Goal: Task Accomplishment & Management: Complete application form

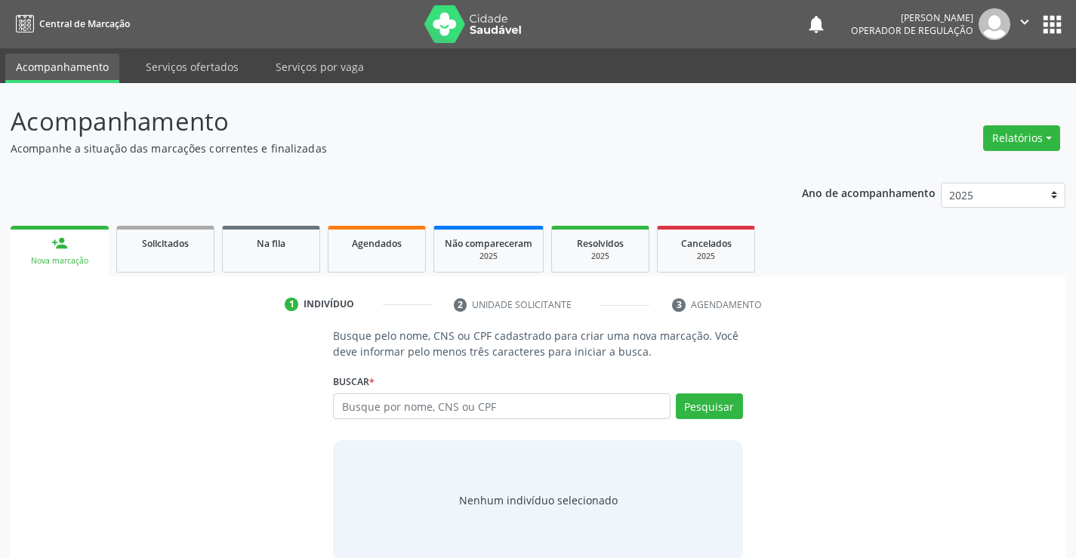
click at [478, 408] on input "text" at bounding box center [501, 406] width 337 height 26
type input "704609129221627"
click at [709, 406] on button "Pesquisar" at bounding box center [709, 406] width 67 height 26
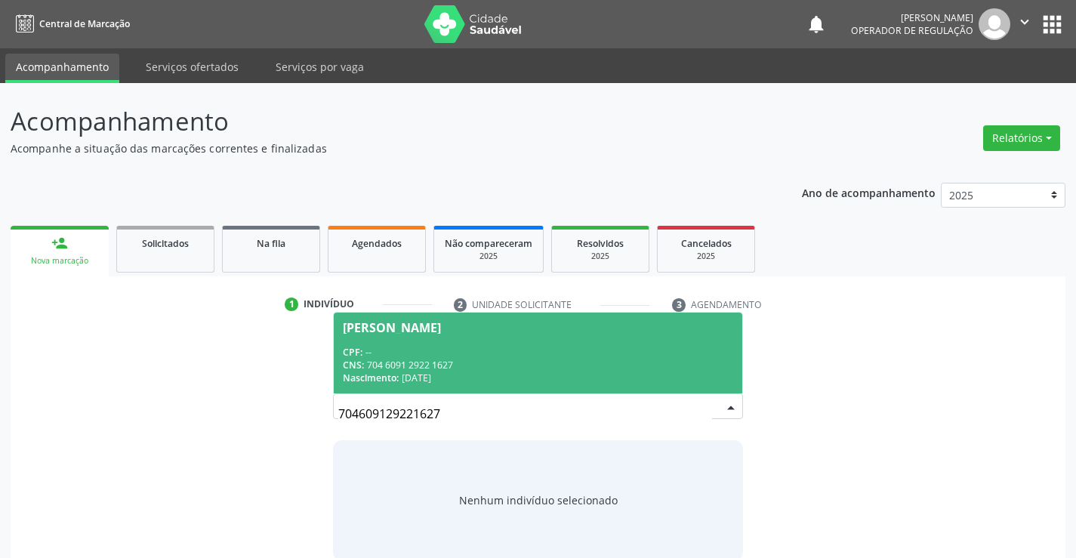
click at [544, 352] on div "CPF: --" at bounding box center [537, 352] width 389 height 13
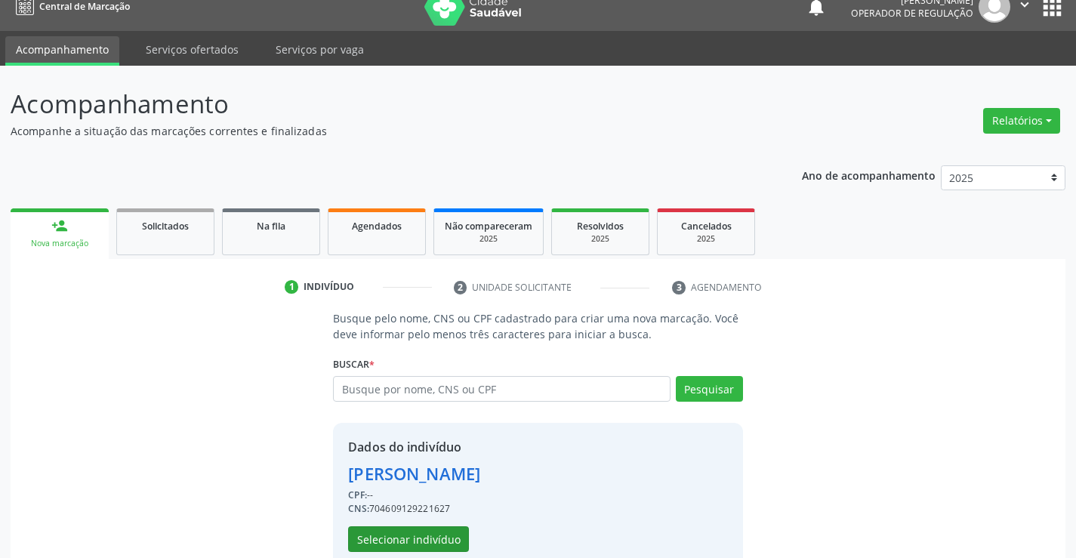
scroll to position [48, 0]
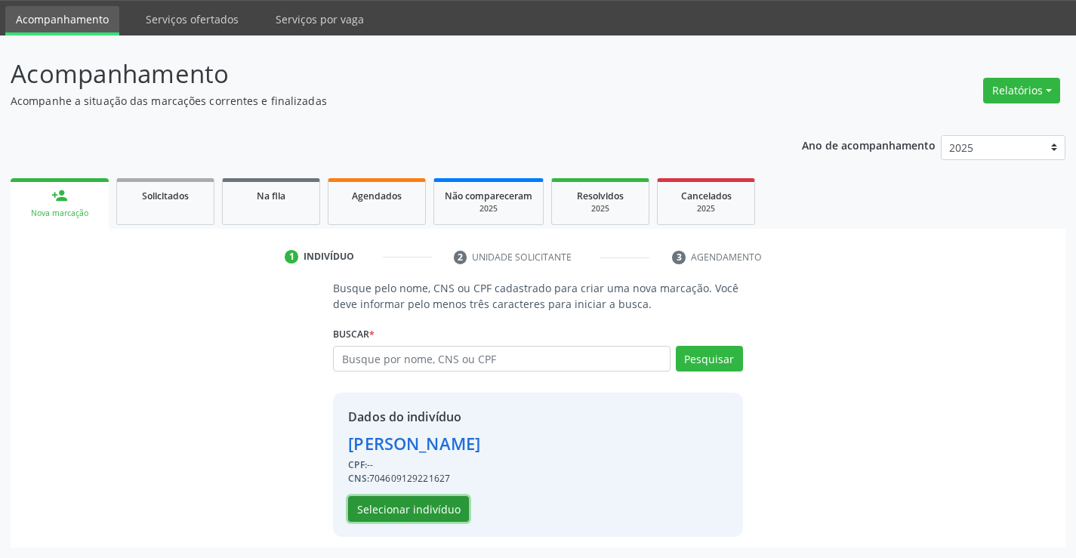
click at [442, 507] on button "Selecionar indivíduo" at bounding box center [408, 509] width 121 height 26
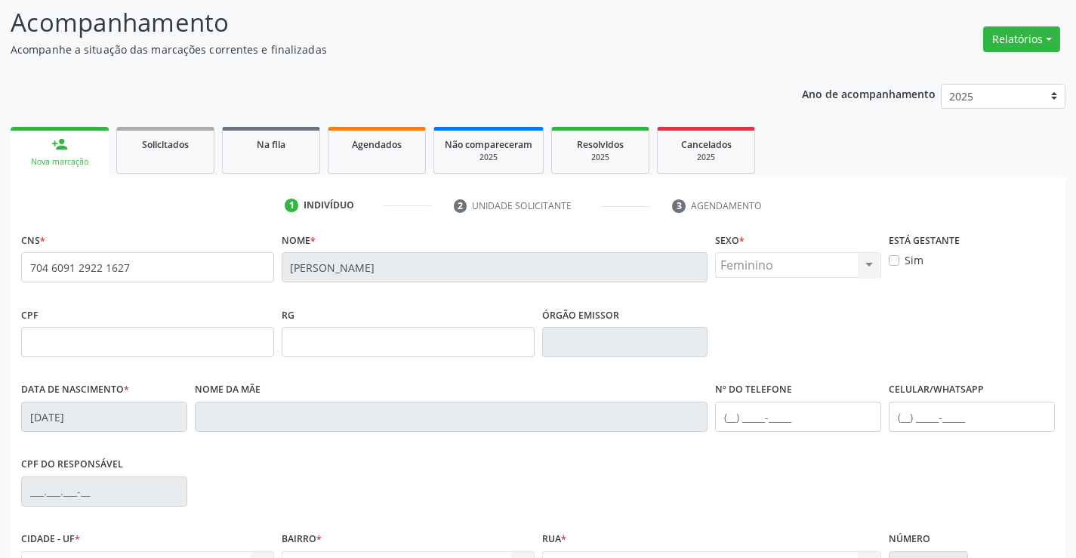
scroll to position [260, 0]
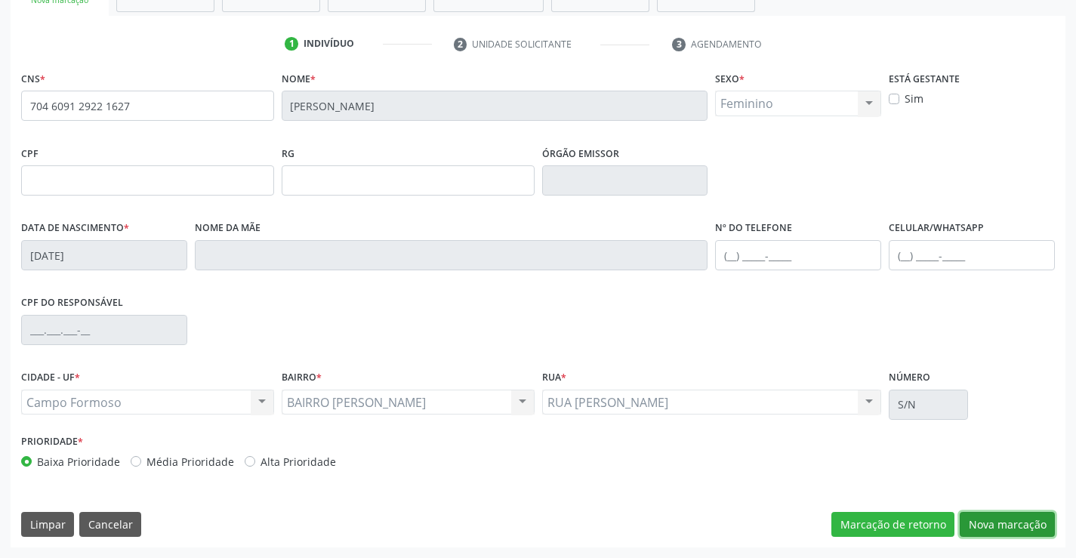
click at [1014, 524] on button "Nova marcação" at bounding box center [1006, 525] width 95 height 26
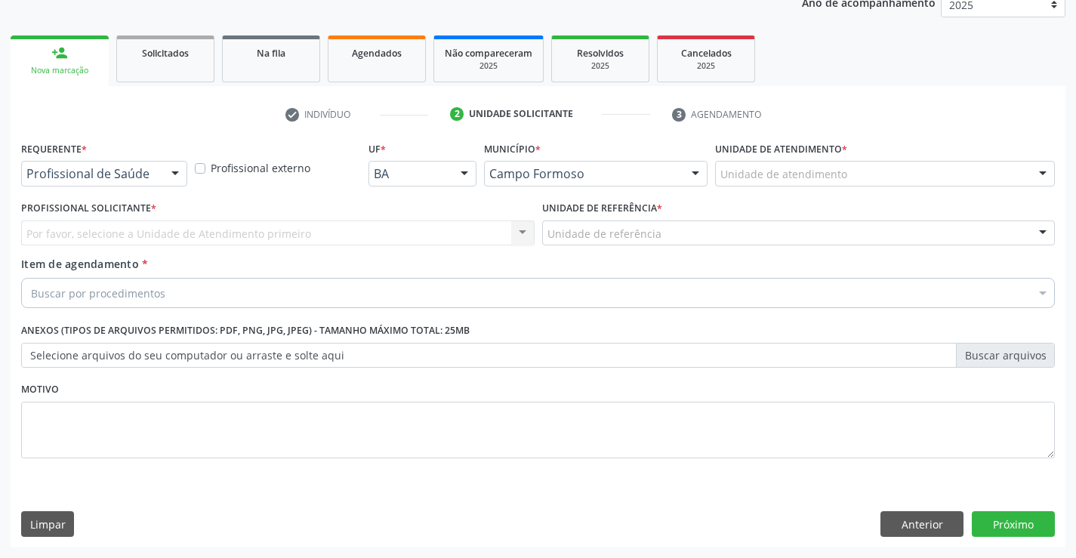
scroll to position [190, 0]
click at [172, 174] on div at bounding box center [175, 175] width 23 height 26
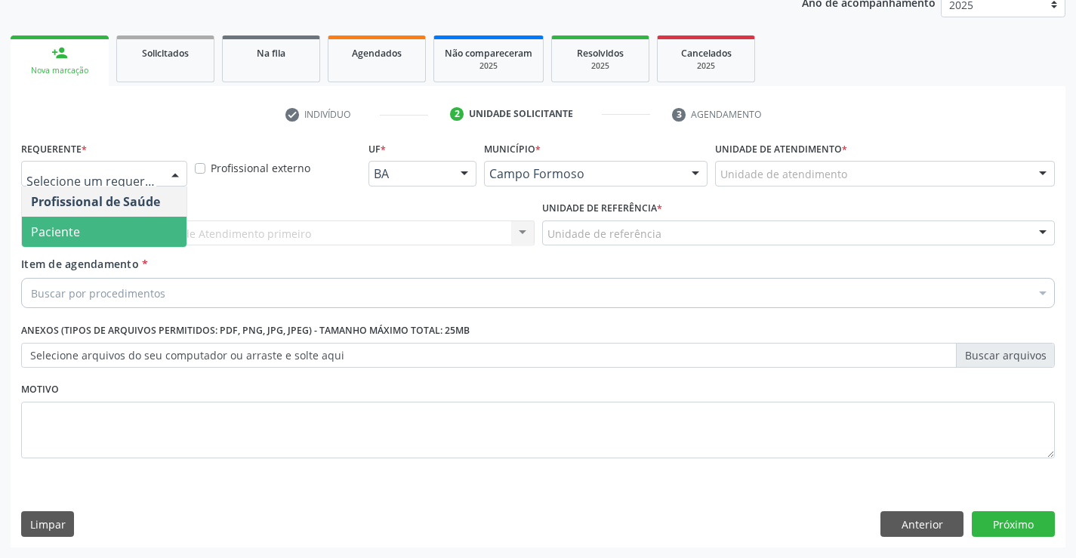
click at [150, 229] on span "Paciente" at bounding box center [104, 232] width 165 height 30
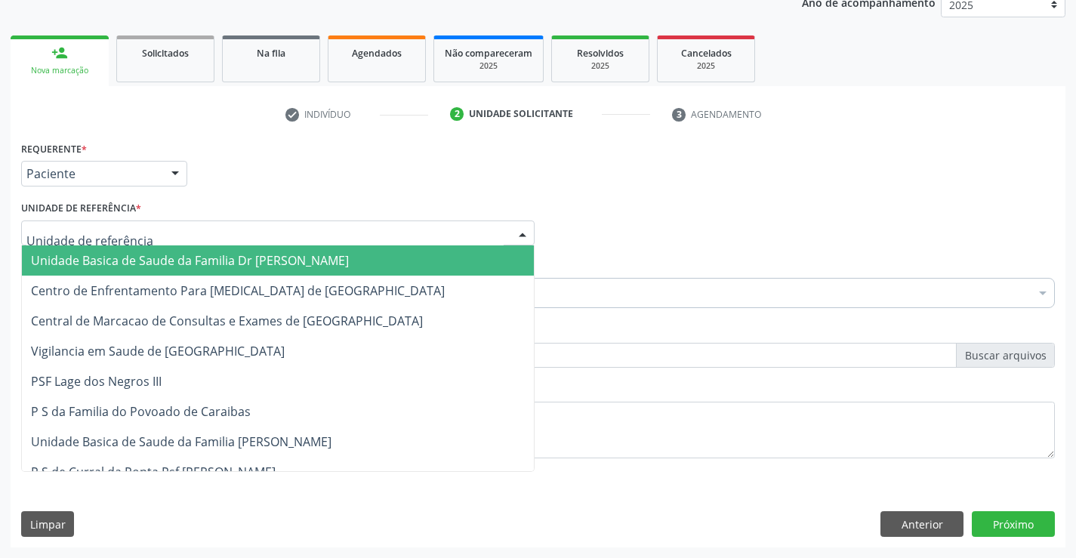
click at [177, 235] on div at bounding box center [277, 233] width 513 height 26
click at [207, 257] on span "Unidade Basica de Saude da Familia Dr [PERSON_NAME]" at bounding box center [190, 260] width 318 height 17
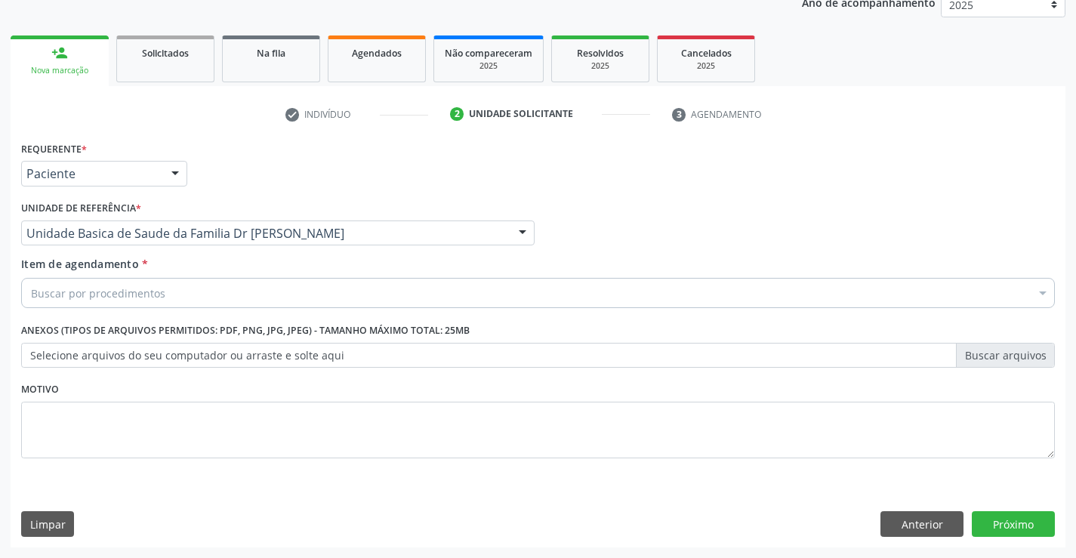
click at [205, 300] on div "Buscar por procedimentos" at bounding box center [537, 293] width 1033 height 30
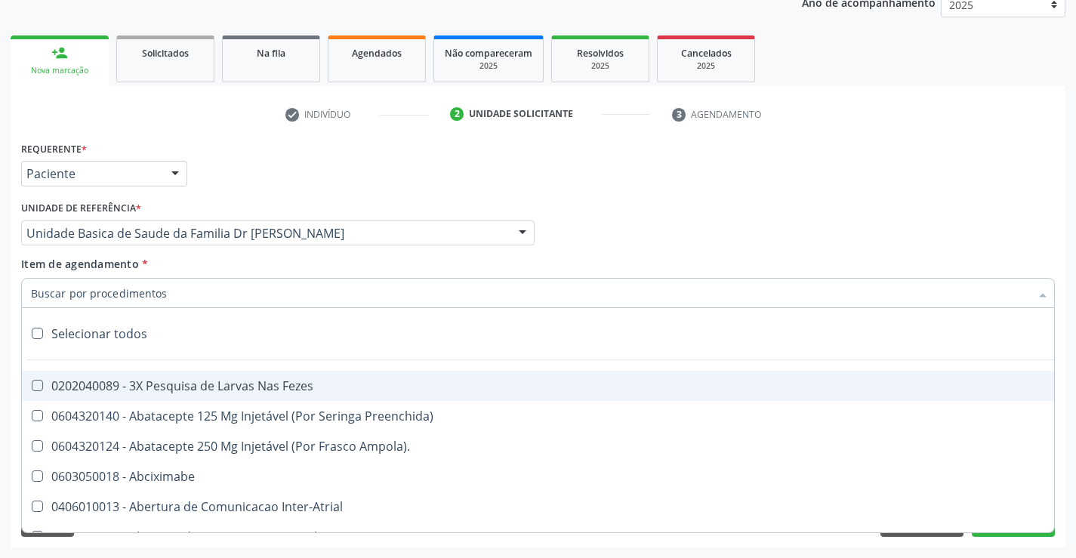
click at [189, 294] on input "Item de agendamento *" at bounding box center [530, 293] width 999 height 30
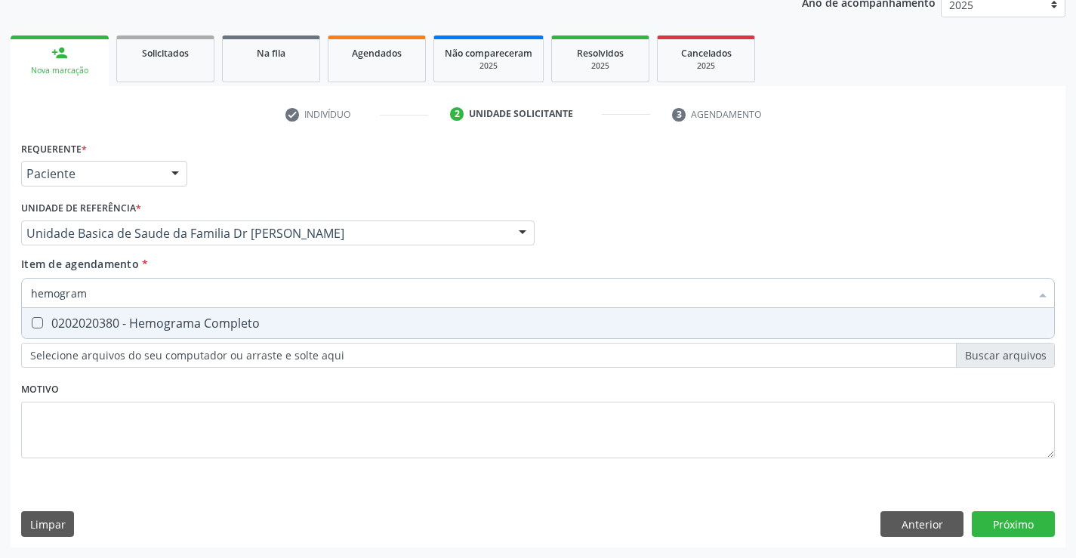
type input "hemograma"
click at [220, 325] on div "0202020380 - Hemograma Completo" at bounding box center [538, 323] width 1014 height 12
click at [225, 298] on input "hemograma" at bounding box center [530, 293] width 999 height 30
click at [279, 322] on div "0202020380 - Hemograma Completo" at bounding box center [538, 323] width 1014 height 12
checkbox Completo "false"
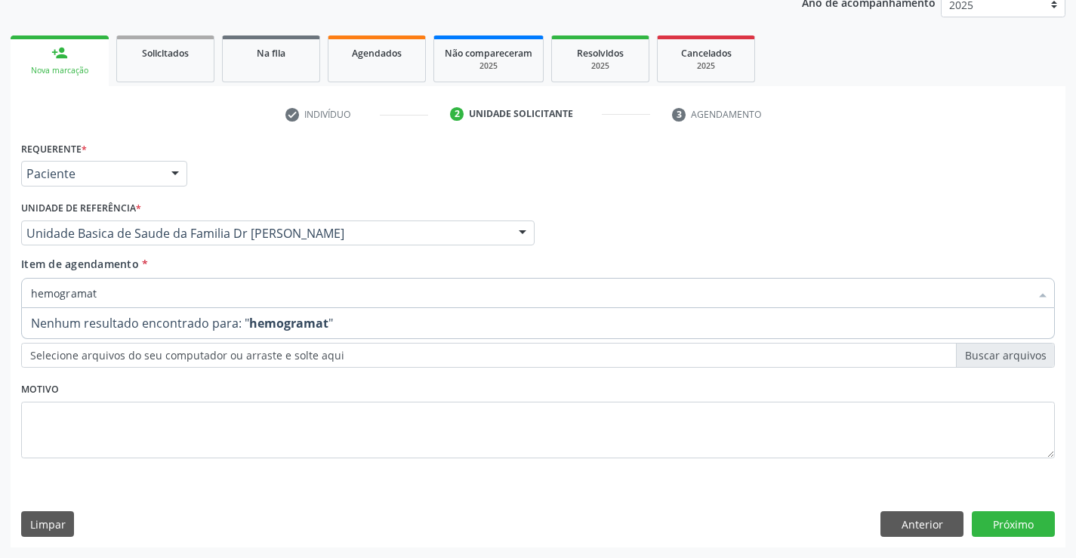
type input "hemograma"
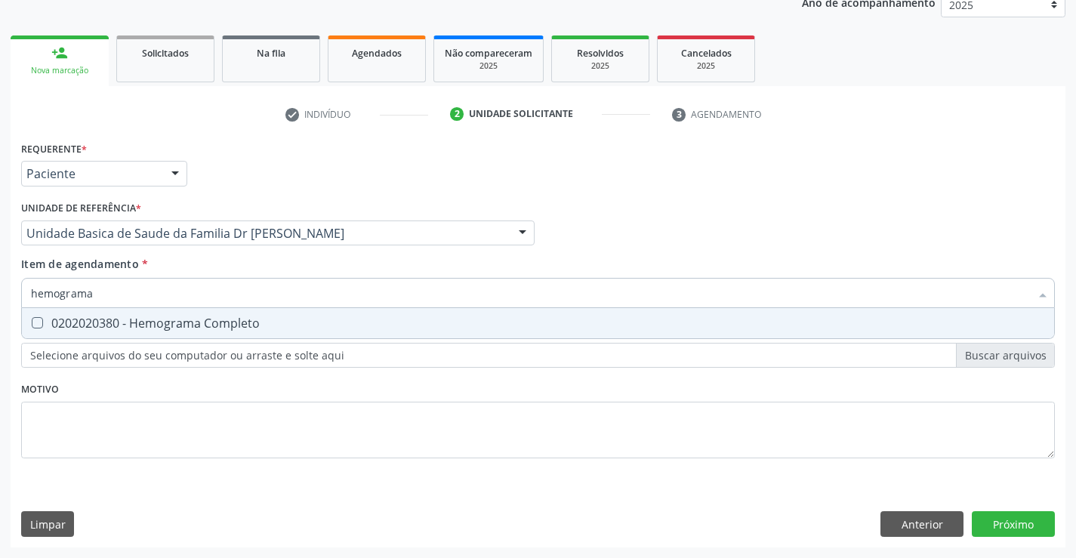
click at [279, 322] on div "0202020380 - Hemograma Completo" at bounding box center [538, 323] width 1014 height 12
checkbox Completo "true"
type input "hemograma"
click at [277, 392] on div "Requerente * Paciente Profissional de Saúde Paciente Nenhum resultado encontrad…" at bounding box center [537, 308] width 1033 height 342
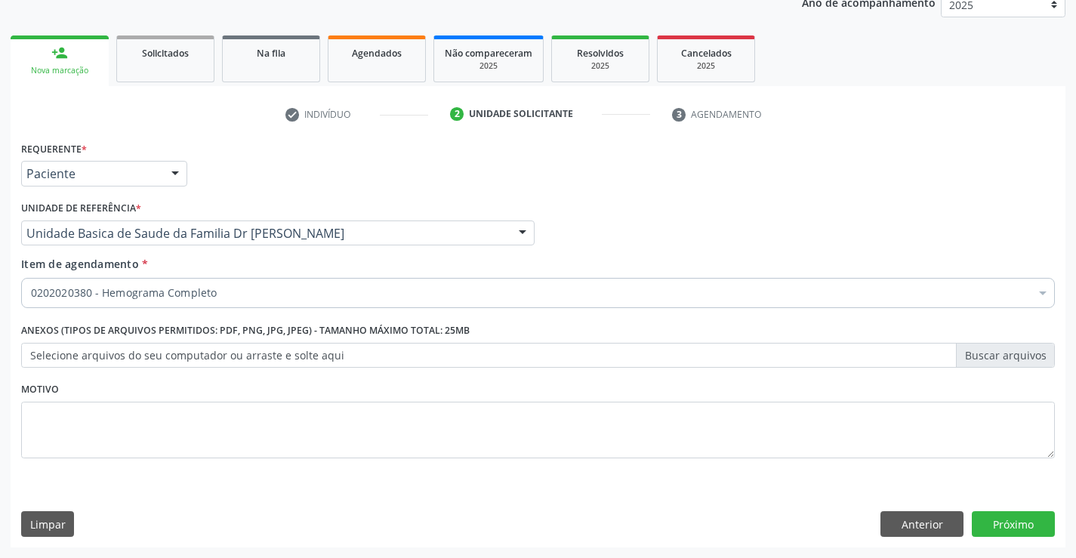
click at [260, 303] on div "0202020380 - Hemograma Completo" at bounding box center [537, 293] width 1033 height 30
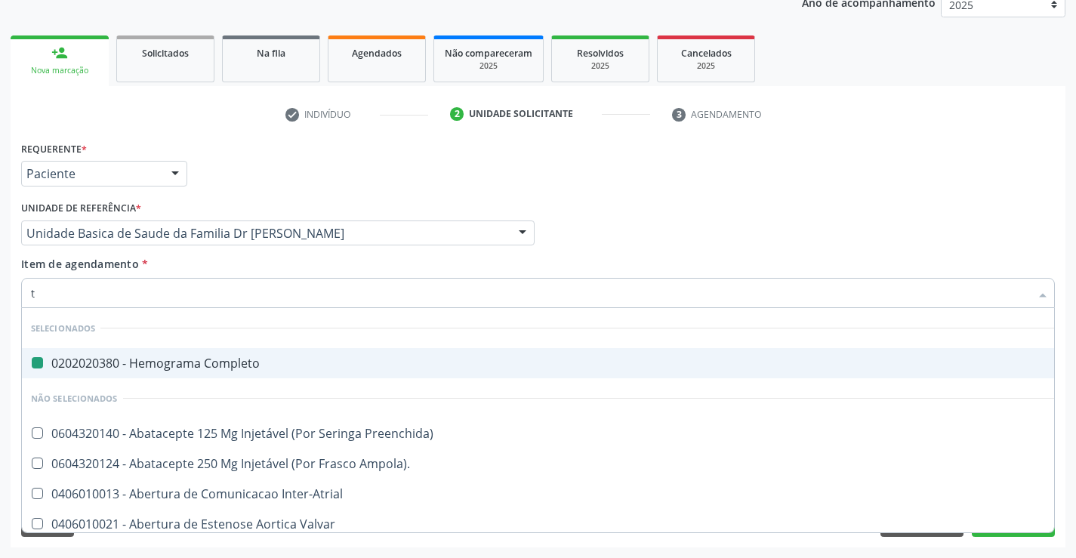
type input "tg"
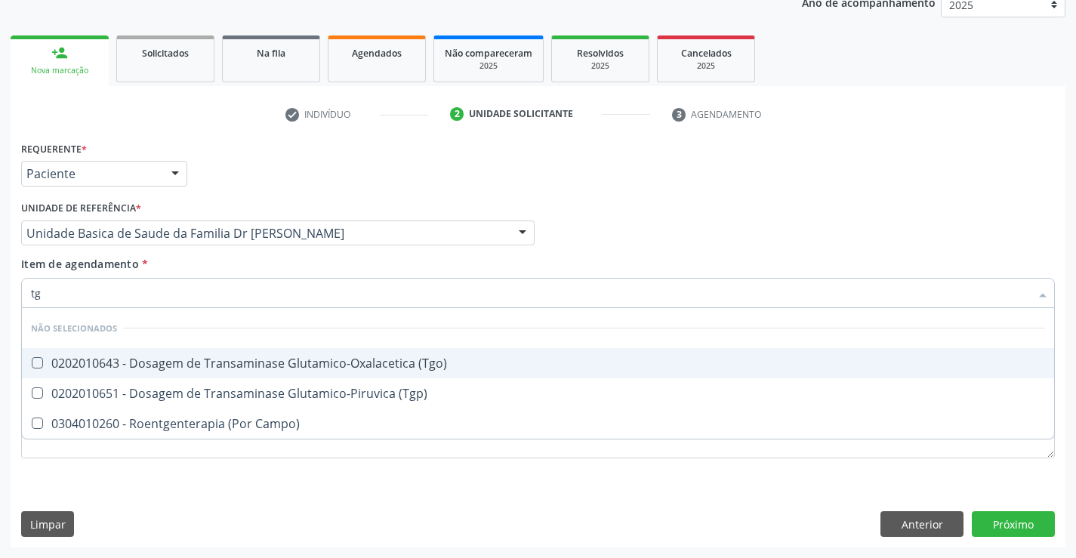
drag, startPoint x: 405, startPoint y: 352, endPoint x: 369, endPoint y: 417, distance: 74.6
click at [397, 373] on span "0202010643 - Dosagem de Transaminase Glutamico-Oxalacetica (Tgo)" at bounding box center [538, 363] width 1032 height 30
checkbox \(Tgo\) "true"
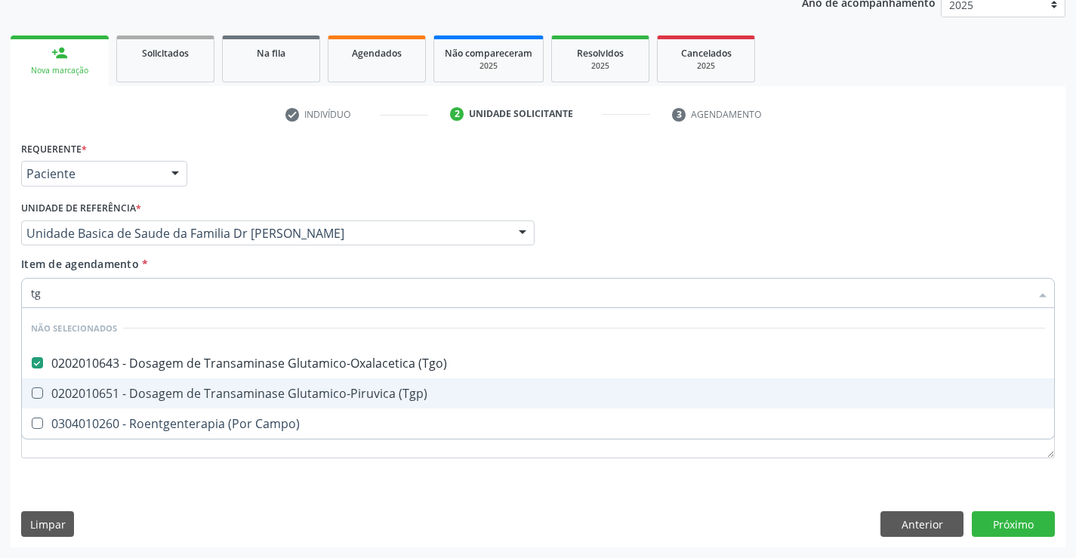
click at [369, 396] on div "0202010651 - Dosagem de Transaminase Glutamico-Piruvica (Tgp)" at bounding box center [538, 393] width 1014 height 12
checkbox \(Tgp\) "true"
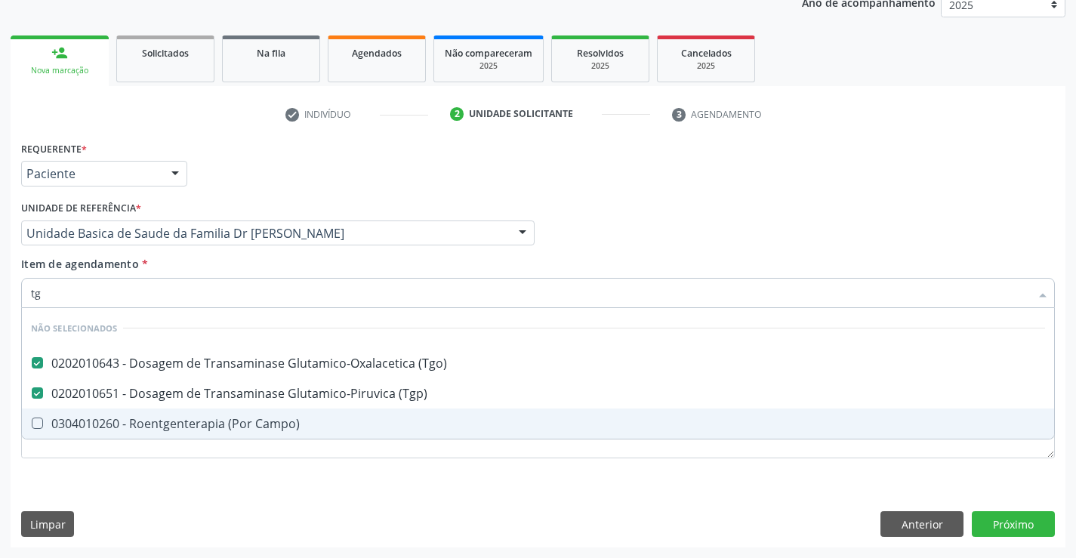
type input "tg"
click at [352, 479] on div "Requerente * Paciente Profissional de Saúde Paciente Nenhum resultado encontrad…" at bounding box center [537, 308] width 1033 height 342
checkbox Campo\) "true"
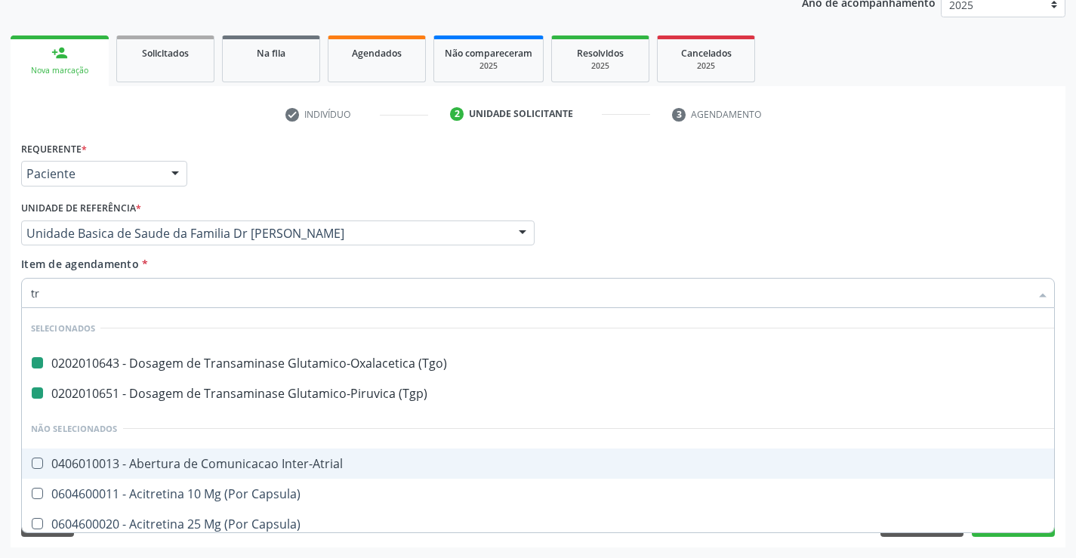
type input "tri"
checkbox \(Tgo\) "false"
checkbox \(Tgp\) "false"
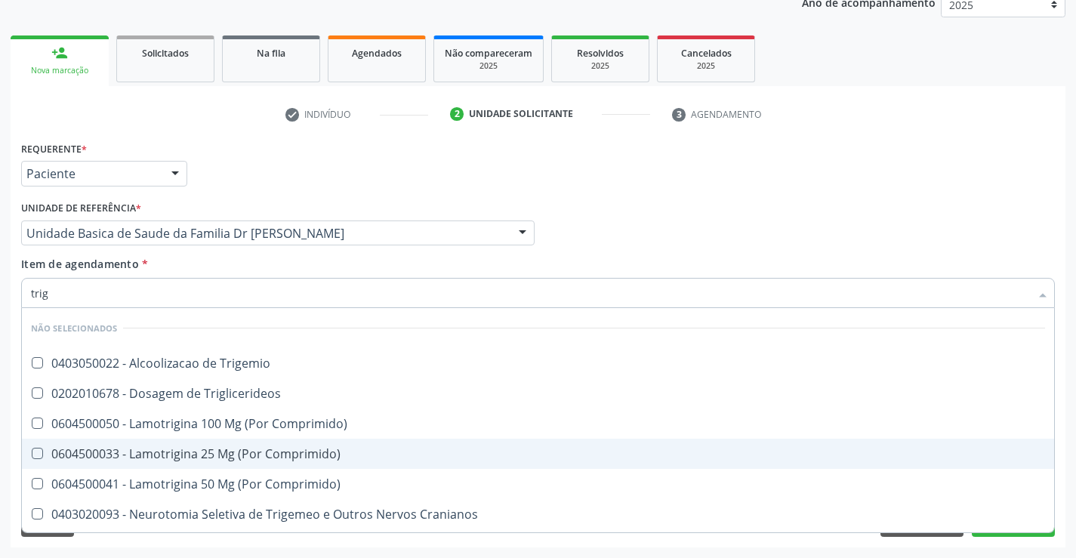
type input "trigl"
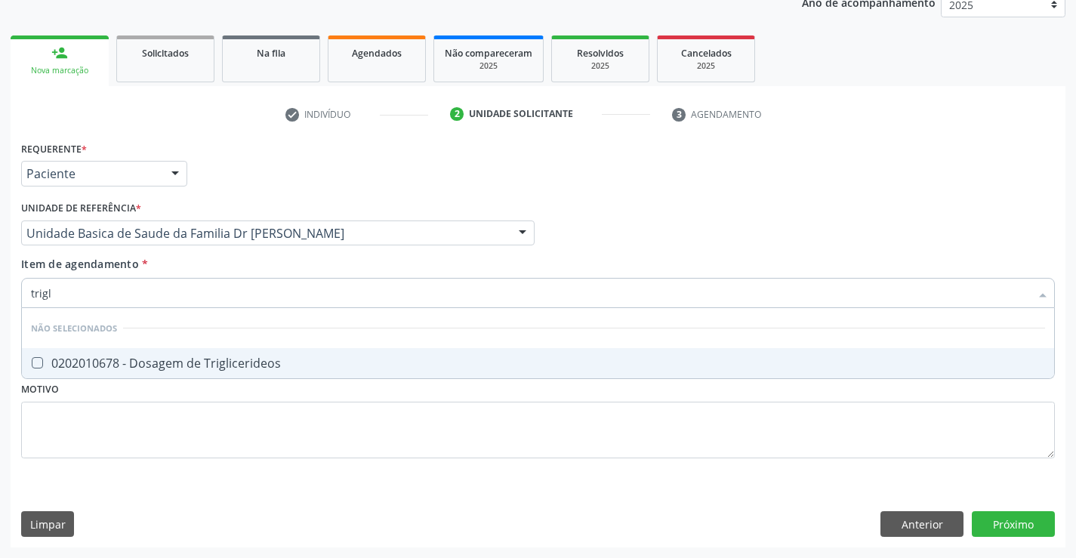
click at [292, 371] on span "0202010678 - Dosagem de Triglicerideos" at bounding box center [538, 363] width 1032 height 30
checkbox Triglicerideos "true"
click at [211, 430] on div "Requerente * Paciente Profissional de Saúde Paciente Nenhum resultado encontrad…" at bounding box center [537, 308] width 1033 height 342
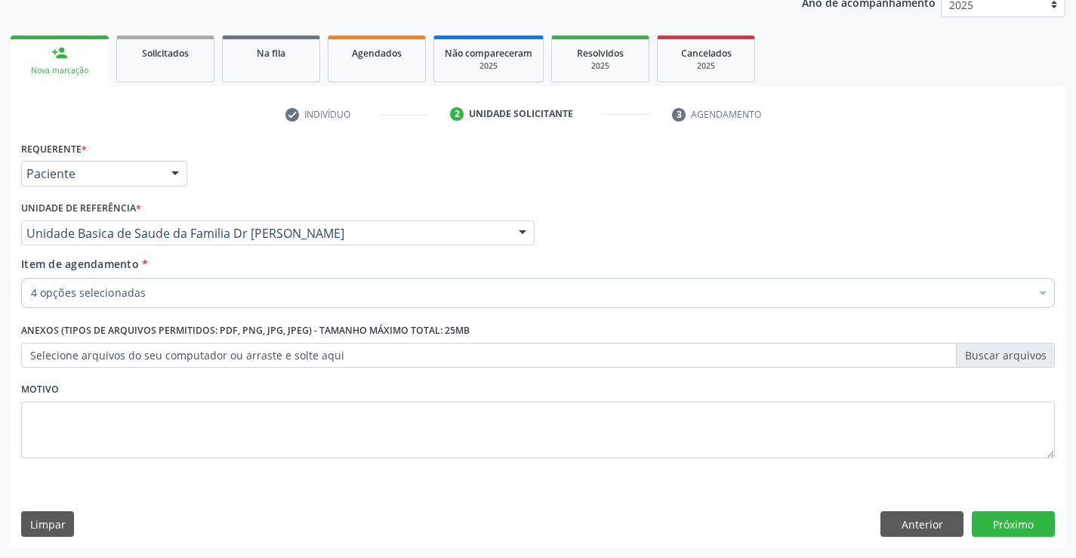
click at [263, 303] on div "4 opções selecionadas" at bounding box center [537, 293] width 1033 height 30
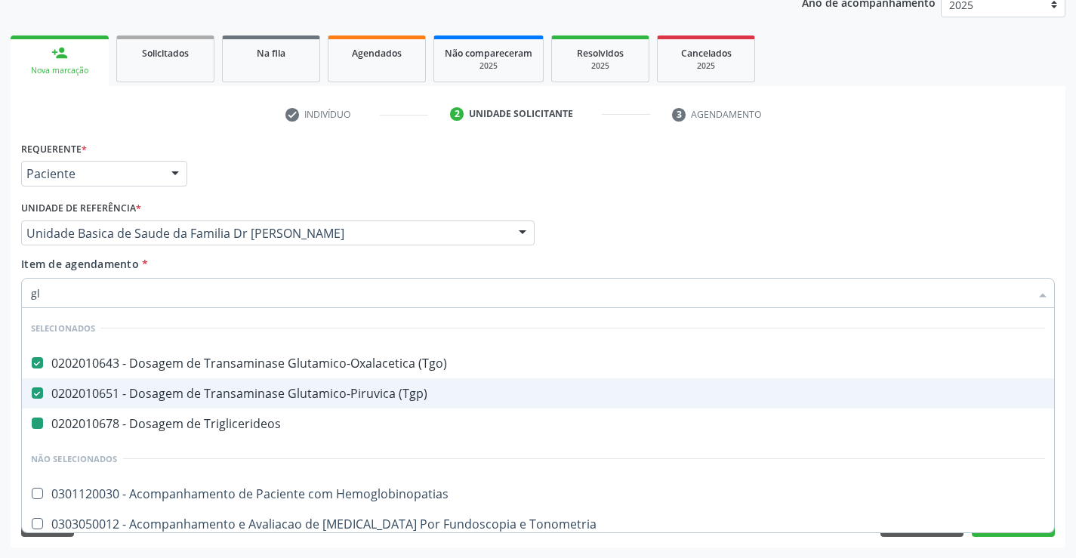
type input "gli"
checkbox Triglicerideos "false"
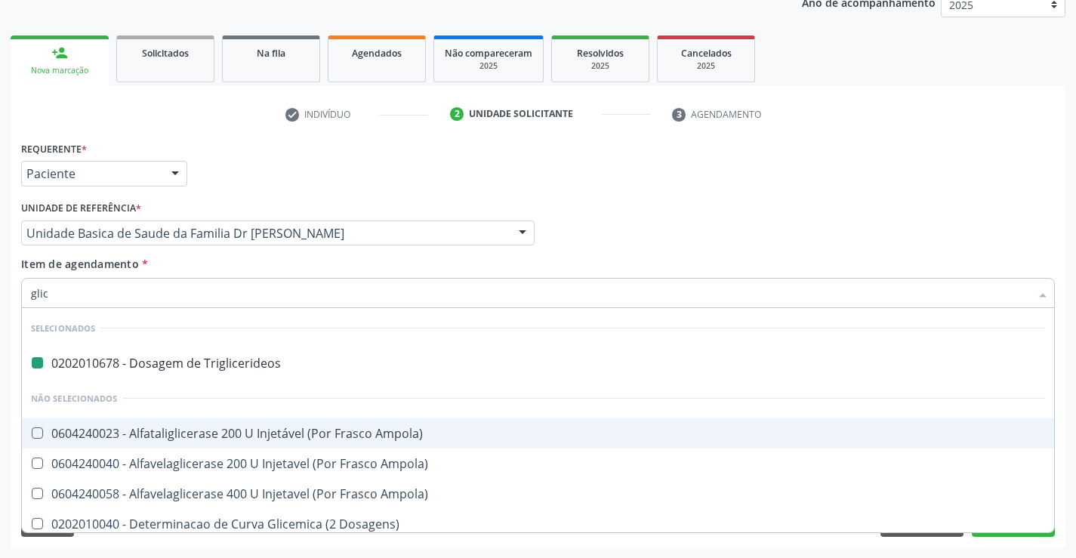
type input "glico"
checkbox Triglicerideos "false"
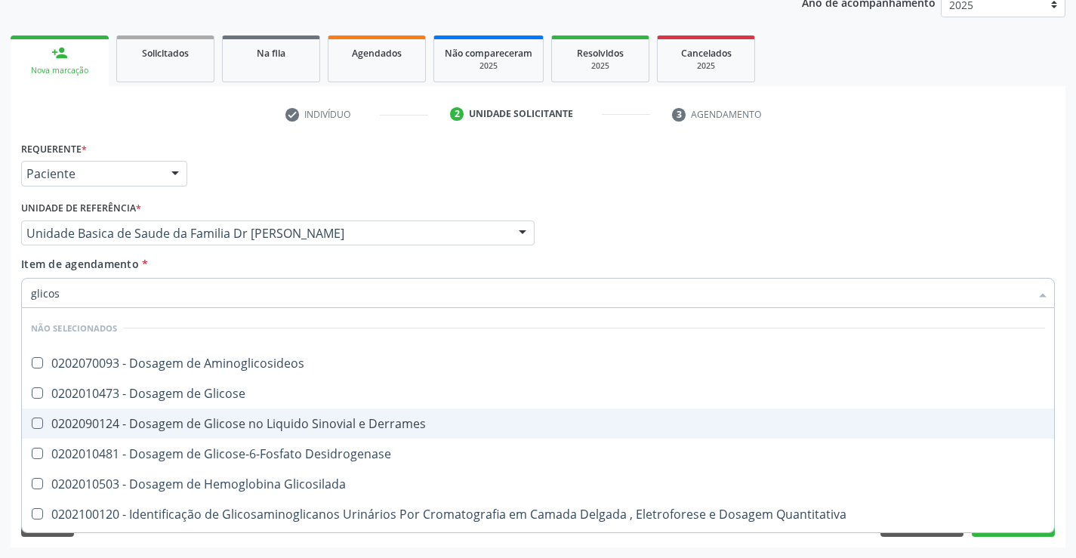
type input "glicose"
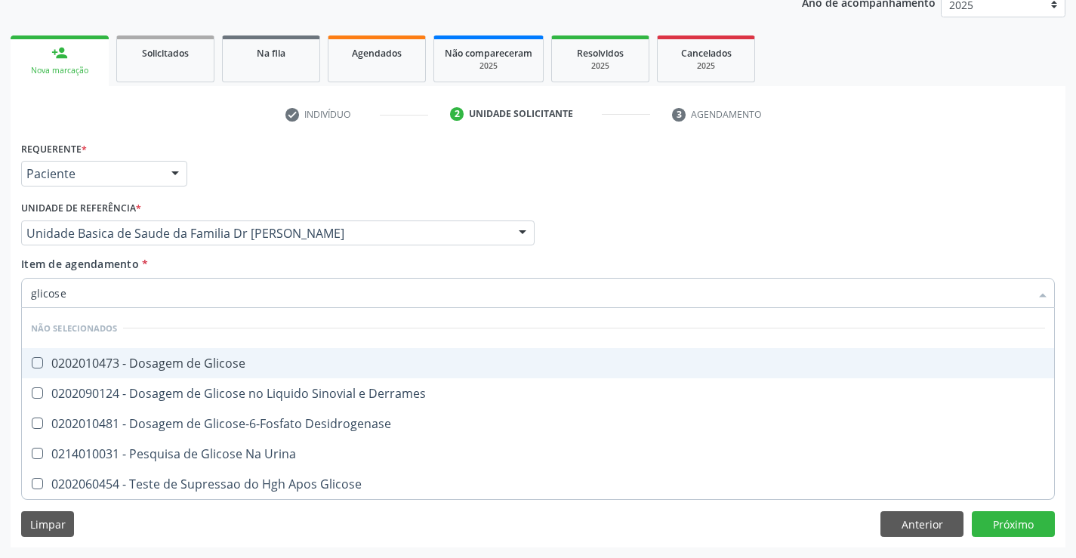
click at [245, 363] on div "0202010473 - Dosagem de Glicose" at bounding box center [538, 363] width 1014 height 12
checkbox Glicose "true"
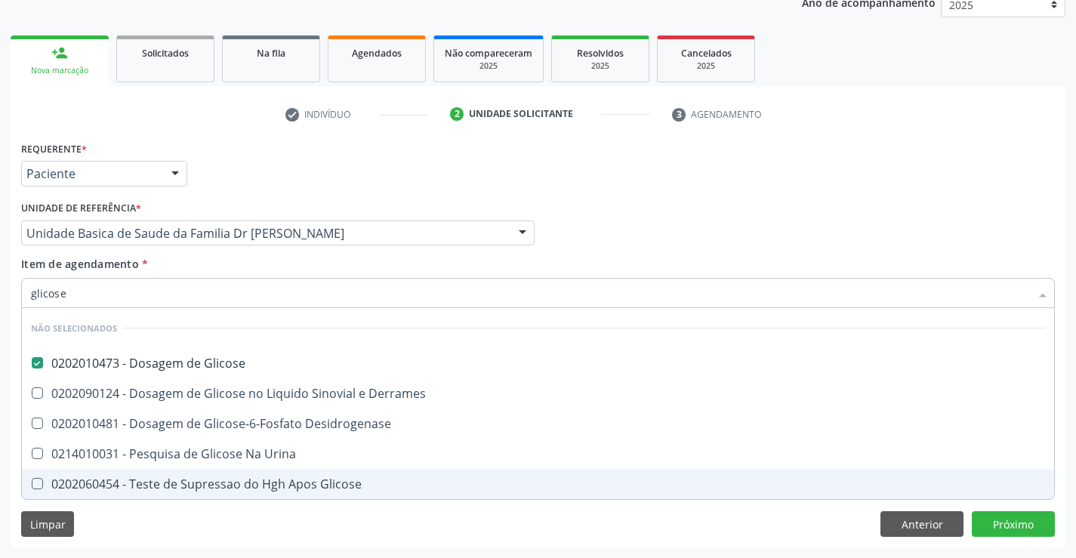
type input "glicose"
click at [239, 516] on div "Requerente * Paciente Profissional de Saúde Paciente Nenhum resultado encontrad…" at bounding box center [538, 342] width 1054 height 410
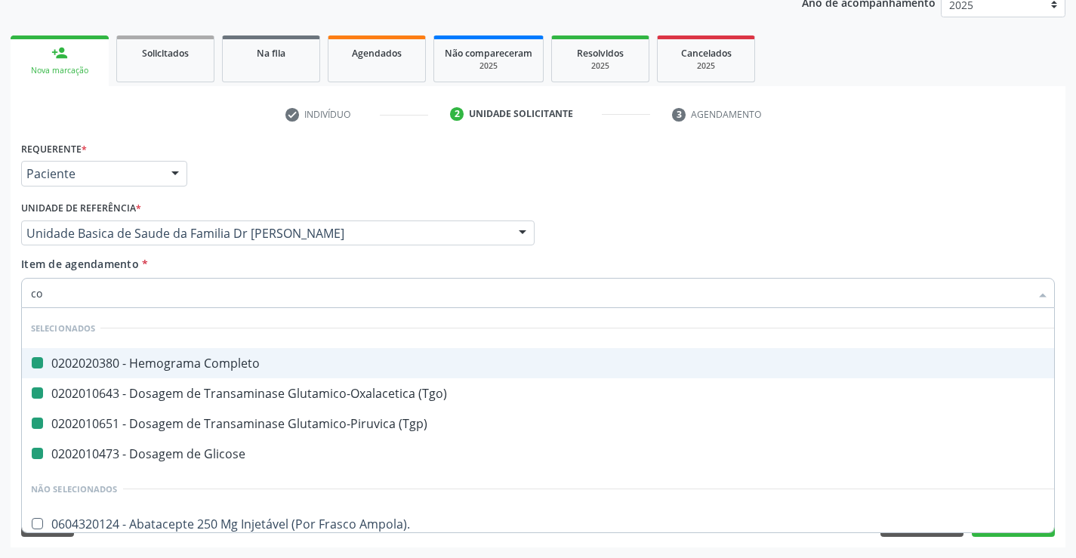
type input "col"
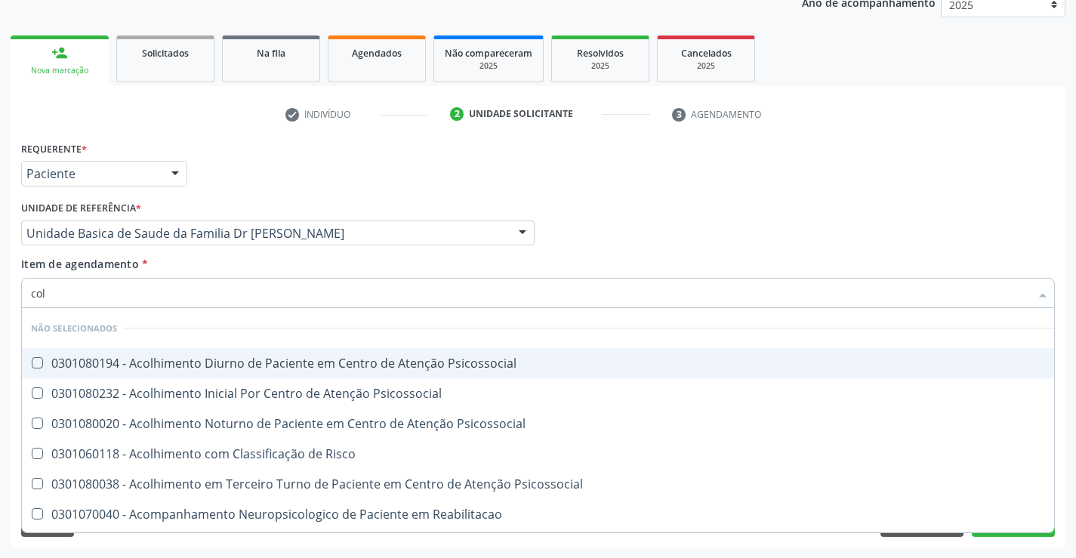
checkbox Psicossocial "false"
checkbox Risco "false"
checkbox Psicossocial "false"
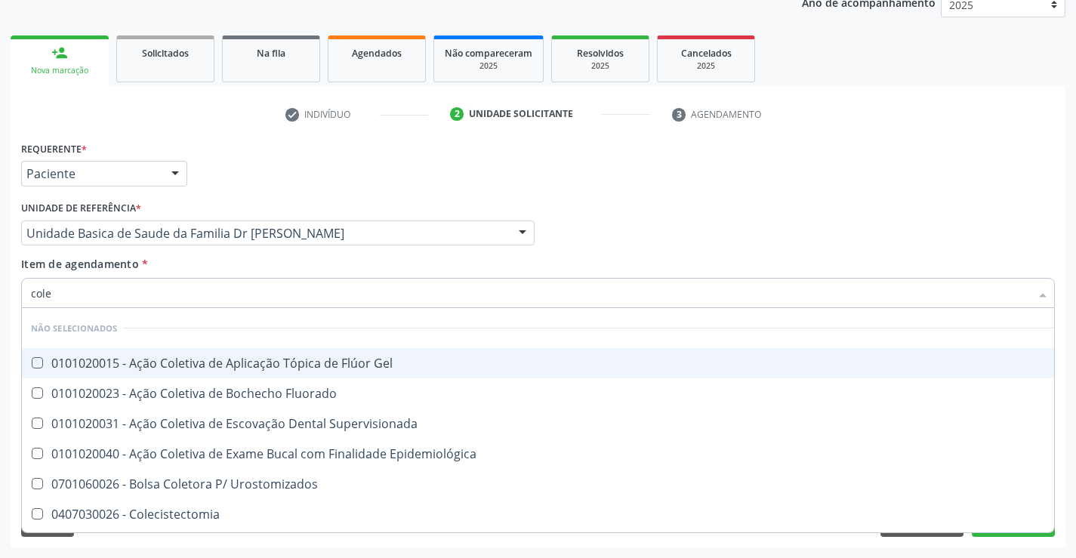
type input "coles"
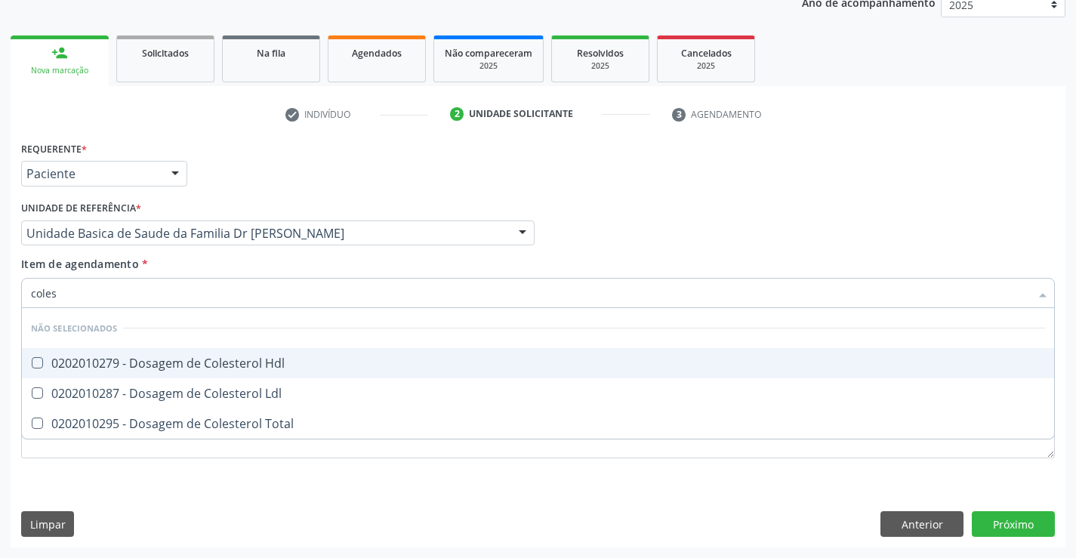
click at [274, 362] on div "0202010279 - Dosagem de Colesterol Hdl" at bounding box center [538, 363] width 1014 height 12
checkbox Hdl "true"
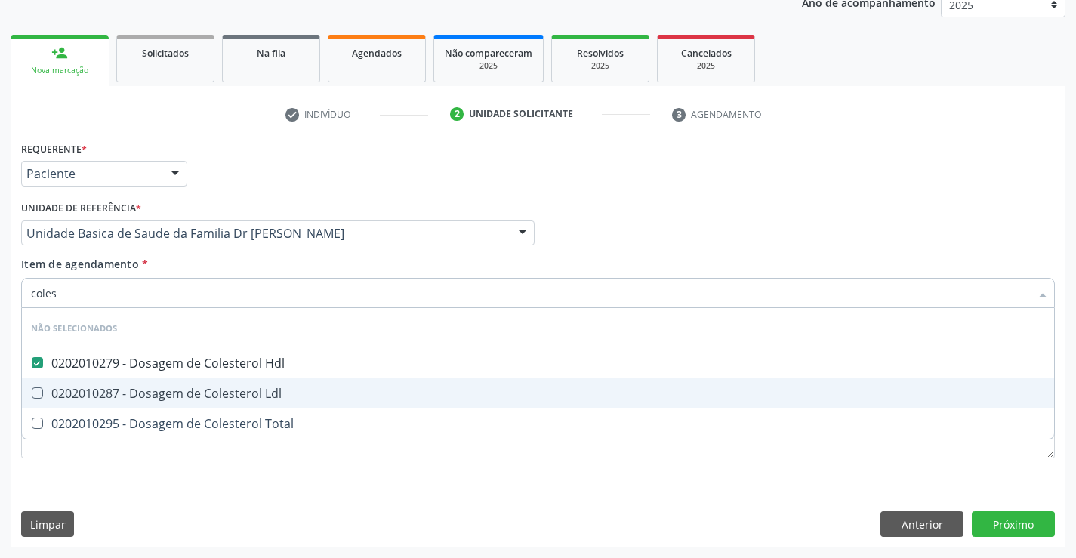
click at [258, 389] on div "0202010287 - Dosagem de Colesterol Ldl" at bounding box center [538, 393] width 1014 height 12
checkbox Ldl "true"
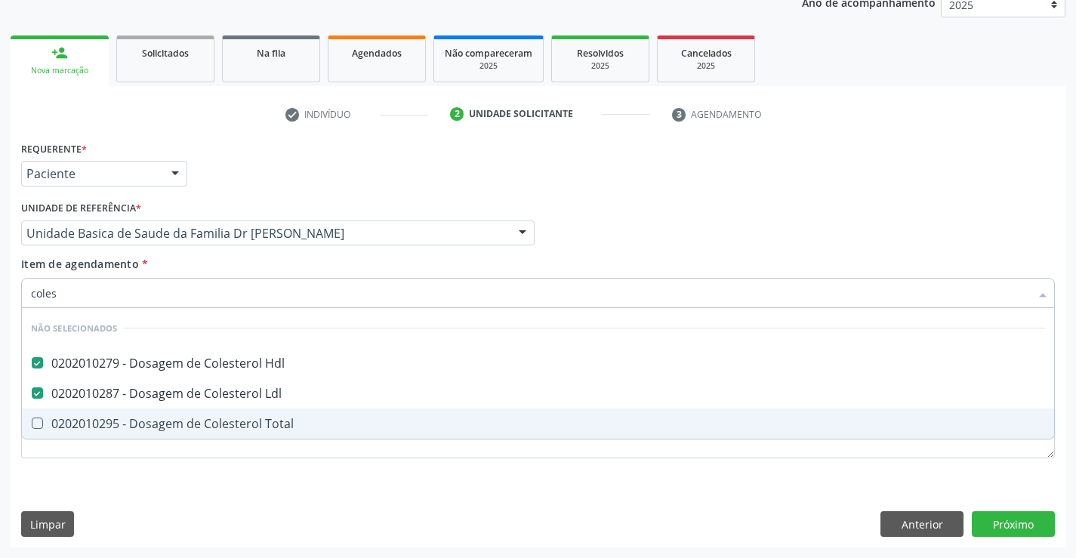
click at [244, 427] on div "0202010295 - Dosagem de Colesterol Total" at bounding box center [538, 423] width 1014 height 12
checkbox Total "true"
type input "coles"
click at [252, 479] on div "Requerente * Paciente Profissional de Saúde Paciente Nenhum resultado encontrad…" at bounding box center [537, 308] width 1033 height 342
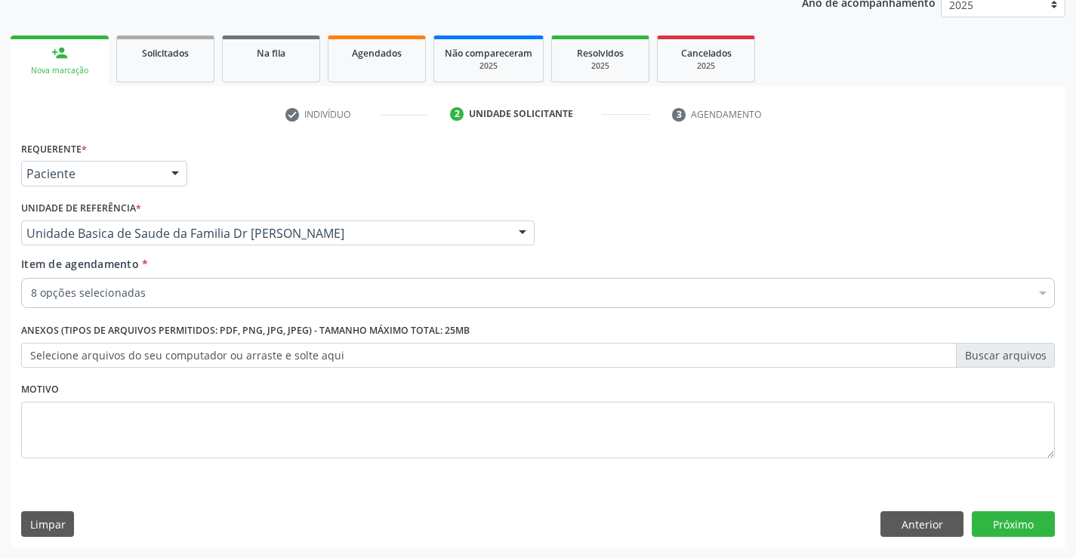
click at [266, 281] on div "8 opções selecionadas" at bounding box center [537, 293] width 1033 height 30
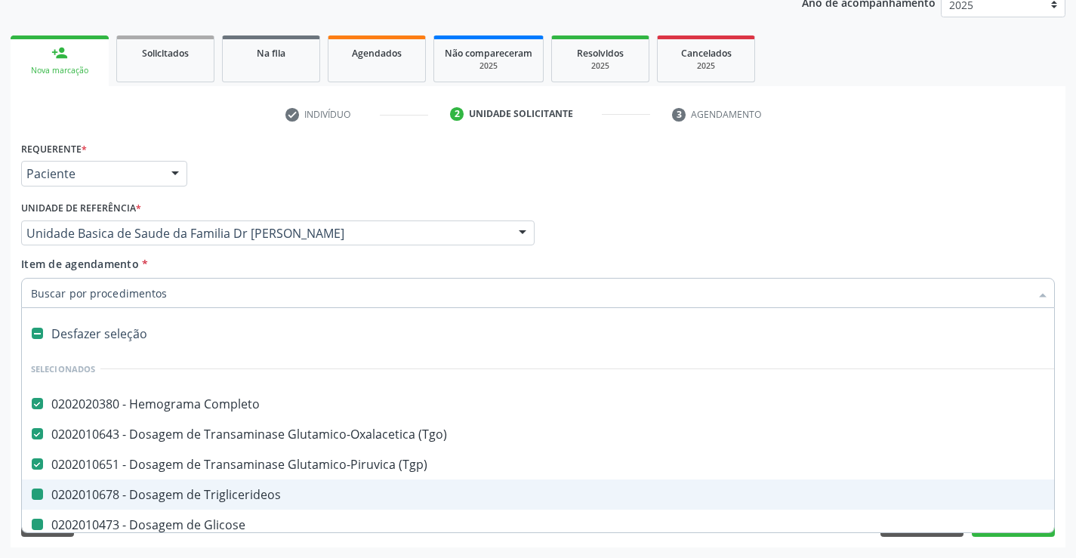
type input "u"
checkbox Triglicerideos "false"
checkbox Glicose "false"
checkbox Hdl "false"
checkbox Ldl "false"
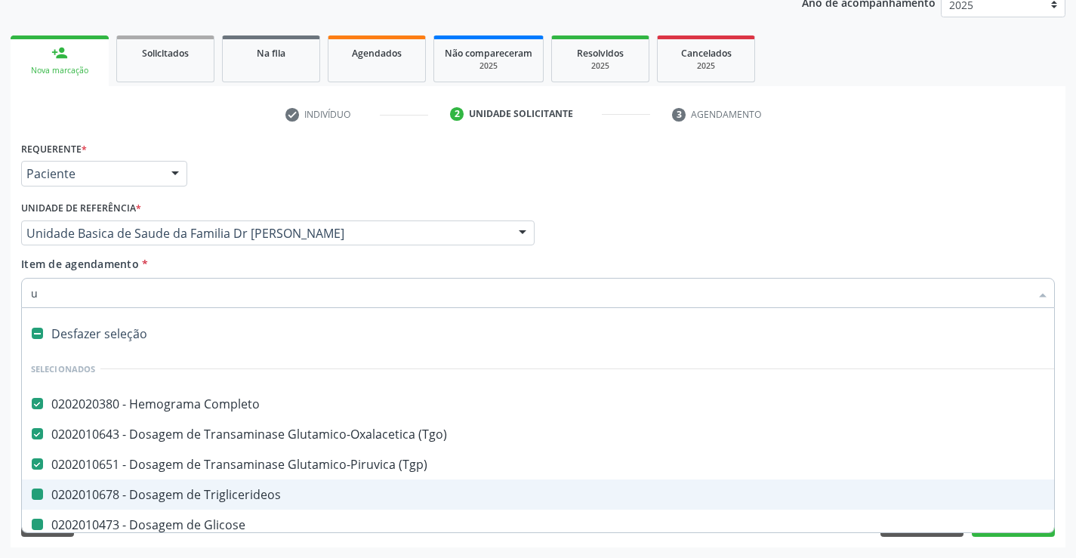
checkbox Total "false"
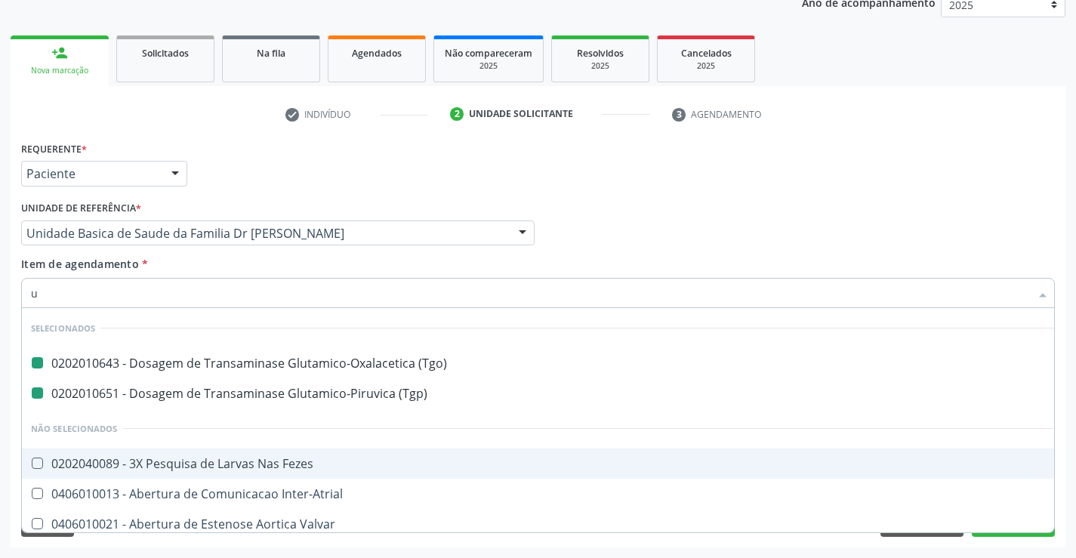
type input "ur"
checkbox \(Tgo\) "false"
checkbox \(Tgp\) "false"
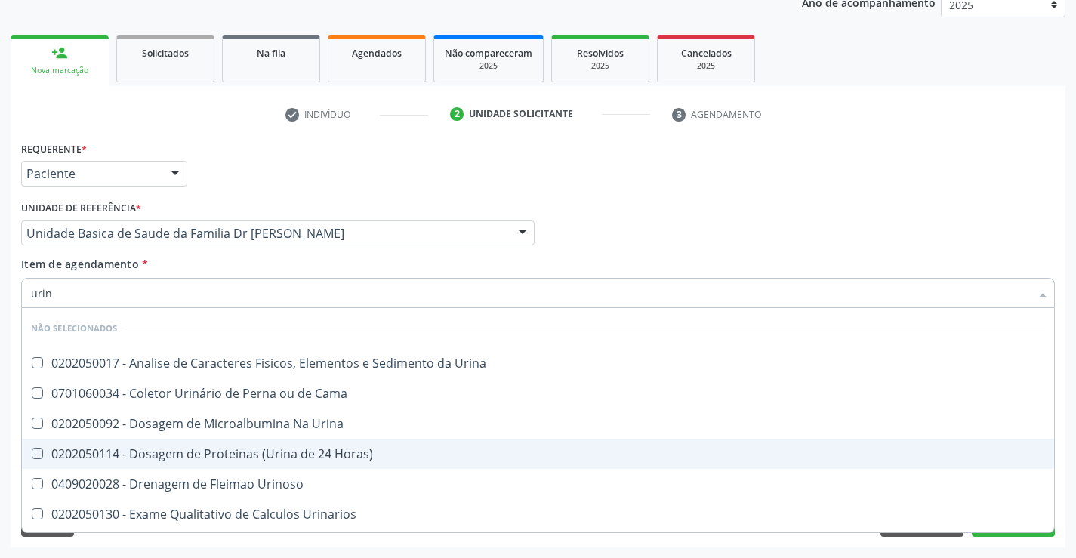
type input "urina"
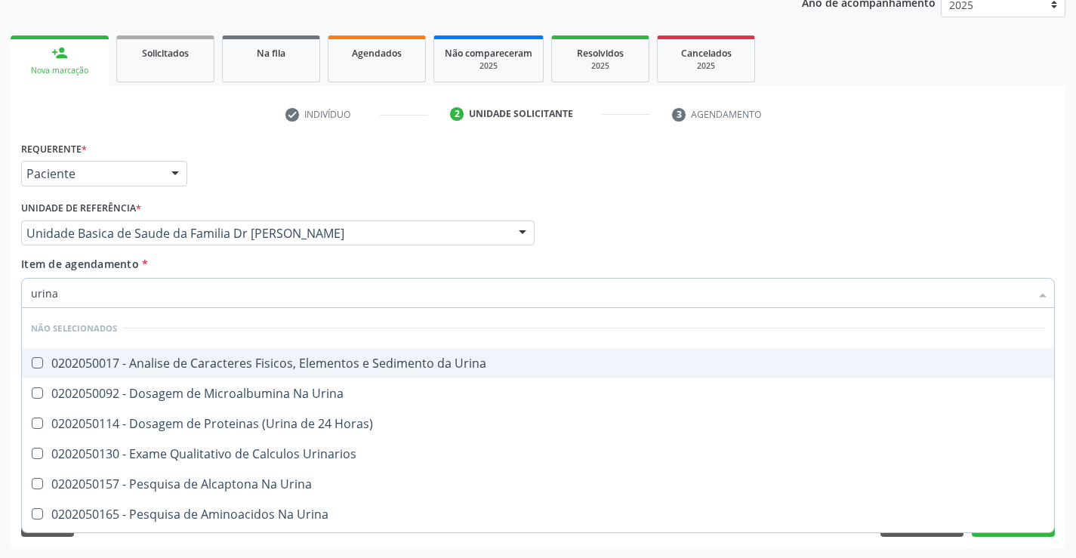
click at [328, 357] on div "0202050017 - Analise de Caracteres Fisicos, Elementos e Sedimento da Urina" at bounding box center [538, 363] width 1014 height 12
checkbox Urina "true"
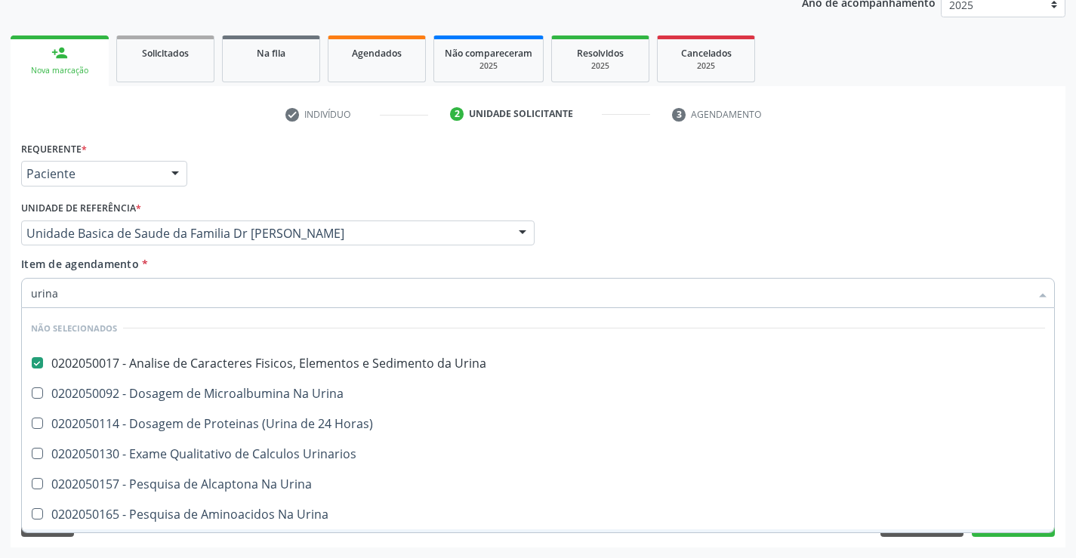
type input "urina"
click at [297, 542] on div "Requerente * Paciente Profissional de Saúde Paciente Nenhum resultado encontrad…" at bounding box center [538, 342] width 1054 height 410
checkbox Urina "true"
checkbox Urinarios "true"
checkbox Urina "true"
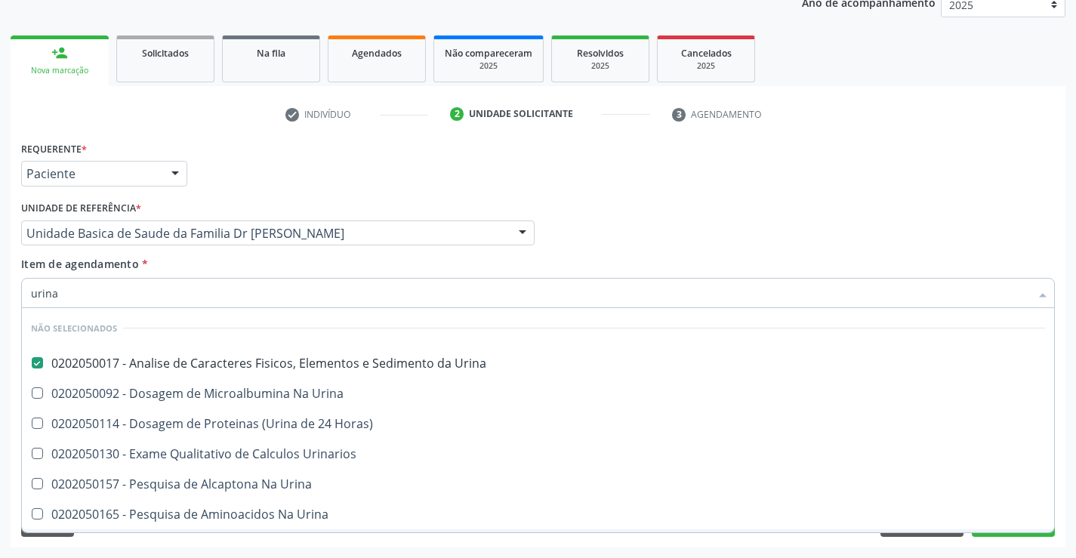
checkbox Urina "true"
checkbox Horas\) "true"
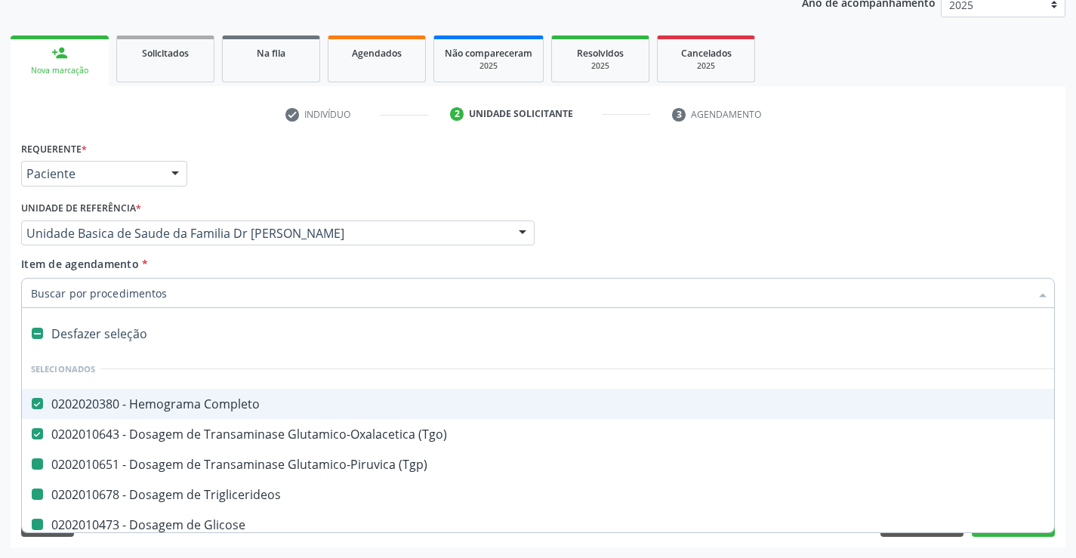
type input "f"
checkbox Triglicerideos "false"
checkbox Glicose "false"
checkbox Hdl "false"
checkbox Ldl "false"
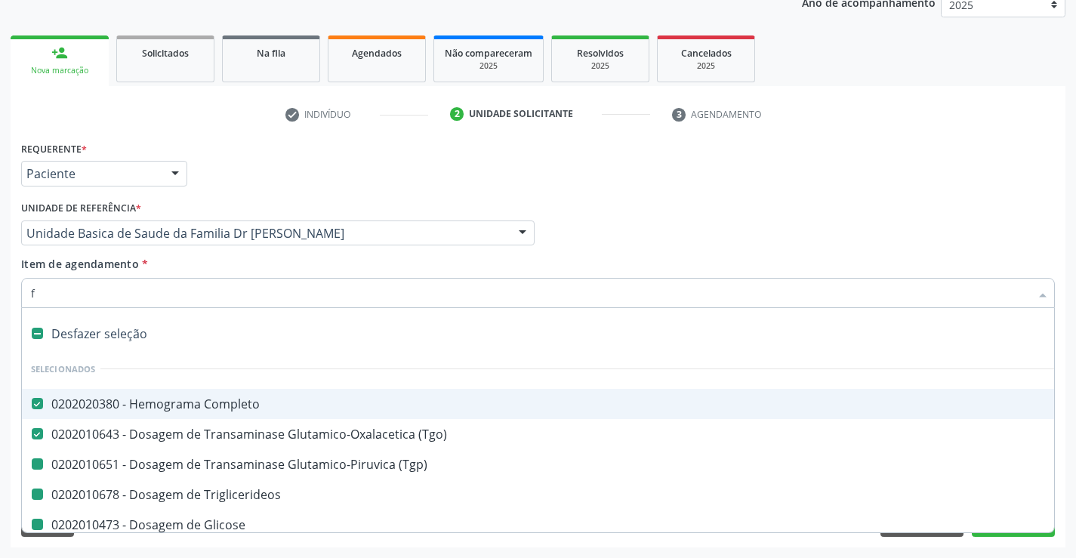
checkbox Total "false"
checkbox Urina "false"
checkbox \(Tgp\) "false"
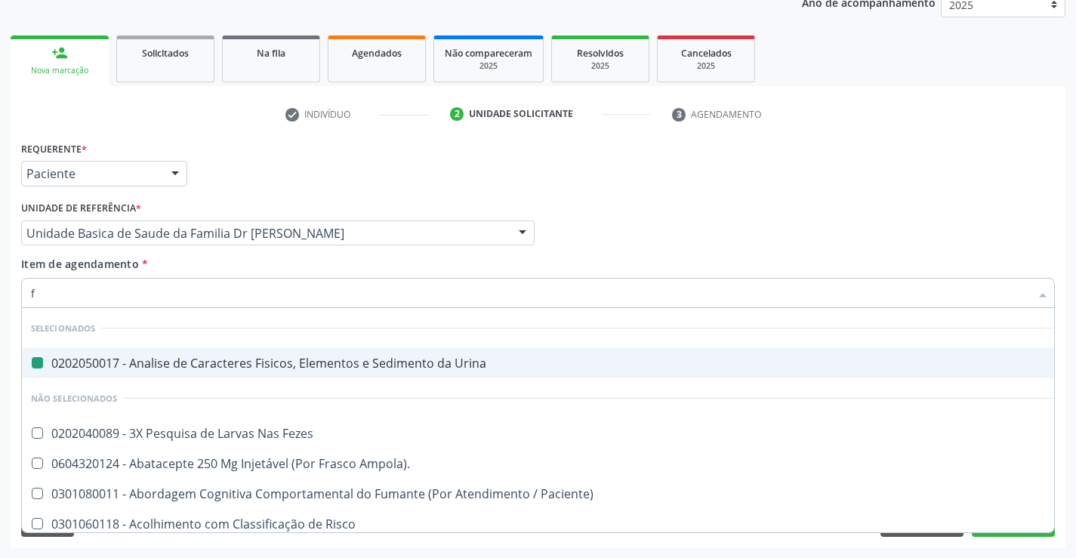
type input "fe"
checkbox Urina "false"
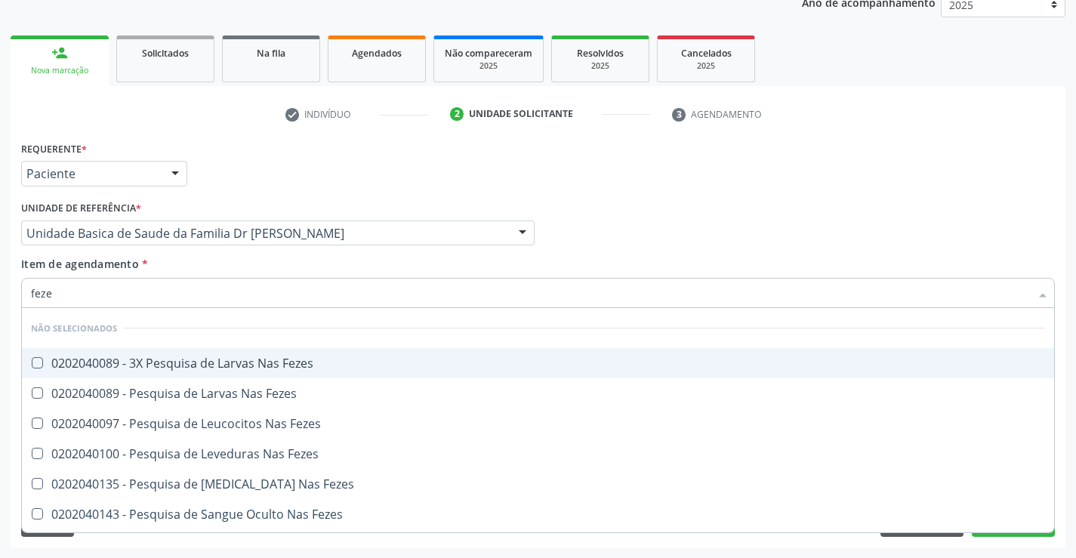
type input "fezes"
click at [303, 360] on div "0202040089 - 3X Pesquisa de Larvas Nas Fezes" at bounding box center [538, 363] width 1014 height 12
checkbox Fezes "true"
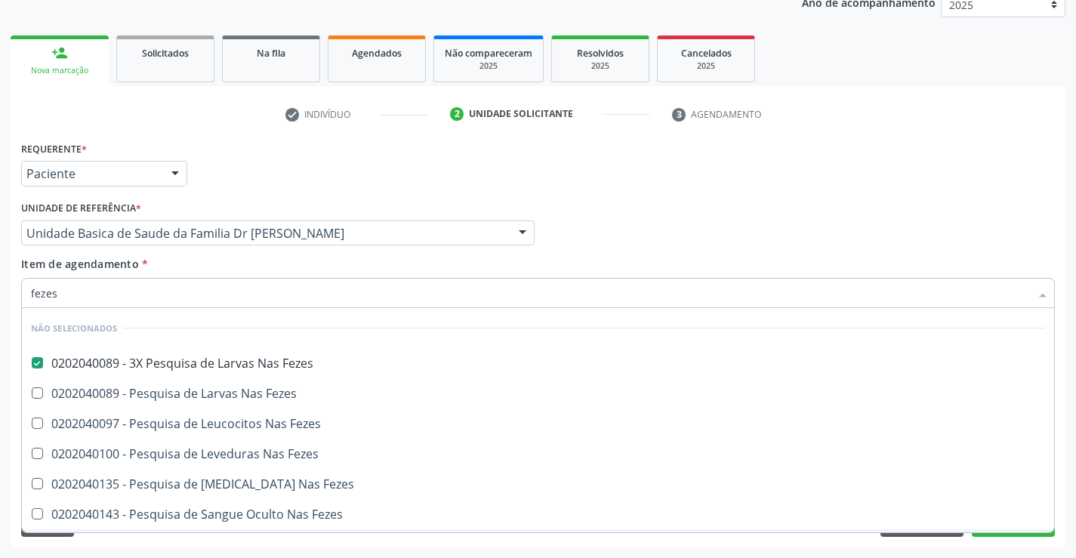
type input "fezes"
click at [285, 542] on div "Requerente * Paciente Profissional de Saúde Paciente Nenhum resultado encontrad…" at bounding box center [538, 342] width 1054 height 410
checkbox Fezes "true"
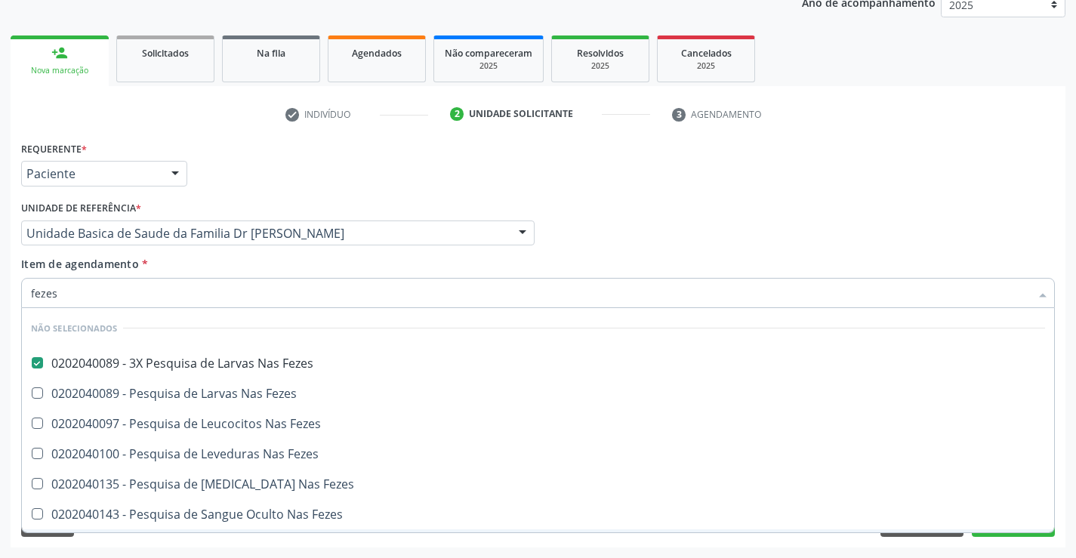
checkbox Fezes "true"
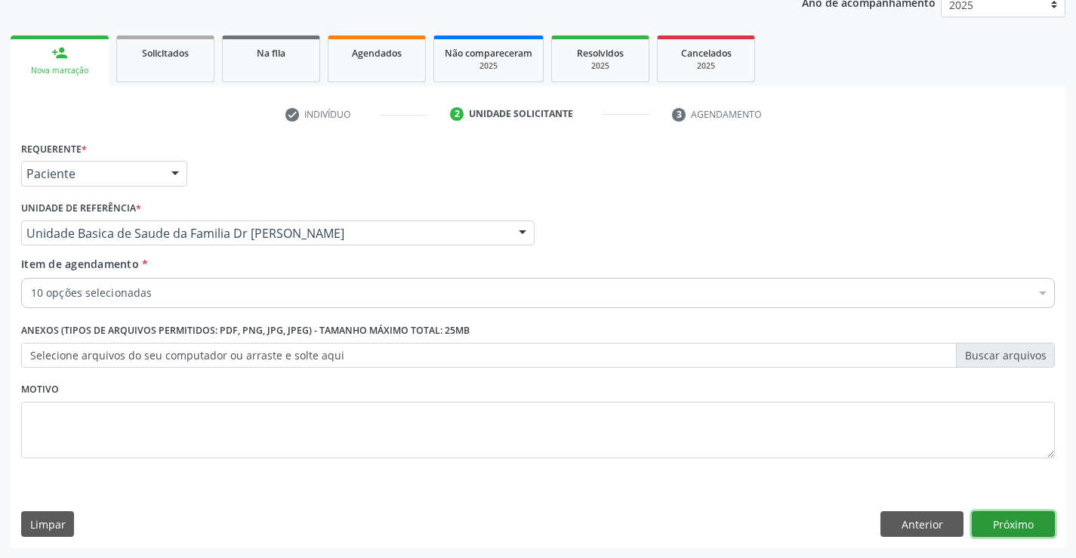
click at [999, 523] on button "Próximo" at bounding box center [1012, 524] width 83 height 26
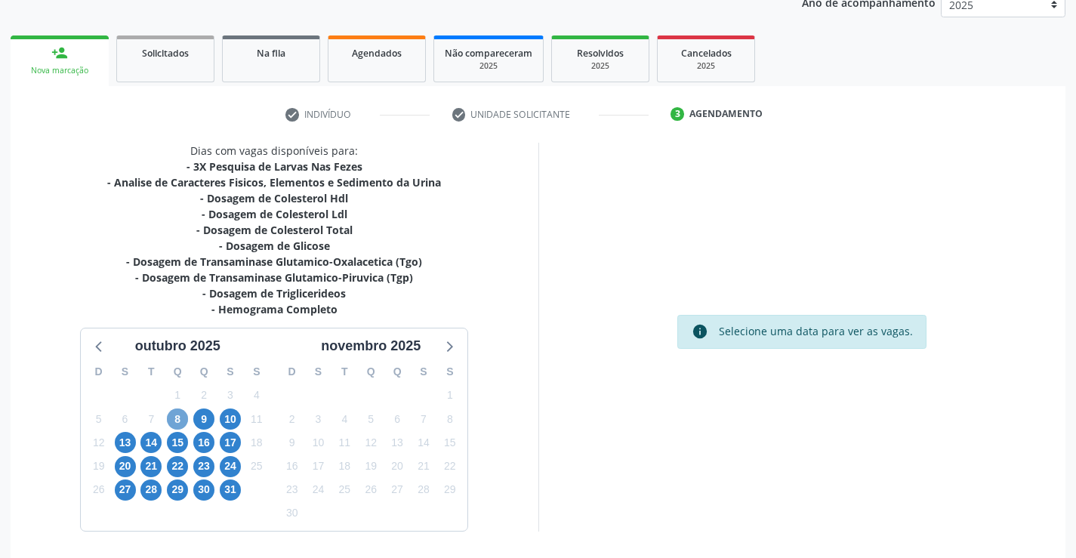
click at [180, 419] on span "8" at bounding box center [177, 418] width 21 height 21
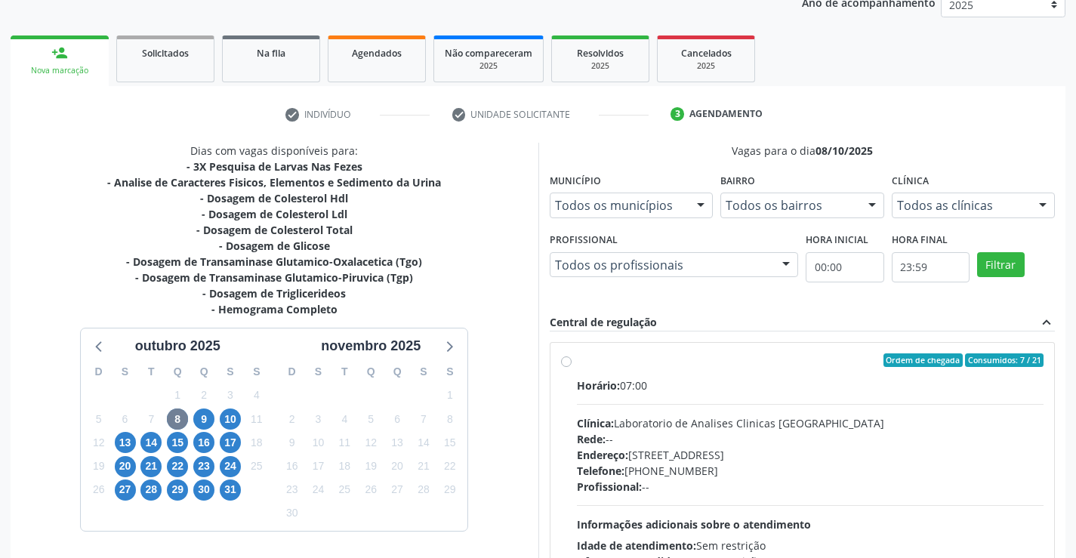
click at [577, 365] on label "Ordem de chegada Consumidos: 7 / 21 Horário: 07:00 Clínica: Laboratorio de Anal…" at bounding box center [810, 469] width 467 height 232
click at [568, 365] on input "Ordem de chegada Consumidos: 7 / 21 Horário: 07:00 Clínica: Laboratorio de Anal…" at bounding box center [566, 360] width 11 height 14
radio input "true"
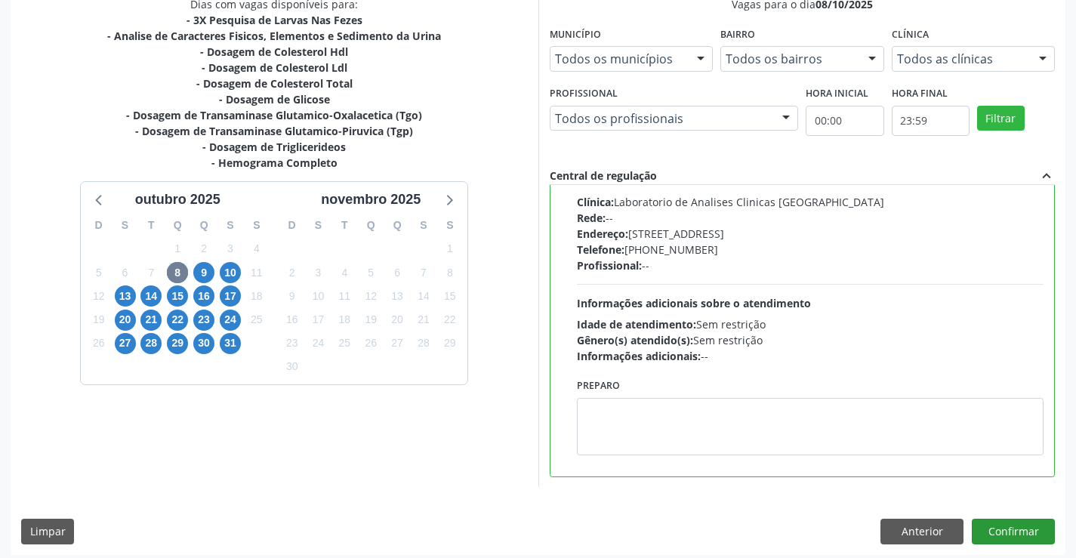
scroll to position [344, 0]
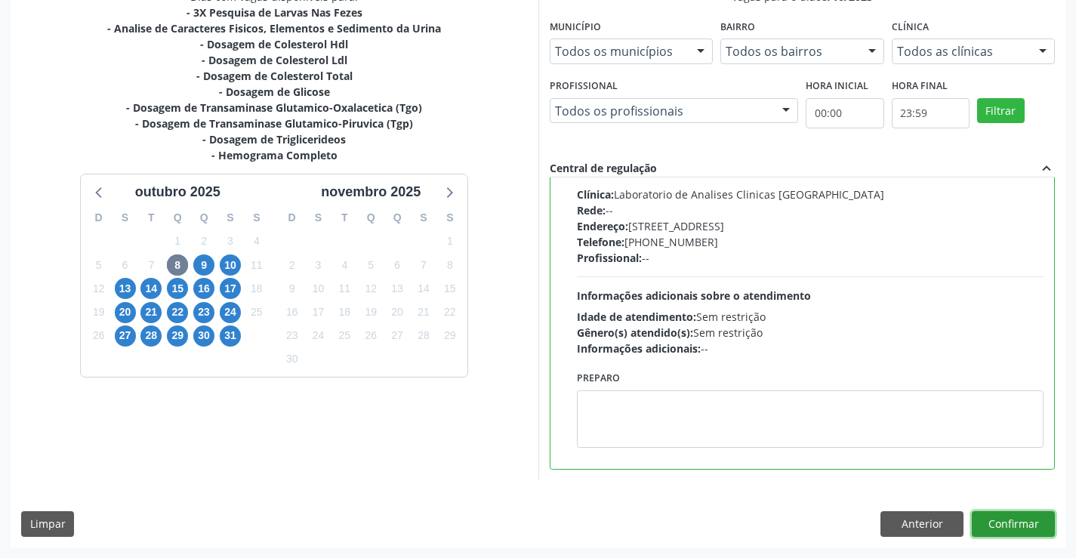
click at [1009, 521] on button "Confirmar" at bounding box center [1012, 524] width 83 height 26
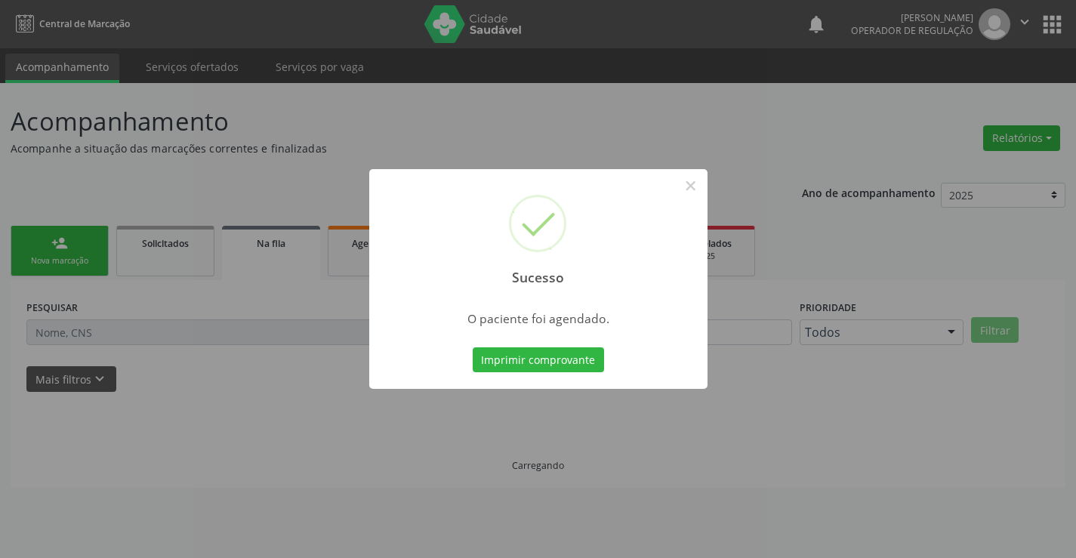
scroll to position [0, 0]
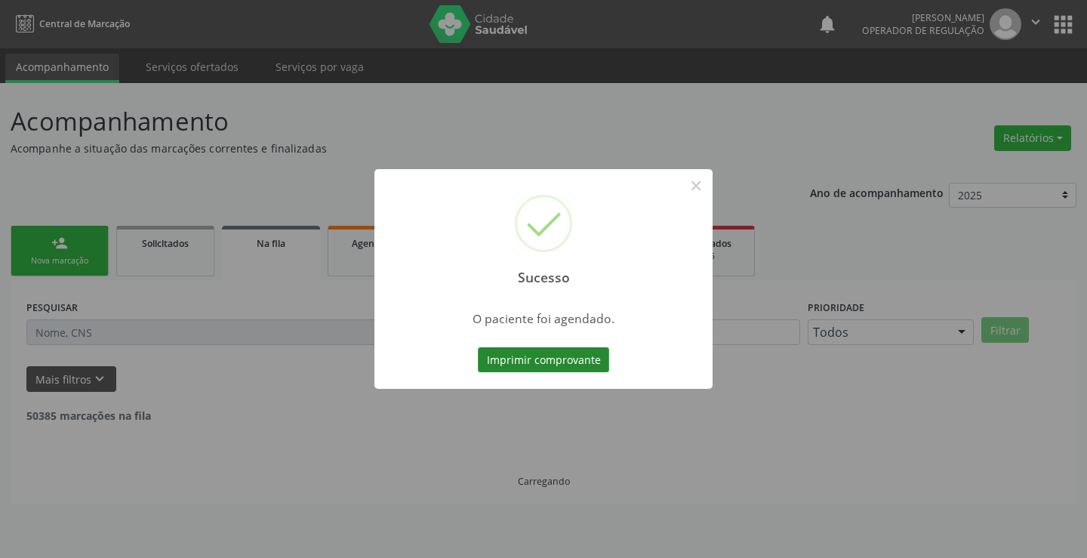
click at [543, 358] on button "Imprimir comprovante" at bounding box center [543, 360] width 131 height 26
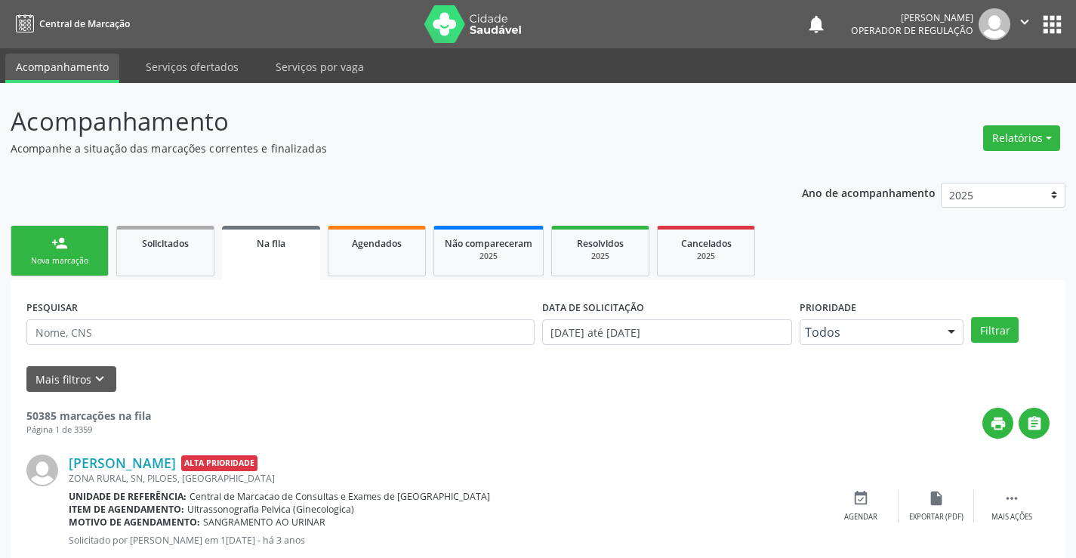
click at [95, 249] on link "person_add Nova marcação" at bounding box center [60, 251] width 98 height 51
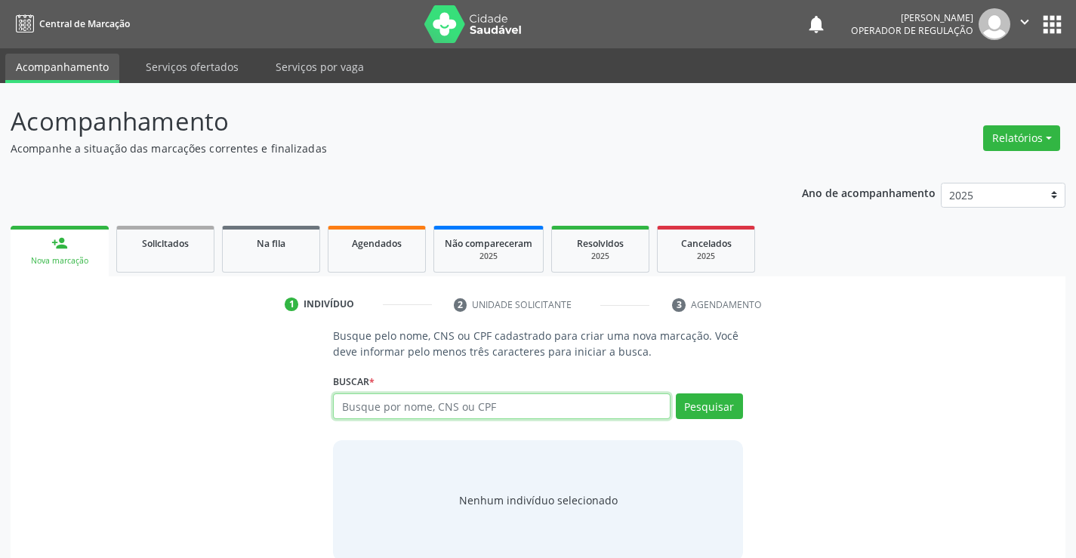
click at [433, 414] on input "text" at bounding box center [501, 406] width 337 height 26
type input "704609129221627"
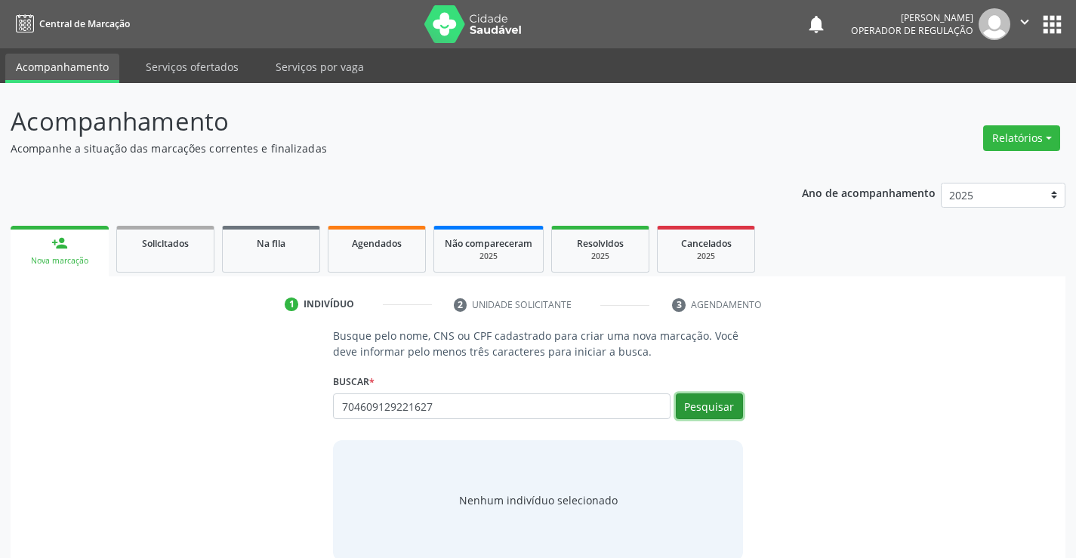
click at [703, 404] on button "Pesquisar" at bounding box center [709, 406] width 67 height 26
type input "704609129221627"
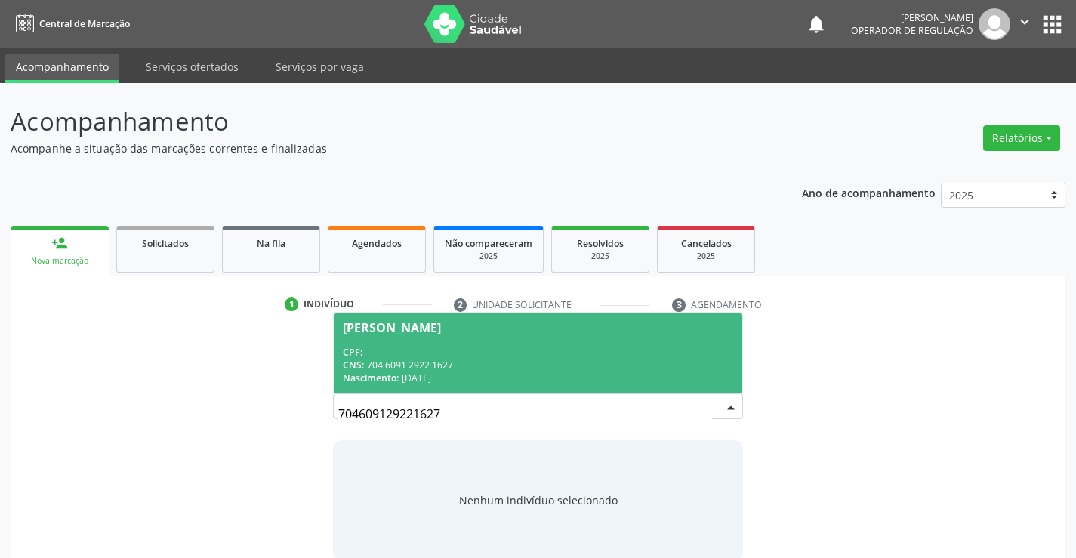
click at [592, 361] on div "CNS: 704 6091 2922 1627" at bounding box center [537, 365] width 389 height 13
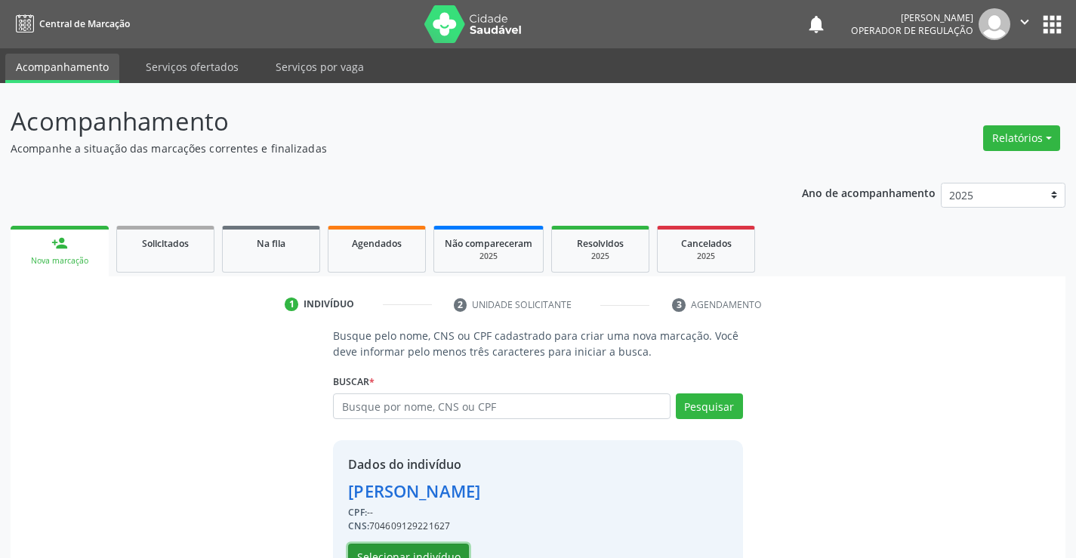
click at [414, 546] on button "Selecionar indivíduo" at bounding box center [408, 556] width 121 height 26
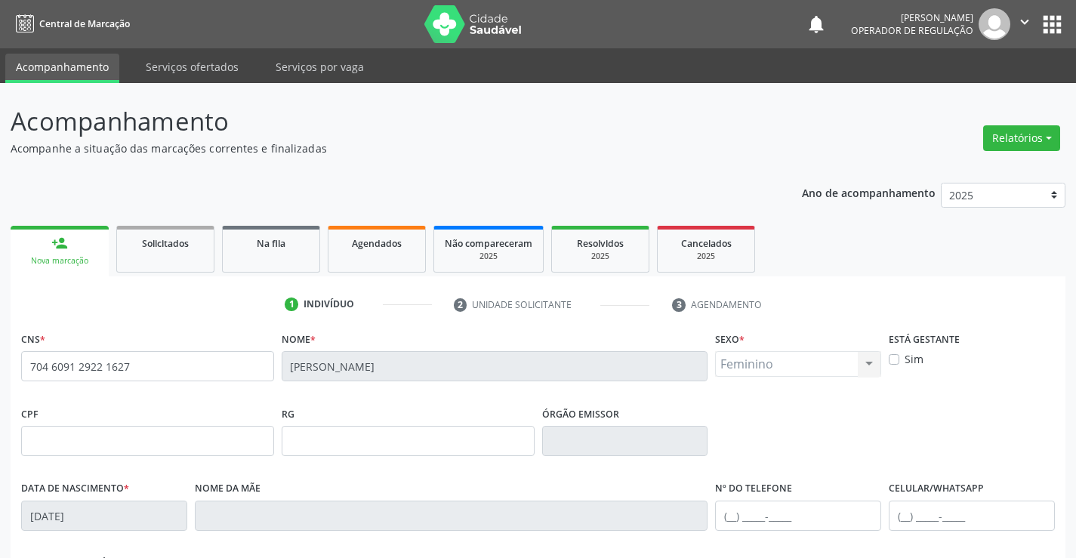
click at [85, 245] on link "person_add Nova marcação" at bounding box center [60, 251] width 98 height 51
click at [189, 245] on div "Solicitados" at bounding box center [165, 243] width 75 height 16
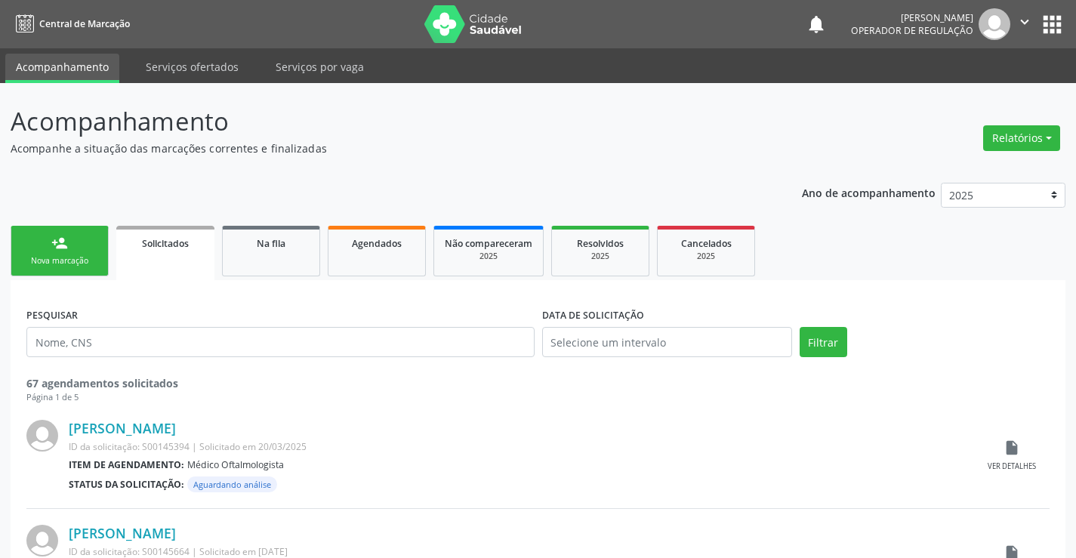
click at [88, 250] on link "person_add Nova marcação" at bounding box center [60, 251] width 98 height 51
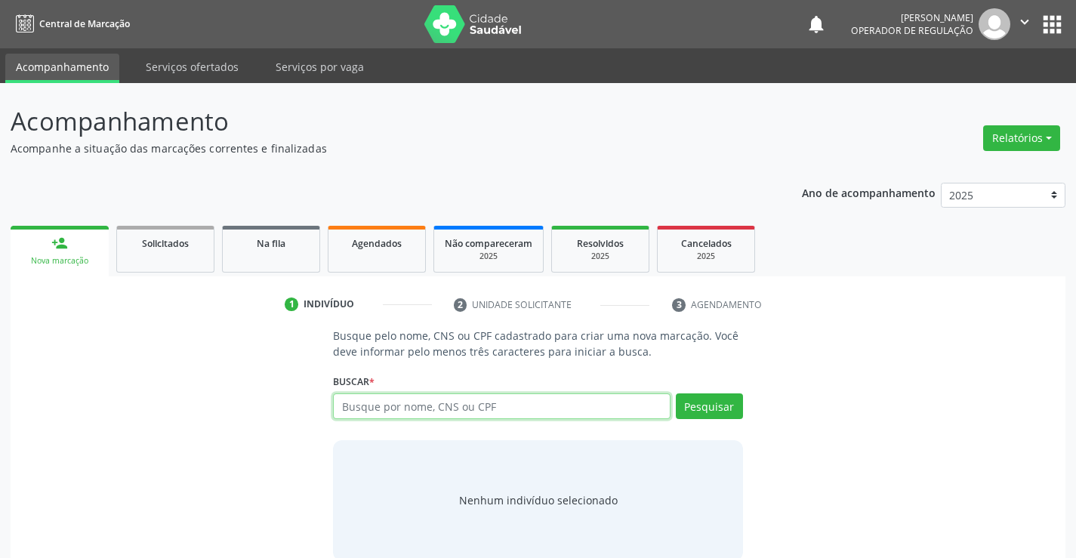
click at [442, 408] on input "text" at bounding box center [501, 406] width 337 height 26
type input "709809076879193"
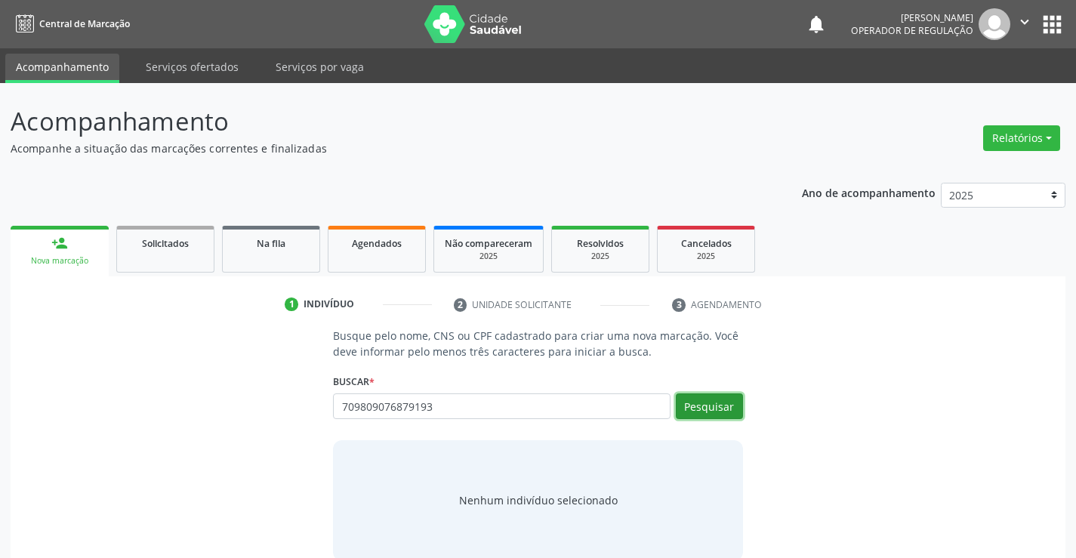
click at [694, 401] on button "Pesquisar" at bounding box center [709, 406] width 67 height 26
type input "709809076879193"
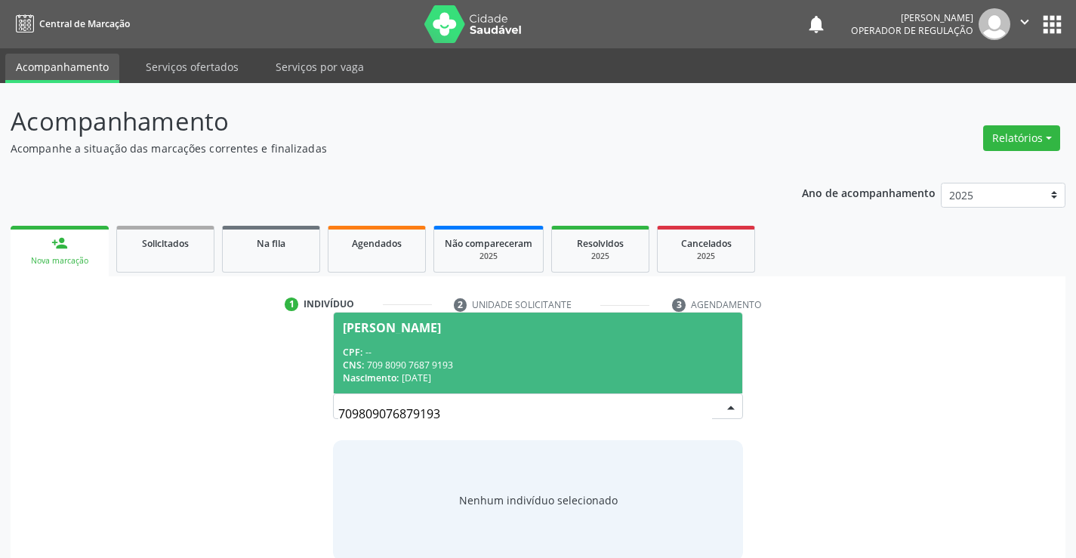
click at [626, 362] on div "CNS: 709 8090 7687 9193" at bounding box center [537, 365] width 389 height 13
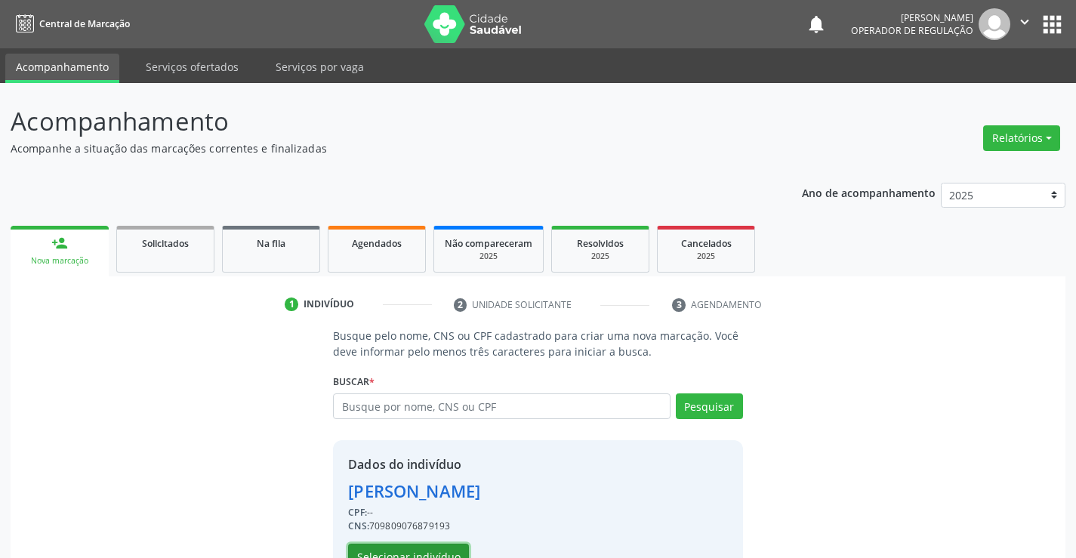
click at [434, 547] on button "Selecionar indivíduo" at bounding box center [408, 556] width 121 height 26
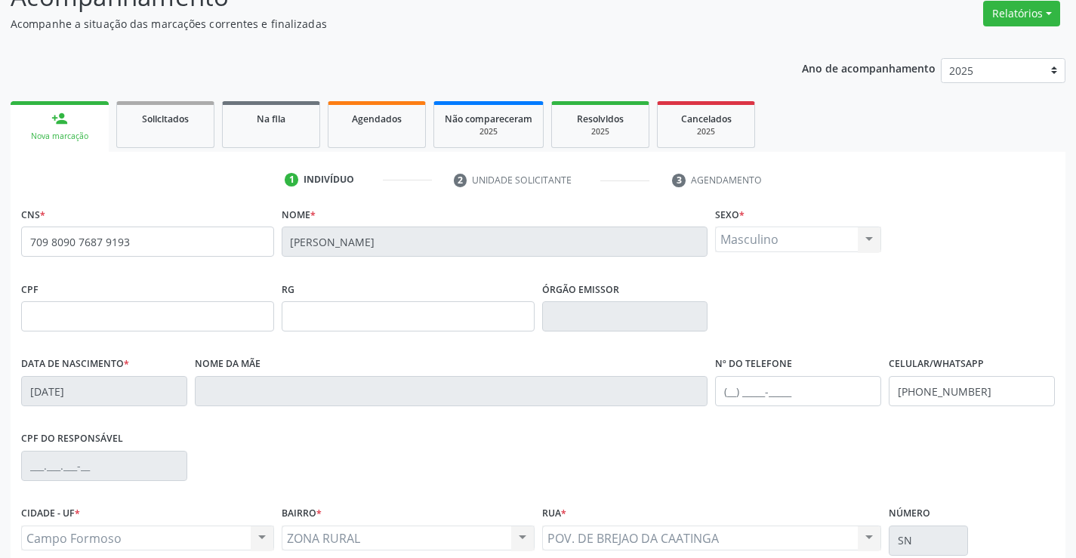
scroll to position [151, 0]
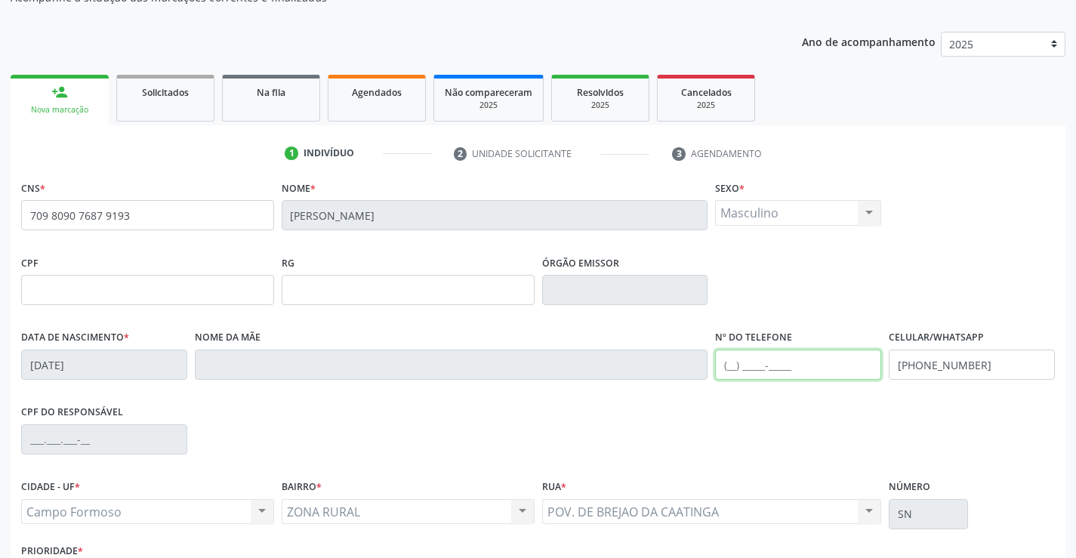
click at [734, 365] on input "text" at bounding box center [798, 364] width 166 height 30
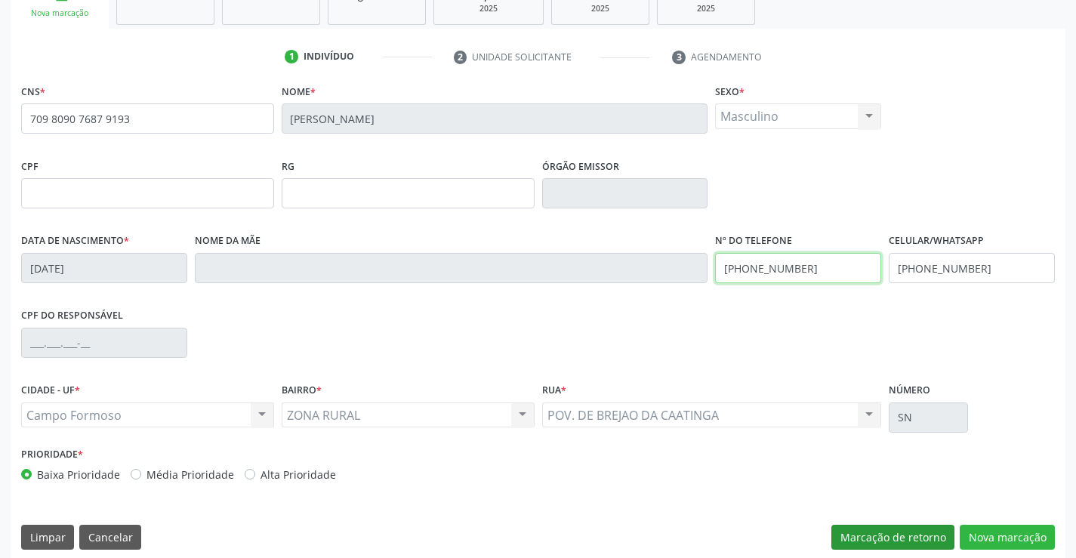
scroll to position [260, 0]
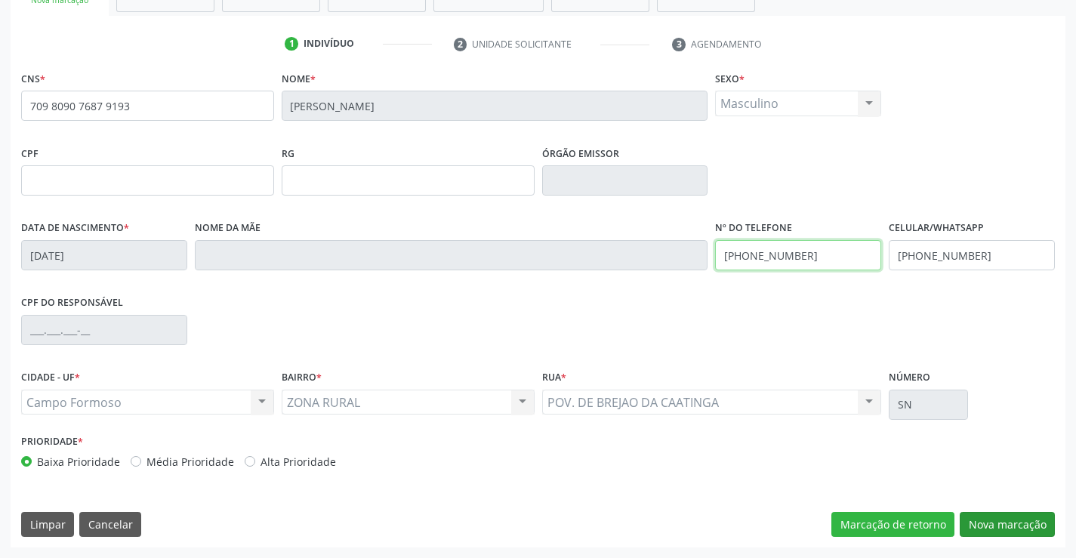
type input "[PHONE_NUMBER]"
click at [999, 525] on button "Nova marcação" at bounding box center [1006, 525] width 95 height 26
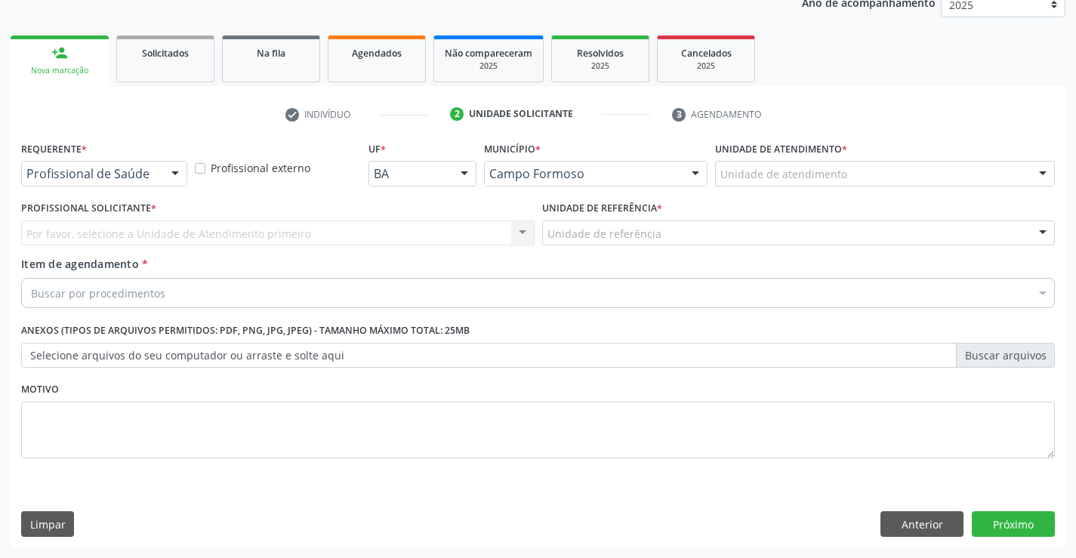
scroll to position [190, 0]
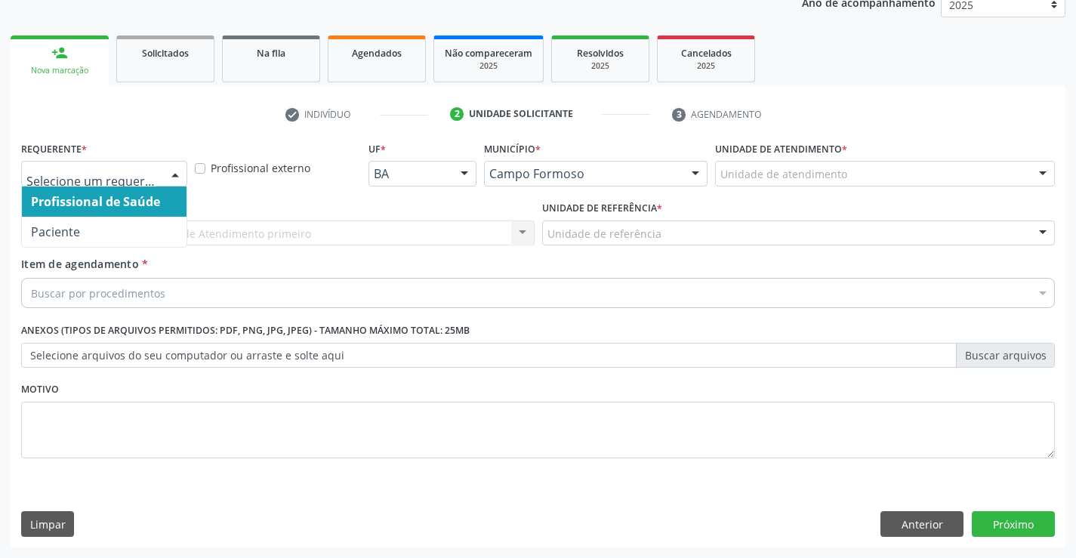
click at [175, 171] on div at bounding box center [175, 175] width 23 height 26
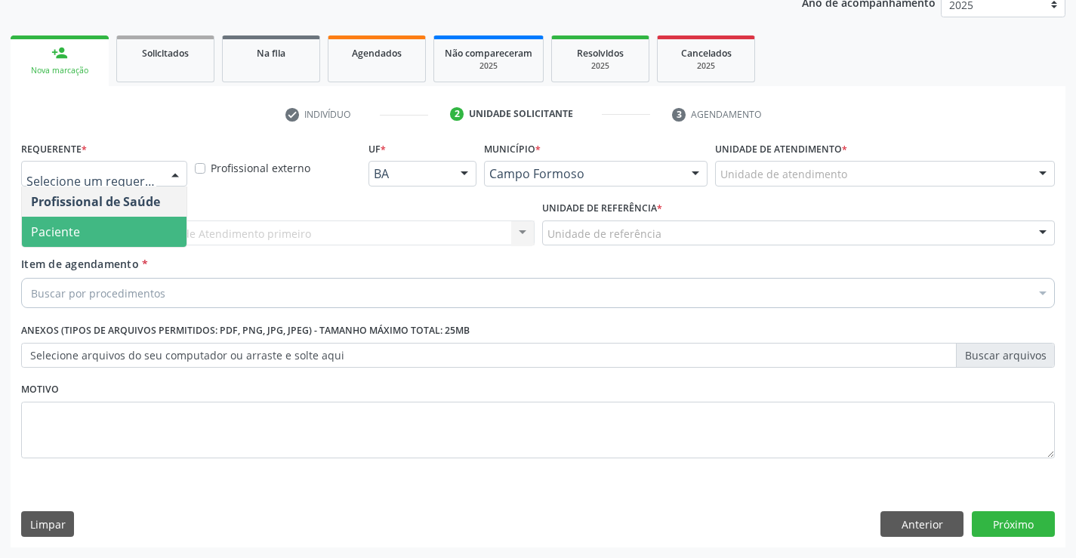
click at [125, 234] on span "Paciente" at bounding box center [104, 232] width 165 height 30
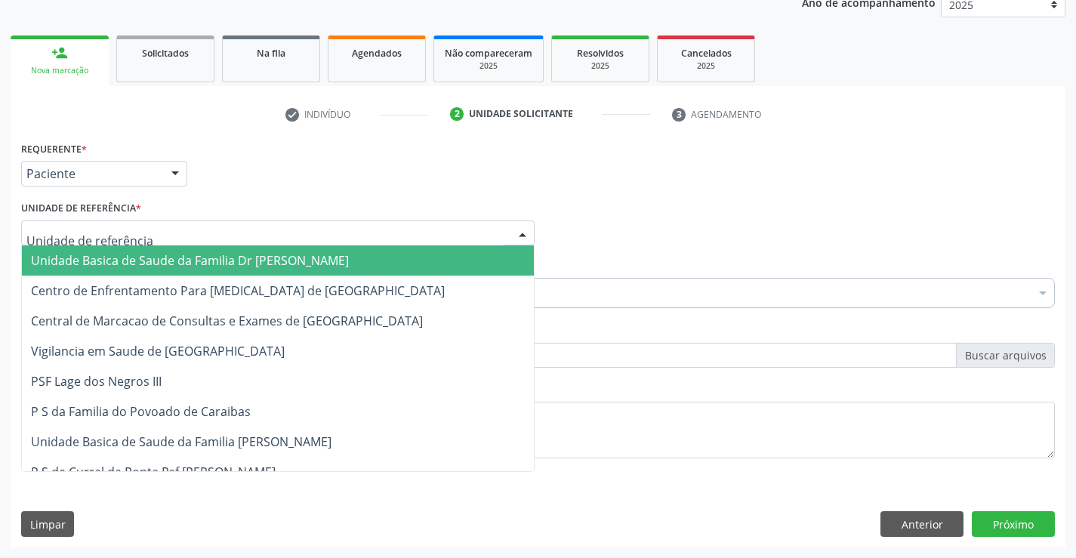
click at [169, 236] on div at bounding box center [277, 233] width 513 height 26
click at [205, 258] on span "Unidade Basica de Saude da Familia Dr [PERSON_NAME]" at bounding box center [190, 260] width 318 height 17
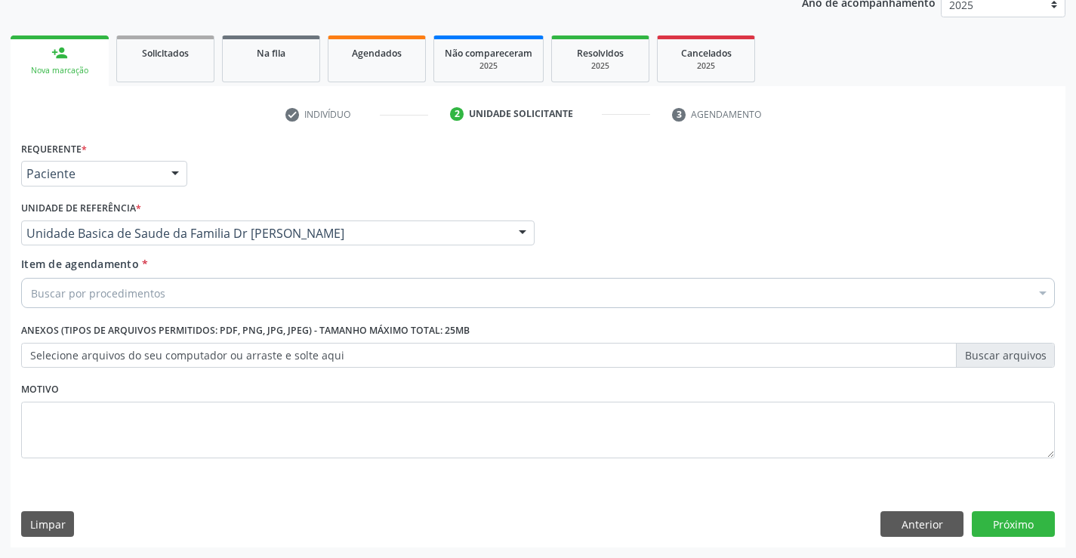
click at [192, 298] on div "Buscar por procedimentos" at bounding box center [537, 293] width 1033 height 30
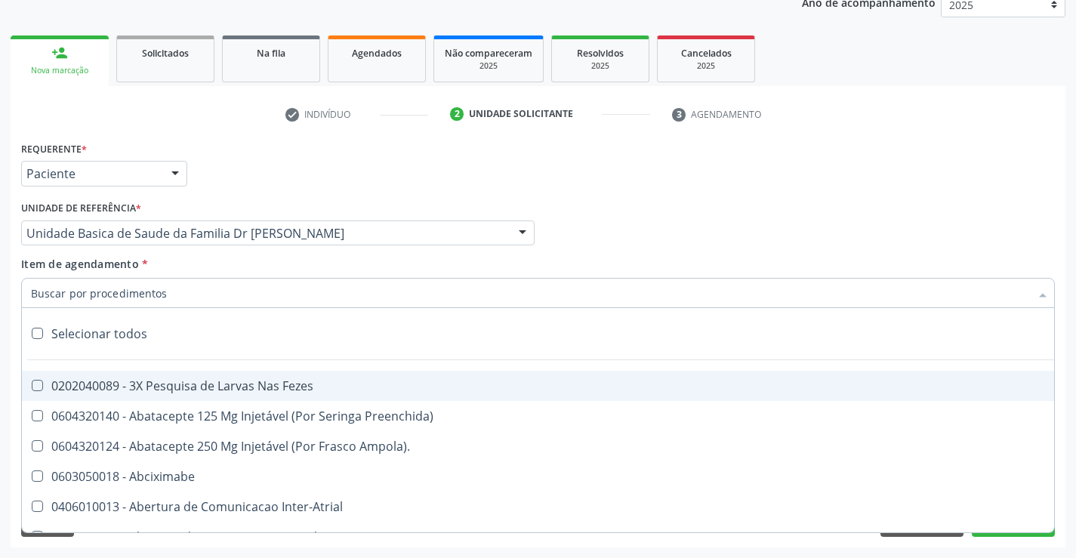
click at [192, 298] on input "Item de agendamento *" at bounding box center [530, 293] width 999 height 30
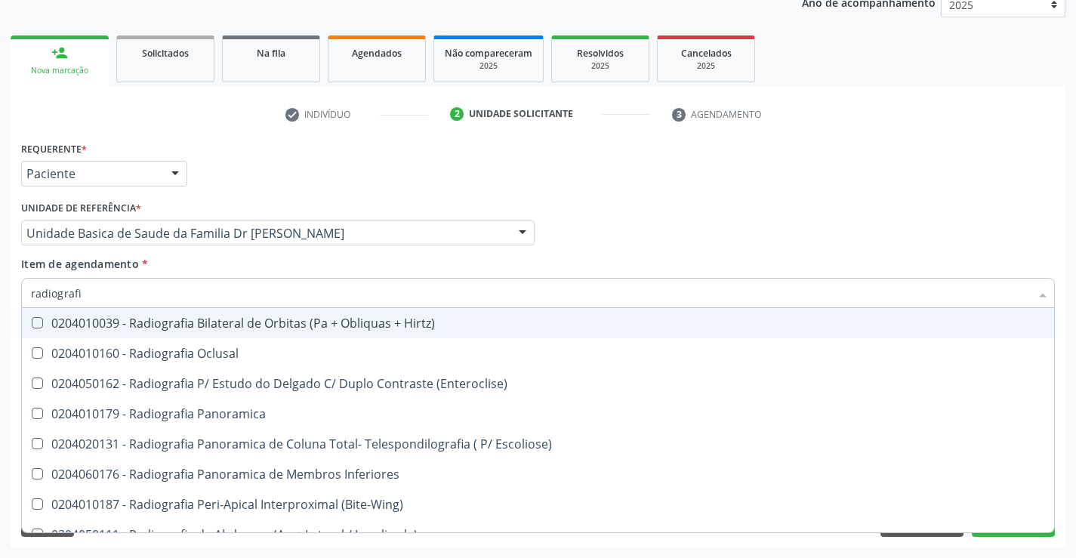
type input "radiografia"
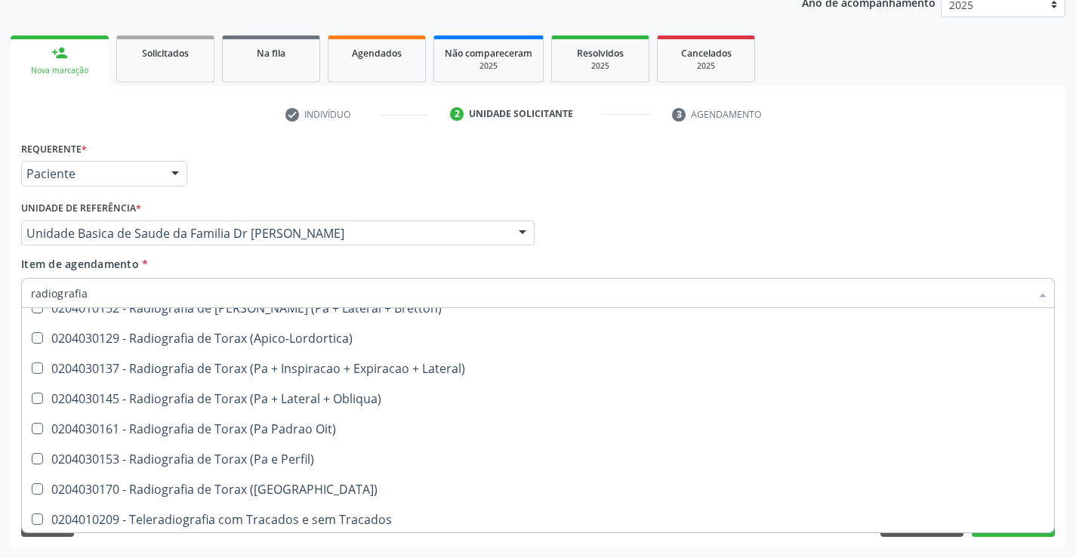
scroll to position [1919, 0]
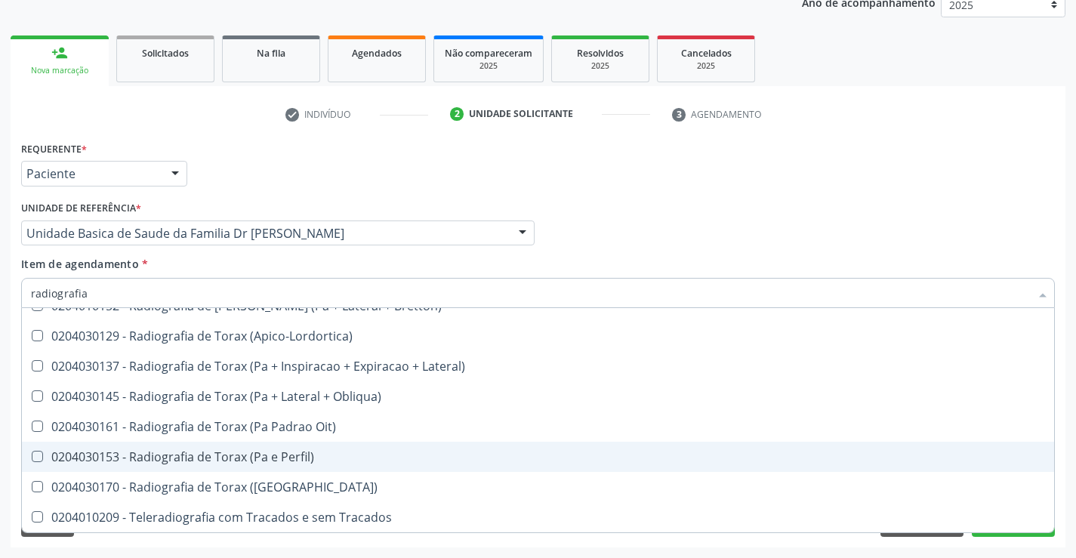
click at [238, 454] on div "0204030153 - Radiografia de Torax (Pa e Perfil)" at bounding box center [538, 457] width 1014 height 12
checkbox Perfil\) "true"
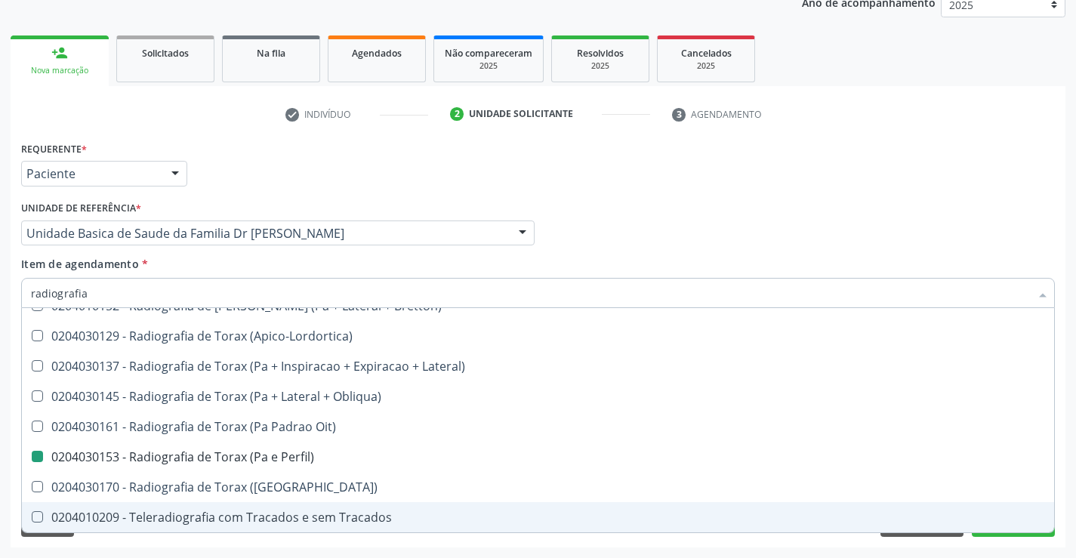
click at [228, 544] on div "Requerente * Paciente Profissional de Saúde Paciente Nenhum resultado encontrad…" at bounding box center [538, 342] width 1054 height 410
checkbox Oclusal "true"
checkbox Perfil\) "false"
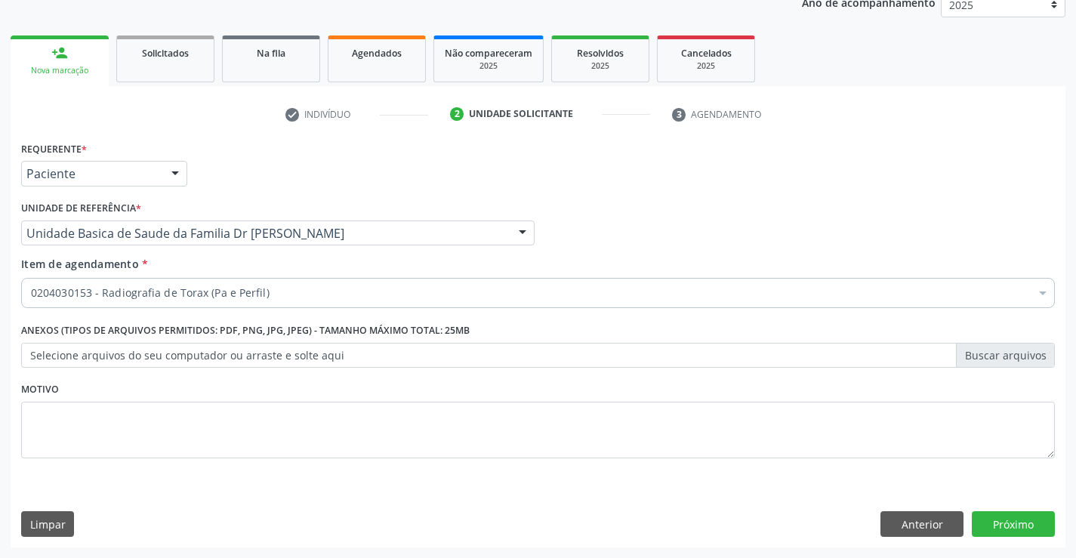
scroll to position [0, 0]
click at [1001, 519] on button "Próximo" at bounding box center [1012, 524] width 83 height 26
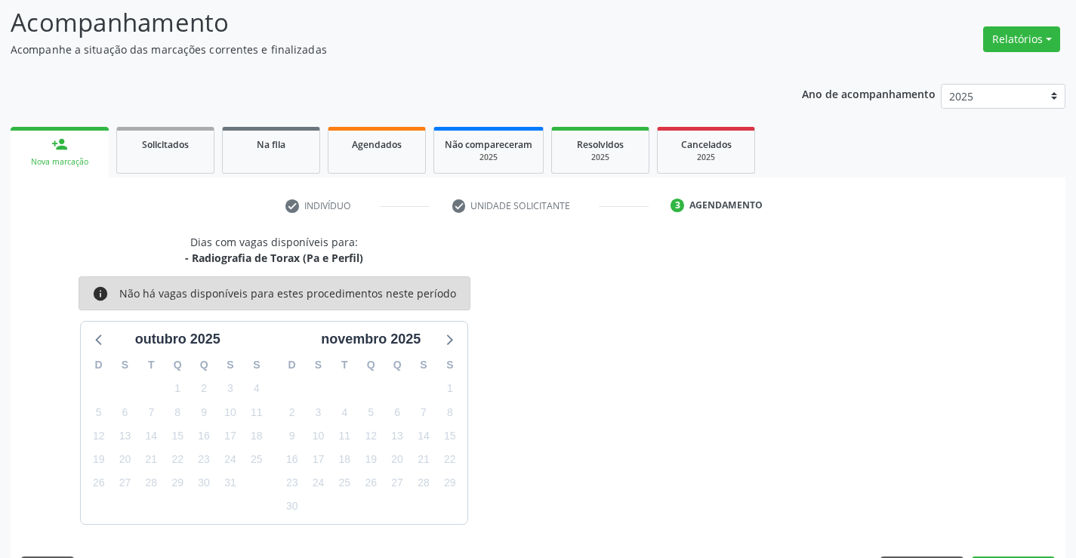
scroll to position [143, 0]
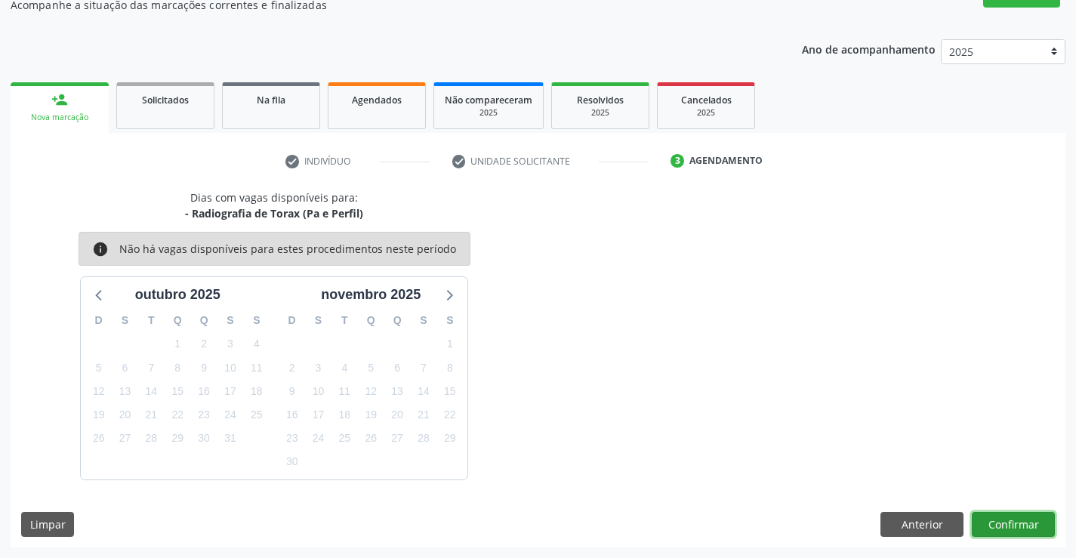
click at [1002, 525] on button "Confirmar" at bounding box center [1012, 525] width 83 height 26
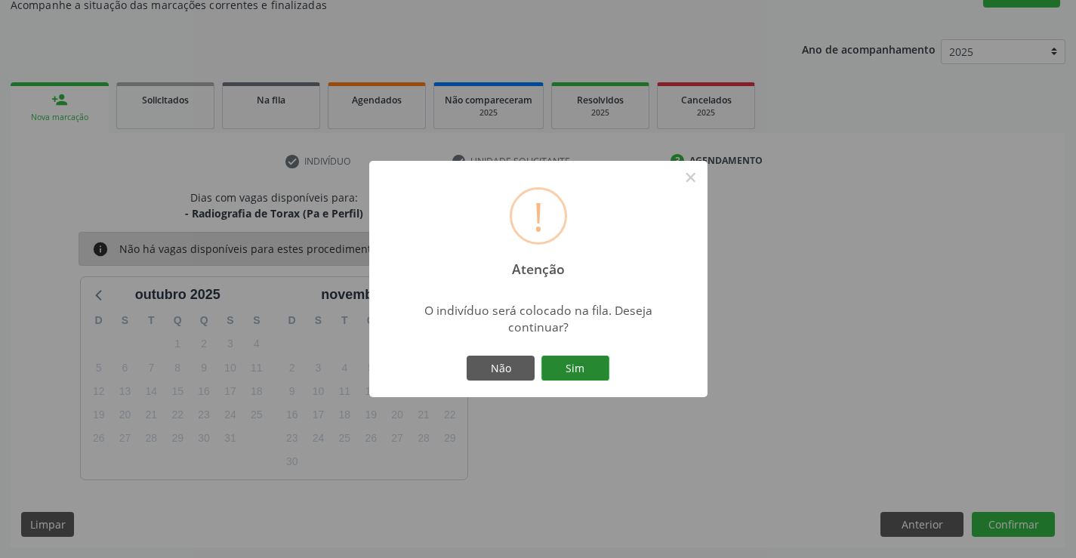
click at [588, 368] on button "Sim" at bounding box center [575, 369] width 68 height 26
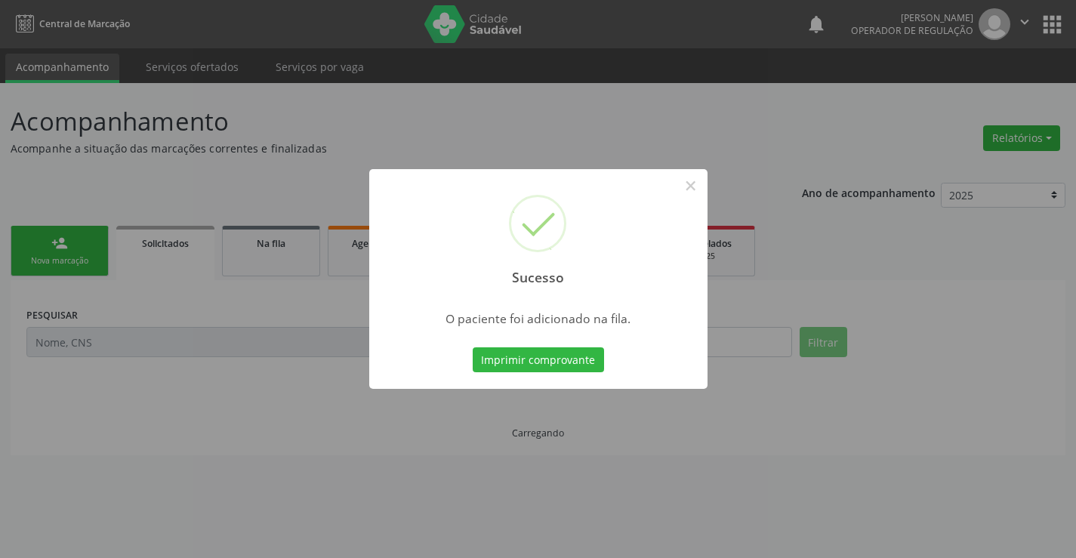
scroll to position [0, 0]
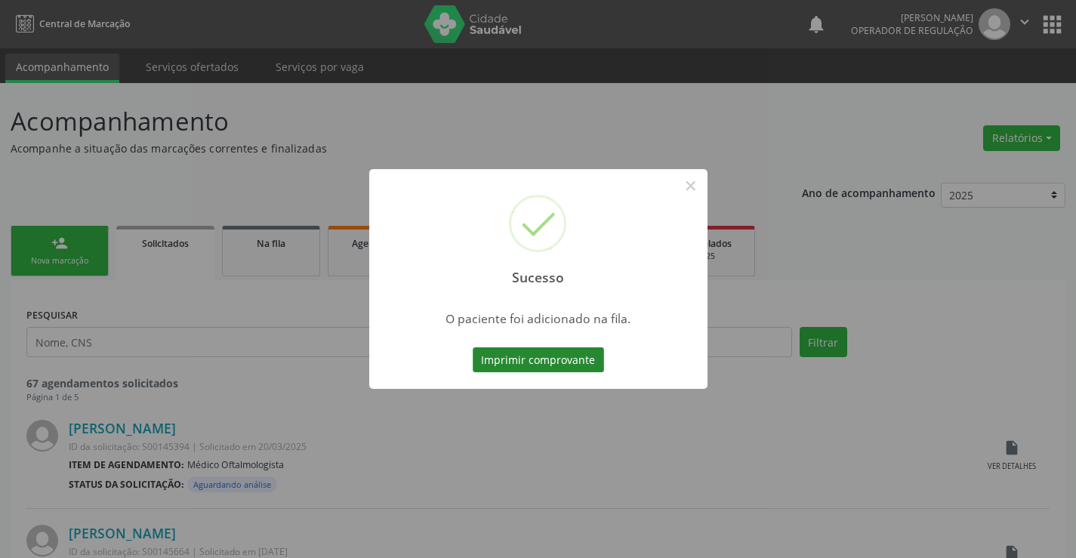
click at [543, 359] on button "Imprimir comprovante" at bounding box center [538, 360] width 131 height 26
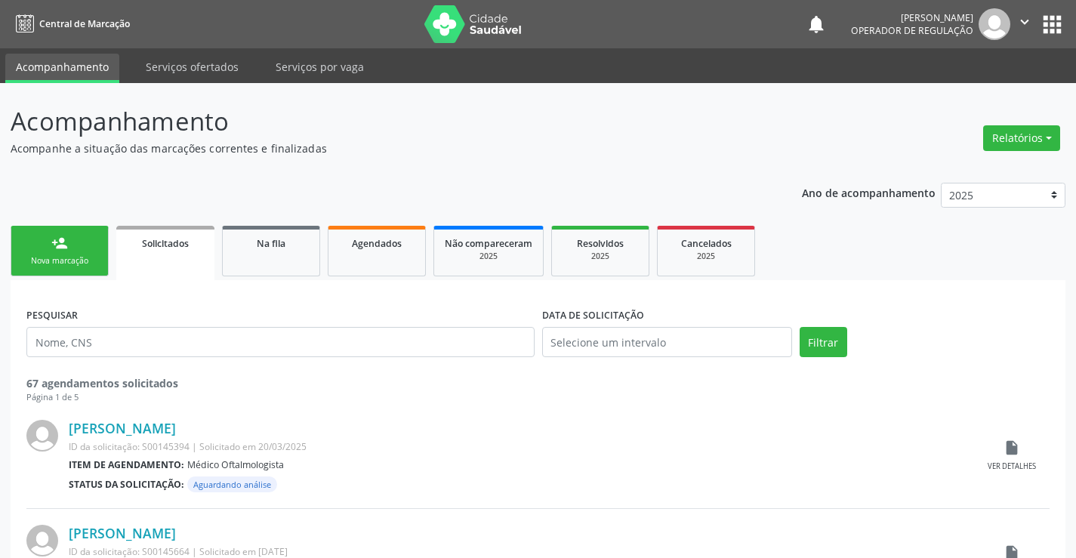
click at [93, 253] on link "person_add Nova marcação" at bounding box center [60, 251] width 98 height 51
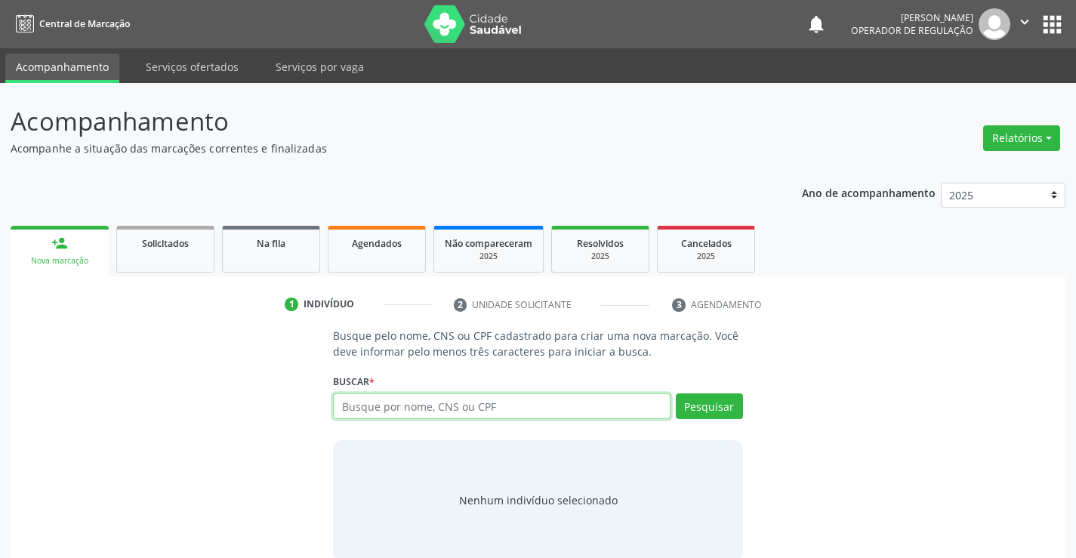
click at [420, 404] on input "text" at bounding box center [501, 406] width 337 height 26
type input "709809076879193"
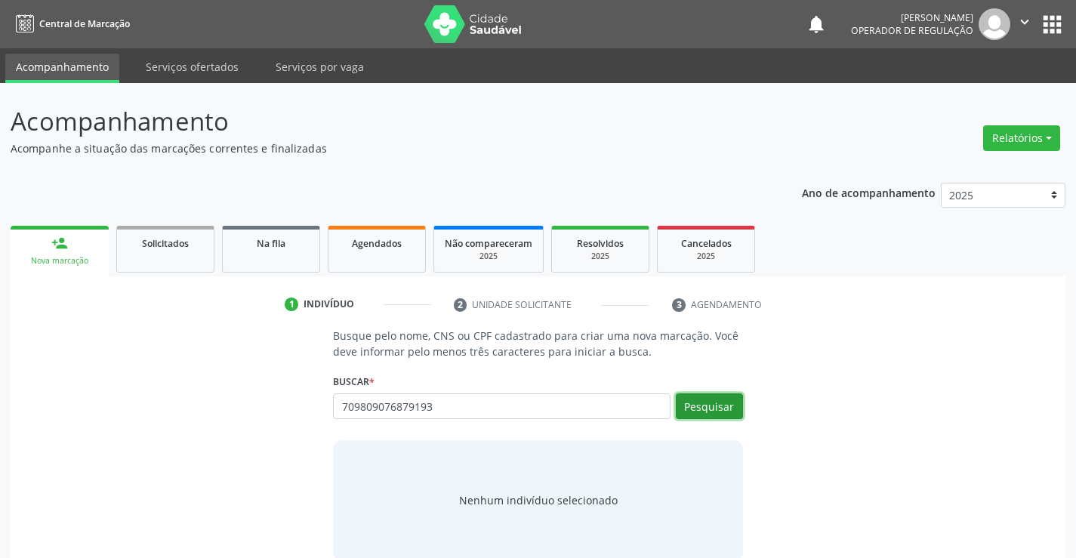
click at [720, 400] on button "Pesquisar" at bounding box center [709, 406] width 67 height 26
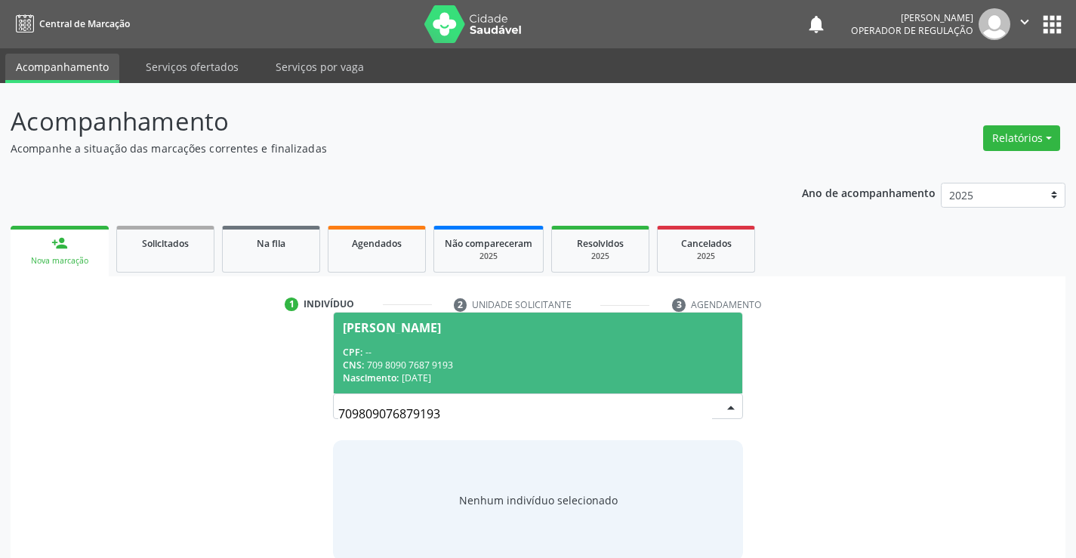
click at [574, 346] on div "CPF: --" at bounding box center [537, 352] width 389 height 13
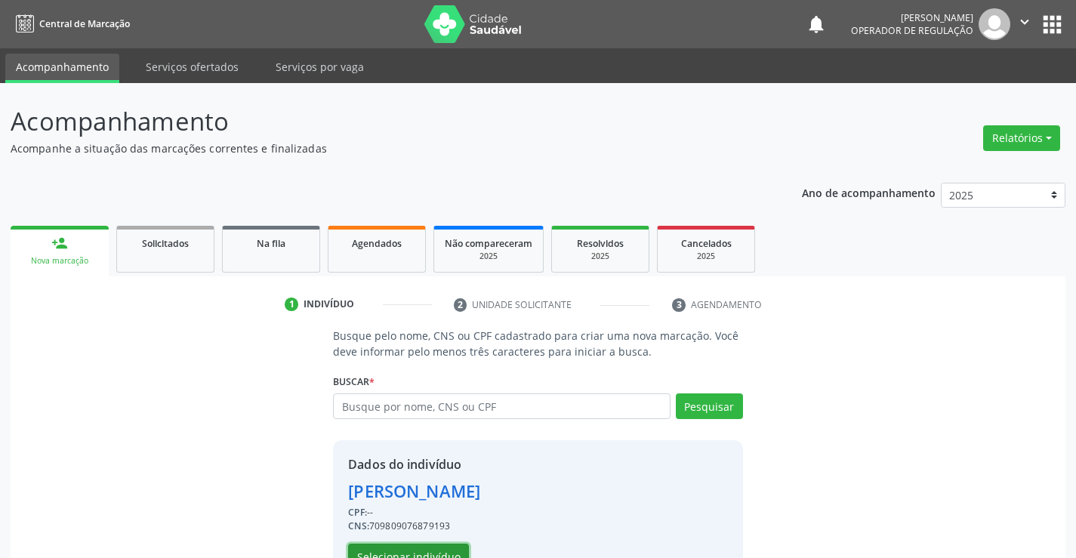
click at [443, 556] on button "Selecionar indivíduo" at bounding box center [408, 556] width 121 height 26
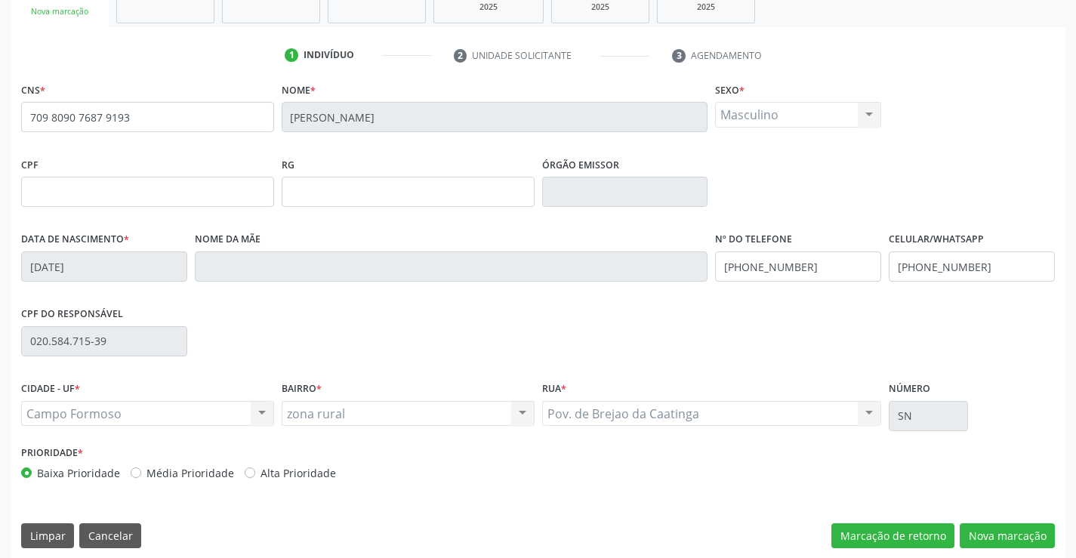
scroll to position [260, 0]
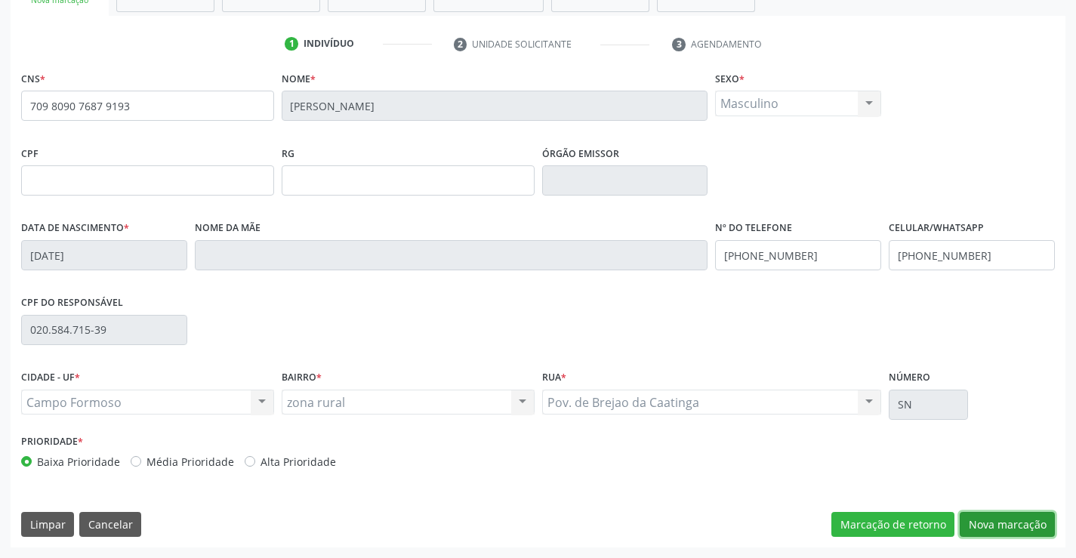
click at [995, 517] on button "Nova marcação" at bounding box center [1006, 525] width 95 height 26
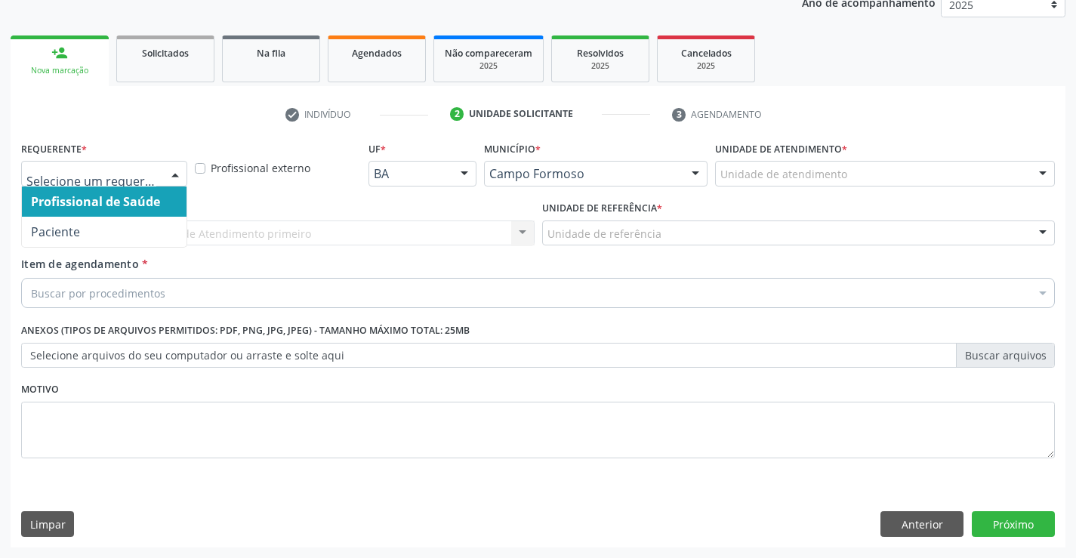
drag, startPoint x: 168, startPoint y: 170, endPoint x: 146, endPoint y: 192, distance: 31.5
click at [168, 171] on div at bounding box center [175, 175] width 23 height 26
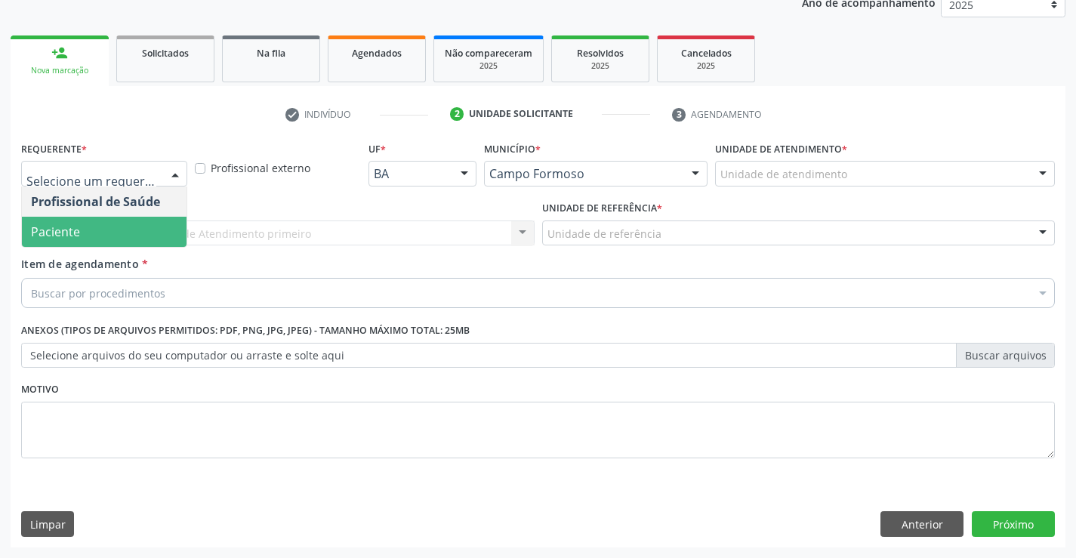
click at [134, 230] on span "Paciente" at bounding box center [104, 232] width 165 height 30
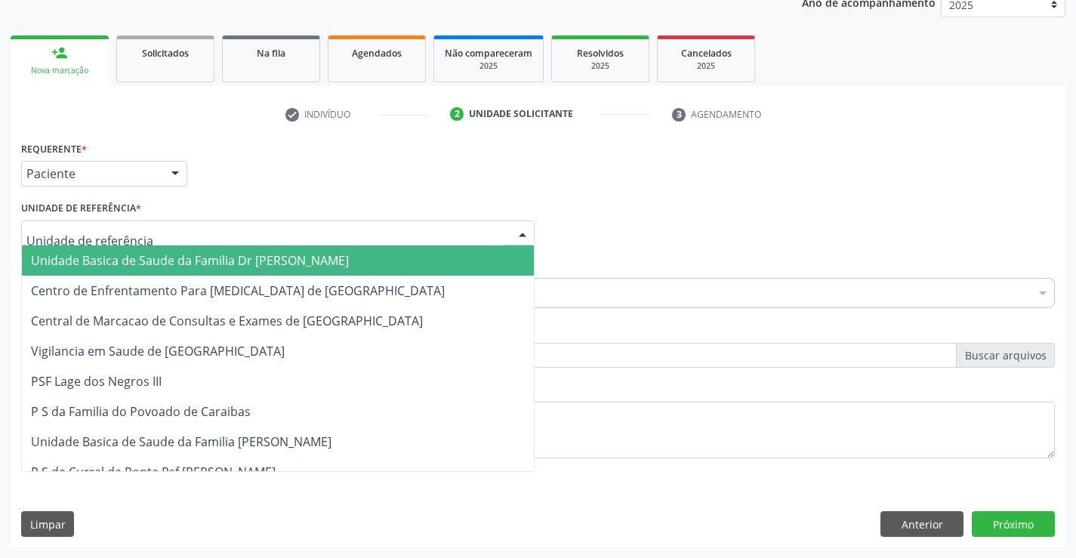
click at [171, 234] on div at bounding box center [277, 233] width 513 height 26
click at [165, 264] on span "Unidade Basica de Saude da Familia Dr [PERSON_NAME]" at bounding box center [190, 260] width 318 height 17
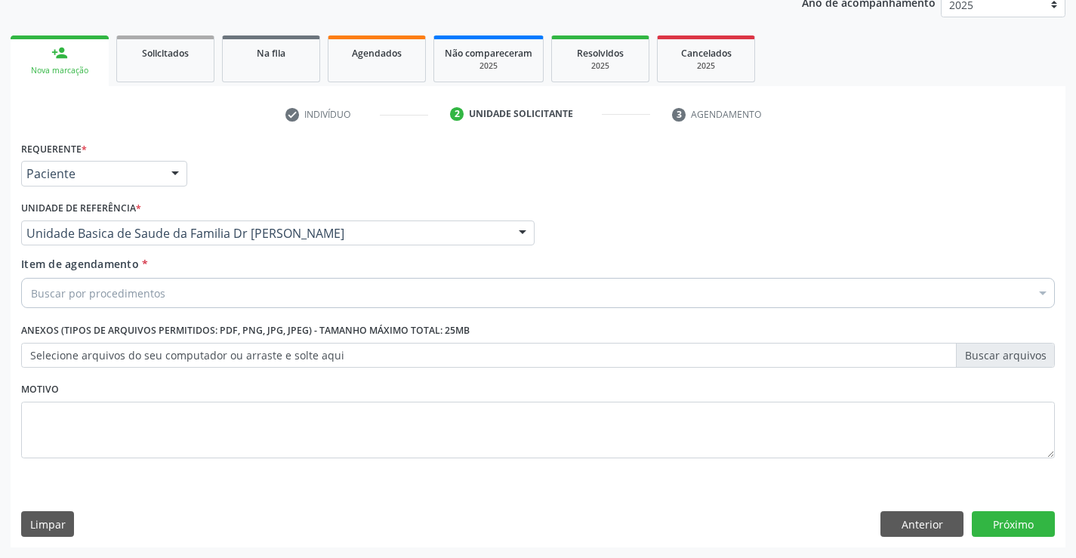
click at [174, 299] on div "Buscar por procedimentos" at bounding box center [537, 293] width 1033 height 30
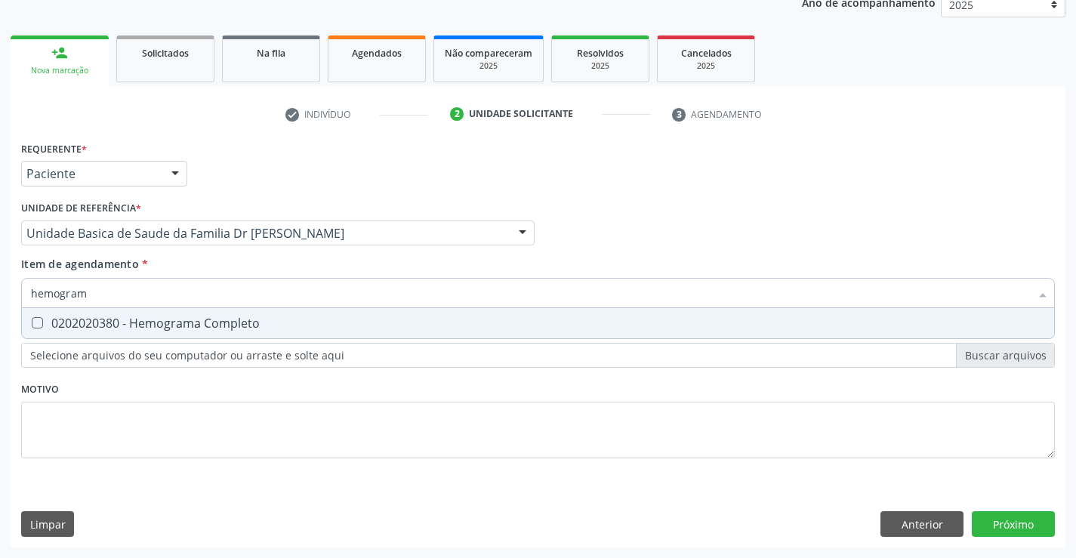
type input "hemograma"
drag, startPoint x: 186, startPoint y: 325, endPoint x: 158, endPoint y: 368, distance: 51.3
click at [183, 329] on div "0202020380 - Hemograma Completo" at bounding box center [538, 323] width 1014 height 12
checkbox Completo "true"
type input "hemograma"
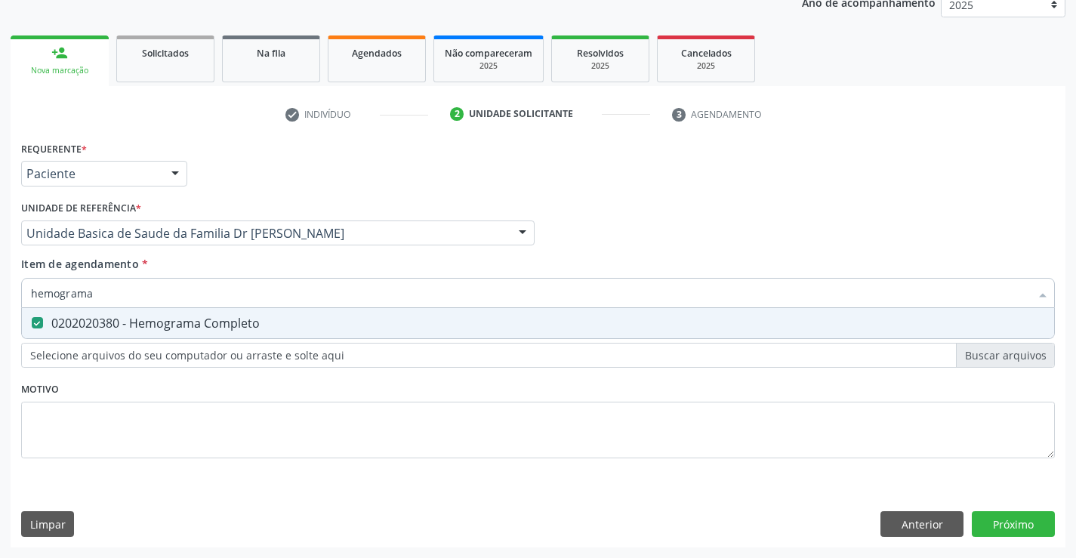
click at [160, 387] on div "Requerente * Paciente Profissional de Saúde Paciente Nenhum resultado encontrad…" at bounding box center [537, 308] width 1033 height 342
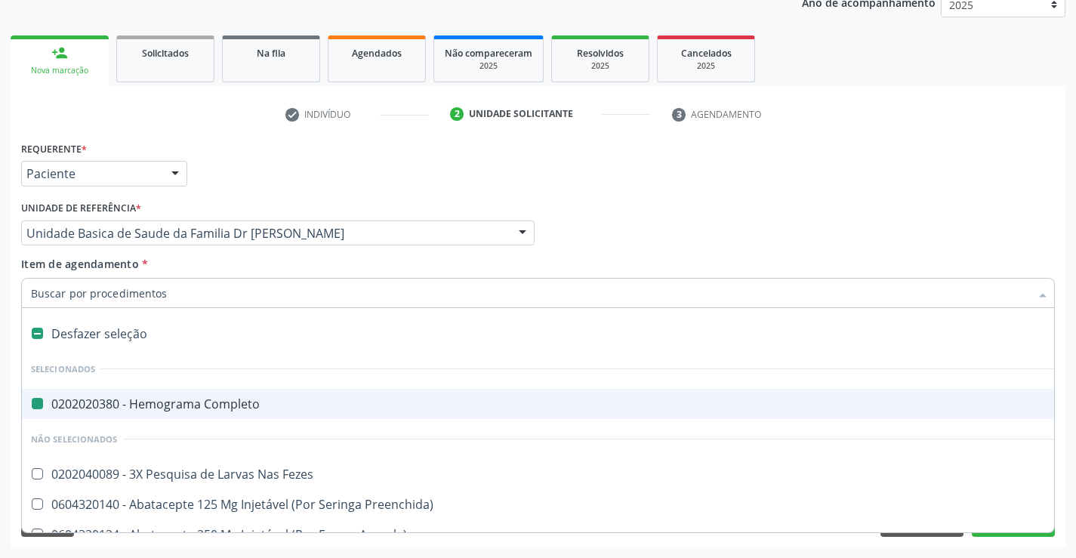
type input "f"
checkbox Completo "false"
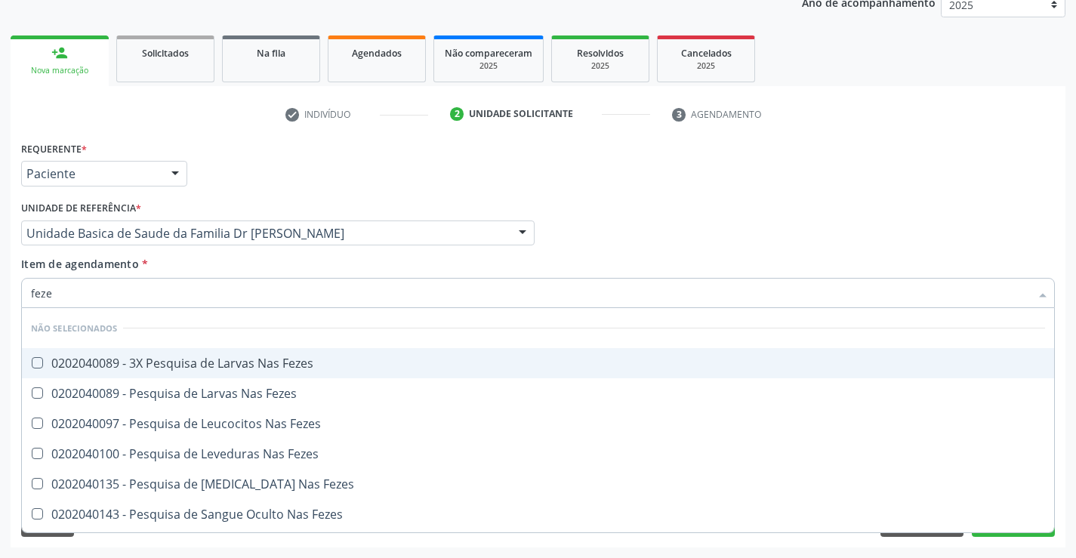
type input "fezes"
click at [218, 365] on div "0202040089 - 3X Pesquisa de Larvas Nas Fezes" at bounding box center [538, 363] width 1014 height 12
checkbox Fezes "true"
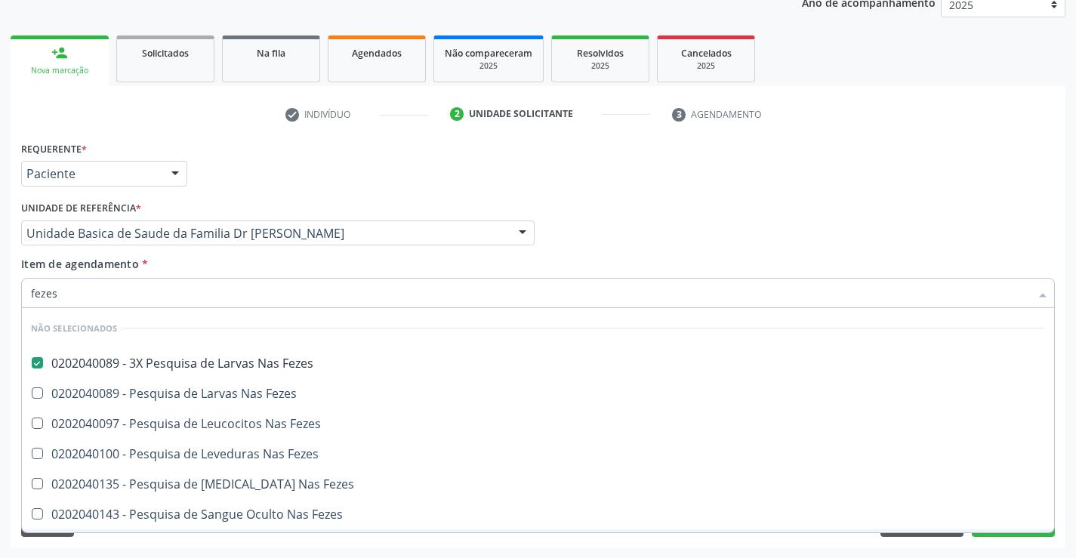
type input "fezes"
click at [146, 542] on div "Requerente * Paciente Profissional de Saúde Paciente Nenhum resultado encontrad…" at bounding box center [538, 342] width 1054 height 410
checkbox Fezes "true"
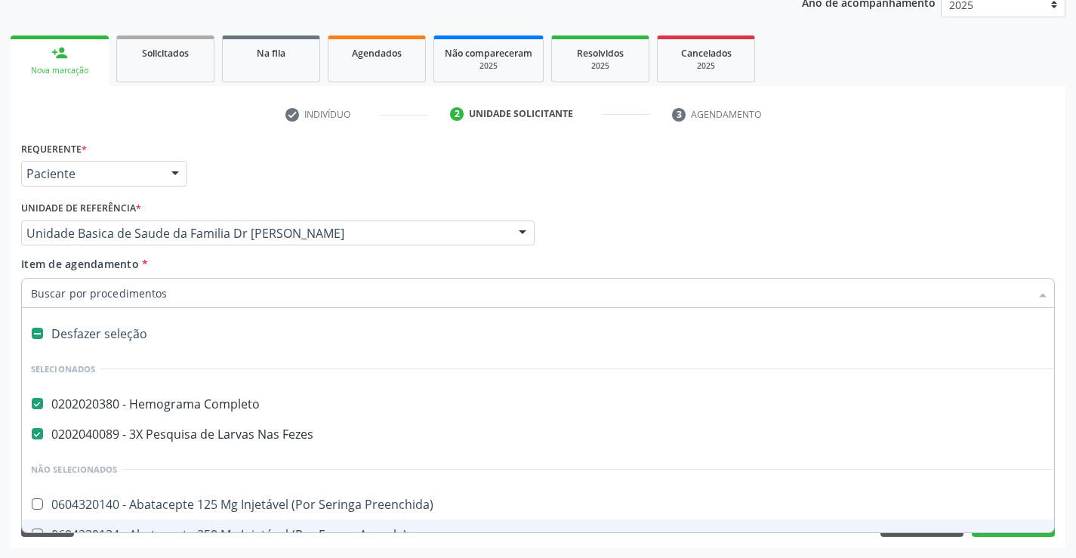
type input "u"
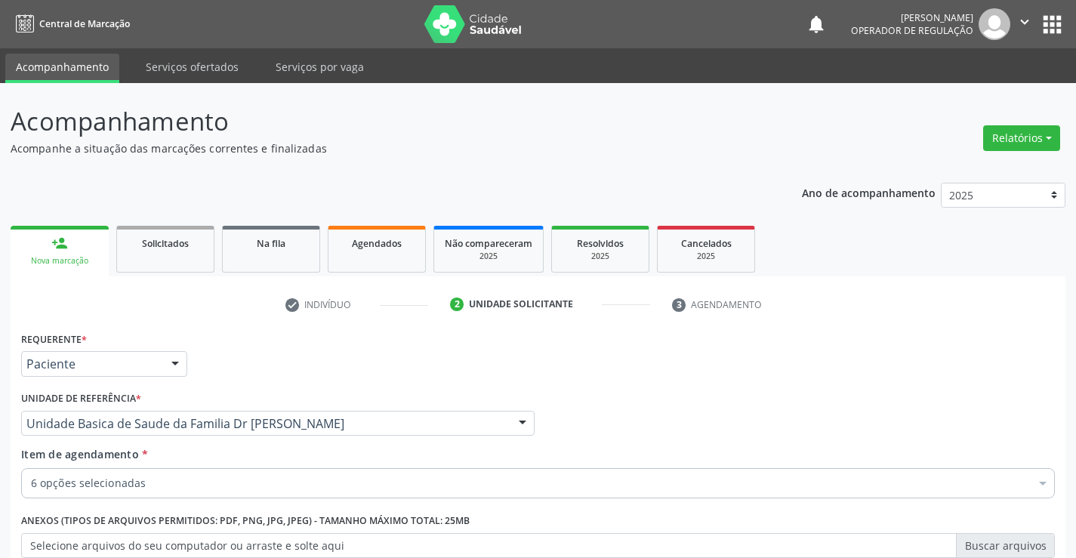
scroll to position [190, 0]
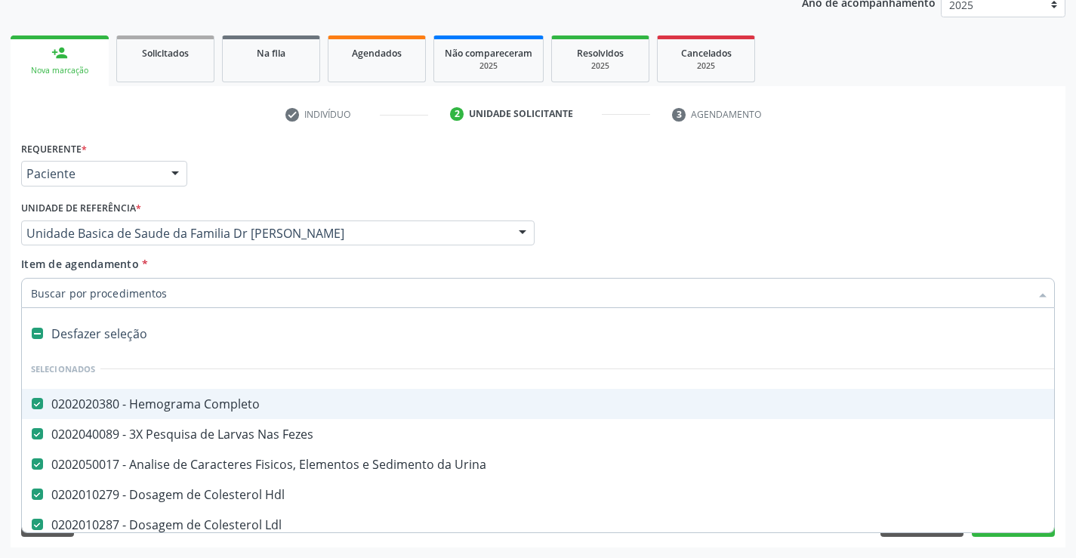
click at [165, 294] on input "Item de agendamento *" at bounding box center [530, 293] width 999 height 30
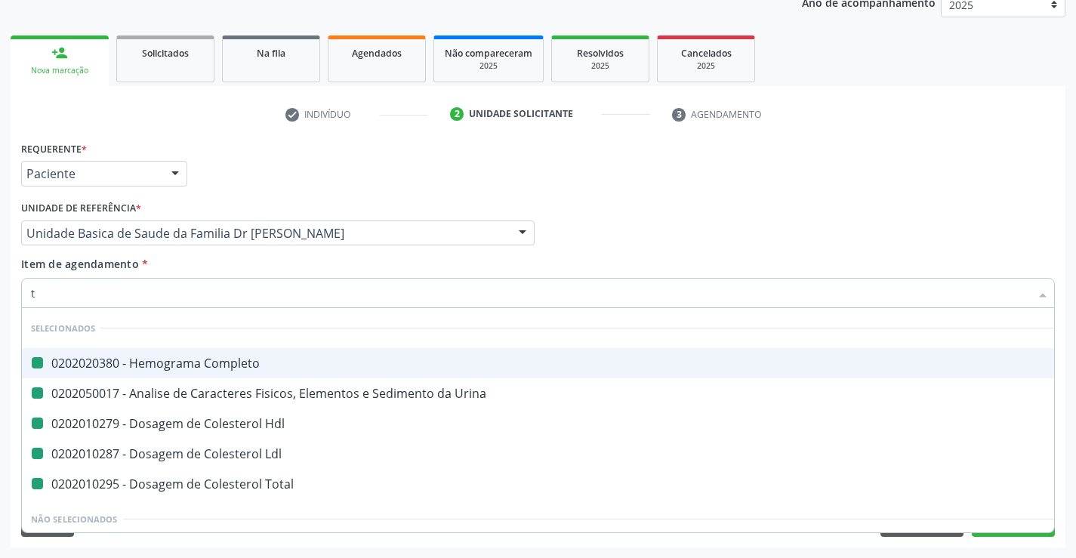
type input "tr"
checkbox Completo "false"
checkbox Urina "false"
checkbox Hdl "false"
checkbox Ldl "false"
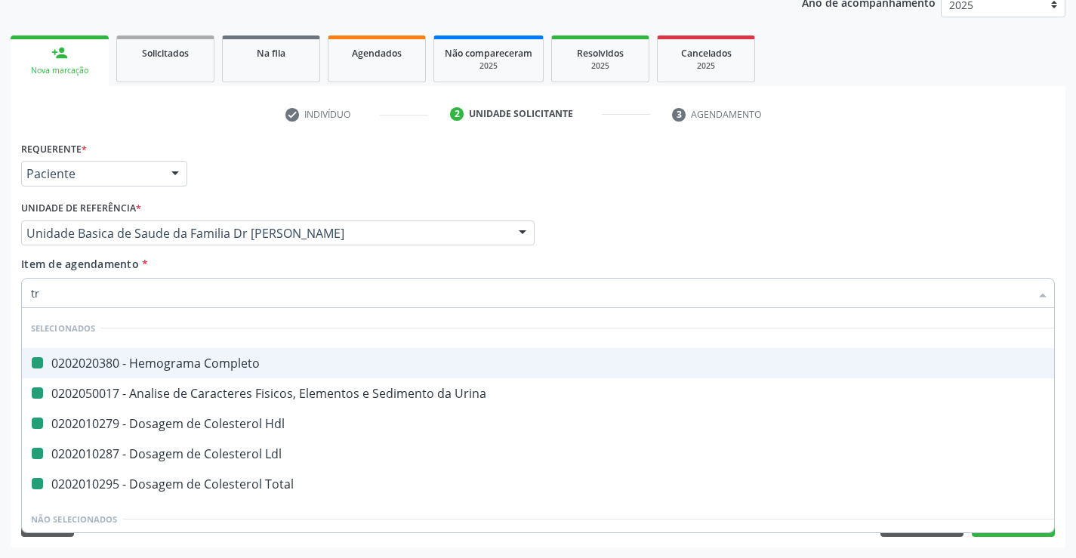
checkbox Total "false"
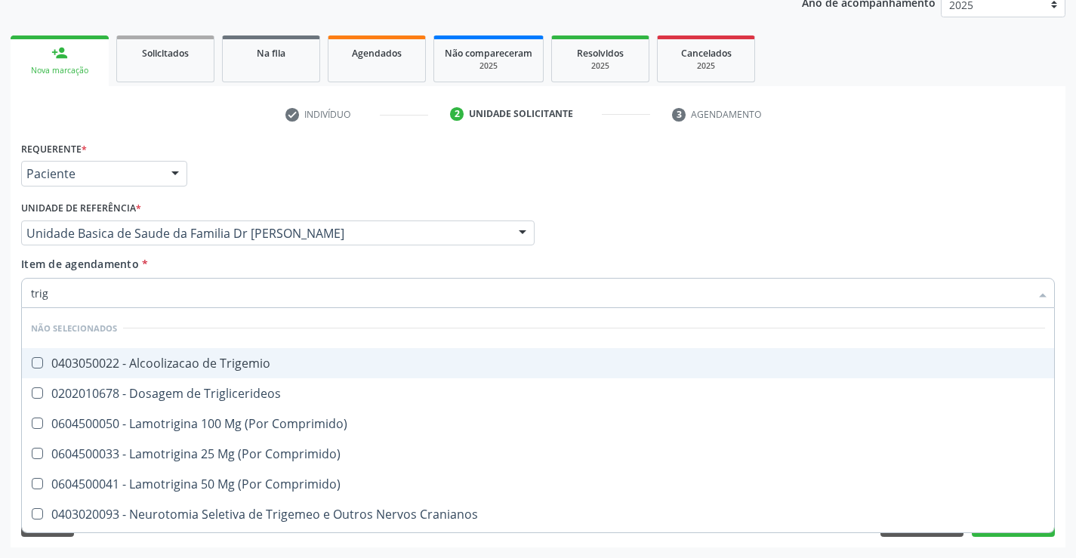
type input "trigl"
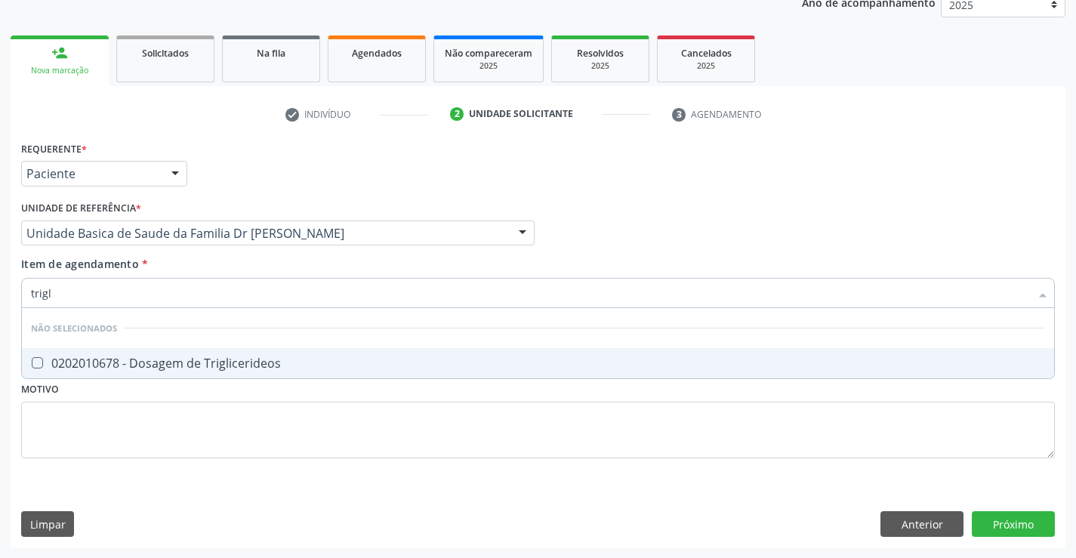
click at [225, 367] on div "0202010678 - Dosagem de Triglicerideos" at bounding box center [538, 363] width 1014 height 12
checkbox Triglicerideos "true"
type input "trigl"
click at [223, 443] on div "Requerente * Paciente Profissional de Saúde Paciente Nenhum resultado encontrad…" at bounding box center [537, 308] width 1033 height 342
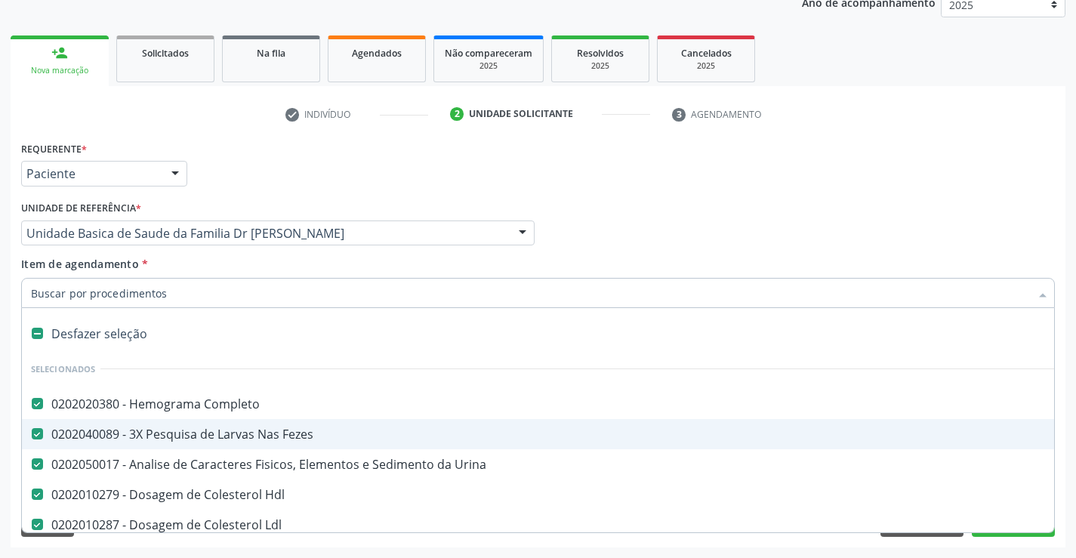
type input "g"
checkbox Triglicerideos "false"
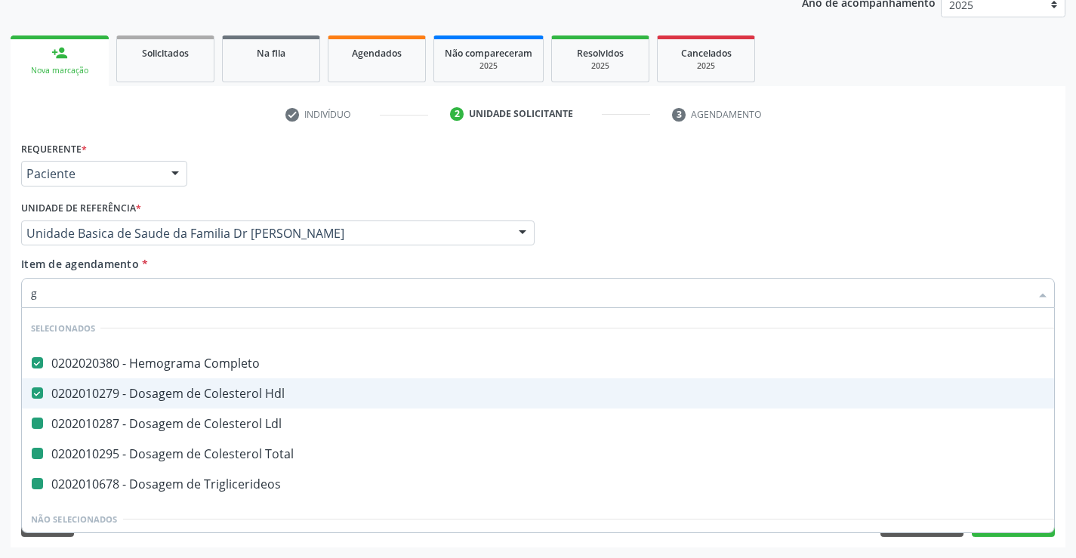
type input "gl"
checkbox Ldl "false"
checkbox Total "false"
checkbox Triglicerideos "false"
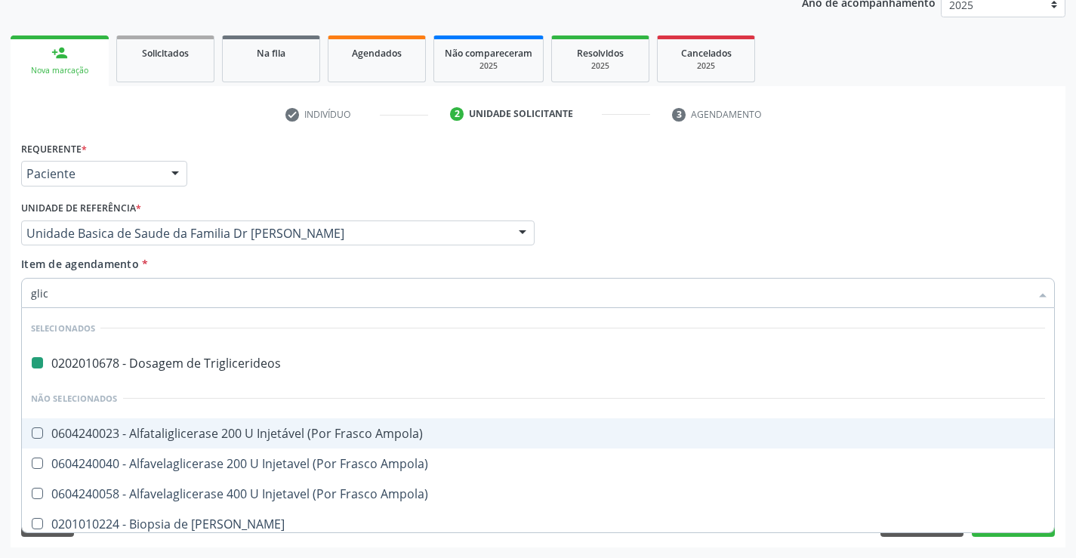
type input "glico"
checkbox Triglicerideos "false"
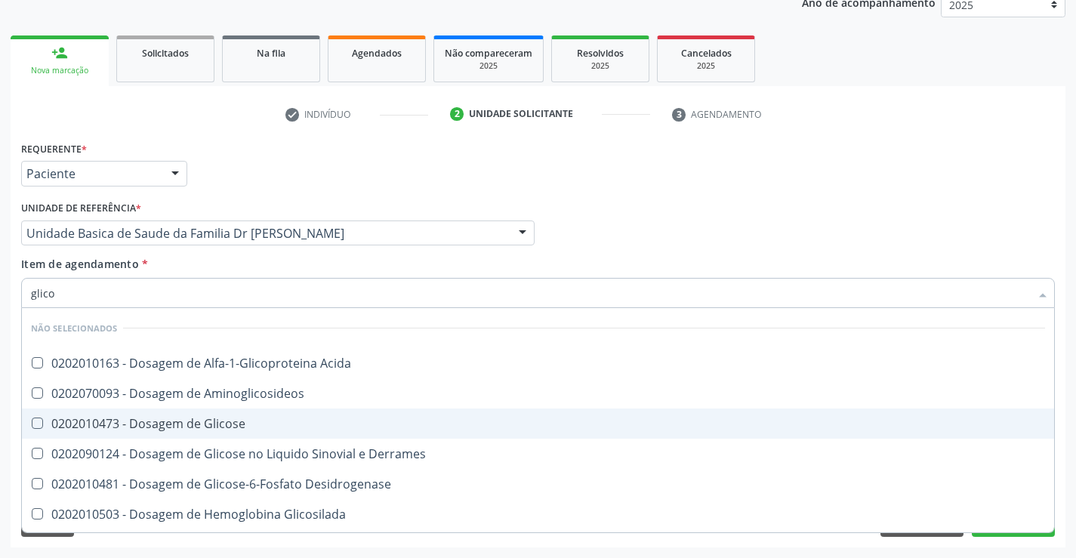
click at [236, 425] on div "0202010473 - Dosagem de Glicose" at bounding box center [538, 423] width 1014 height 12
checkbox Glicose "true"
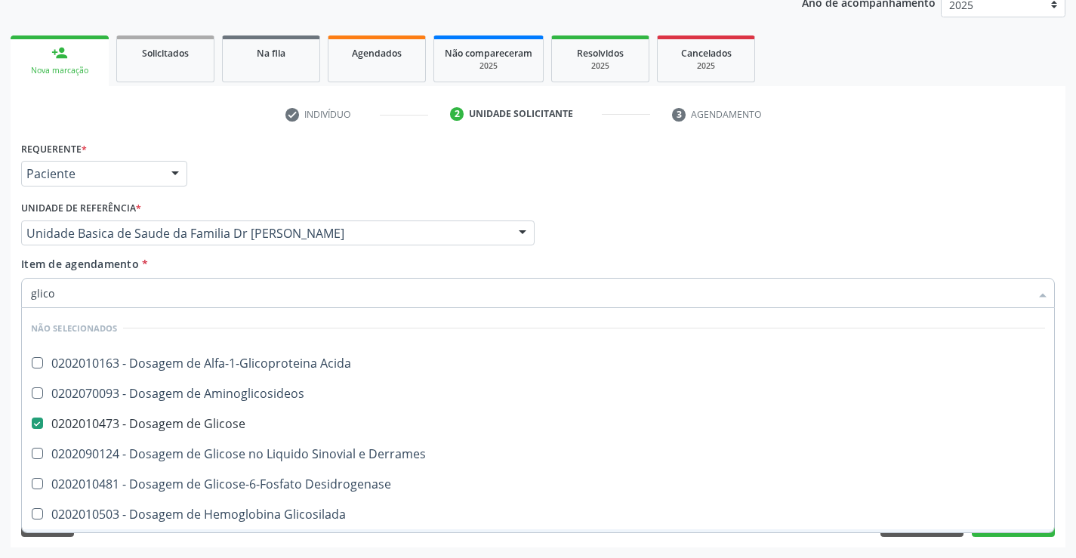
type input "glico"
click at [255, 539] on div "Requerente * Paciente Profissional de Saúde Paciente Nenhum resultado encontrad…" at bounding box center [538, 342] width 1054 height 410
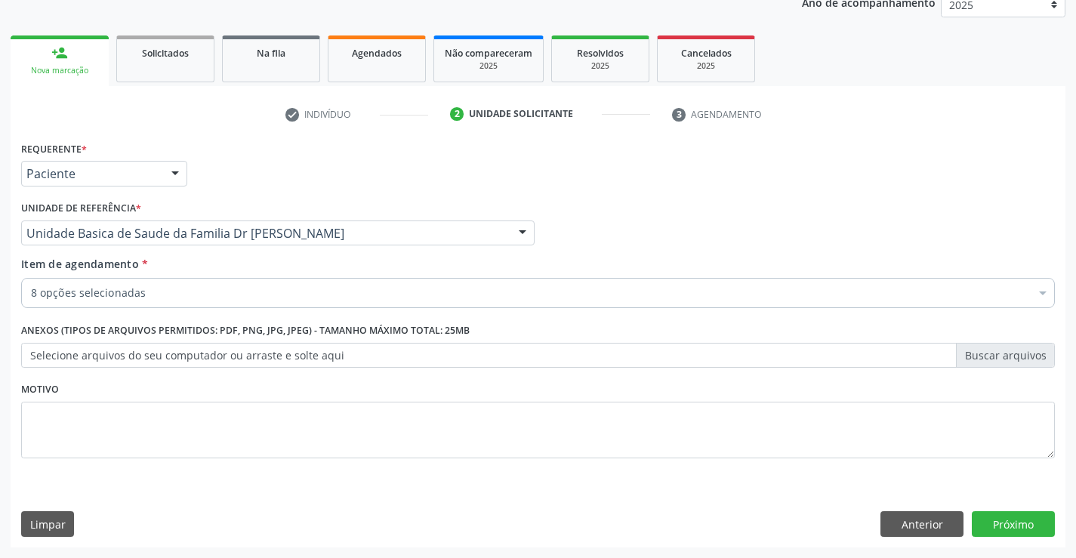
checkbox Completo "true"
checkbox Hdl "true"
checkbox Ldl "true"
checkbox Triglicerideos "true"
checkbox Glicose "true"
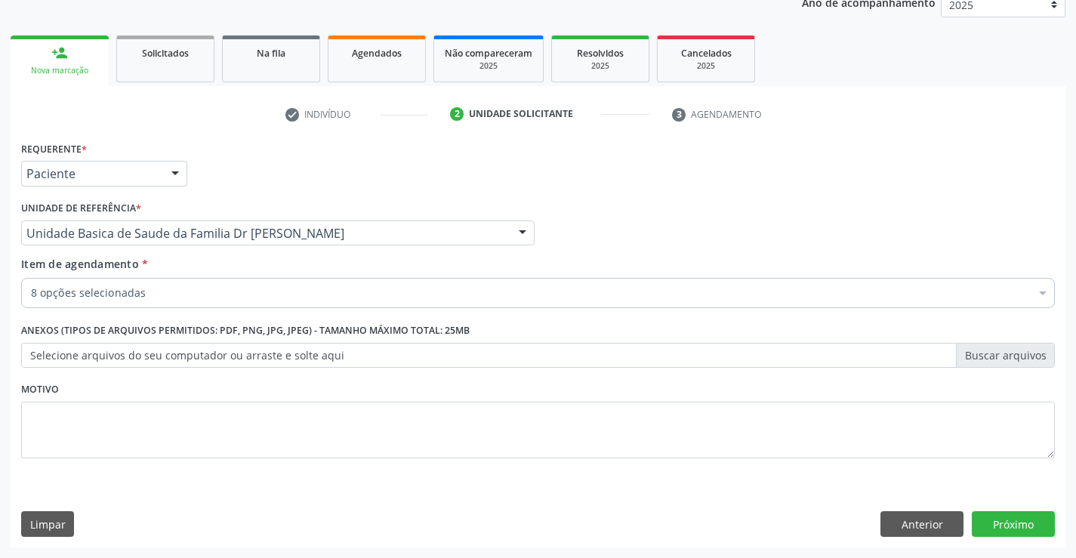
checkbox Total "true"
checkbox Fezes "true"
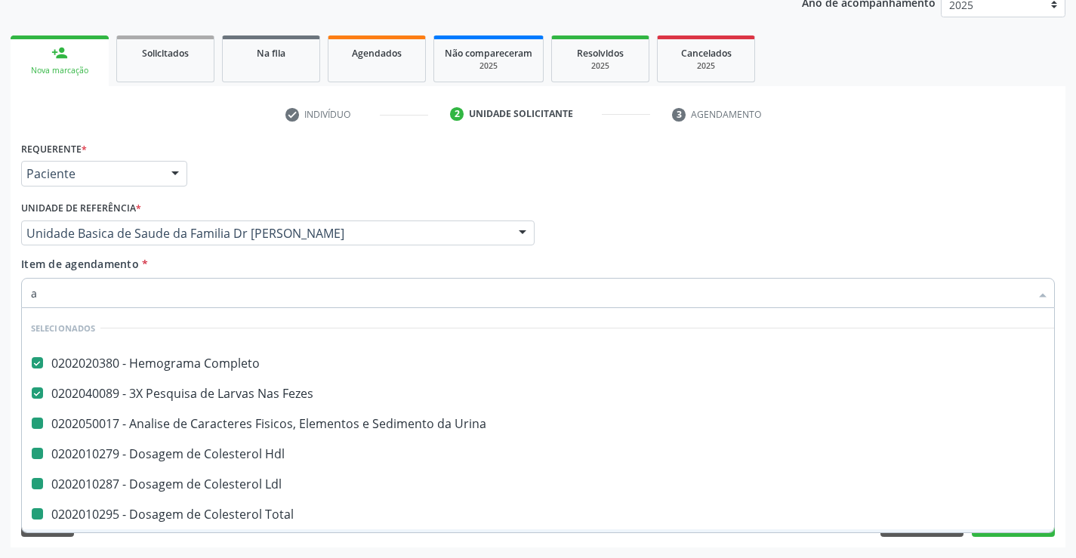
type input "ac"
checkbox Urina "false"
checkbox Hdl "false"
checkbox Ldl "false"
checkbox Triglicerideos "false"
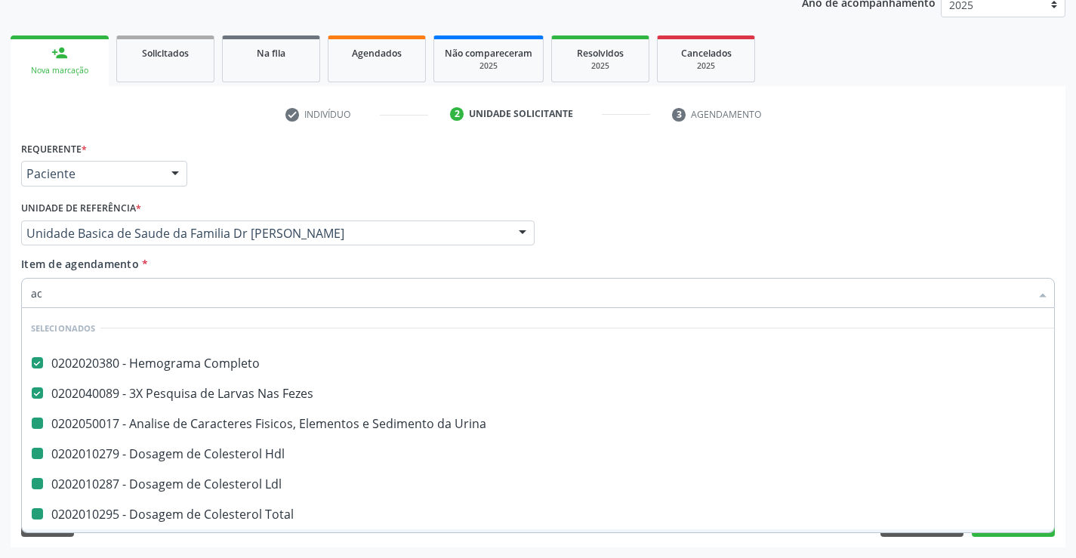
checkbox Glicose "false"
checkbox Total "false"
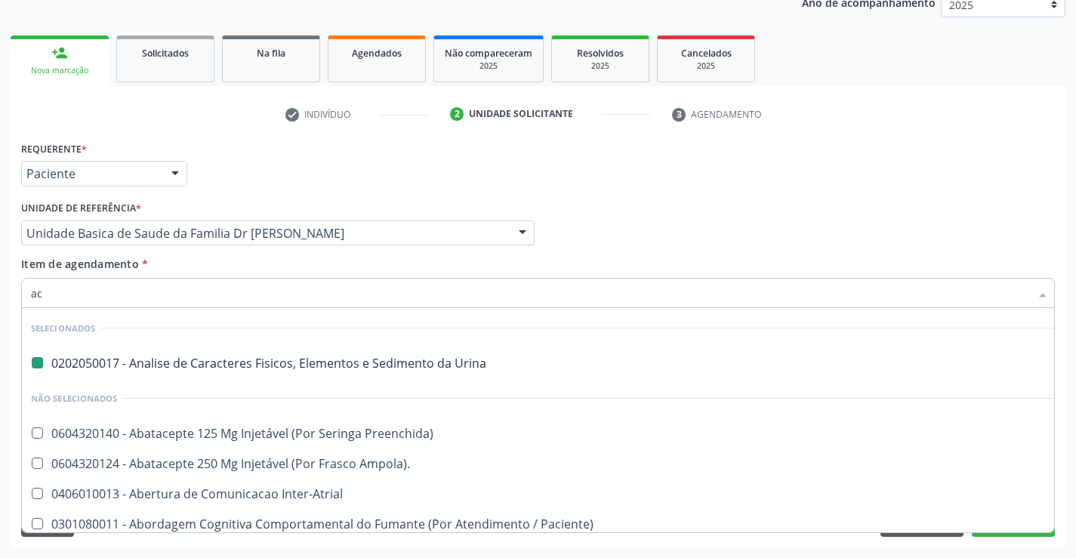
type input "aci"
checkbox Urina "false"
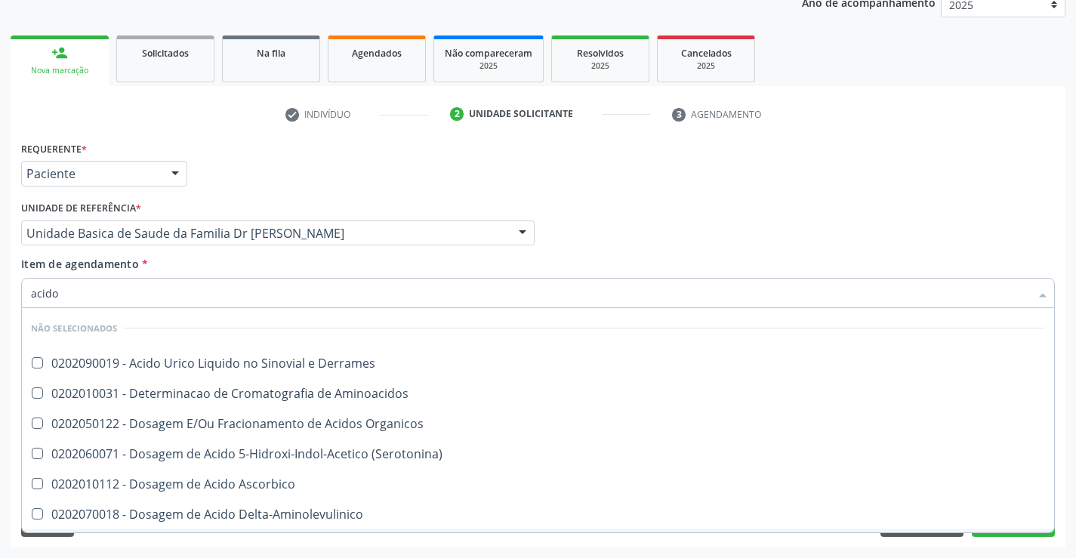
type input "acido u"
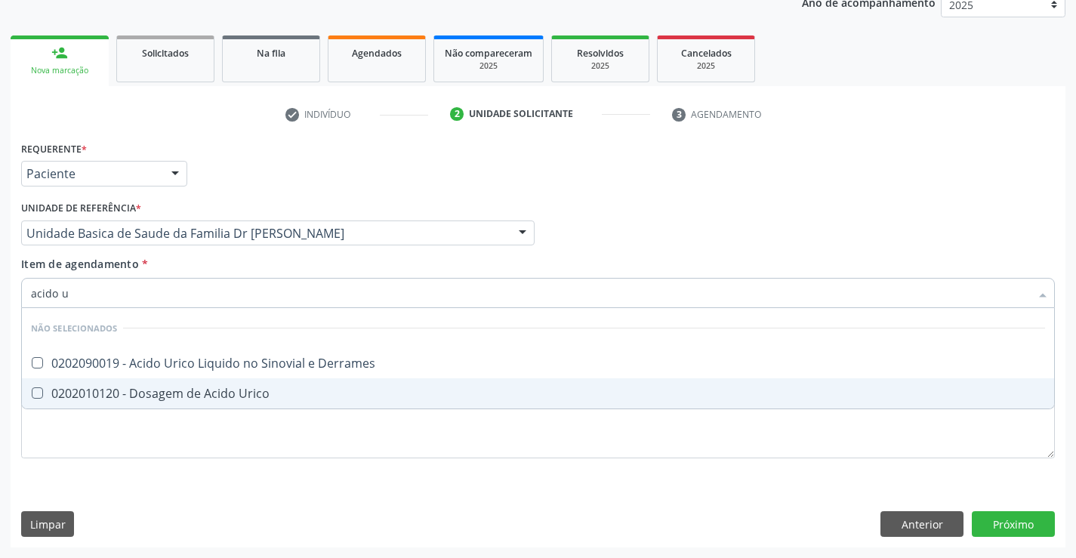
click at [221, 399] on div "0202010120 - Dosagem de Acido Urico" at bounding box center [538, 393] width 1014 height 12
checkbox Urico "true"
type input "acido u"
click at [214, 448] on div "Requerente * Paciente Profissional de Saúde Paciente Nenhum resultado encontrad…" at bounding box center [537, 308] width 1033 height 342
checkbox Derrames "true"
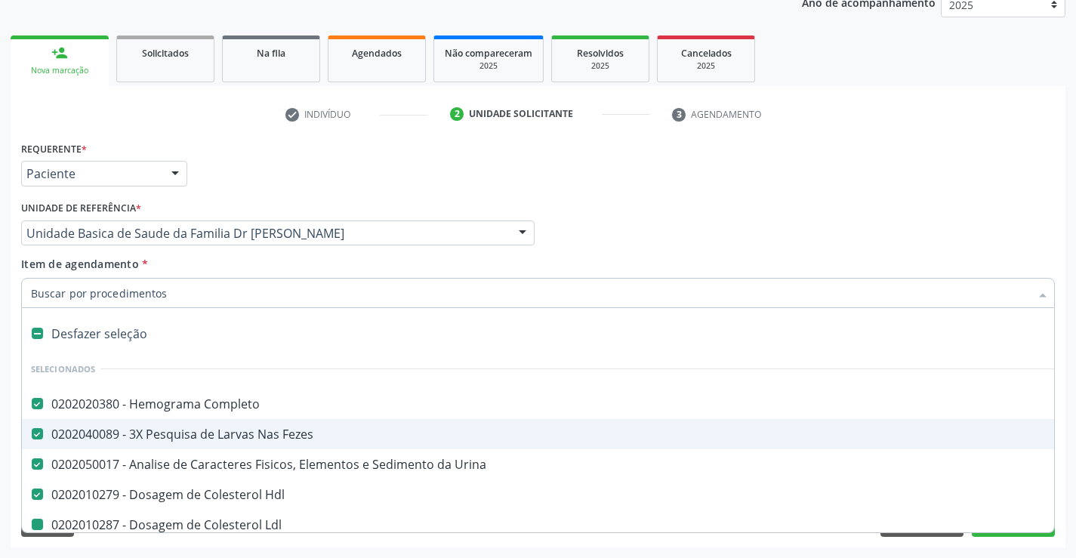
type input "u"
checkbox Ldl "false"
checkbox Total "false"
checkbox Triglicerideos "false"
checkbox Glicose "false"
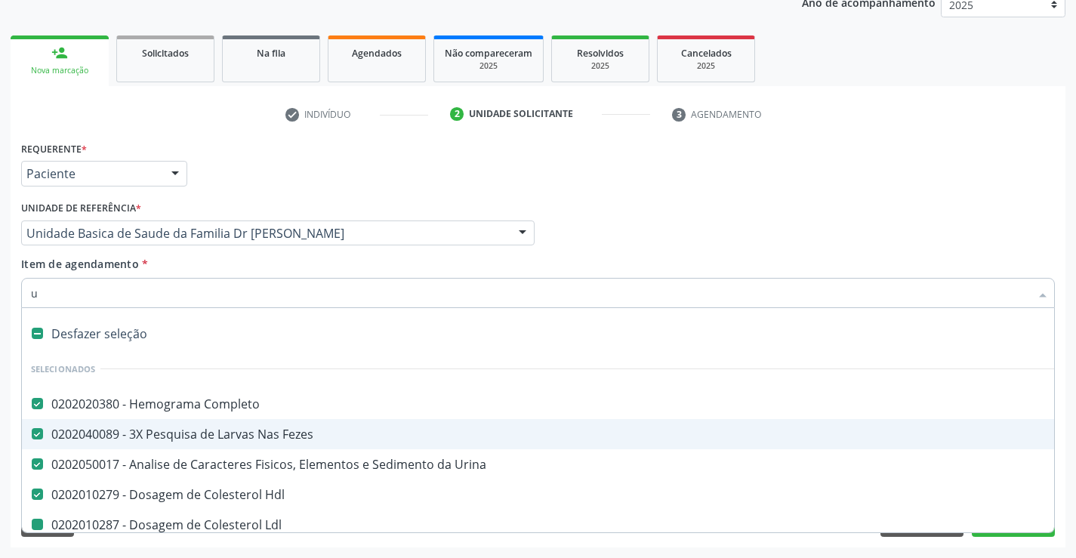
checkbox Urico "false"
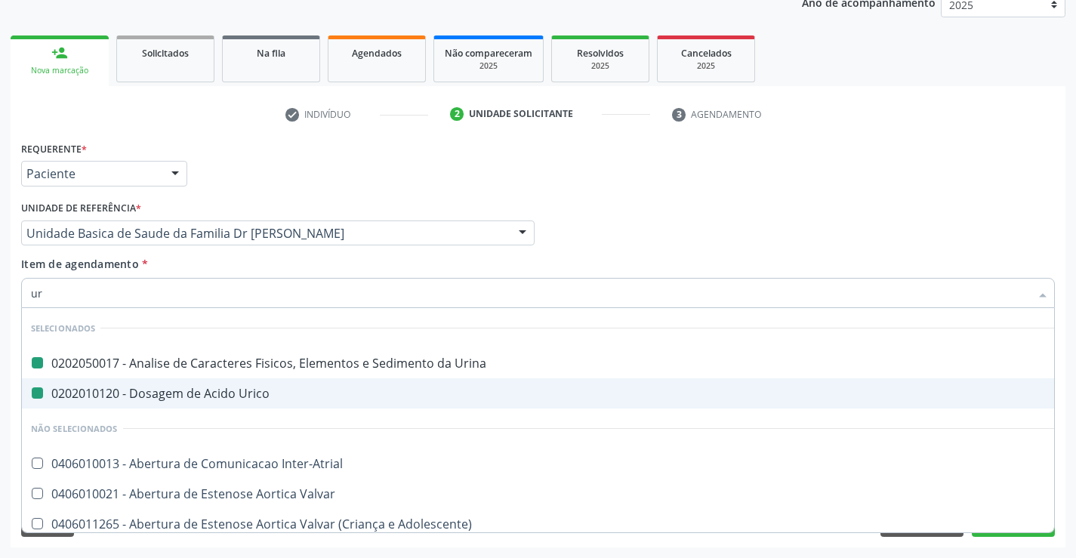
type input "ure"
checkbox Urina "false"
checkbox Urico "false"
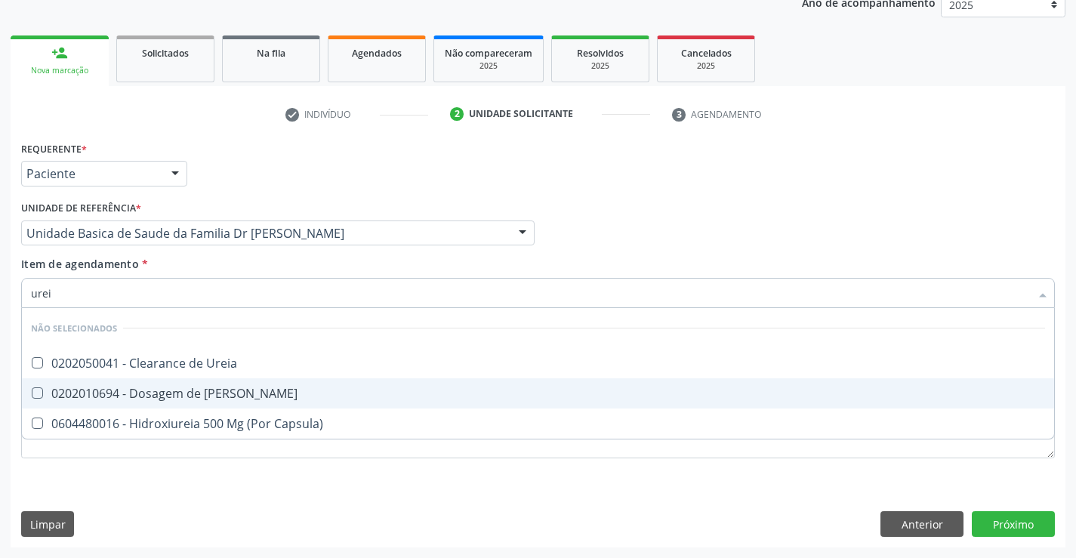
type input "ureia"
click at [229, 394] on div "0202010694 - Dosagem de [PERSON_NAME]" at bounding box center [538, 393] width 1014 height 12
checkbox Ureia "true"
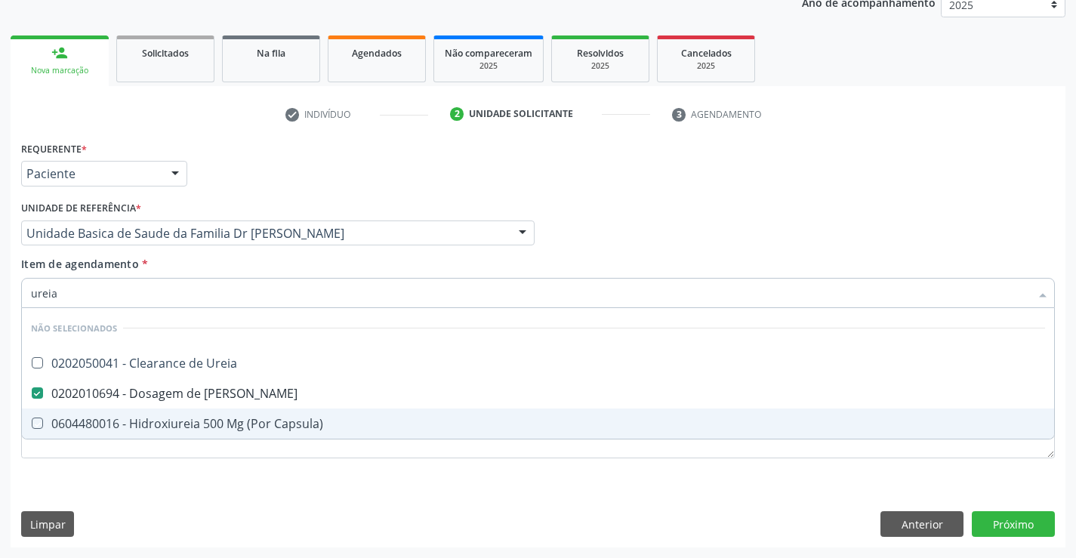
click at [206, 486] on div "Requerente * Paciente Profissional de Saúde Paciente Nenhum resultado encontrad…" at bounding box center [538, 342] width 1054 height 410
checkbox Ureia "true"
checkbox Capsula\) "true"
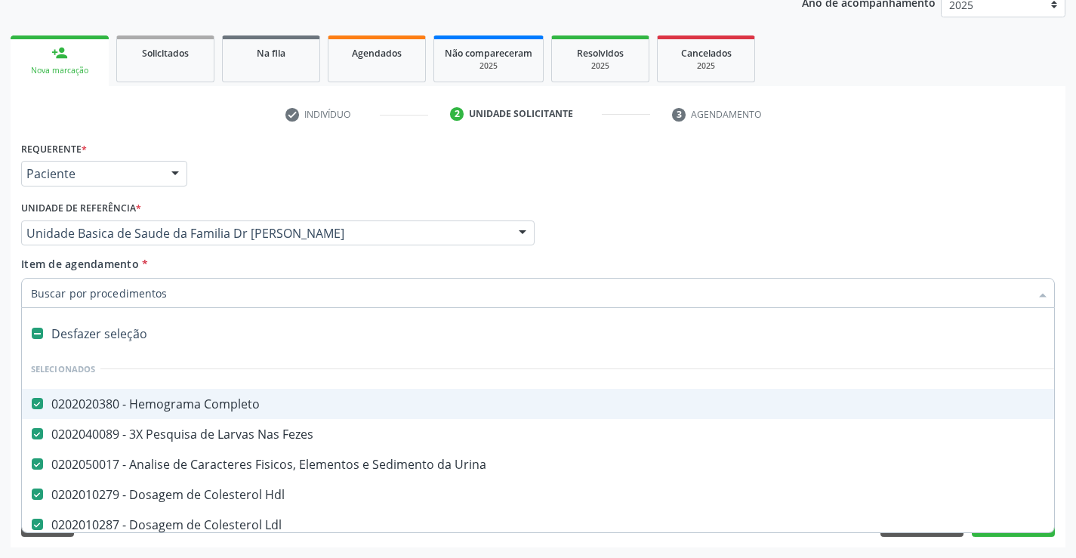
type input "c"
checkbox Ureia "false"
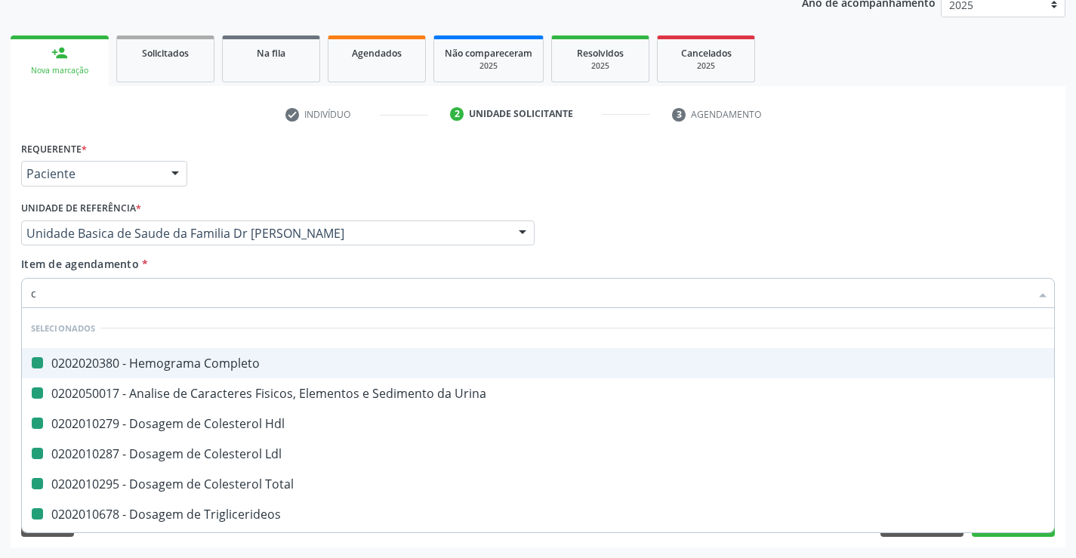
type input "cr"
checkbox Completo "false"
checkbox Urina "false"
checkbox Hdl "false"
checkbox Ldl "false"
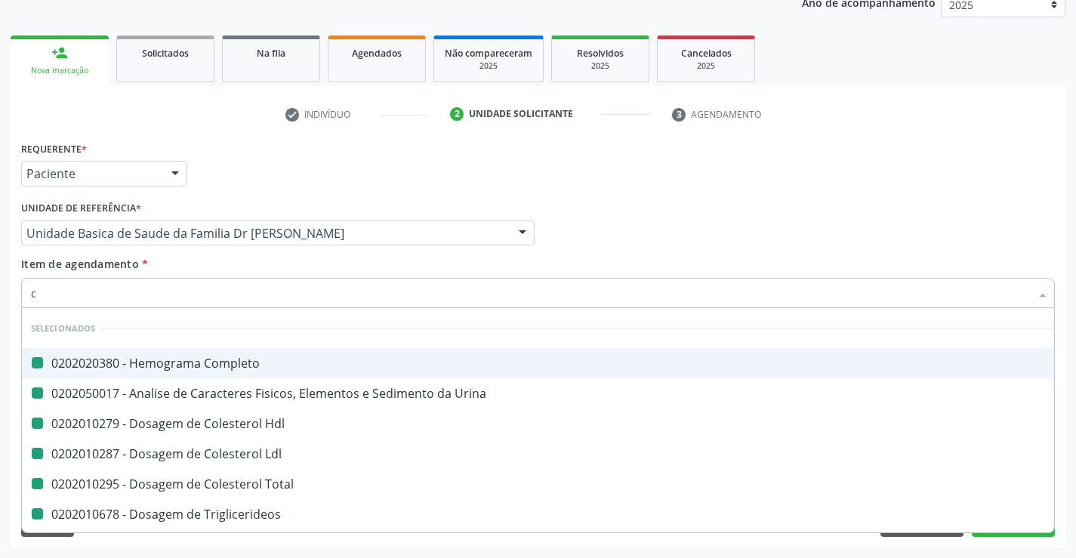
checkbox Total "false"
checkbox Triglicerideos "false"
checkbox Glicose "false"
checkbox Urico "false"
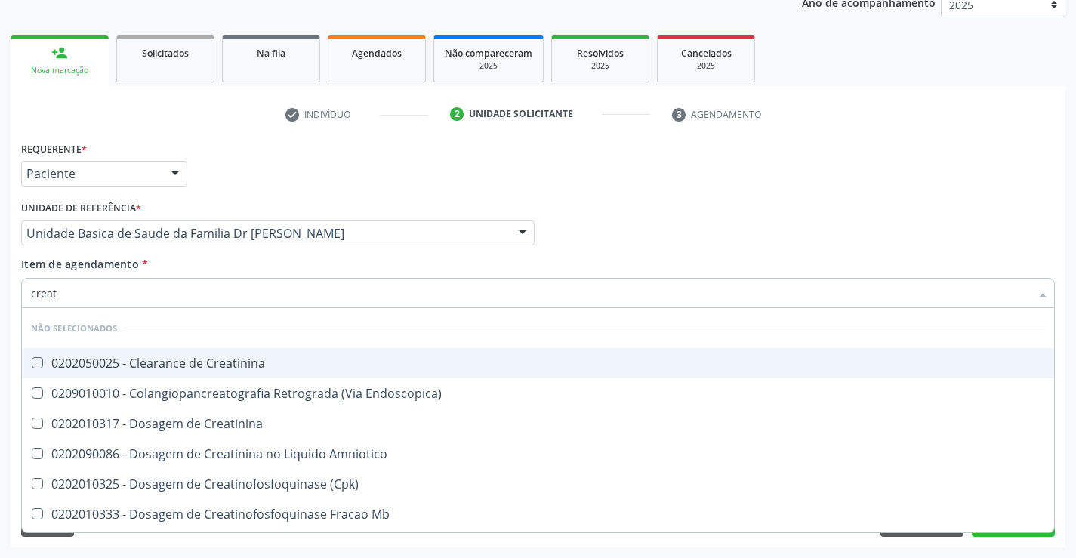
type input "creati"
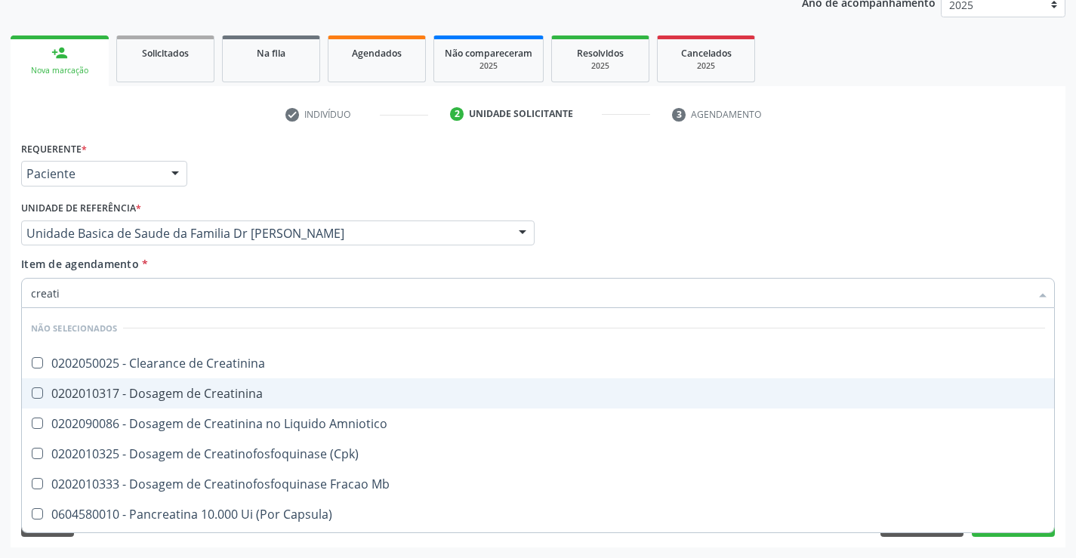
click at [199, 393] on div "0202010317 - Dosagem de Creatinina" at bounding box center [538, 393] width 1014 height 12
checkbox Creatinina "true"
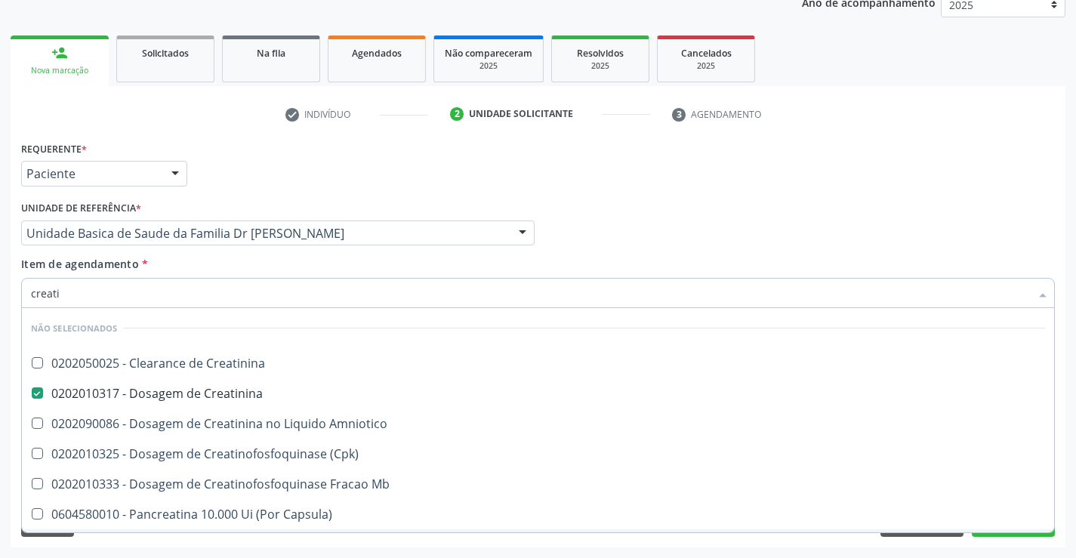
click at [144, 542] on div "Requerente * Paciente Profissional de Saúde Paciente Nenhum resultado encontrad…" at bounding box center [538, 342] width 1054 height 410
checkbox Creatinina "true"
checkbox Amniotico "true"
checkbox \(Cpk\) "true"
checkbox Mb "true"
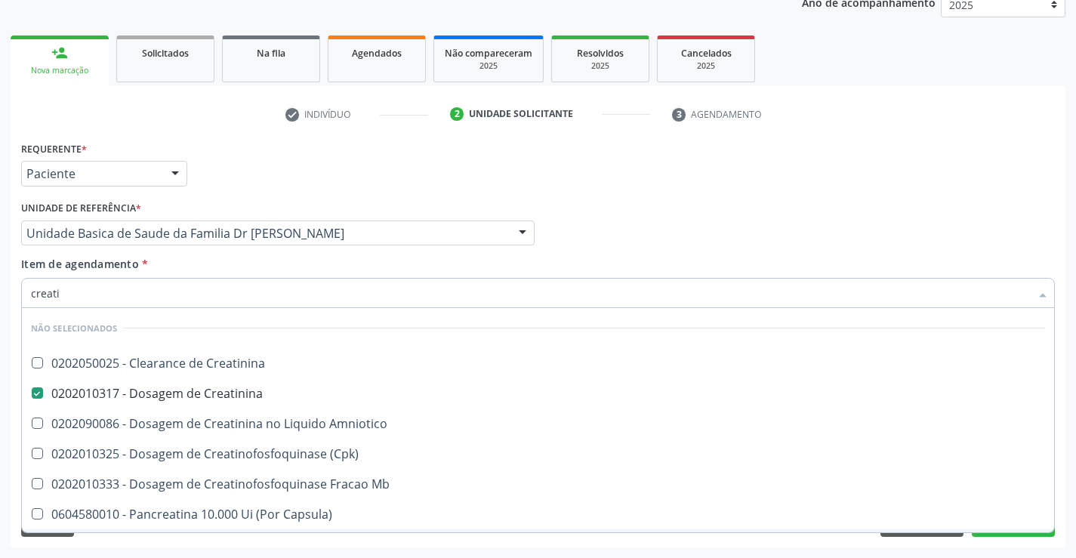
checkbox Capsula\) "true"
checkbox Pancreaticos "true"
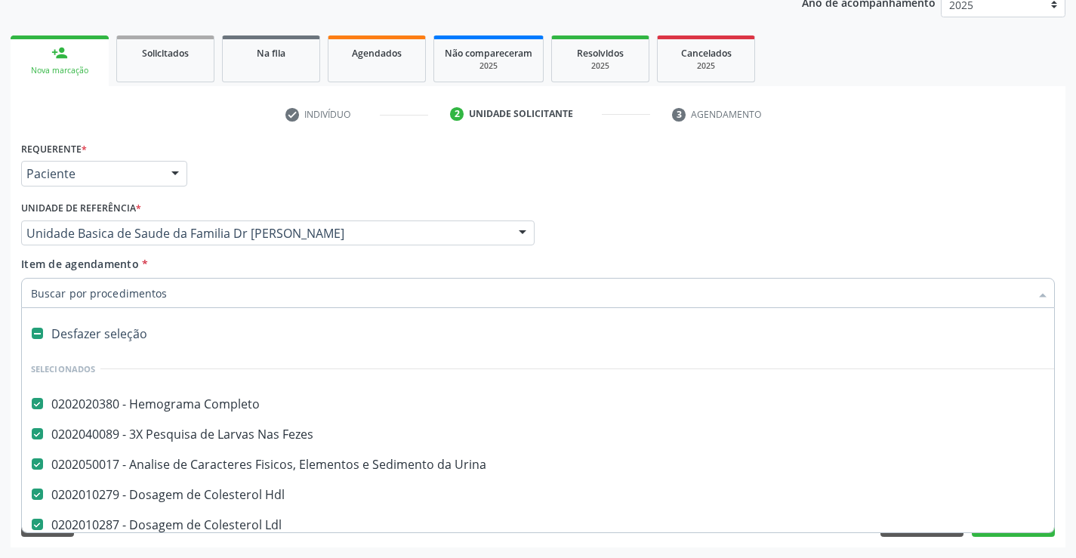
type input "t"
checkbox Urico "false"
checkbox Ureia "false"
checkbox Creatinina "false"
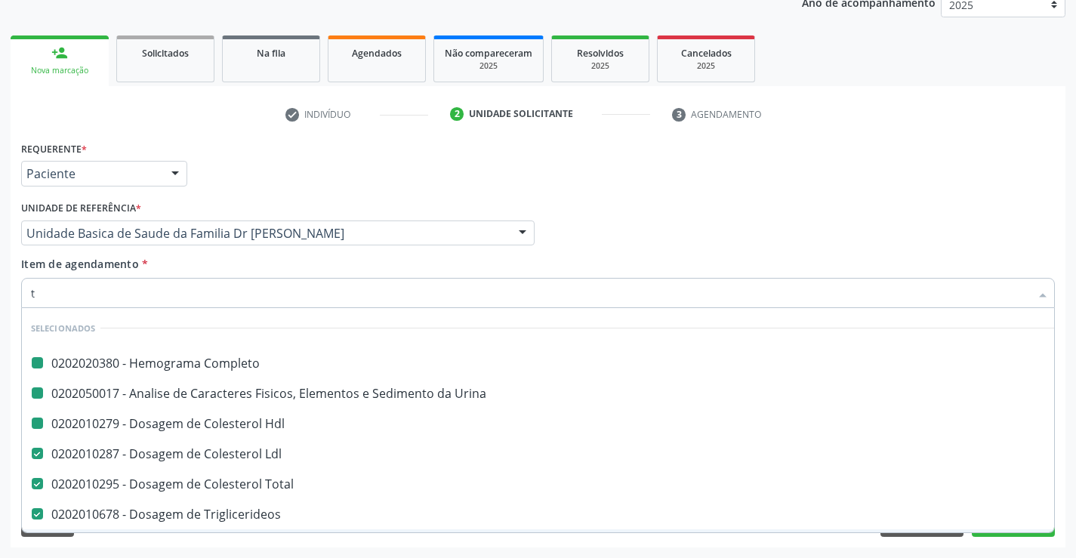
type input "tg"
checkbox Completo "false"
checkbox Urina "false"
checkbox Hdl "false"
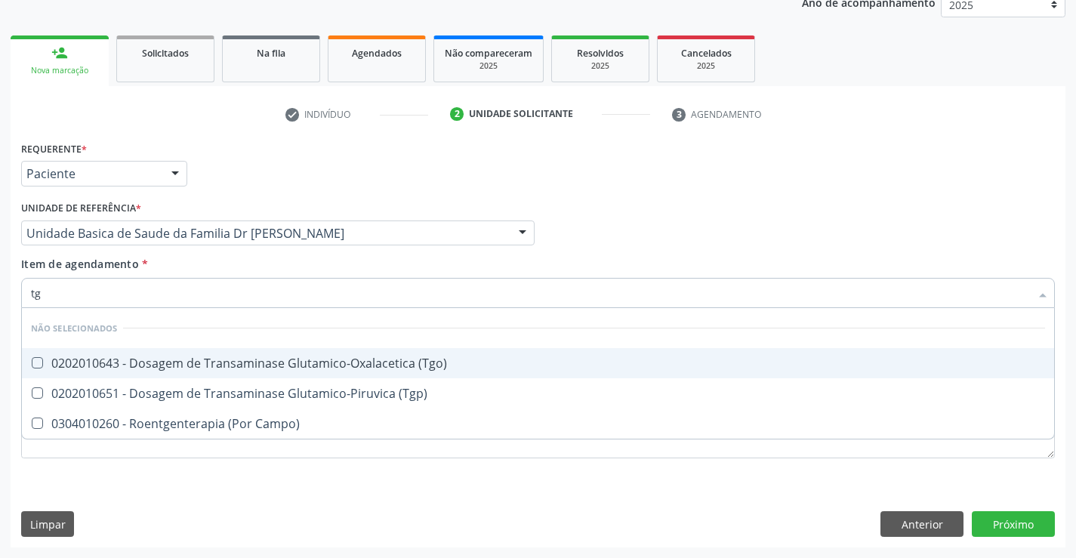
click at [282, 357] on div "0202010643 - Dosagem de Transaminase Glutamico-Oxalacetica (Tgo)" at bounding box center [538, 363] width 1014 height 12
checkbox \(Tgo\) "true"
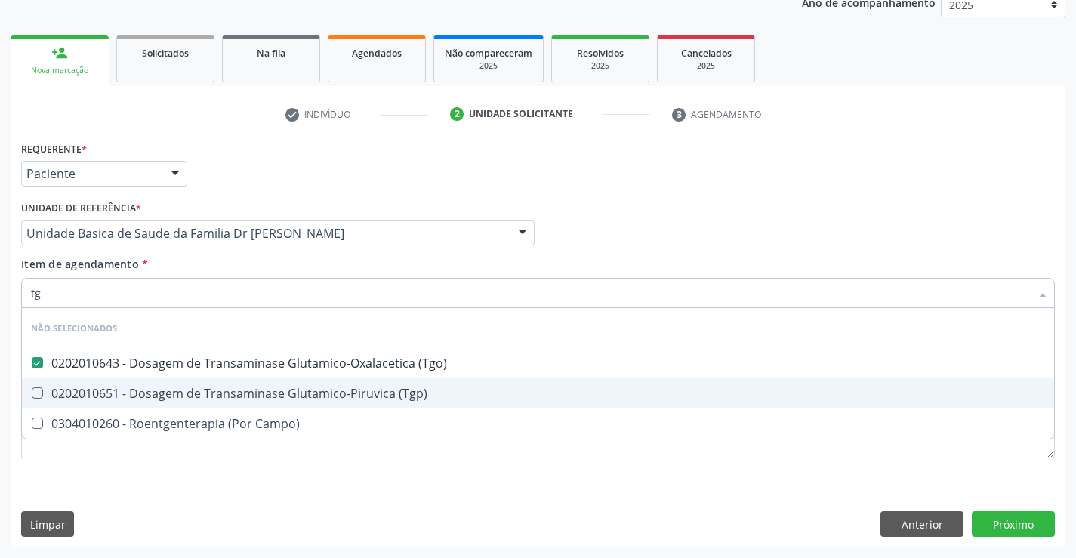
click at [283, 398] on div "0202010651 - Dosagem de Transaminase Glutamico-Piruvica (Tgp)" at bounding box center [538, 393] width 1014 height 12
checkbox \(Tgp\) "true"
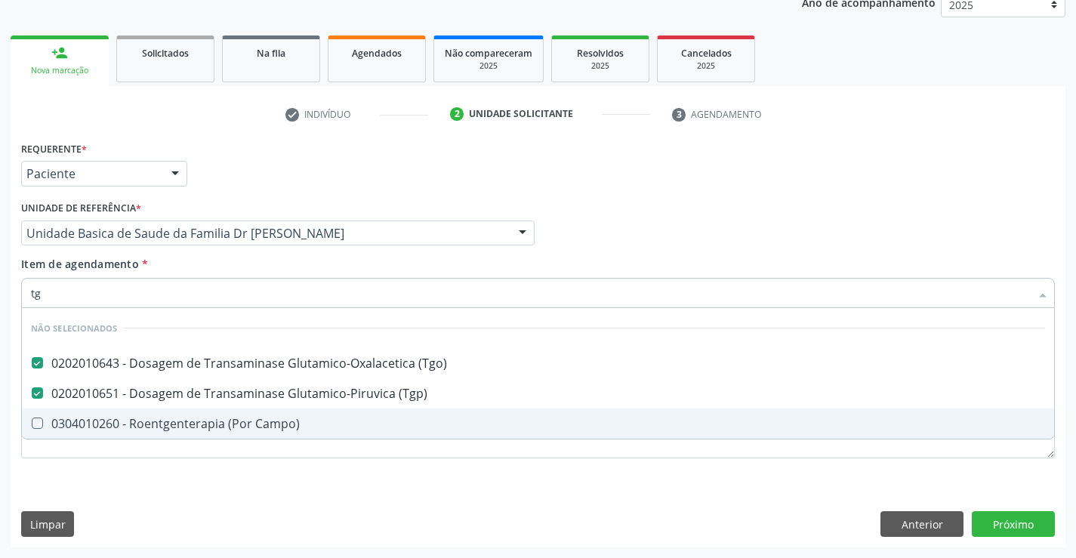
click at [200, 491] on div "Requerente * Paciente Profissional de Saúde Paciente Nenhum resultado encontrad…" at bounding box center [538, 342] width 1054 height 410
checkbox Campo\) "true"
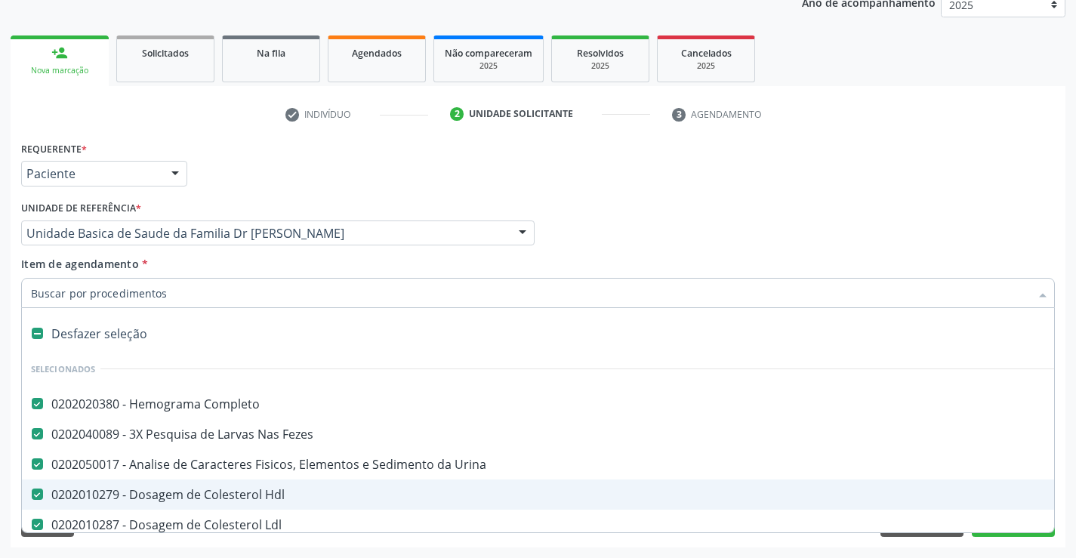
click at [183, 291] on input "Item de agendamento *" at bounding box center [530, 293] width 999 height 30
type input "c"
checkbox \(Tgp\) "false"
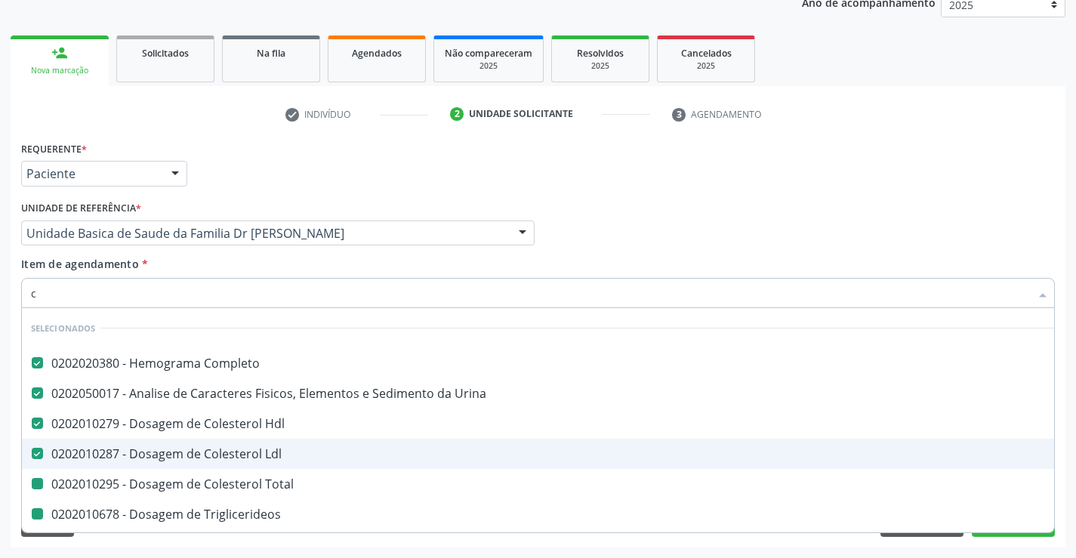
type input "ca"
checkbox Total "false"
checkbox Triglicerideos "false"
checkbox Glicose "false"
checkbox Urico "false"
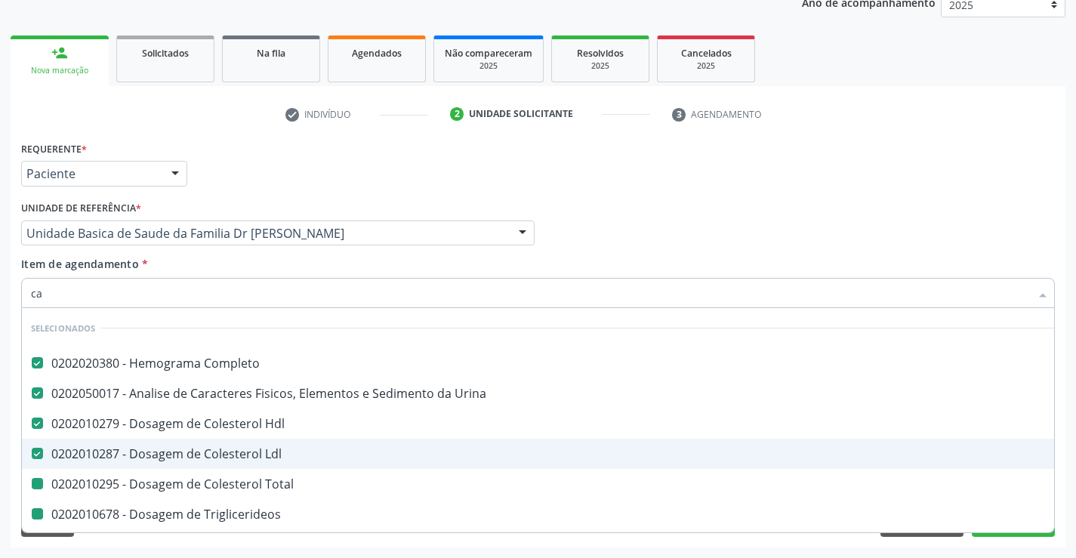
checkbox Creatinina "false"
checkbox \(Tgo\) "false"
checkbox \(Tgp\) "false"
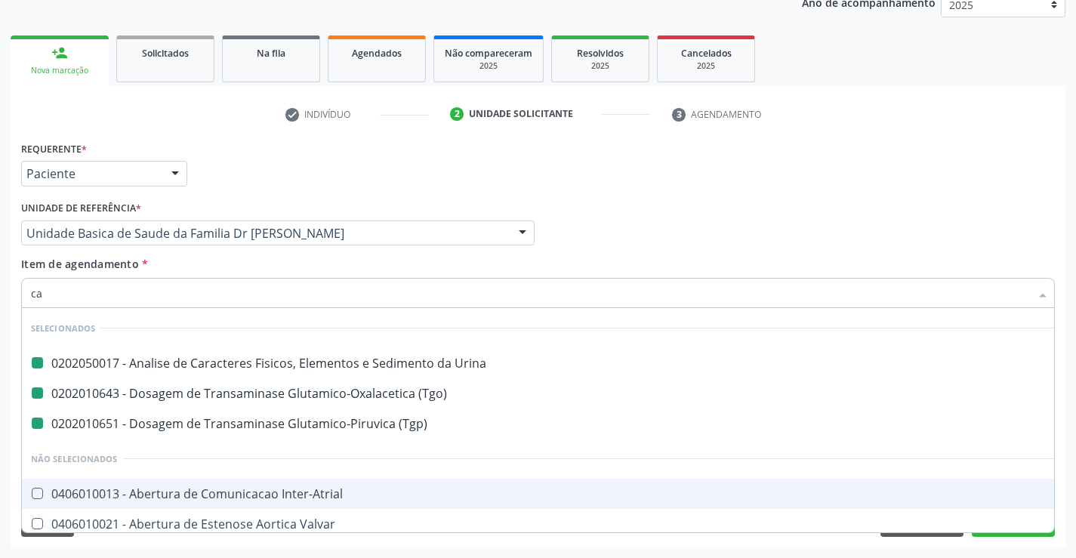
type input "cal"
checkbox Urina "false"
checkbox \(Tgo\) "false"
checkbox \(Tgp\) "false"
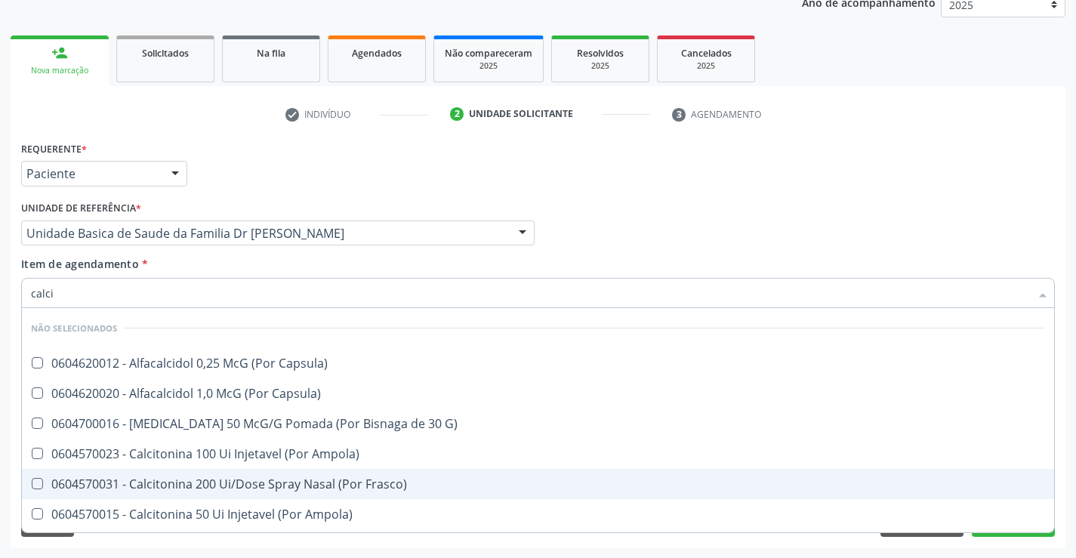
type input "calcio"
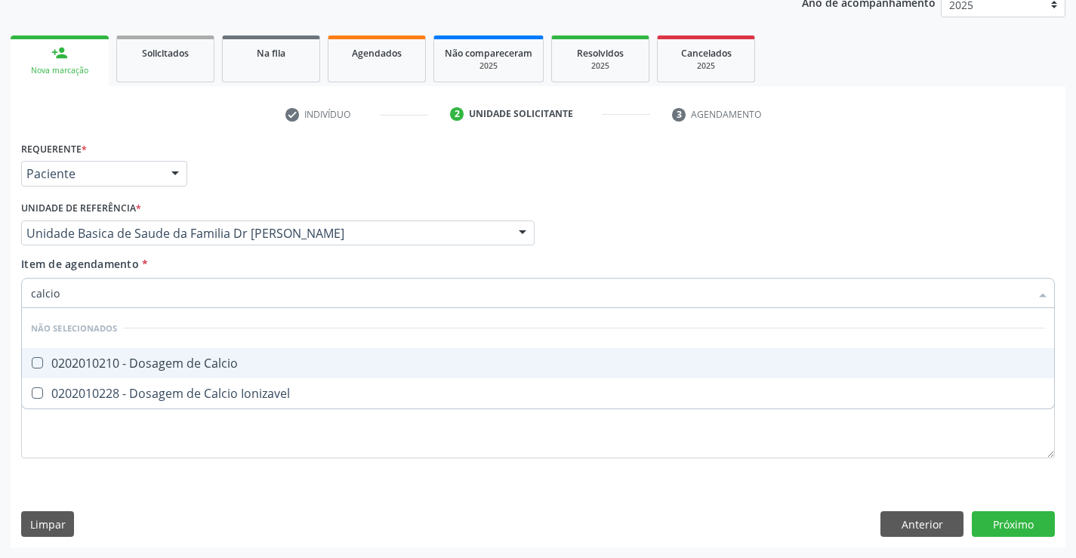
click at [184, 361] on div "0202010210 - Dosagem de Calcio" at bounding box center [538, 363] width 1014 height 12
checkbox Calcio "true"
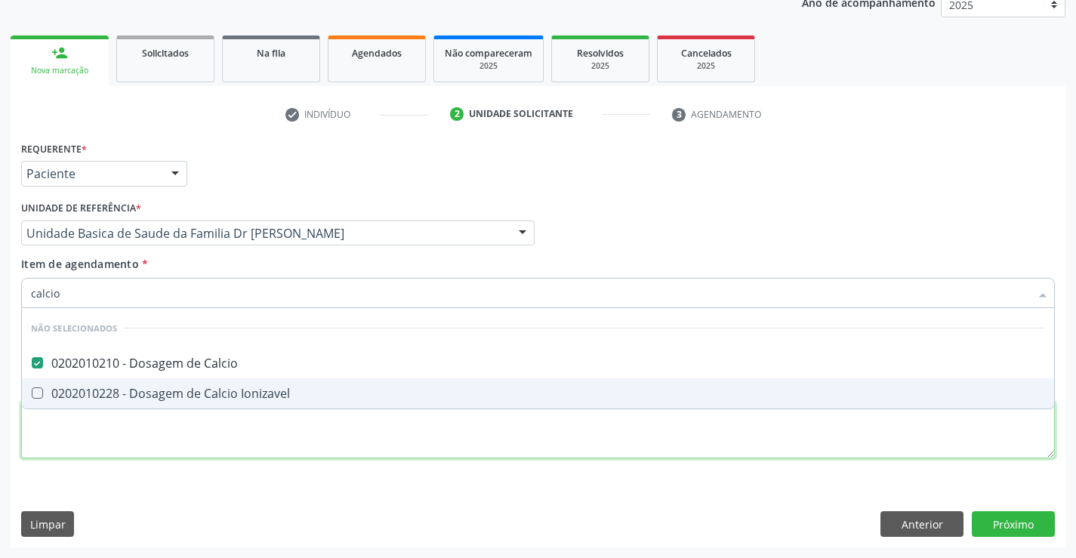
click at [128, 448] on div "Requerente * Paciente Profissional de Saúde Paciente Nenhum resultado encontrad…" at bounding box center [537, 308] width 1033 height 342
checkbox Ionizavel "true"
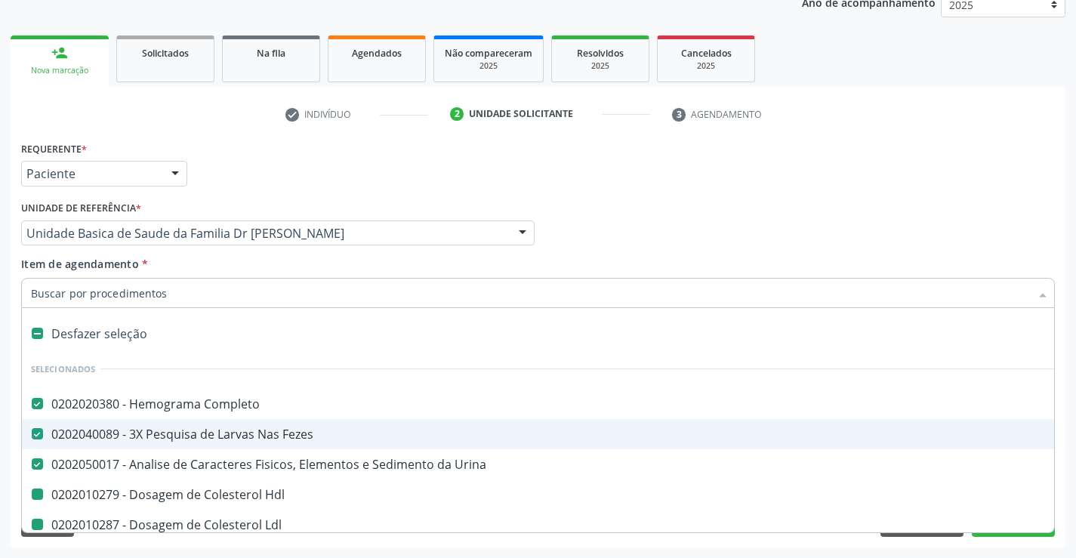
type input "f"
checkbox Hdl "false"
checkbox Ldl "false"
checkbox Total "false"
checkbox Triglicerideos "false"
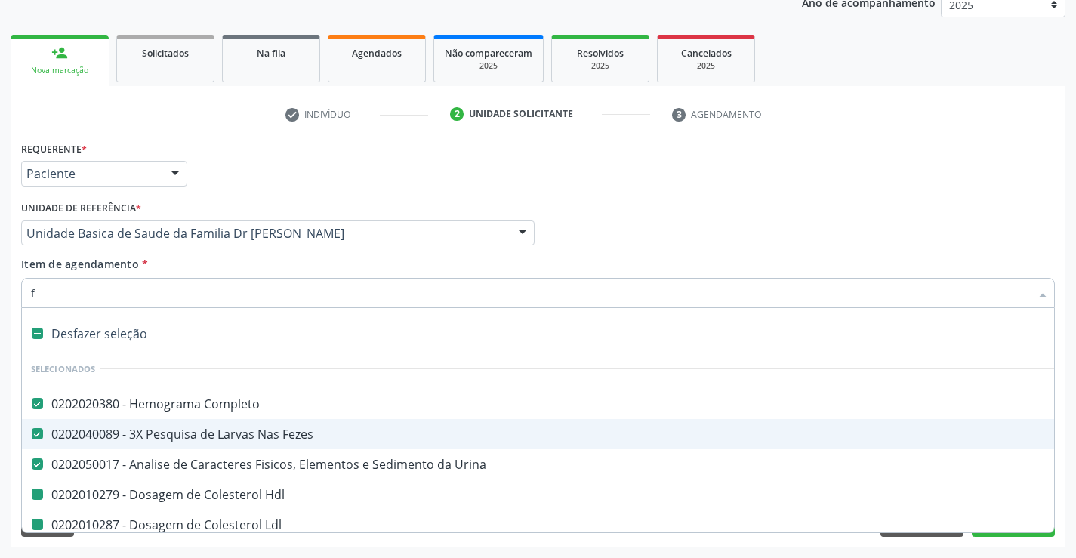
checkbox Glicose "false"
checkbox Urico "false"
checkbox Ureia "false"
checkbox Creatinina "false"
checkbox \(Tgo\) "false"
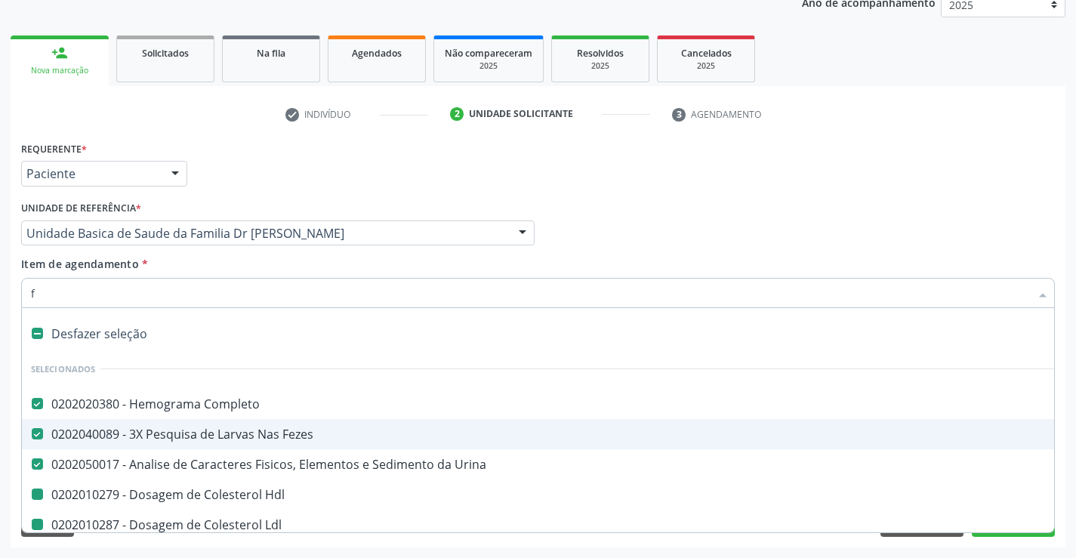
checkbox \(Tgp\) "false"
checkbox Calcio "false"
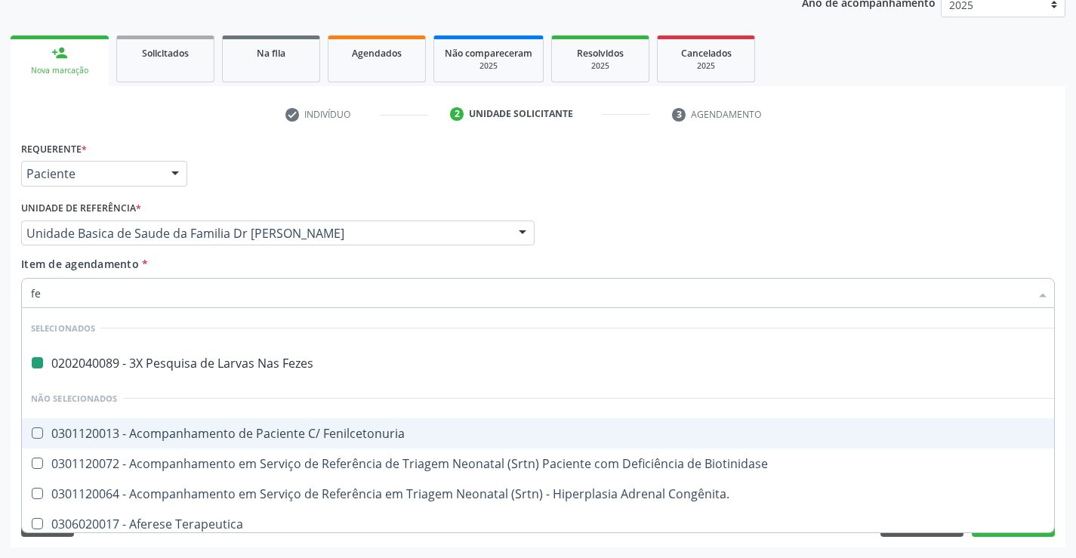
type input "fer"
checkbox Fezes "false"
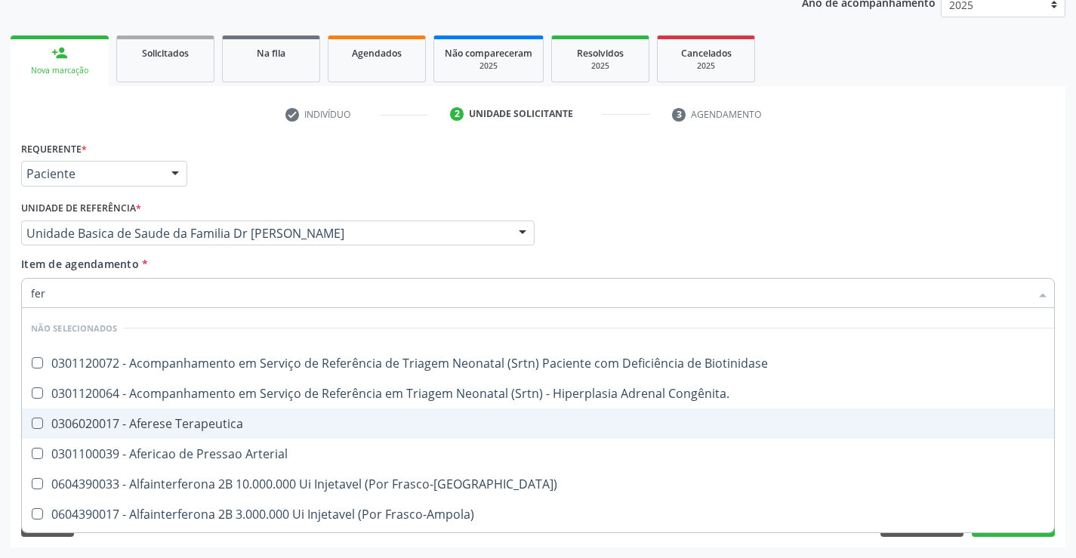
type input "ferr"
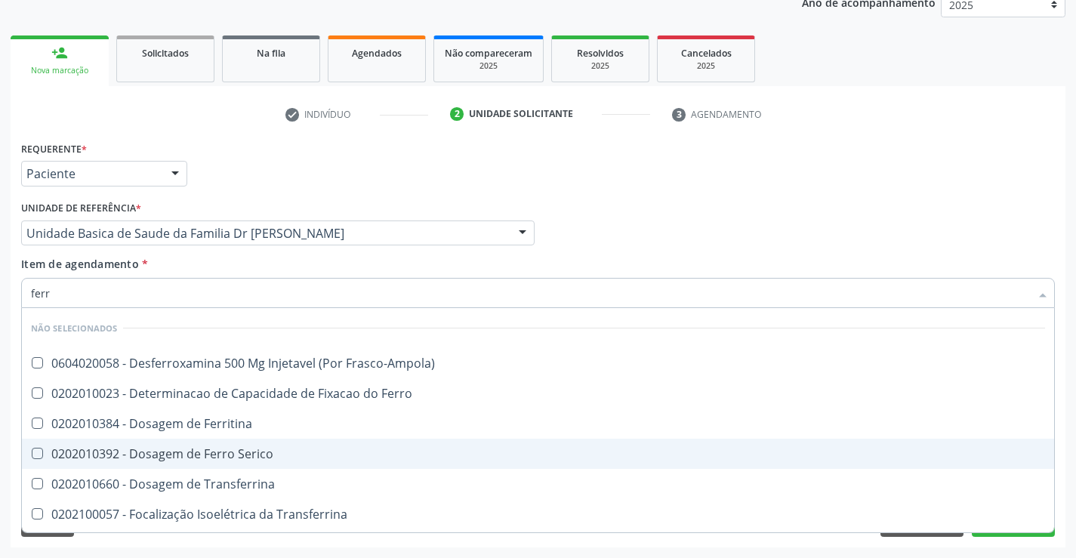
click at [175, 454] on div "0202010392 - Dosagem de Ferro Serico" at bounding box center [538, 454] width 1014 height 12
checkbox Serico "true"
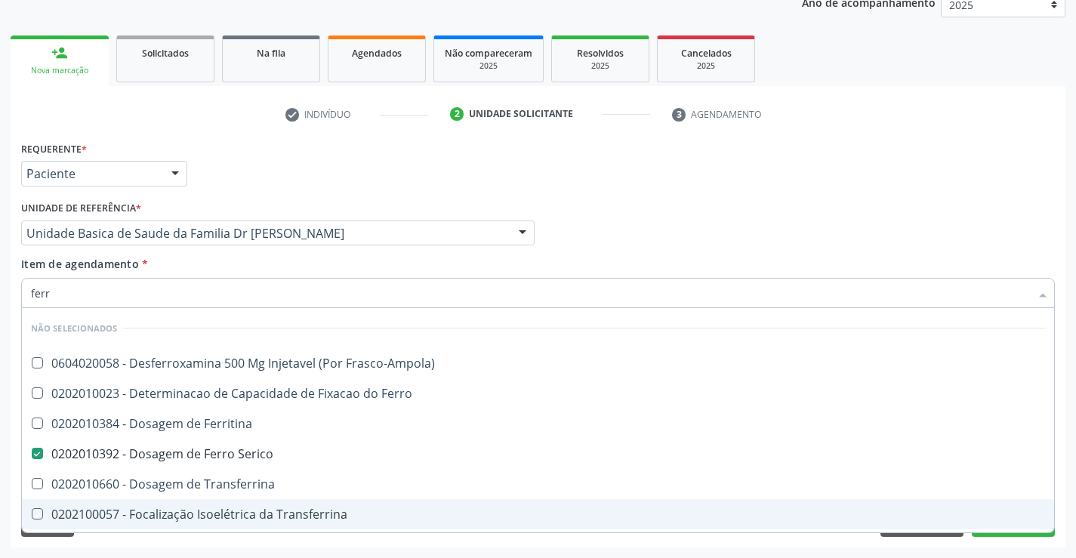
click at [291, 543] on div "Requerente * Paciente Profissional de Saúde Paciente Nenhum resultado encontrad…" at bounding box center [538, 342] width 1054 height 410
checkbox Frasco-Ampola\) "true"
checkbox Transferrina "true"
checkbox Ml\) "true"
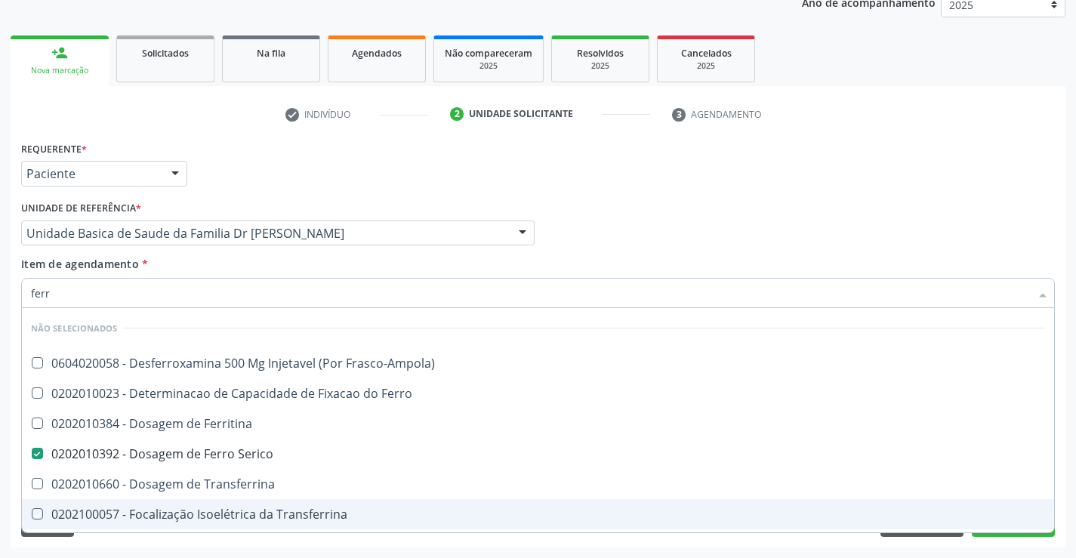
checkbox \(Nefroplastia\) "true"
checkbox Ferritina "true"
checkbox Ferro "true"
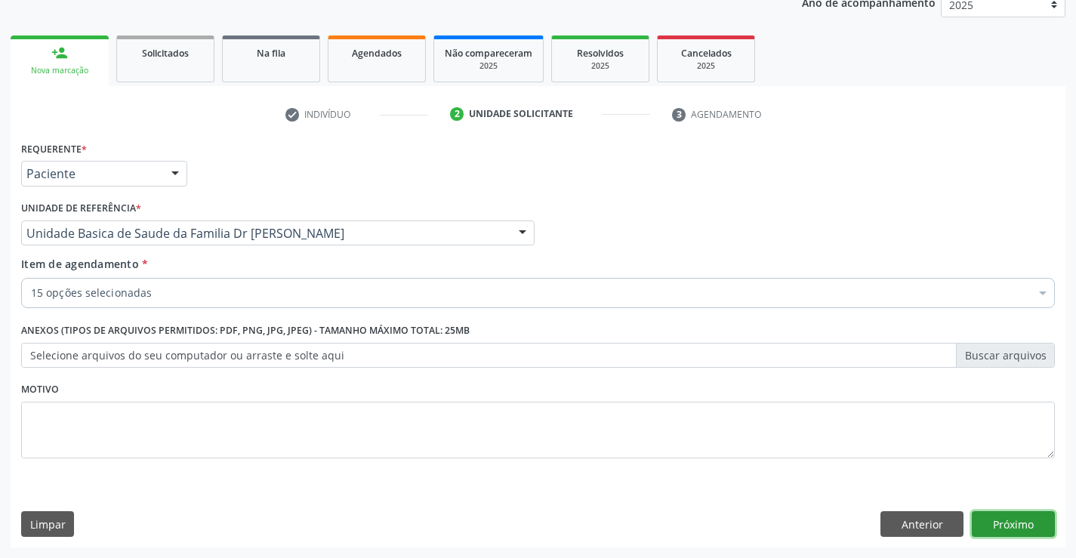
click at [1004, 519] on button "Próximo" at bounding box center [1012, 524] width 83 height 26
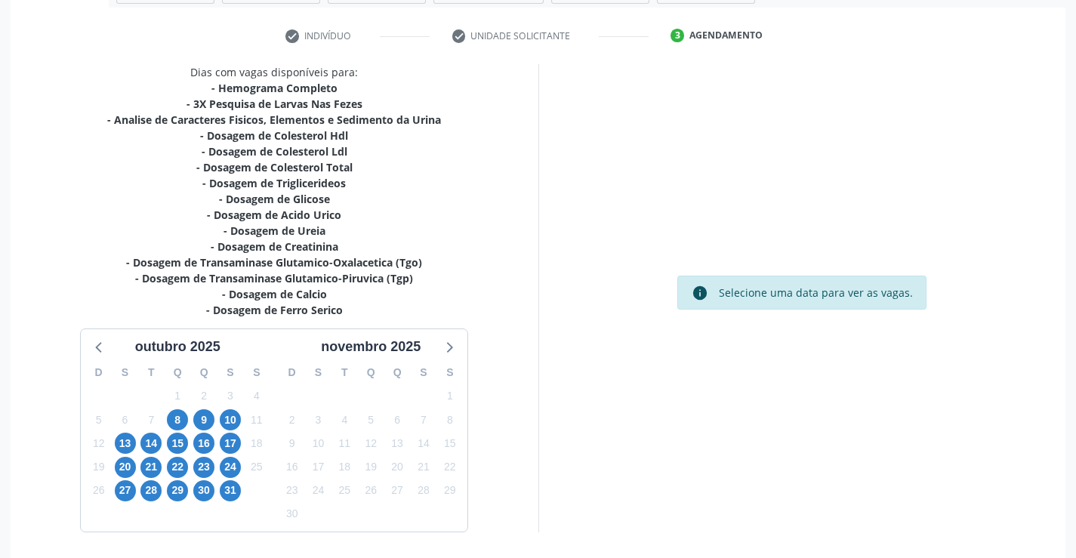
scroll to position [321, 0]
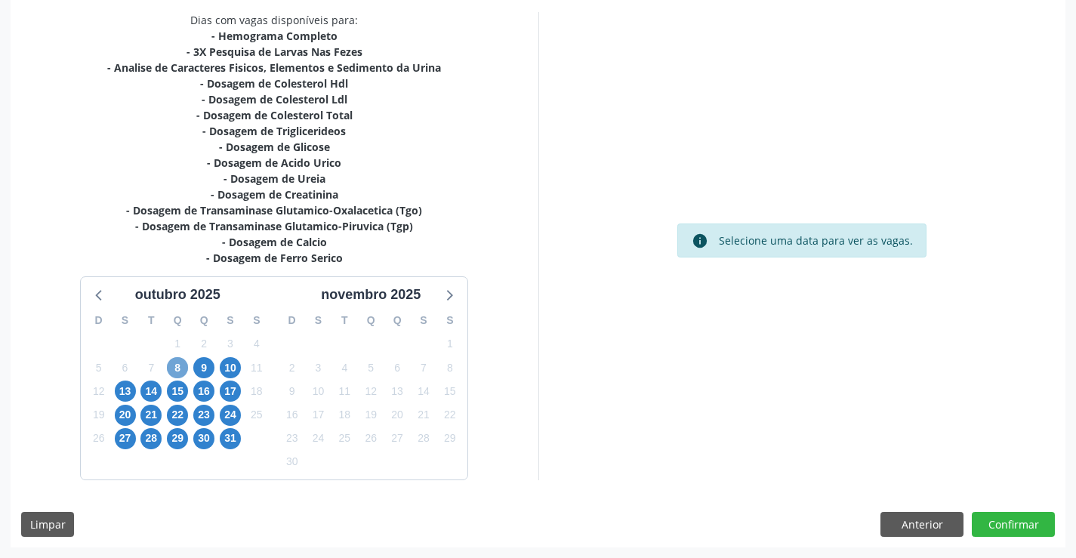
click at [177, 369] on span "8" at bounding box center [177, 367] width 21 height 21
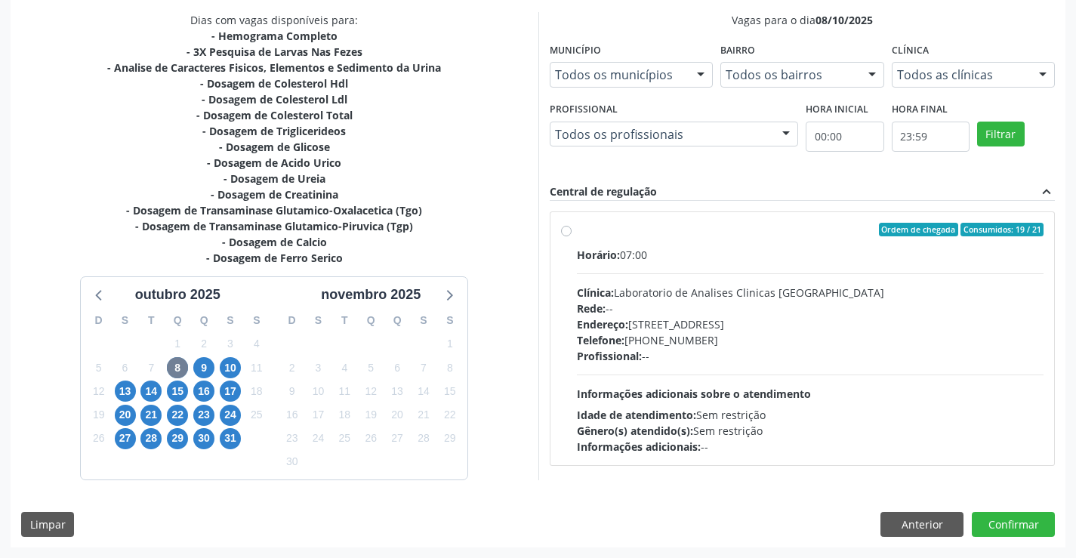
click at [577, 231] on label "Ordem de chegada Consumidos: 19 / 21 Horário: 07:00 Clínica: Laboratorio de Ana…" at bounding box center [810, 339] width 467 height 232
click at [562, 231] on input "Ordem de chegada Consumidos: 19 / 21 Horário: 07:00 Clínica: Laboratorio de Ana…" at bounding box center [566, 230] width 11 height 14
radio input "true"
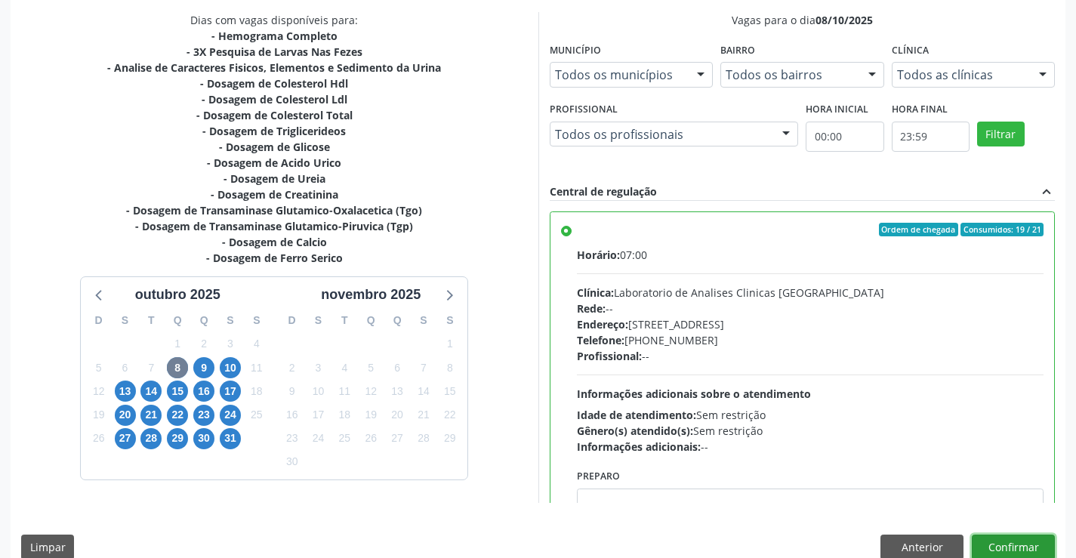
click at [996, 542] on button "Confirmar" at bounding box center [1012, 547] width 83 height 26
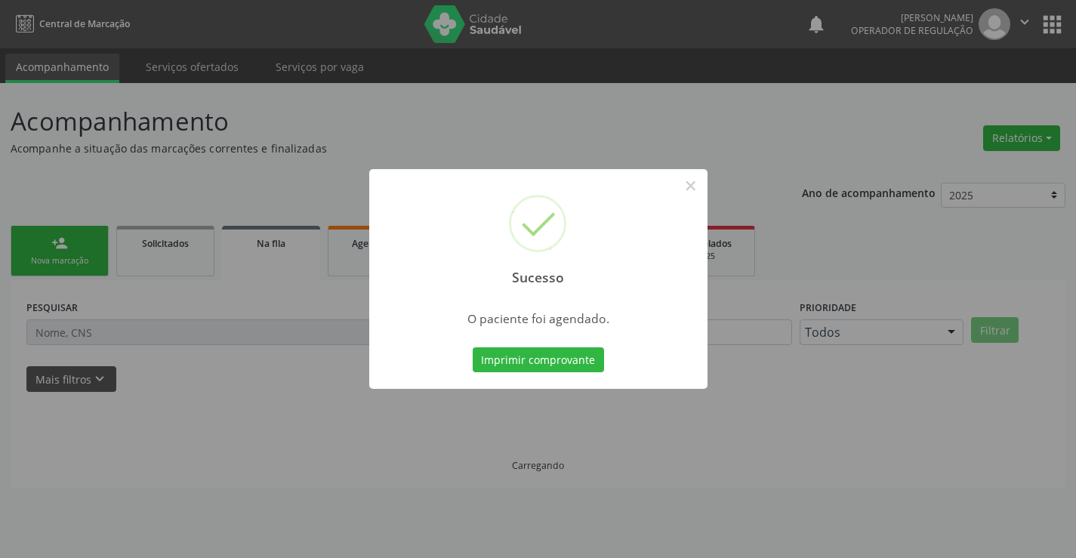
scroll to position [0, 0]
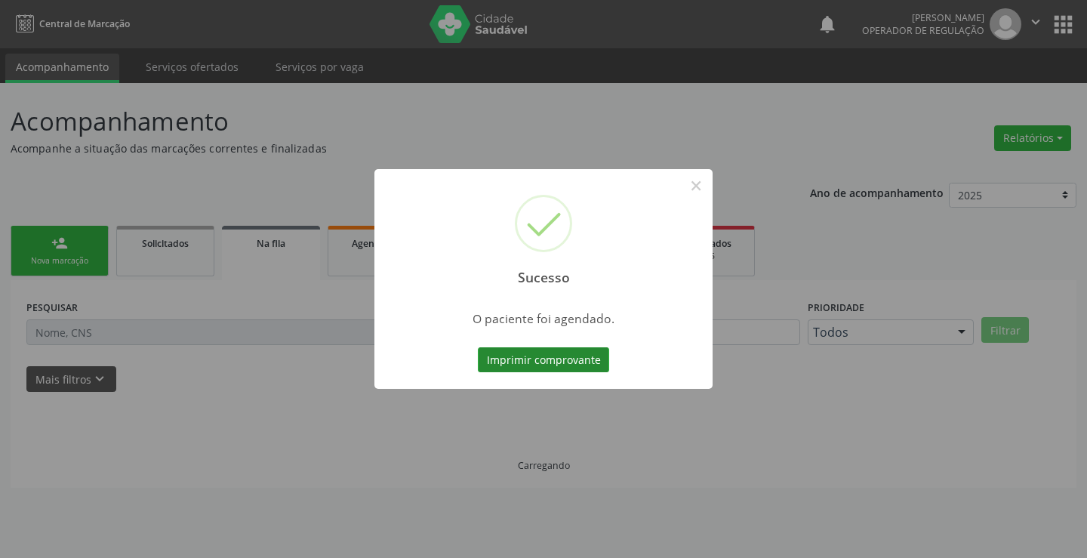
click at [589, 354] on button "Imprimir comprovante" at bounding box center [543, 360] width 131 height 26
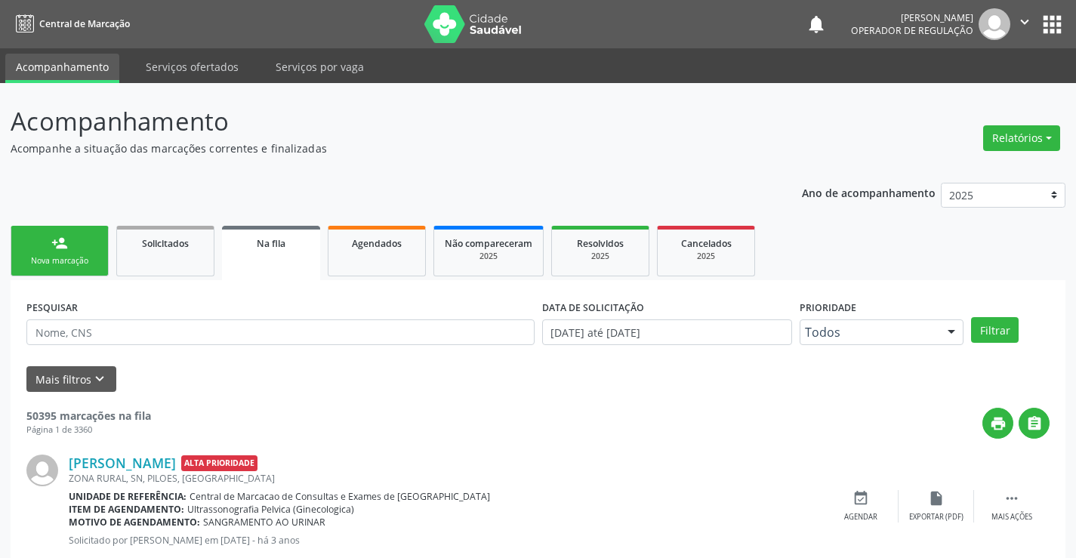
click at [98, 263] on link "person_add Nova marcação" at bounding box center [60, 251] width 98 height 51
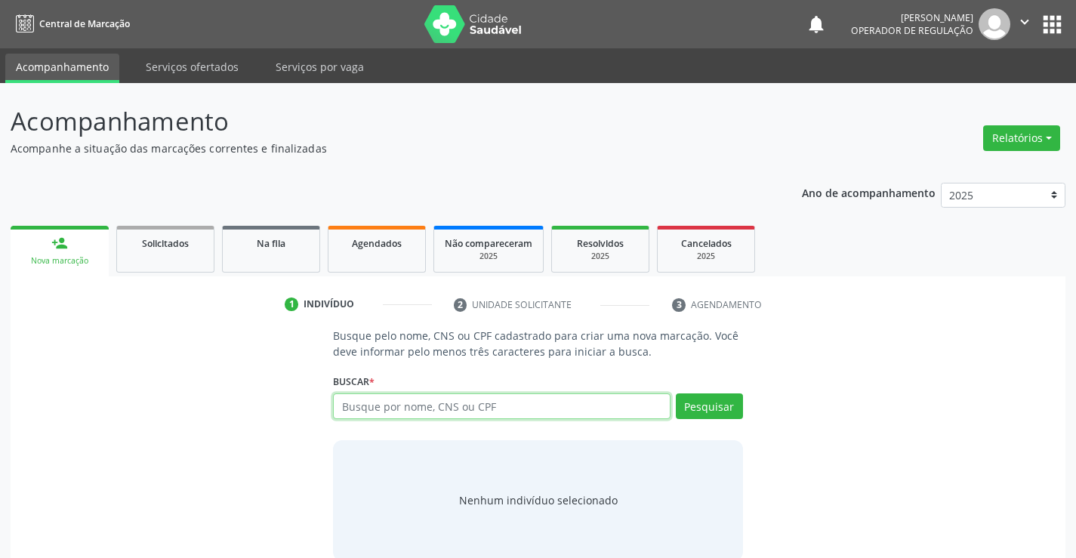
click at [415, 402] on input "text" at bounding box center [501, 406] width 337 height 26
type input "700700932830380"
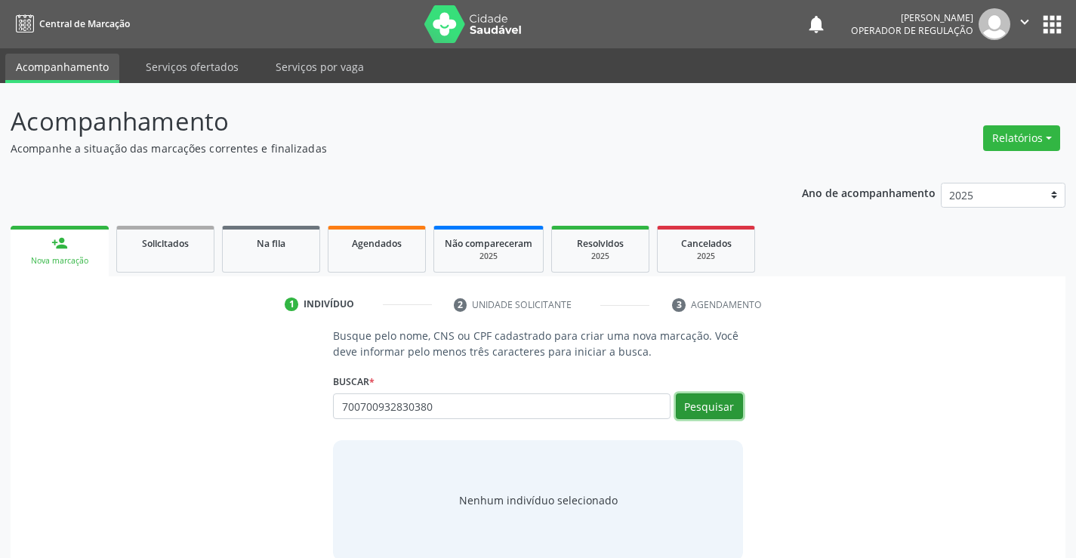
click at [707, 407] on button "Pesquisar" at bounding box center [709, 406] width 67 height 26
type input "700700932830380"
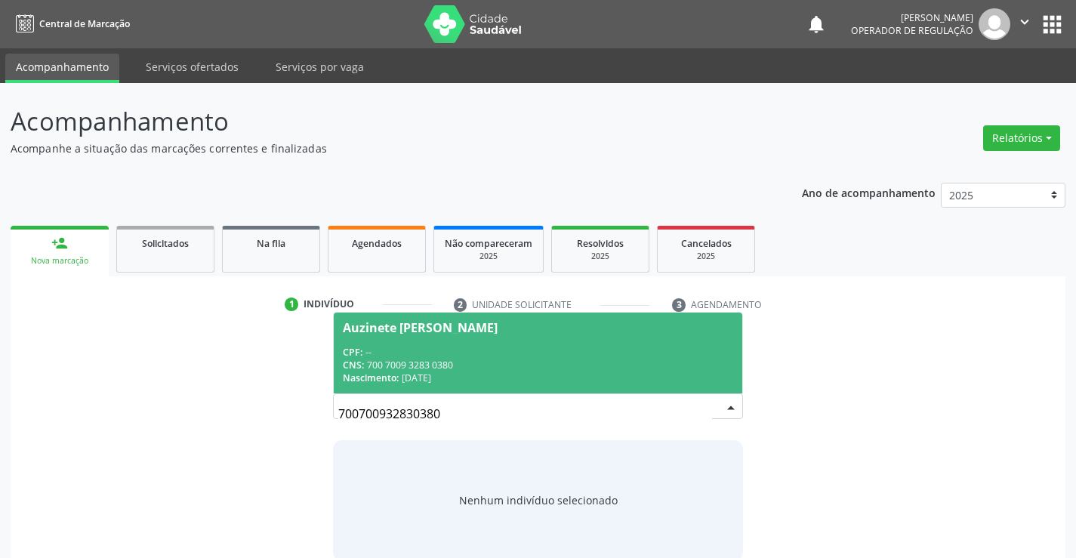
click at [594, 341] on span "Auzinete [PERSON_NAME] CPF: -- CNS: 700 7009 3283 0380 Nascimento: [DATE]" at bounding box center [538, 352] width 408 height 81
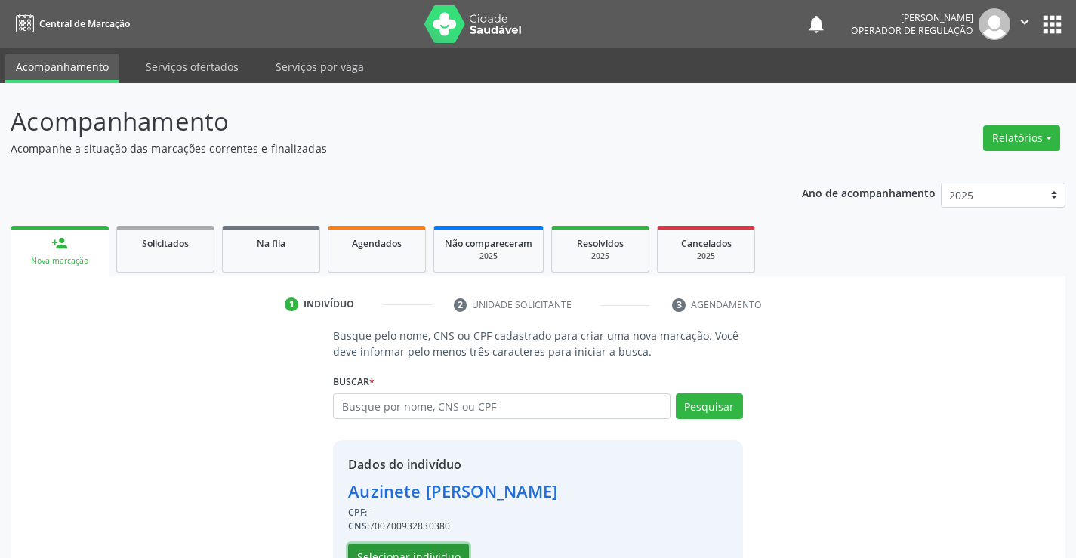
click at [453, 546] on button "Selecionar indivíduo" at bounding box center [408, 556] width 121 height 26
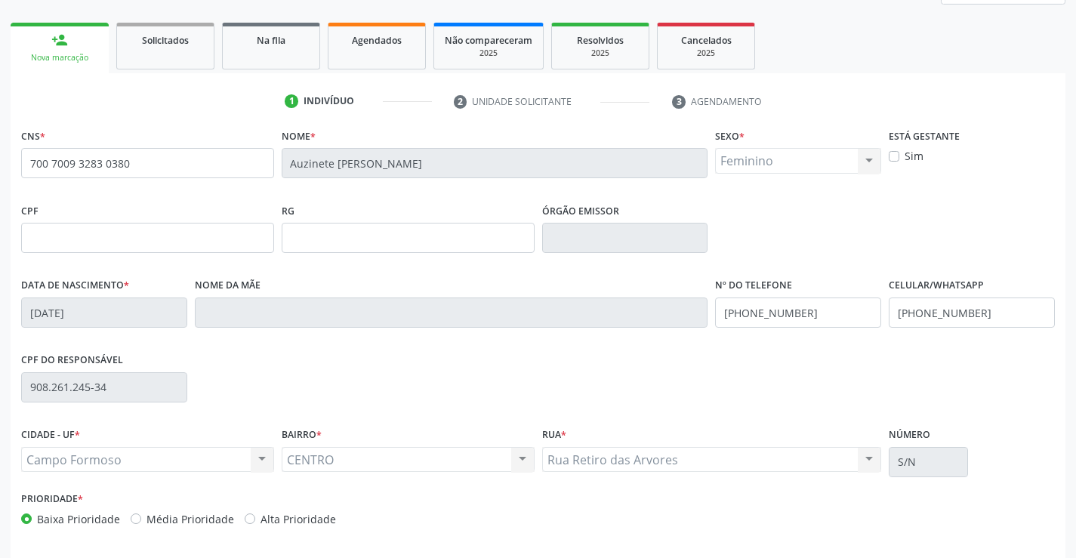
scroll to position [260, 0]
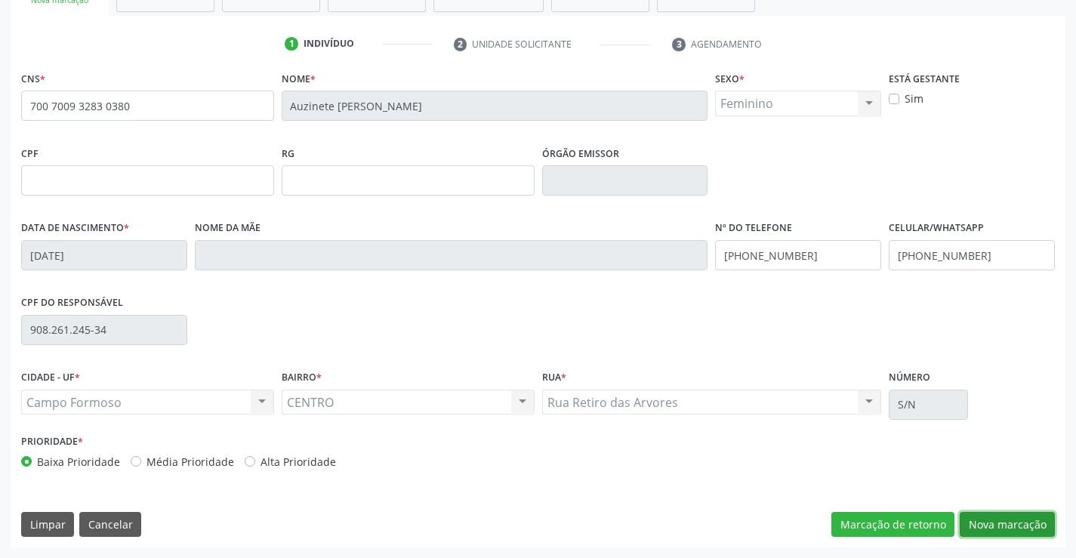
click at [1014, 517] on button "Nova marcação" at bounding box center [1006, 525] width 95 height 26
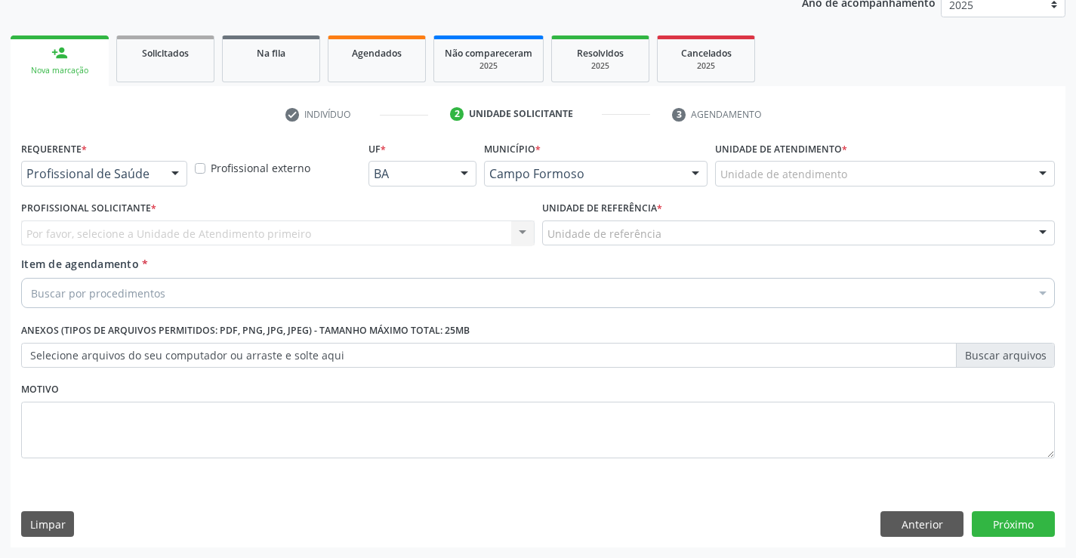
scroll to position [190, 0]
click at [176, 169] on div at bounding box center [175, 175] width 23 height 26
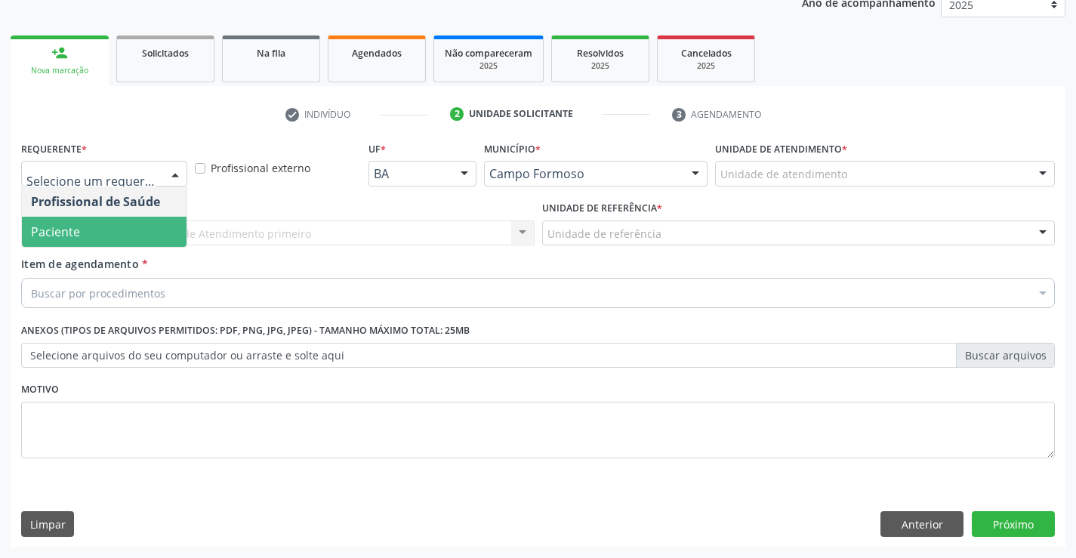
click at [131, 239] on span "Paciente" at bounding box center [104, 232] width 165 height 30
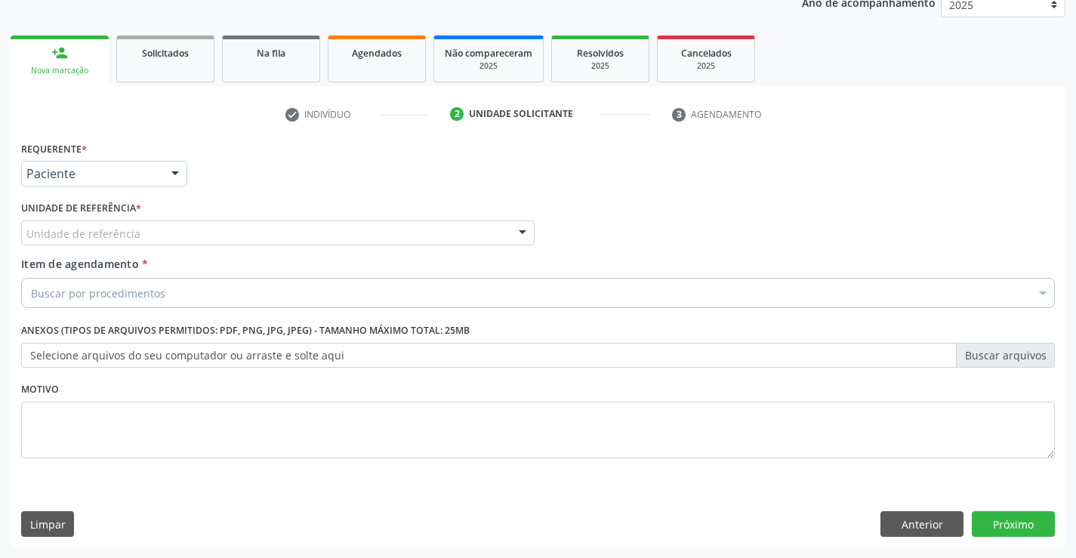
click at [153, 231] on div "Unidade de referência" at bounding box center [277, 233] width 513 height 26
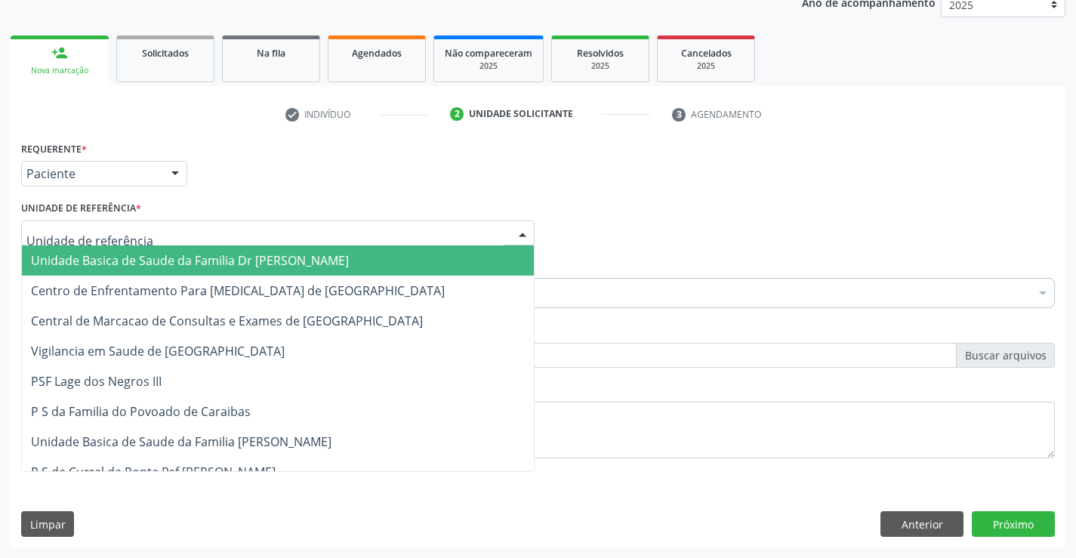
click at [156, 256] on span "Unidade Basica de Saude da Familia Dr [PERSON_NAME]" at bounding box center [190, 260] width 318 height 17
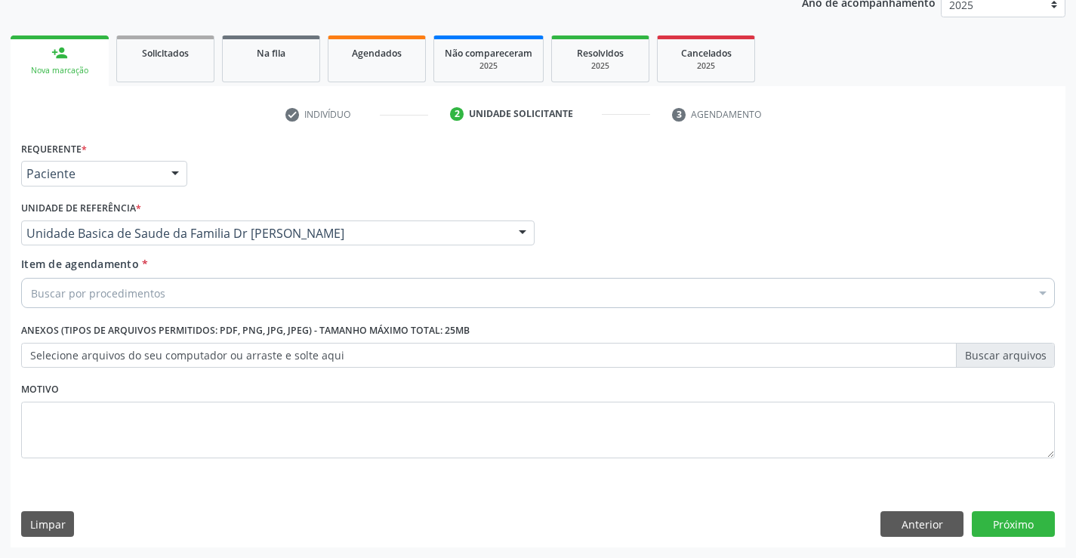
click at [167, 300] on div "Buscar por procedimentos" at bounding box center [537, 293] width 1033 height 30
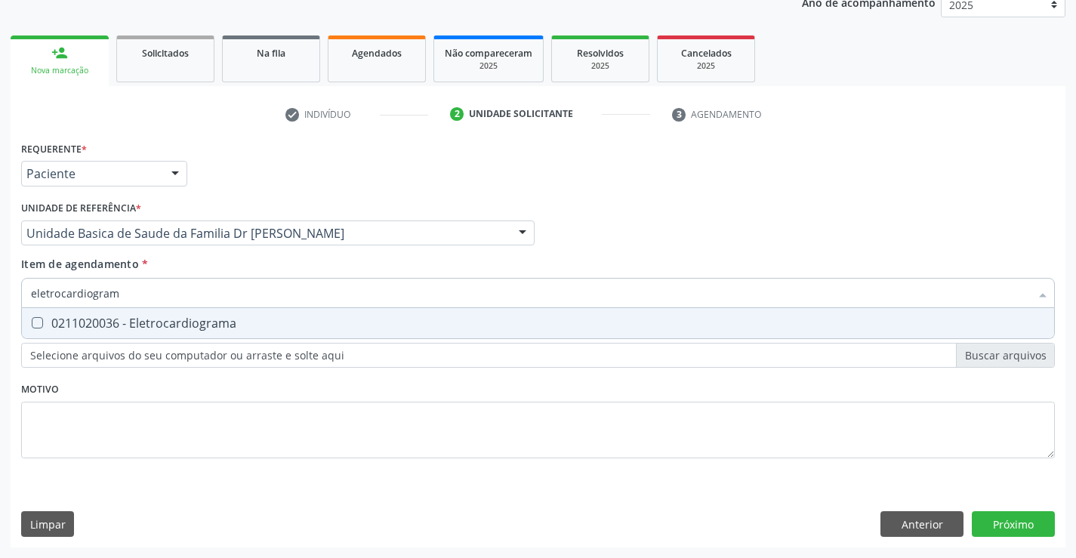
type input "eletrocardiograma"
click at [223, 320] on div "0211020036 - Eletrocardiograma" at bounding box center [538, 323] width 1014 height 12
checkbox Eletrocardiograma "true"
click at [242, 411] on div "Requerente * Paciente Profissional de Saúde Paciente Nenhum resultado encontrad…" at bounding box center [537, 308] width 1033 height 342
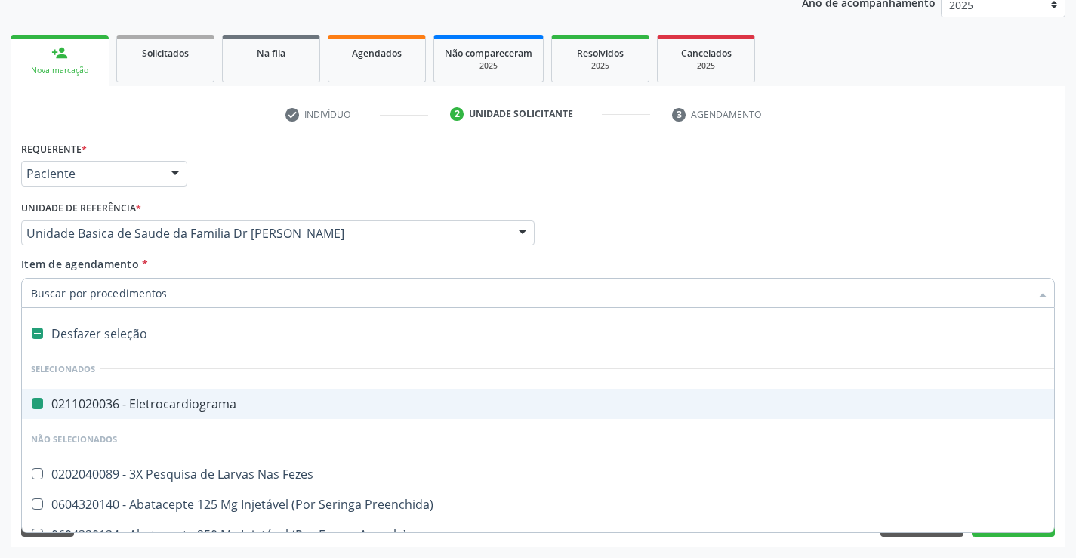
type input "n"
checkbox Eletrocardiograma "false"
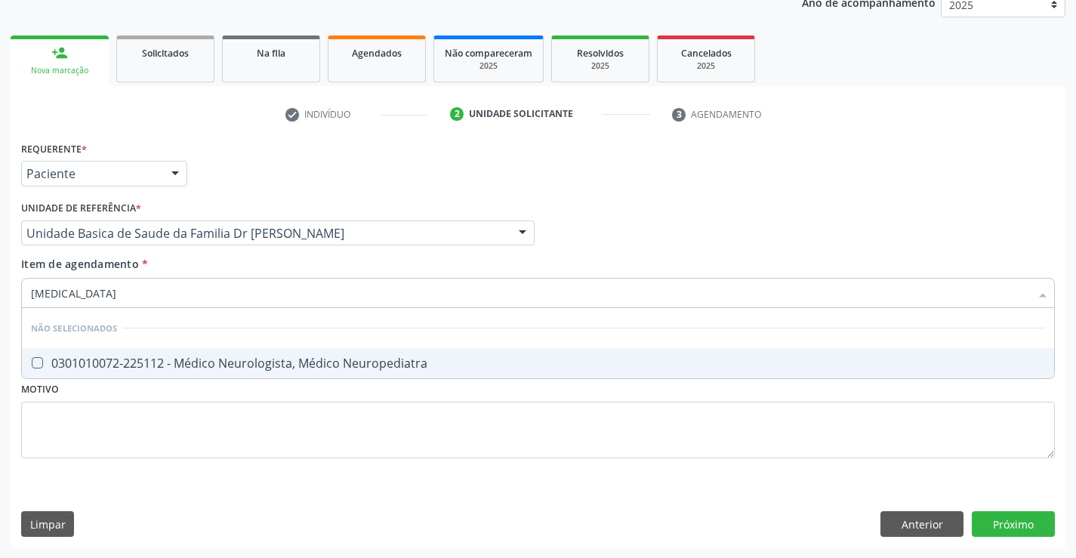
type input "neurologista"
click at [246, 359] on div "0301010072-225112 - Médico Neurologista, Médico Neuropediatra" at bounding box center [538, 363] width 1014 height 12
checkbox Neuropediatra "true"
click at [246, 418] on div "Requerente * Paciente Profissional de Saúde Paciente Nenhum resultado encontrad…" at bounding box center [537, 308] width 1033 height 342
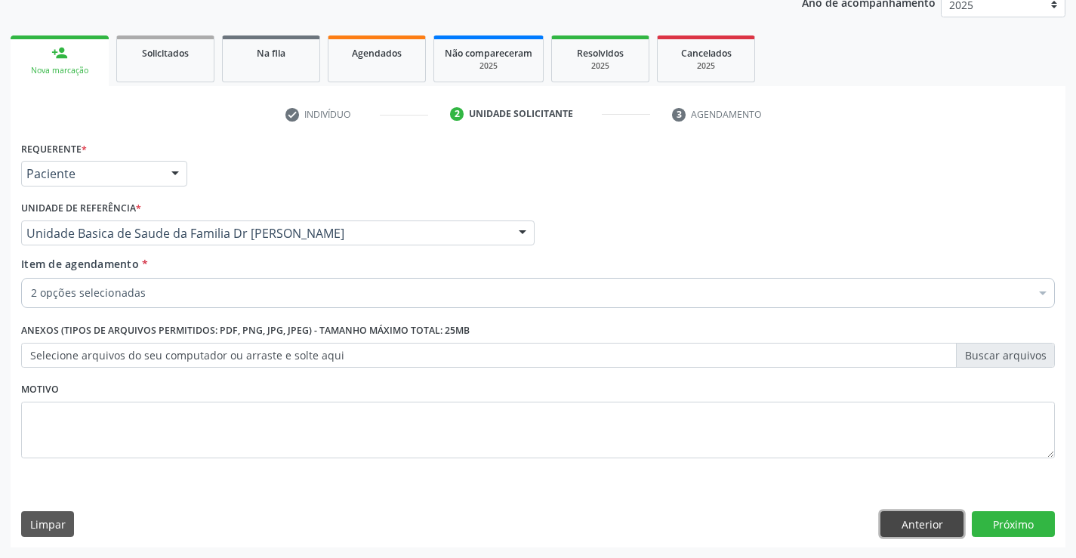
click at [887, 525] on button "Anterior" at bounding box center [921, 524] width 83 height 26
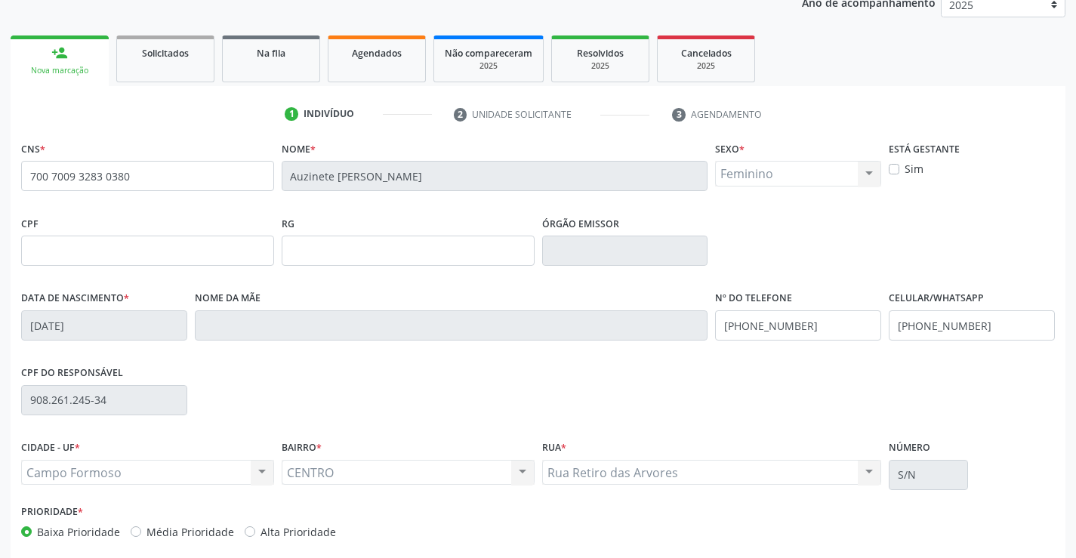
scroll to position [260, 0]
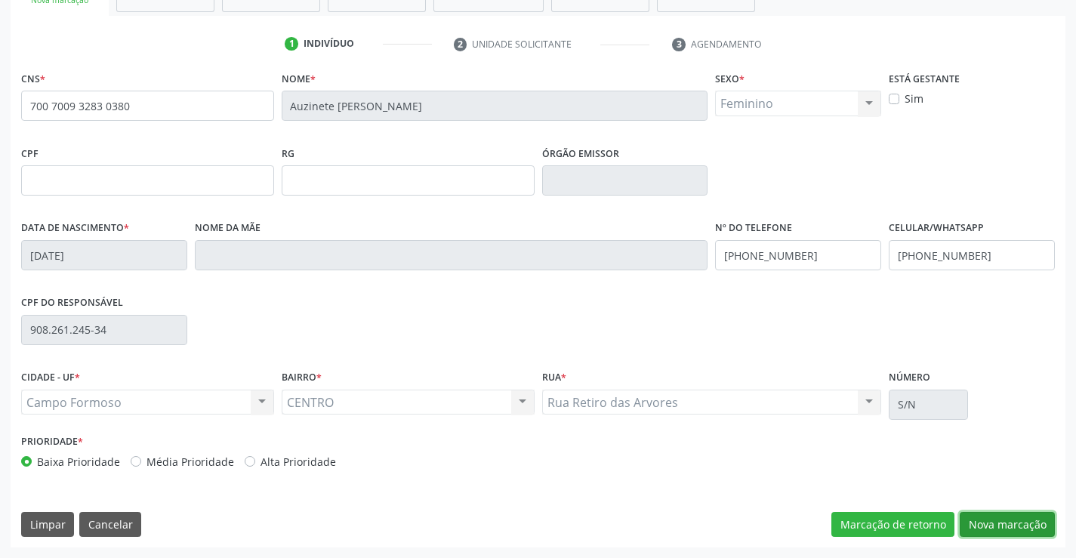
click at [968, 526] on button "Nova marcação" at bounding box center [1006, 525] width 95 height 26
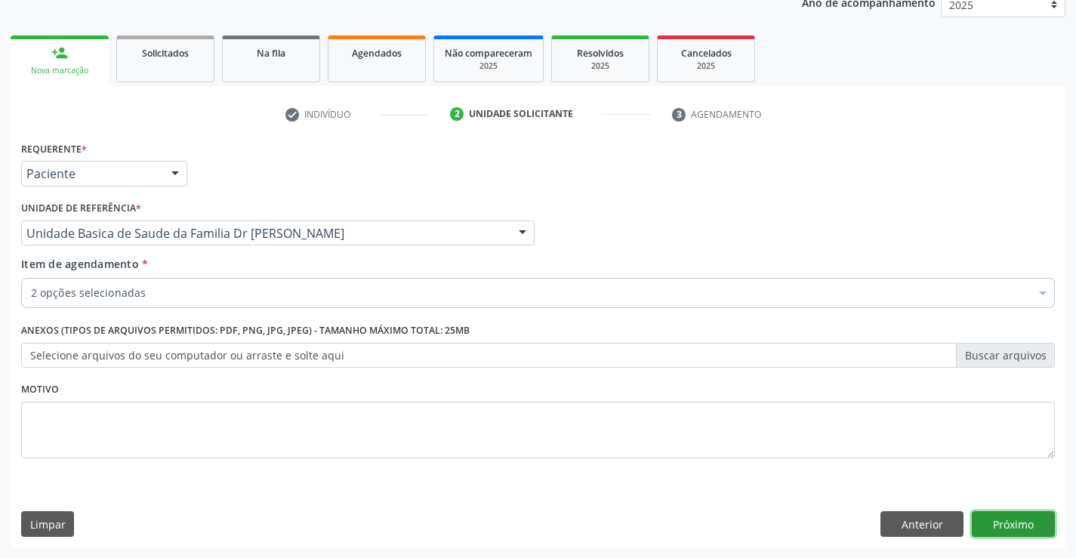
click at [1002, 530] on button "Próximo" at bounding box center [1012, 524] width 83 height 26
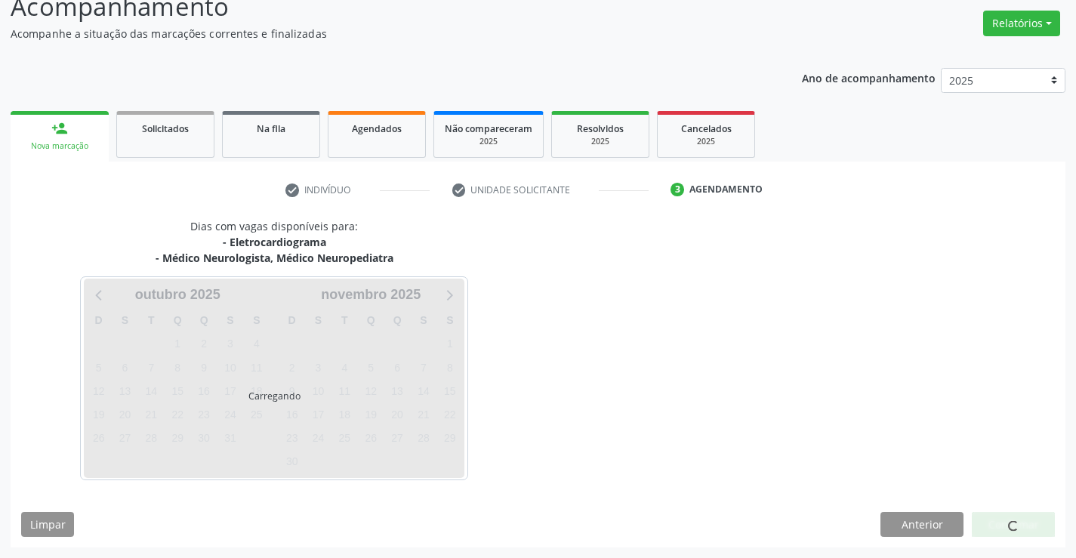
scroll to position [159, 0]
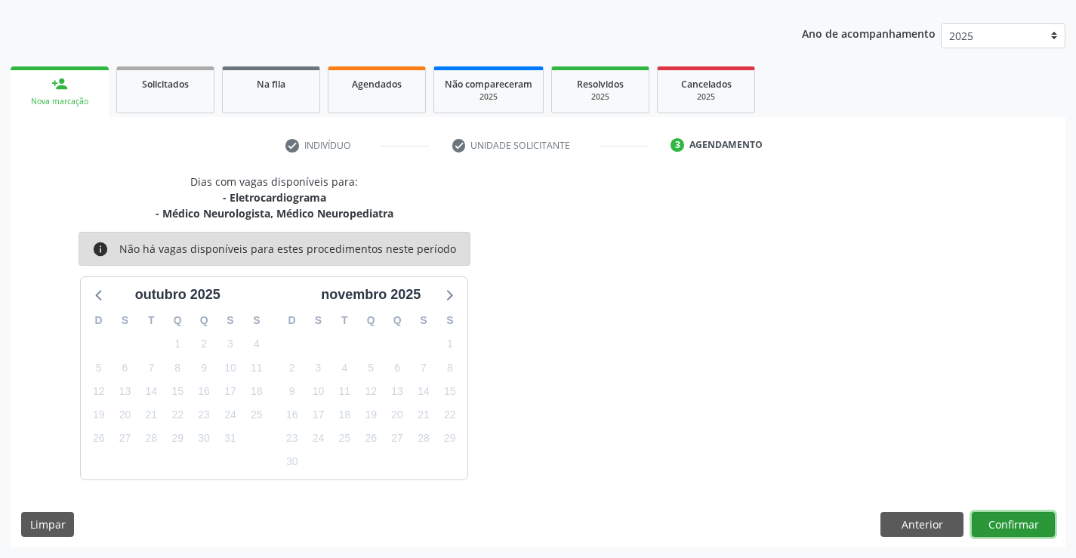
click at [1000, 522] on button "Confirmar" at bounding box center [1012, 525] width 83 height 26
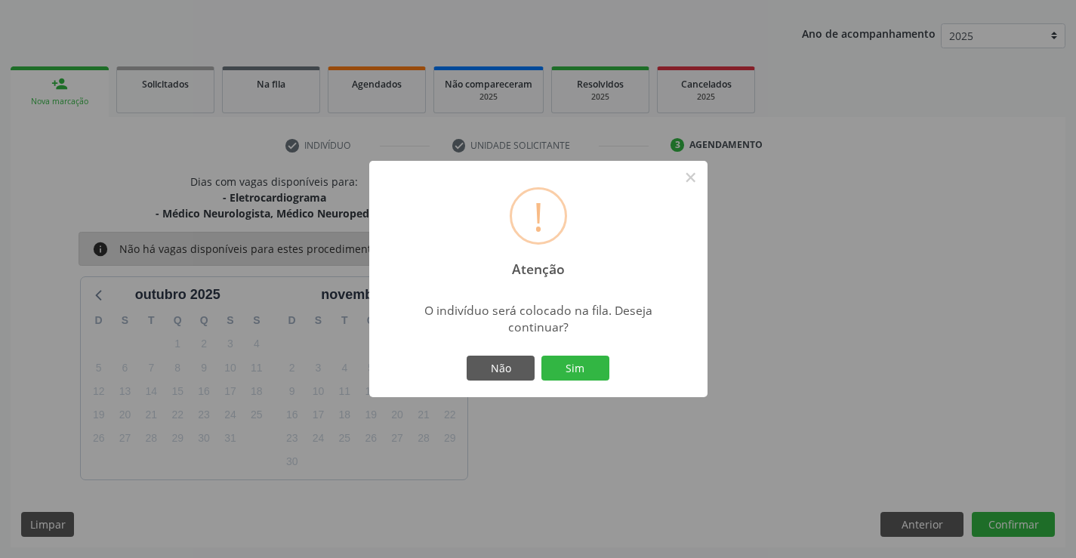
click at [581, 352] on div "Não Sim" at bounding box center [537, 368] width 149 height 32
click at [579, 366] on button "Sim" at bounding box center [575, 369] width 68 height 26
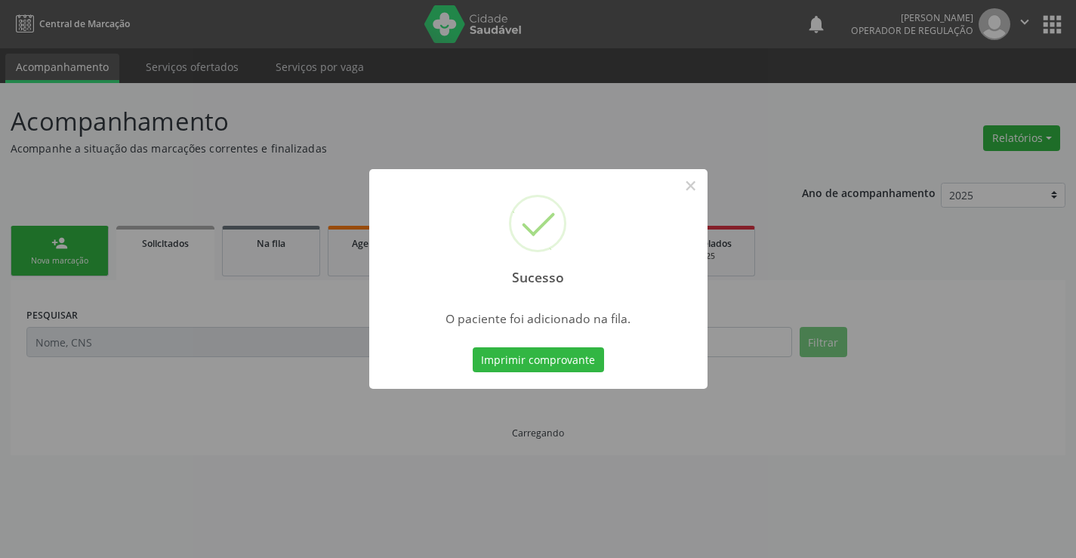
scroll to position [0, 0]
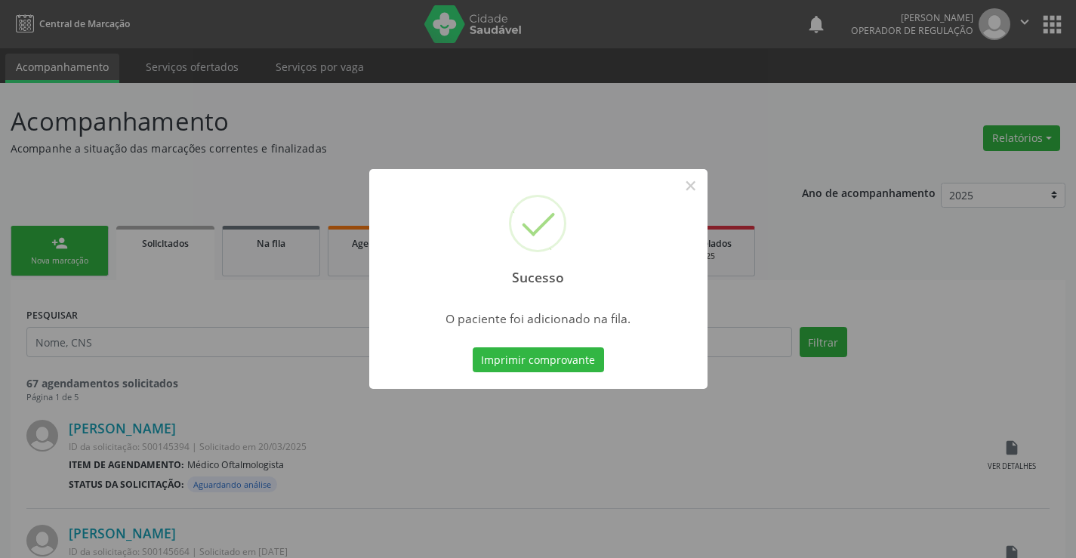
click at [579, 366] on button "Imprimir comprovante" at bounding box center [538, 360] width 131 height 26
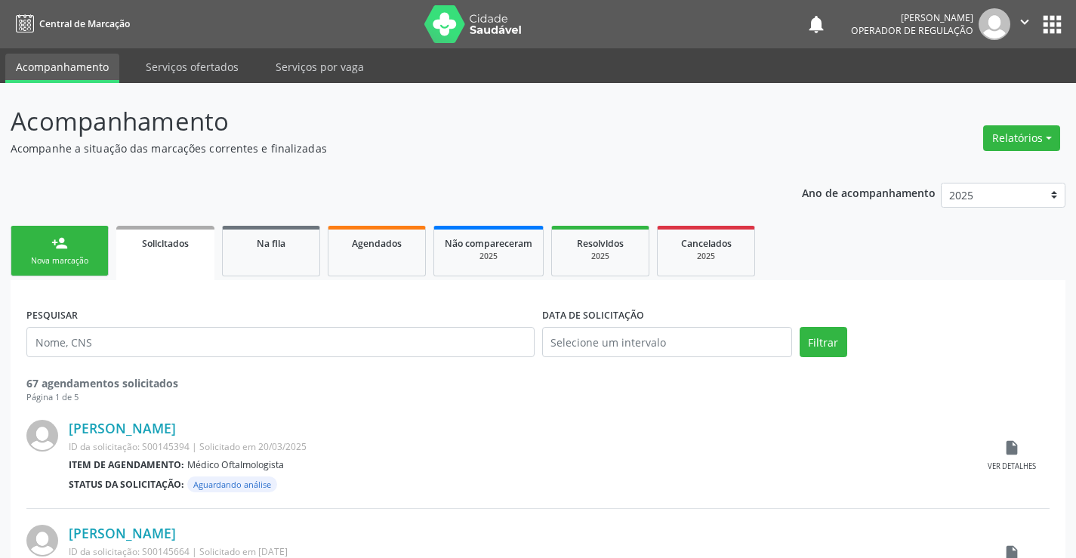
click at [97, 260] on div "Nova marcação" at bounding box center [59, 260] width 75 height 11
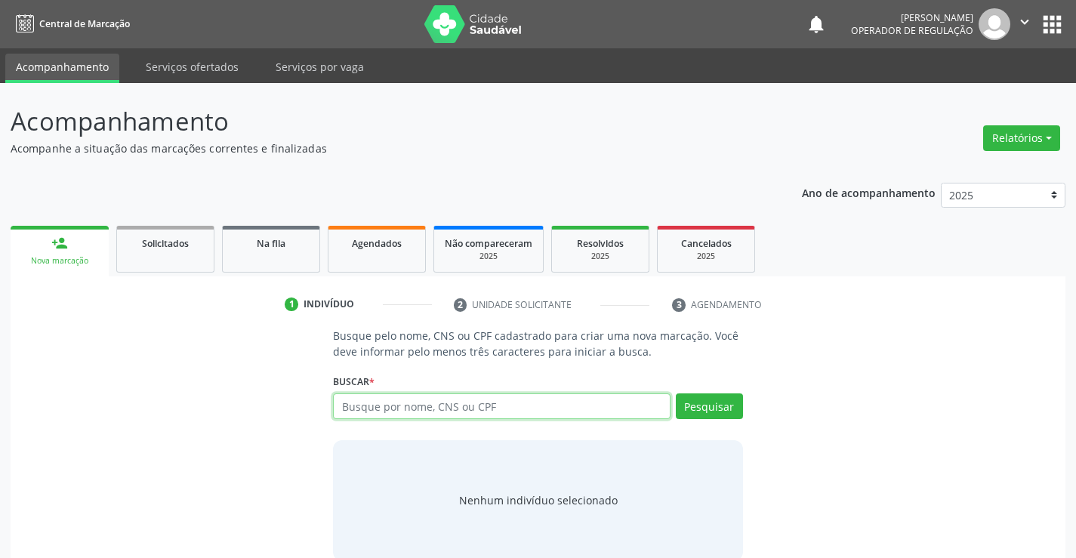
click at [444, 399] on input "text" at bounding box center [501, 406] width 337 height 26
type input "700003466237305"
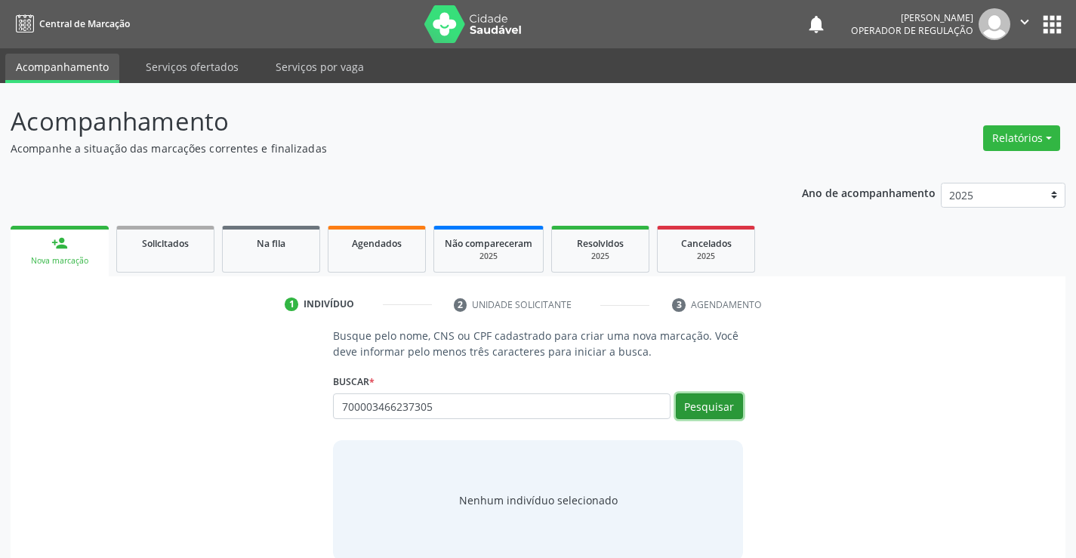
click at [695, 404] on button "Pesquisar" at bounding box center [709, 406] width 67 height 26
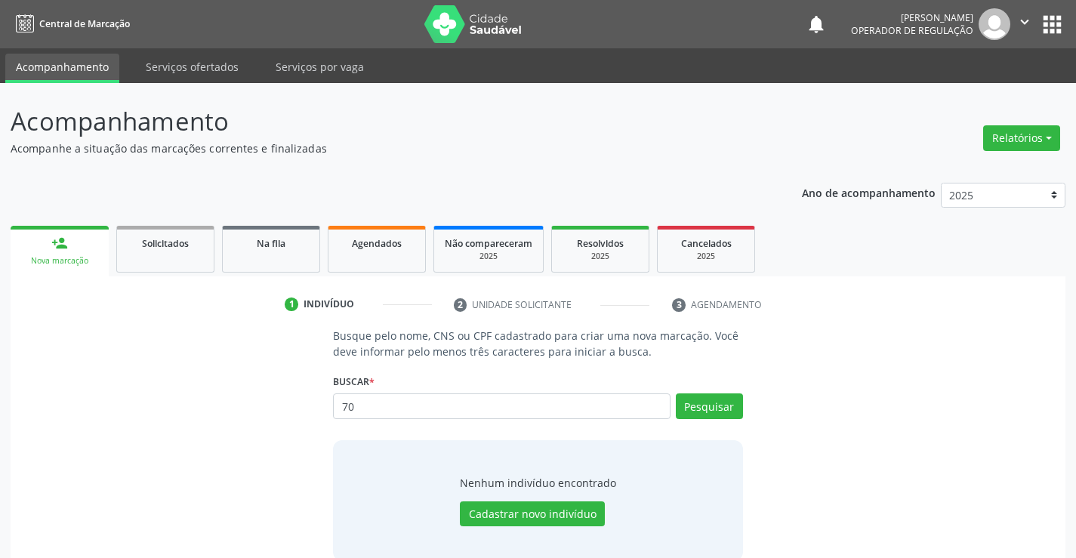
type input "7"
click at [475, 402] on input "text" at bounding box center [501, 406] width 337 height 26
type input "7"
type input "61782629572"
click at [699, 403] on button "Pesquisar" at bounding box center [709, 406] width 67 height 26
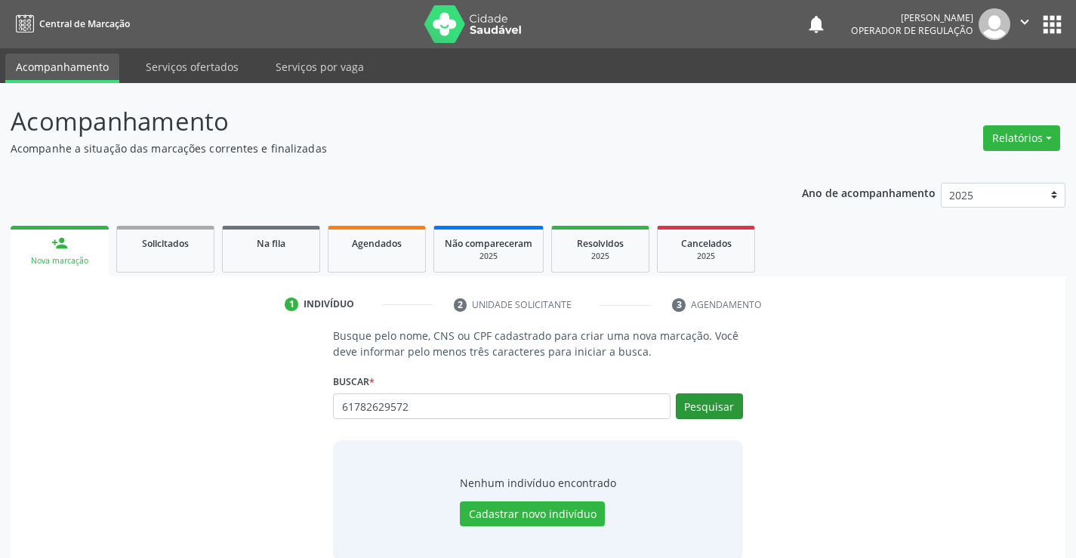
type input "61782629572"
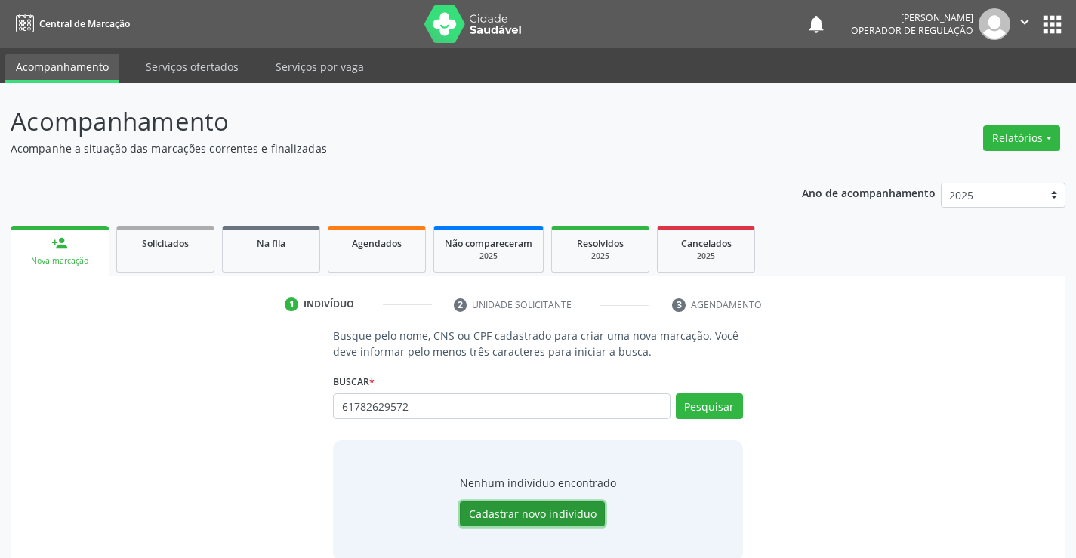
click at [531, 513] on button "Cadastrar novo indivíduo" at bounding box center [532, 514] width 145 height 26
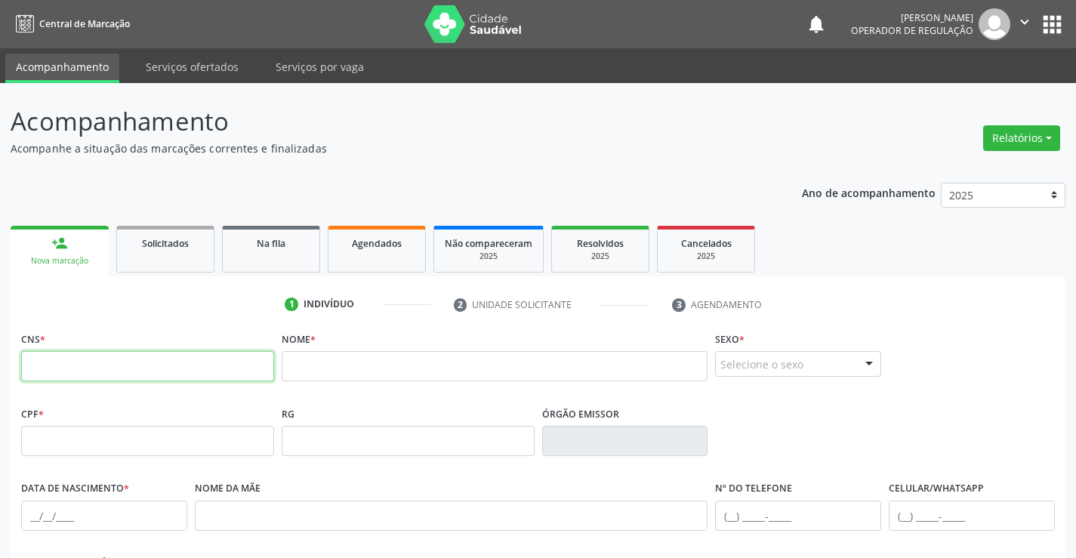
click at [84, 369] on input "text" at bounding box center [147, 366] width 253 height 30
type input "700 0034 6623 7305"
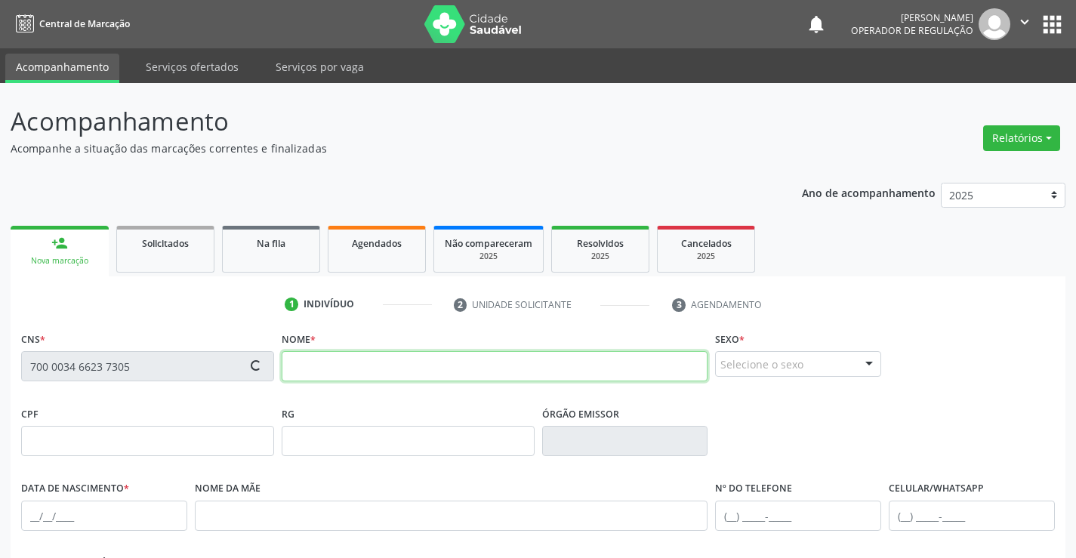
click at [325, 371] on input "text" at bounding box center [495, 366] width 426 height 30
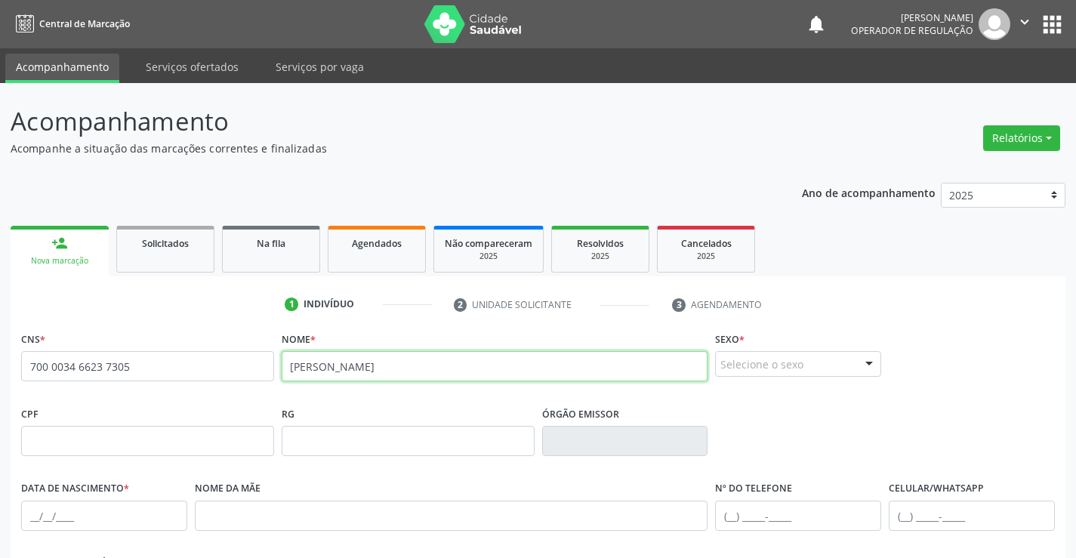
type input "EDINALDO ARAUJO DE SOUZA"
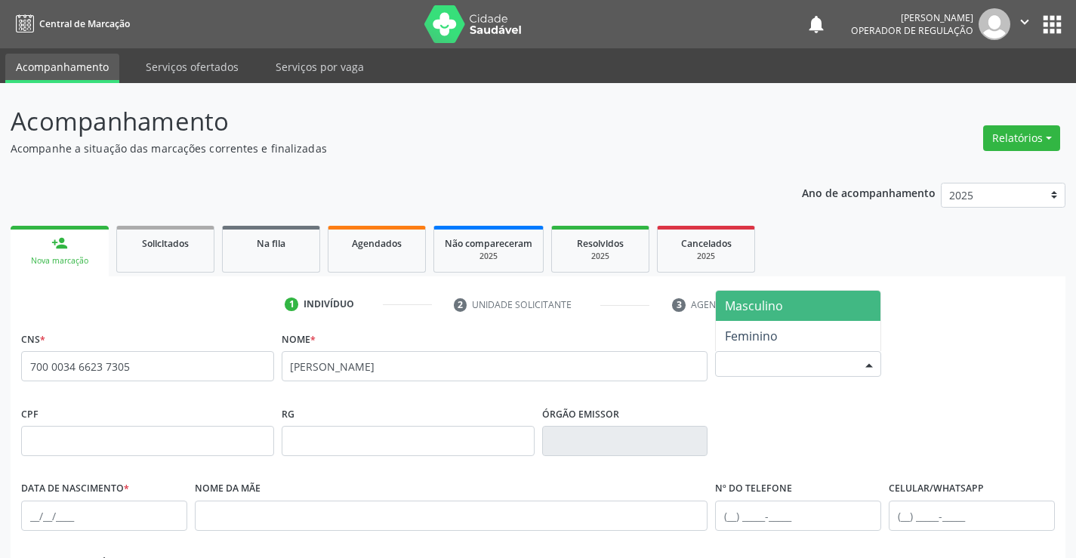
click at [864, 364] on div at bounding box center [868, 365] width 23 height 26
click at [805, 303] on span "Masculino" at bounding box center [798, 306] width 165 height 30
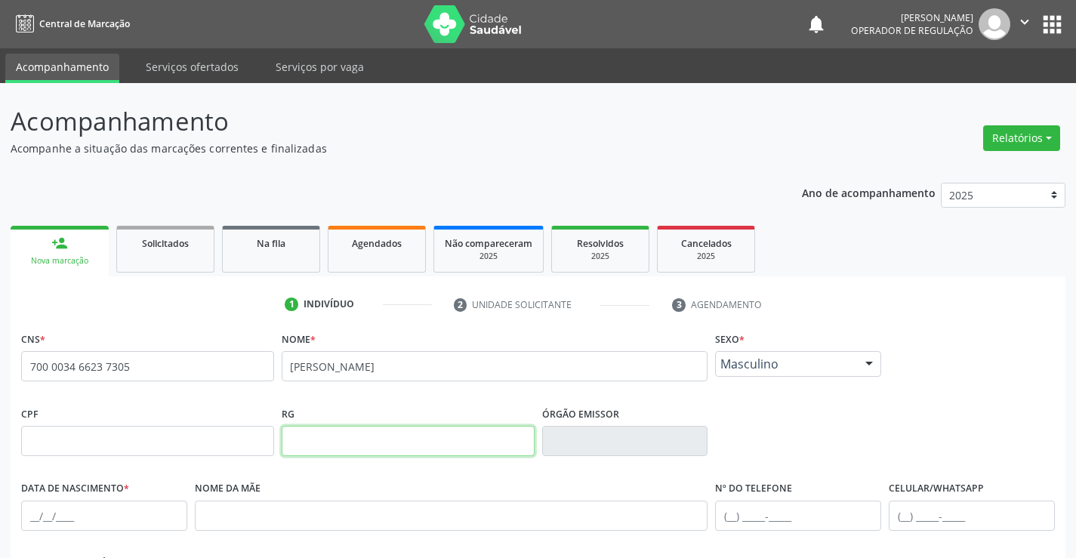
click at [346, 442] on input "text" at bounding box center [408, 441] width 253 height 30
type input "1457770148"
click at [573, 437] on input "text" at bounding box center [625, 441] width 166 height 30
type input "SSPBA"
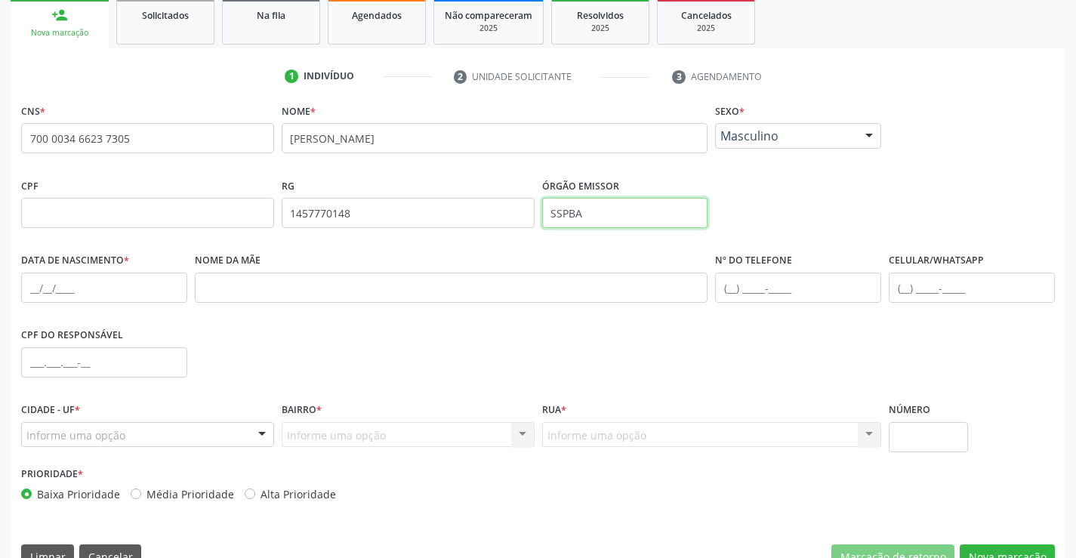
scroll to position [260, 0]
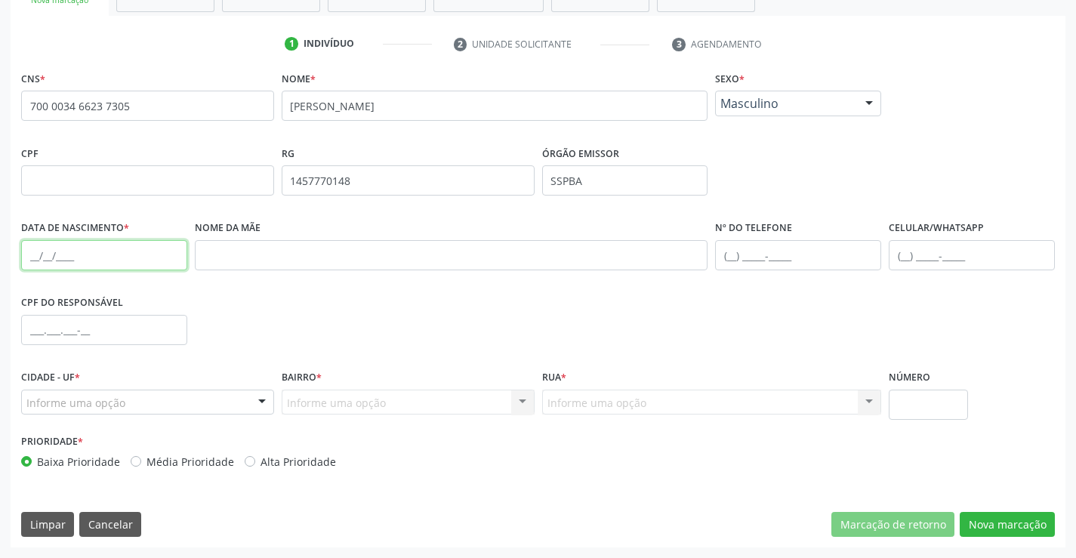
click at [56, 259] on input "text" at bounding box center [104, 255] width 166 height 30
type input "11/06/1961"
click at [731, 254] on input "text" at bounding box center [798, 255] width 166 height 30
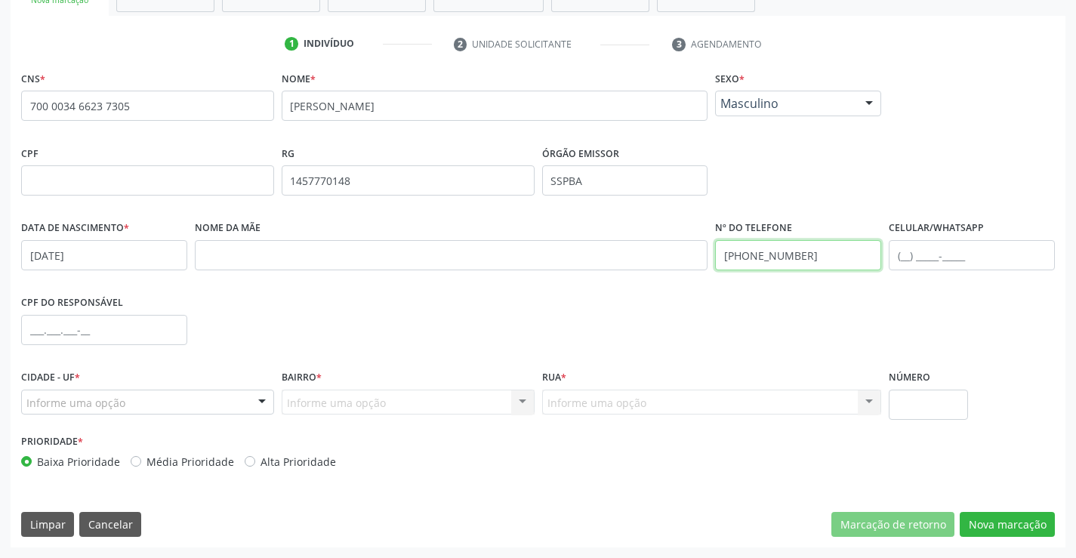
type input "(74) 99135-2432"
click at [48, 330] on input "text" at bounding box center [104, 330] width 166 height 30
type input "617.826.295-72"
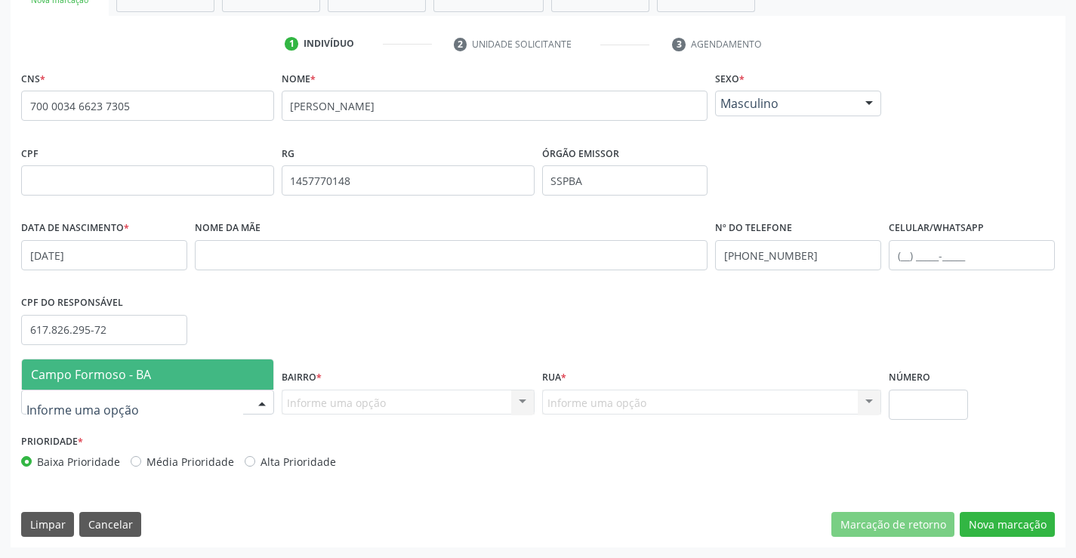
click at [257, 400] on div at bounding box center [262, 403] width 23 height 26
click at [219, 368] on span "Campo Formoso - BA" at bounding box center [147, 374] width 251 height 30
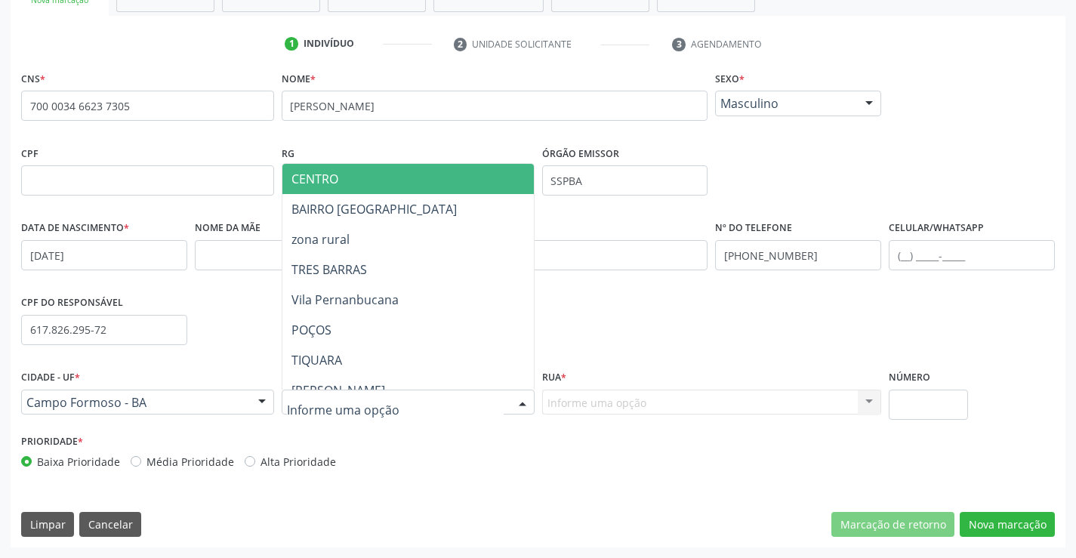
click at [486, 404] on div at bounding box center [408, 402] width 253 height 26
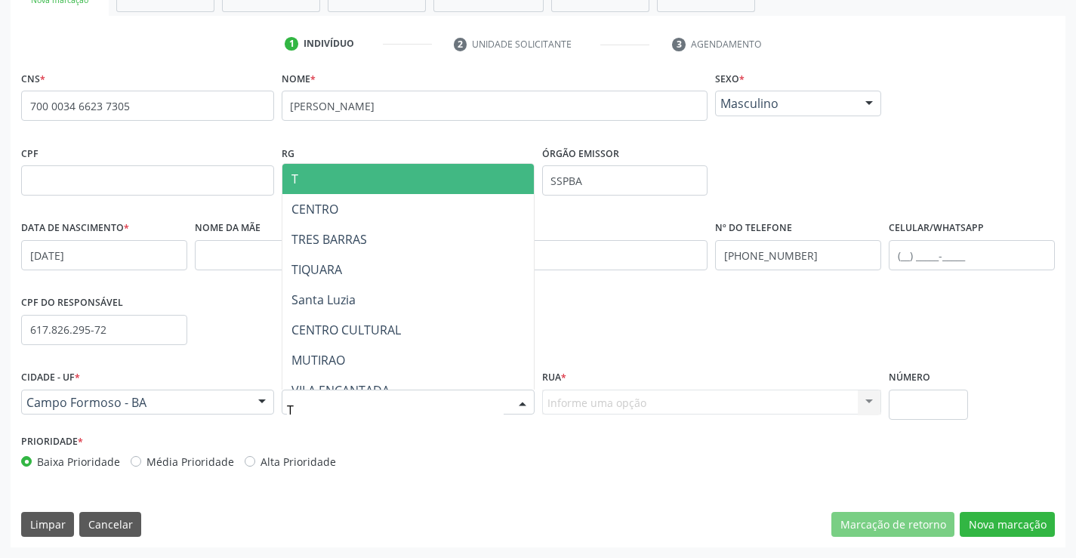
type input "TI"
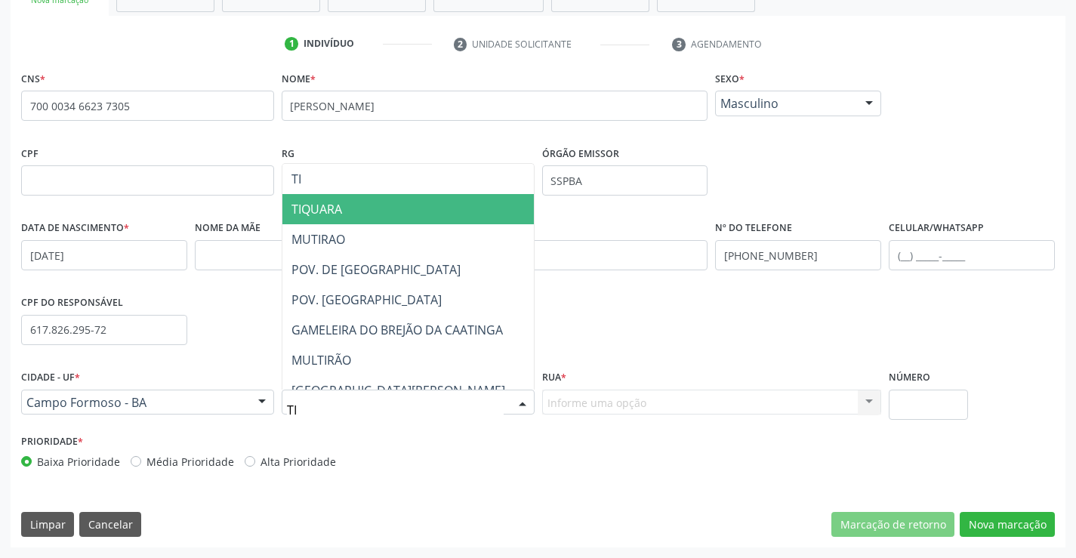
click at [383, 211] on span "TIQUARA" at bounding box center [445, 209] width 326 height 30
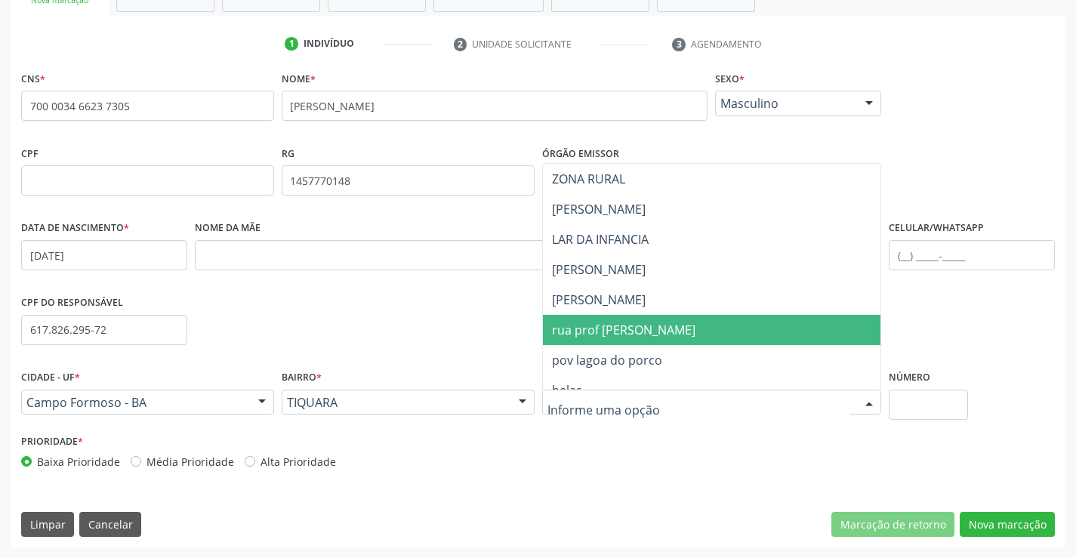
click at [588, 332] on span "rua prof raquel souza" at bounding box center [623, 330] width 143 height 17
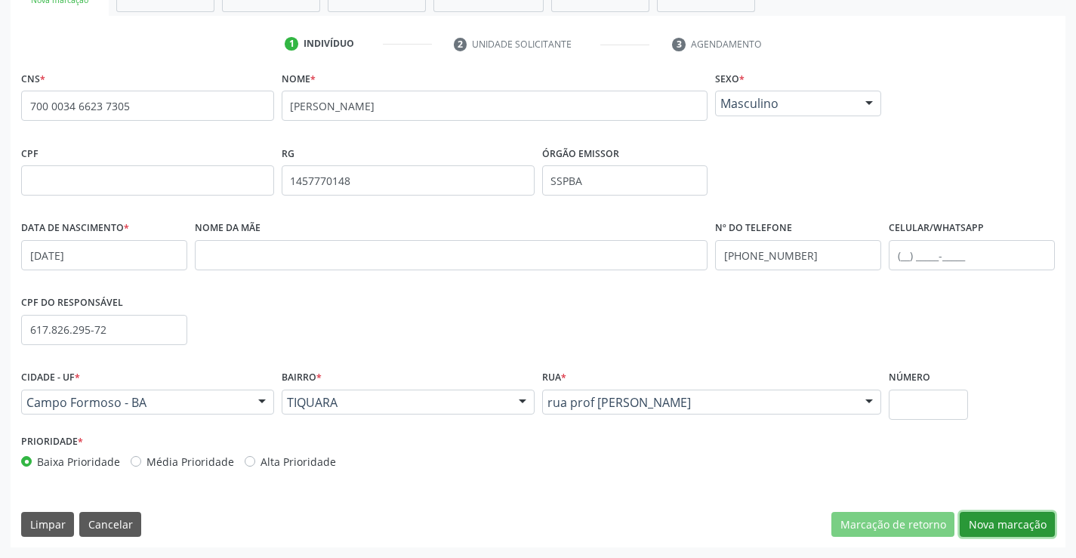
click at [983, 521] on button "Nova marcação" at bounding box center [1006, 525] width 95 height 26
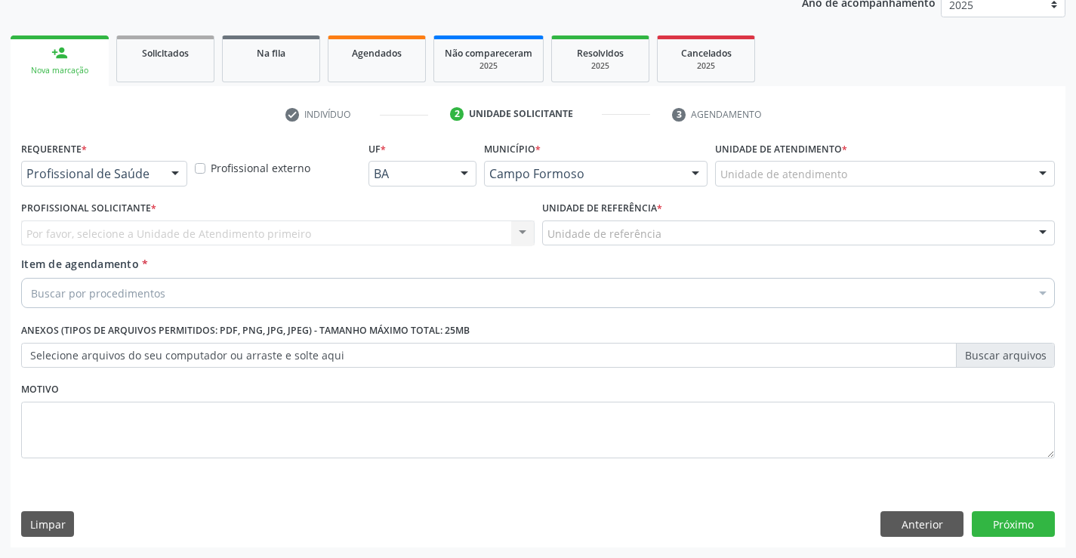
scroll to position [190, 0]
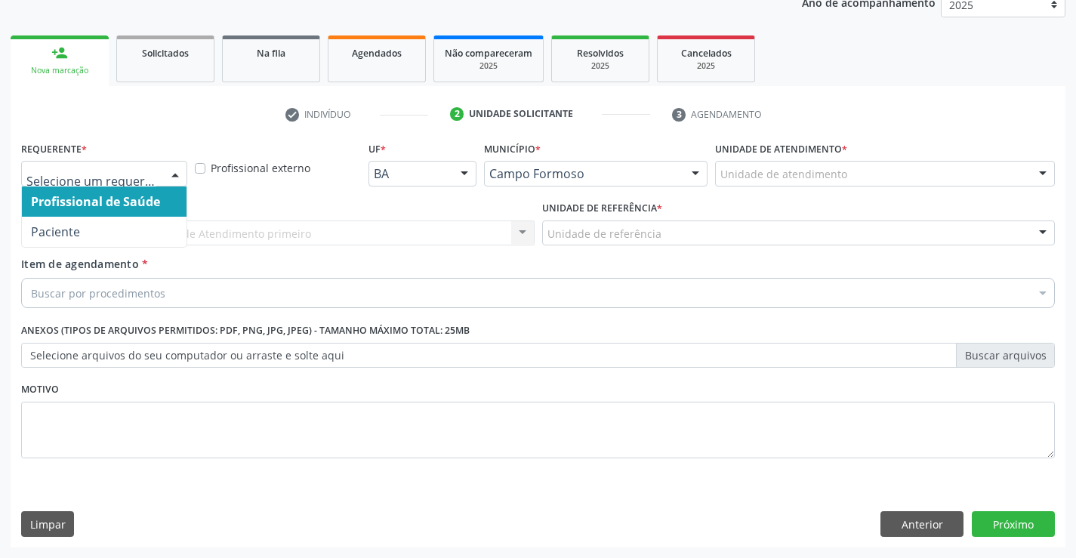
click at [177, 171] on div at bounding box center [175, 175] width 23 height 26
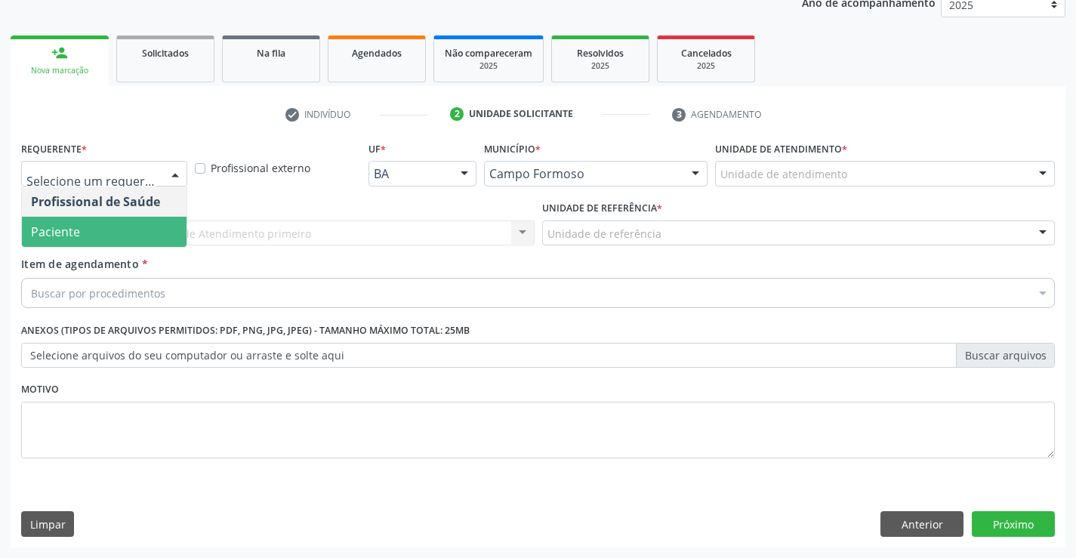
click at [137, 228] on span "Paciente" at bounding box center [104, 232] width 165 height 30
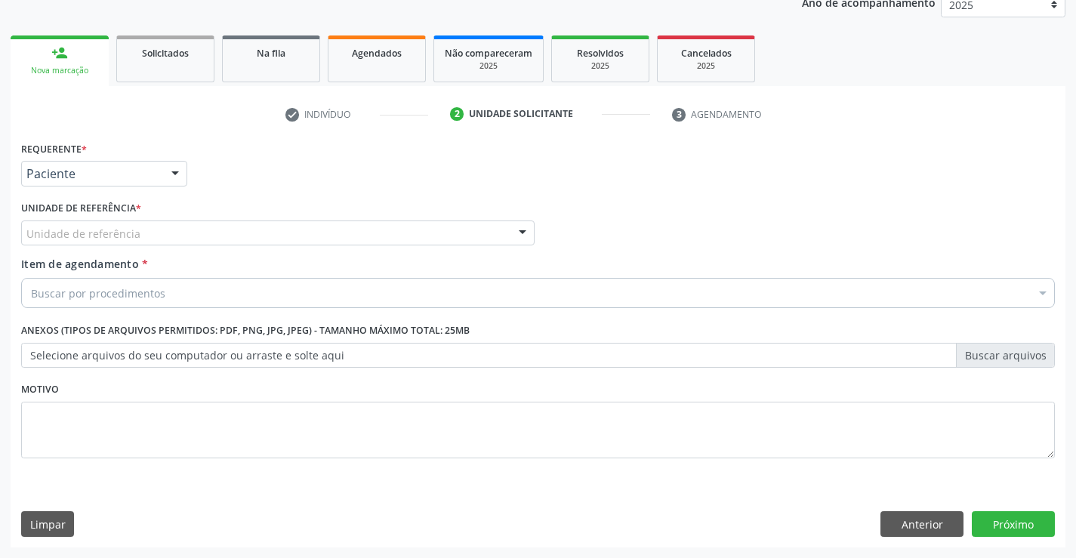
click at [167, 230] on div "Unidade de referência" at bounding box center [277, 233] width 513 height 26
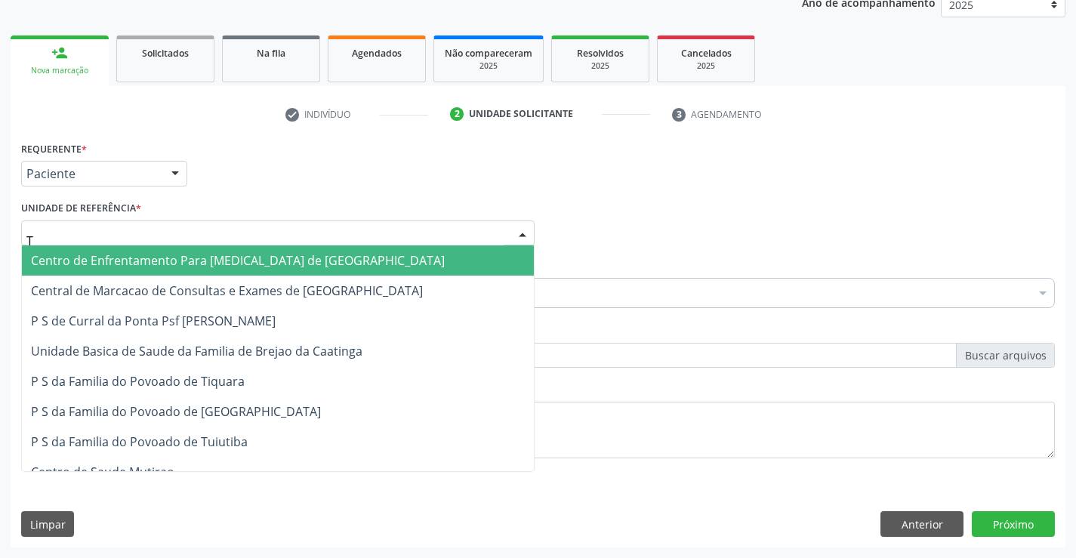
type input "TI"
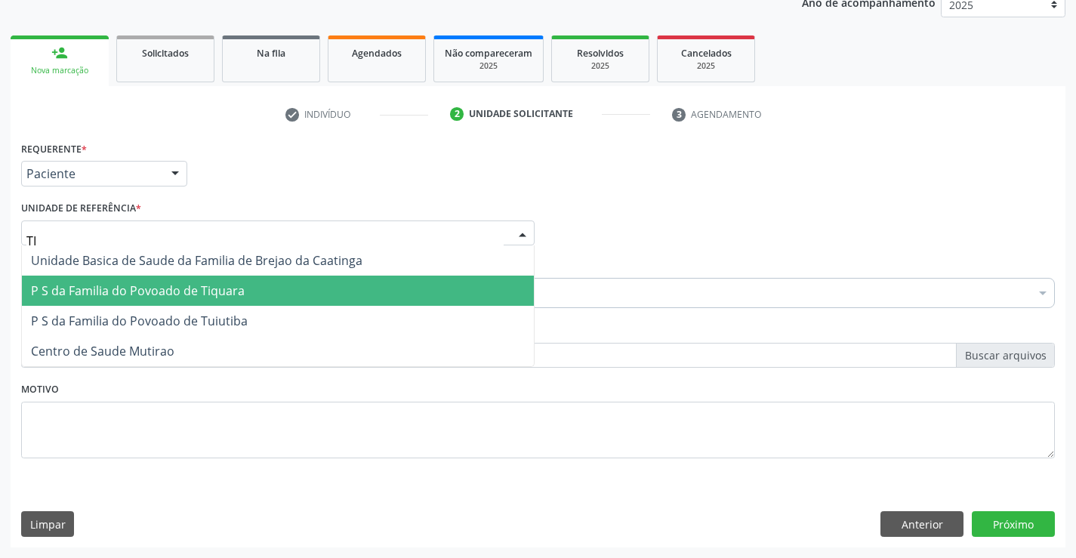
click at [183, 285] on span "P S da Familia do Povoado de Tiquara" at bounding box center [138, 290] width 214 height 17
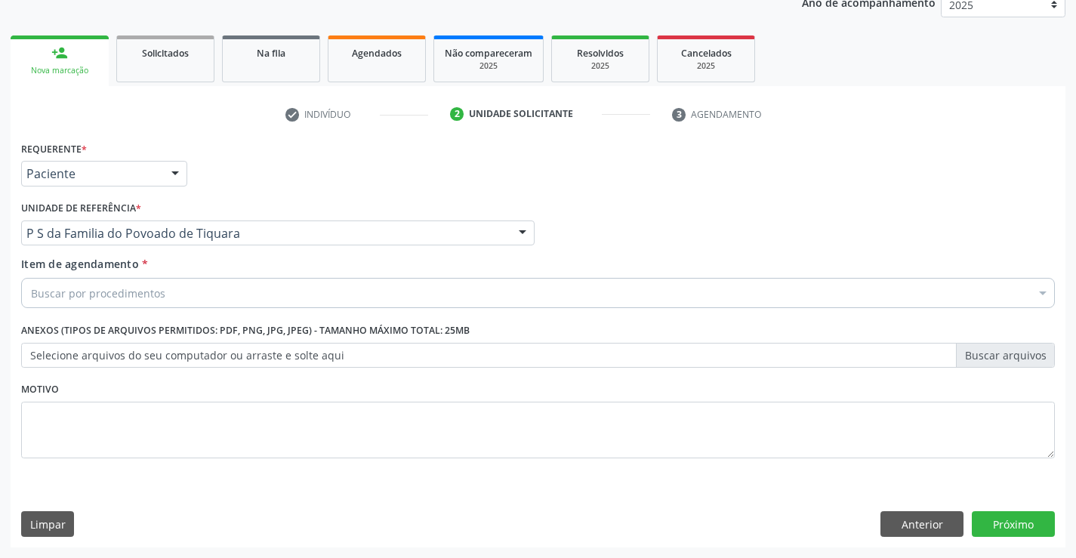
click at [168, 300] on div "Buscar por procedimentos" at bounding box center [537, 293] width 1033 height 30
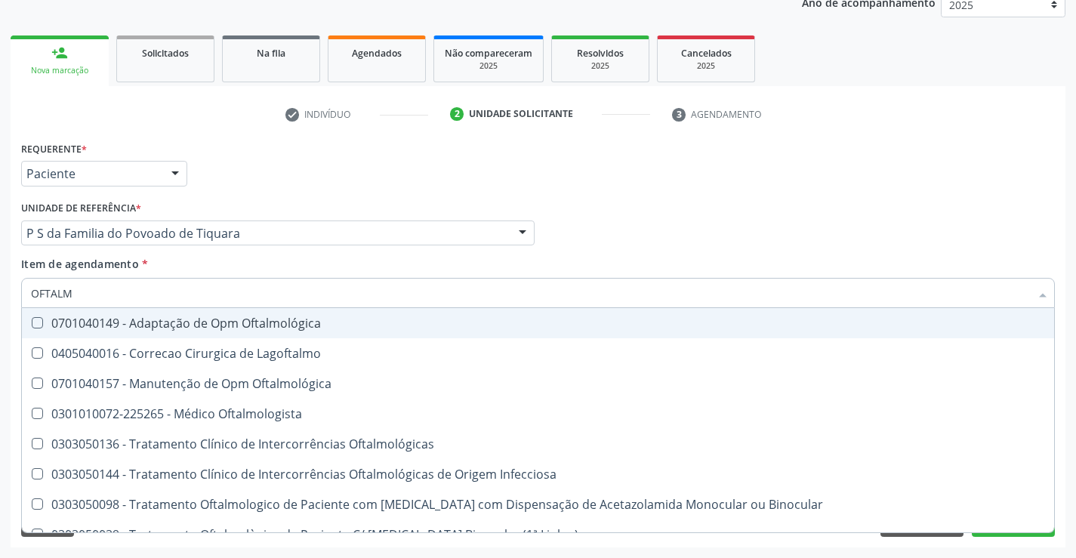
type input "OFTALMO"
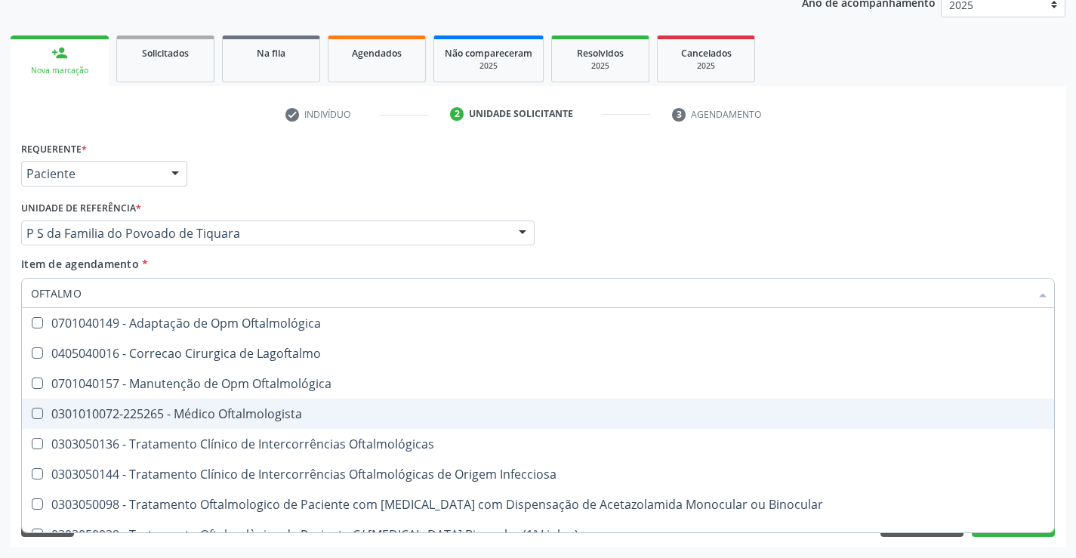
click at [186, 418] on div "0301010072-225265 - Médico Oftalmologista" at bounding box center [538, 414] width 1014 height 12
checkbox Oftalmologista "true"
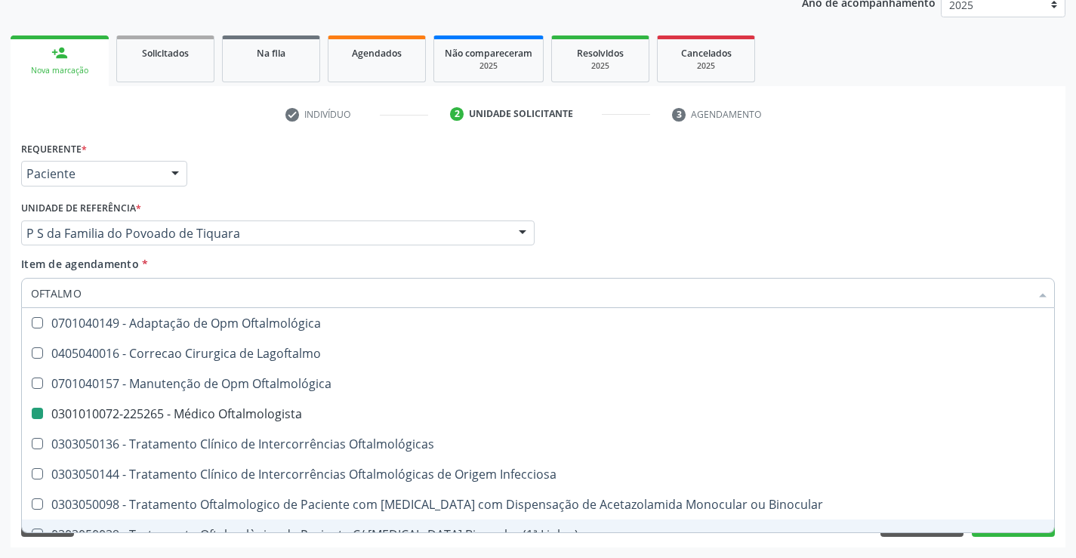
click at [165, 550] on div "Acompanhamento Acompanhe a situação das marcações correntes e finalizadas Relat…" at bounding box center [538, 225] width 1076 height 665
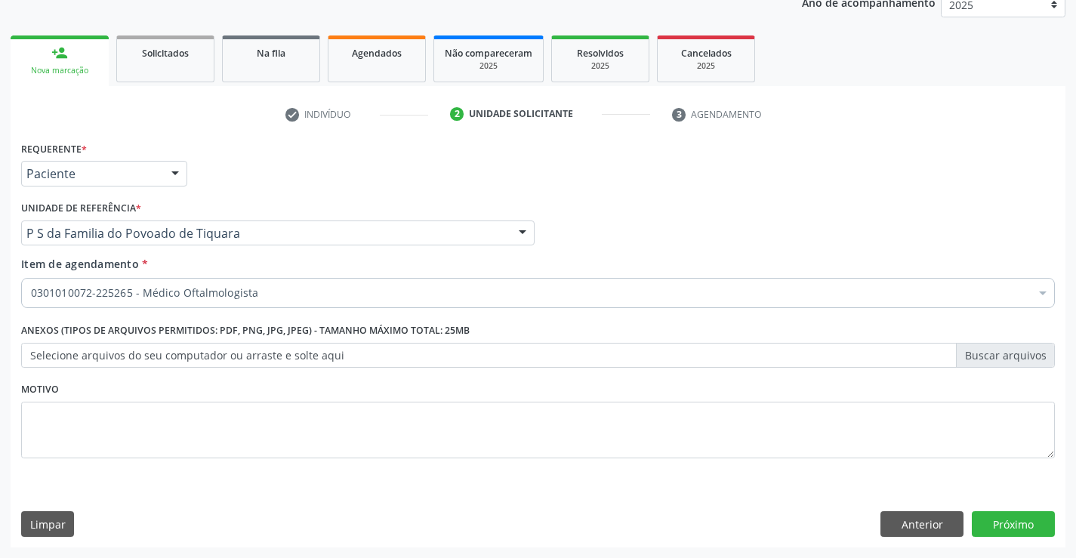
checkbox Oftalmologista "true"
checkbox Fezes "false"
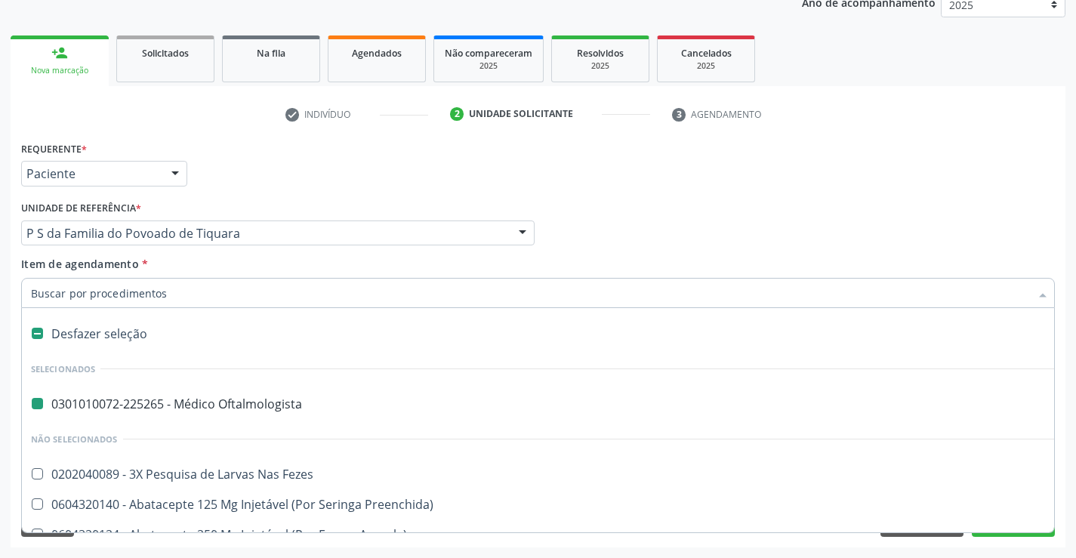
type input "N"
checkbox Oftalmologista "false"
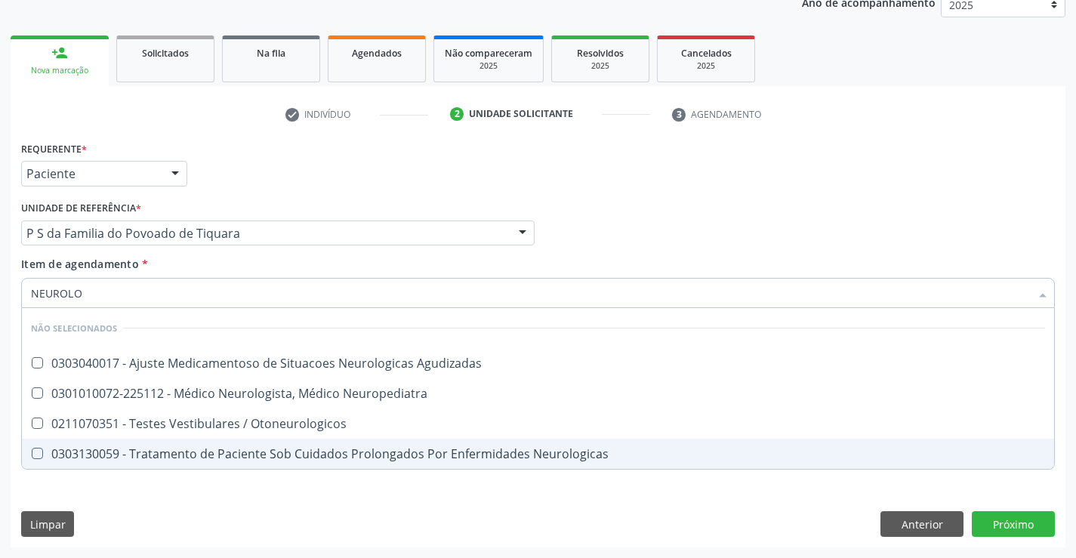
type input "NEUROLOG"
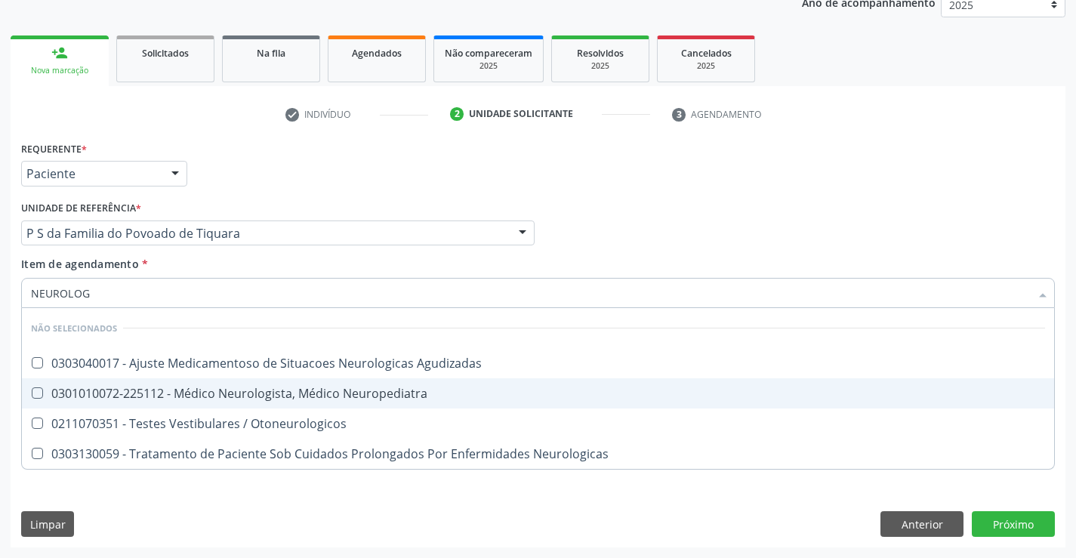
click at [279, 388] on div "0301010072-225112 - Médico Neurologista, Médico Neuropediatra" at bounding box center [538, 393] width 1014 height 12
checkbox Neuropediatra "true"
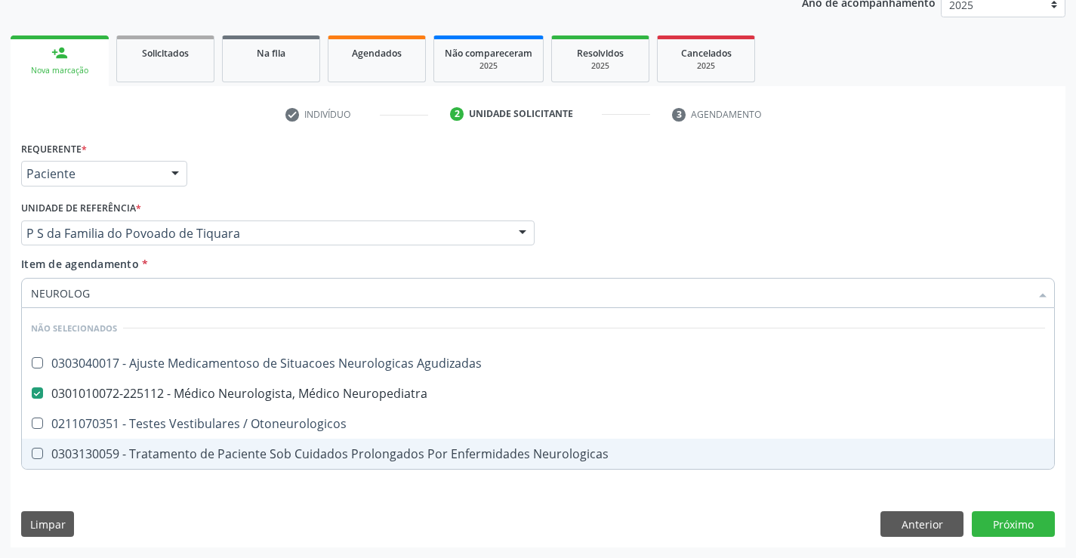
click at [257, 505] on div "Requerente * Paciente Profissional de Saúde Paciente Nenhum resultado encontrad…" at bounding box center [538, 342] width 1054 height 410
checkbox Agudizadas "true"
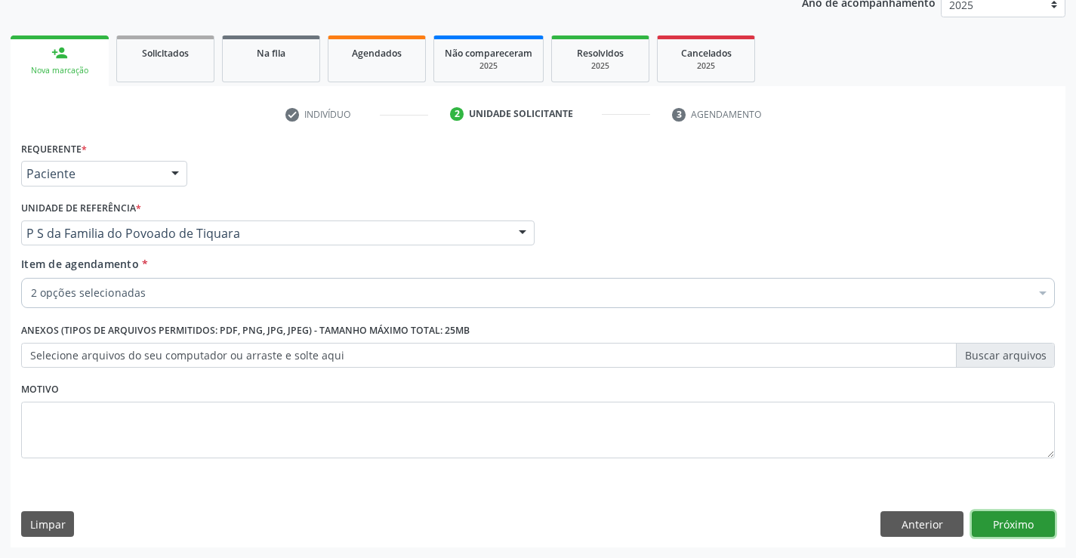
click at [1011, 519] on button "Próximo" at bounding box center [1012, 524] width 83 height 26
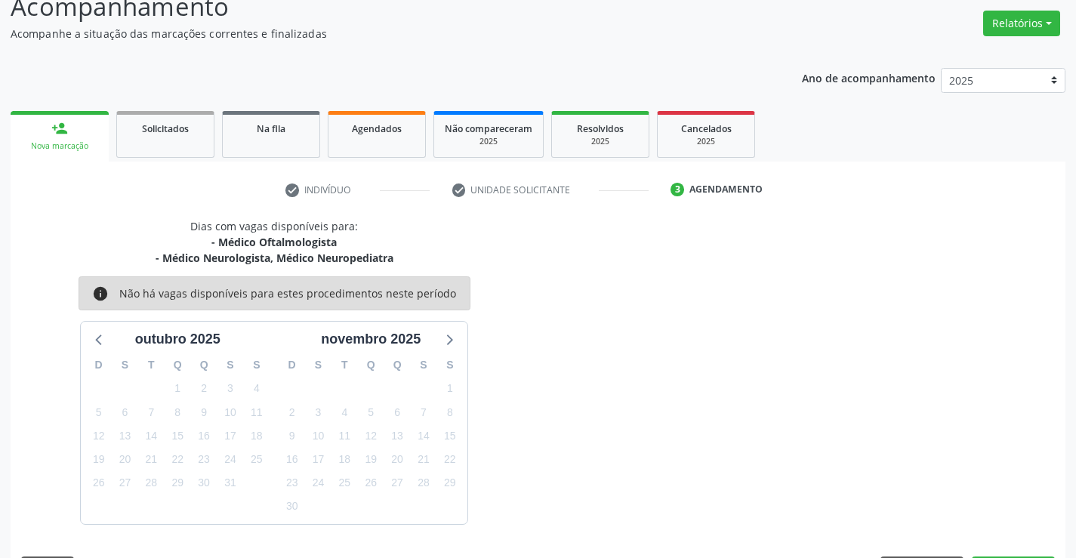
scroll to position [159, 0]
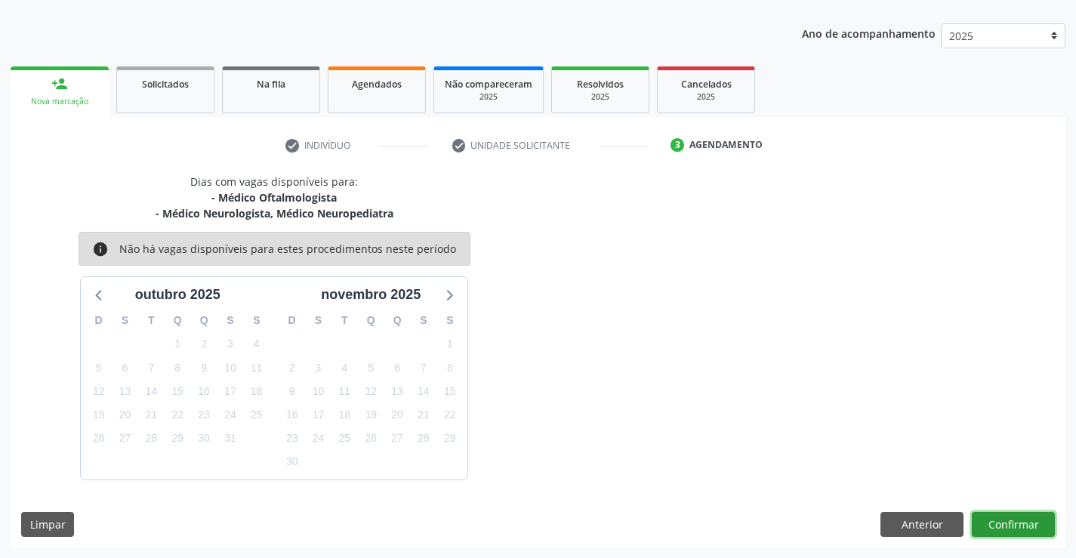
click at [1001, 525] on button "Confirmar" at bounding box center [1012, 525] width 83 height 26
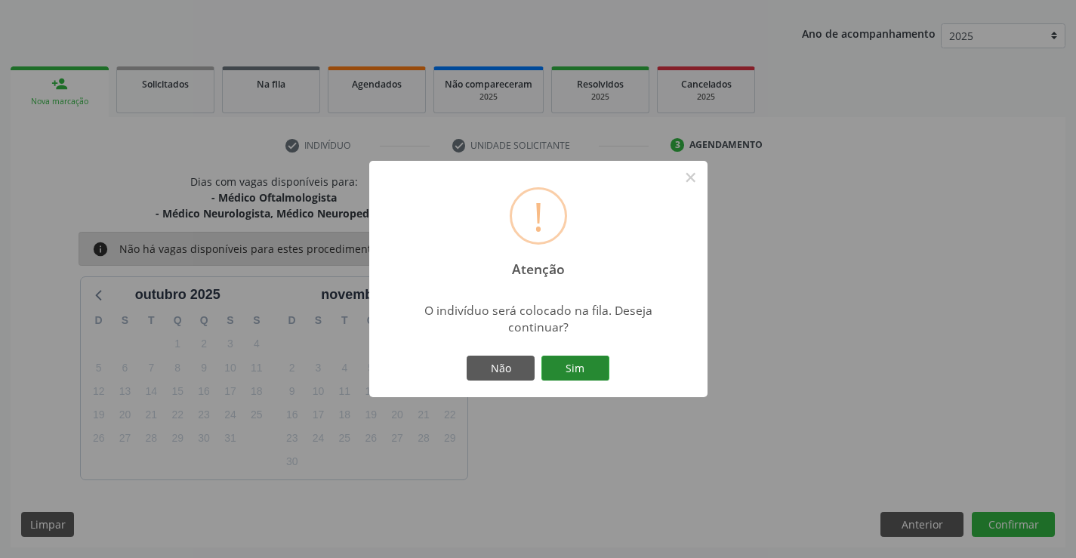
click at [590, 361] on button "Sim" at bounding box center [575, 369] width 68 height 26
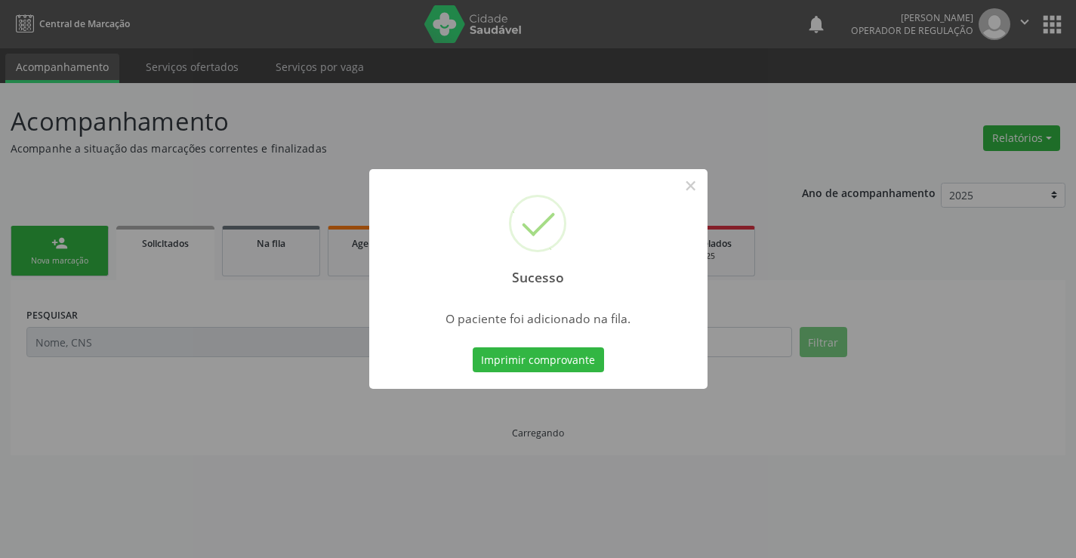
scroll to position [0, 0]
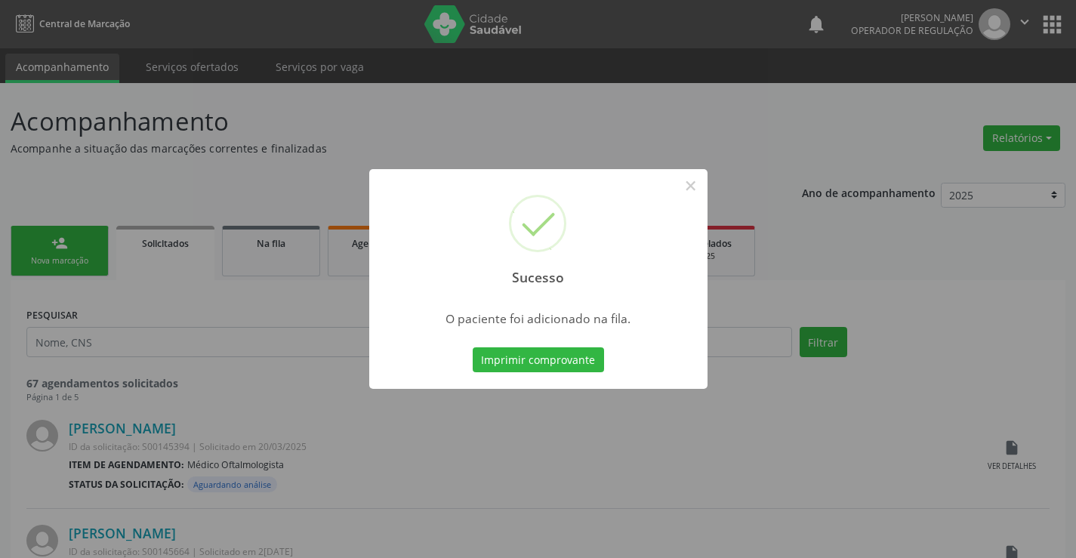
click at [473, 347] on button "Imprimir comprovante" at bounding box center [538, 360] width 131 height 26
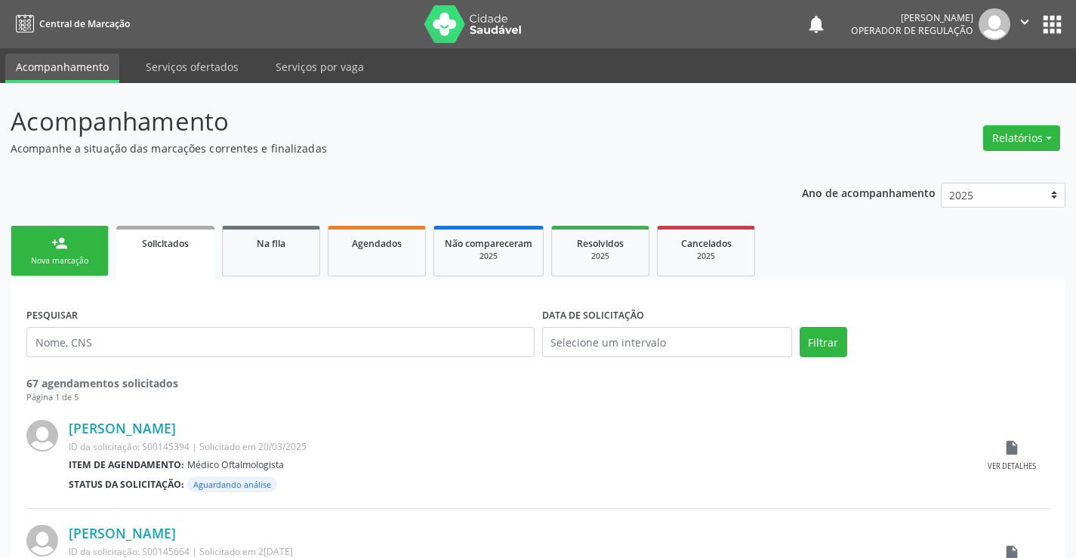
click at [95, 264] on div "Nova marcação" at bounding box center [59, 260] width 75 height 11
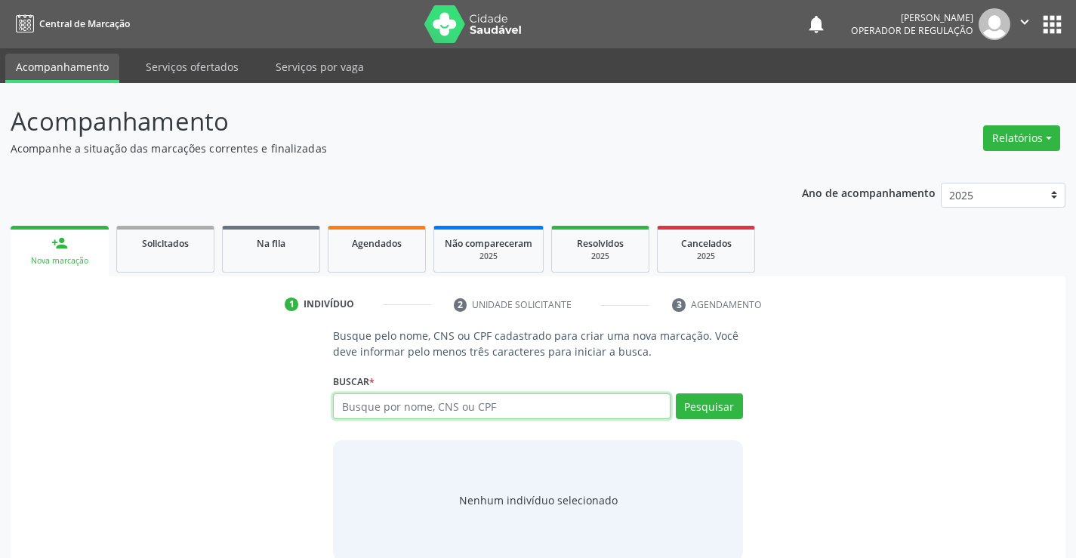
click at [473, 410] on input "text" at bounding box center [501, 406] width 337 height 26
type input "708404505811238"
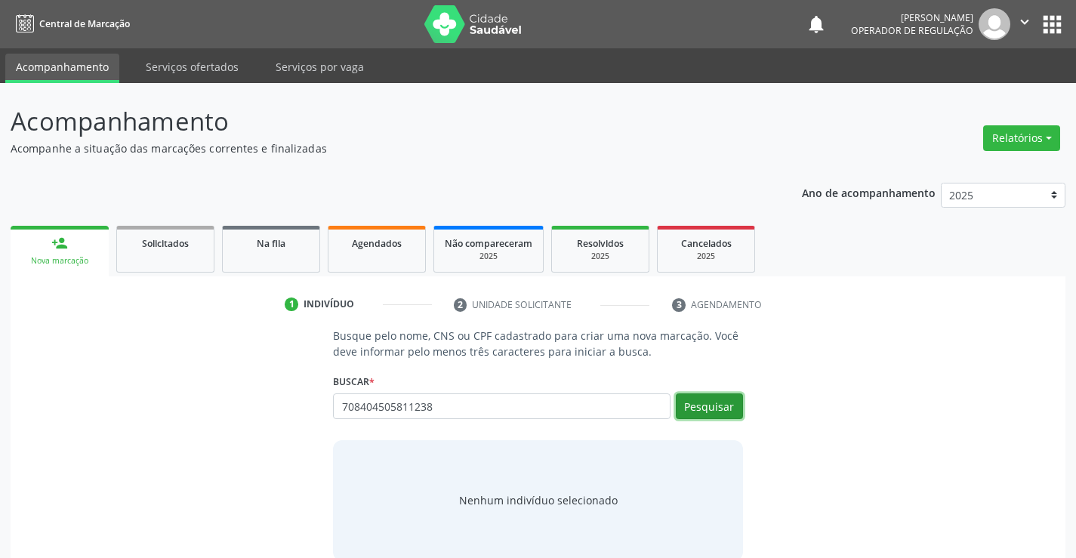
click at [731, 407] on button "Pesquisar" at bounding box center [709, 406] width 67 height 26
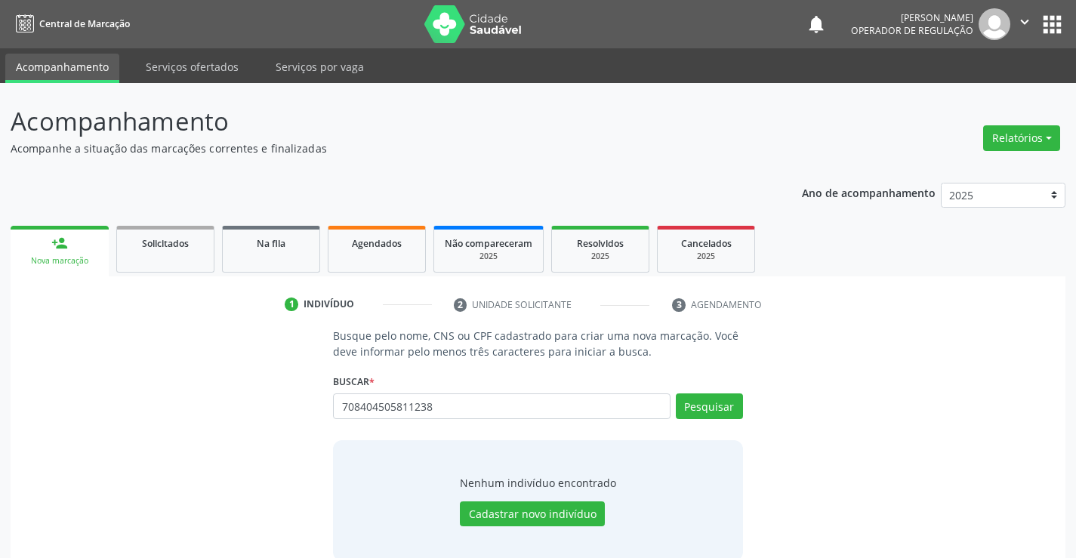
click at [724, 407] on div "708404505811238 Busque por nome, CNS ou CPF Nenhum resultado encontrado para: "…" at bounding box center [537, 411] width 409 height 36
click at [724, 407] on button "Pesquisar" at bounding box center [709, 406] width 67 height 26
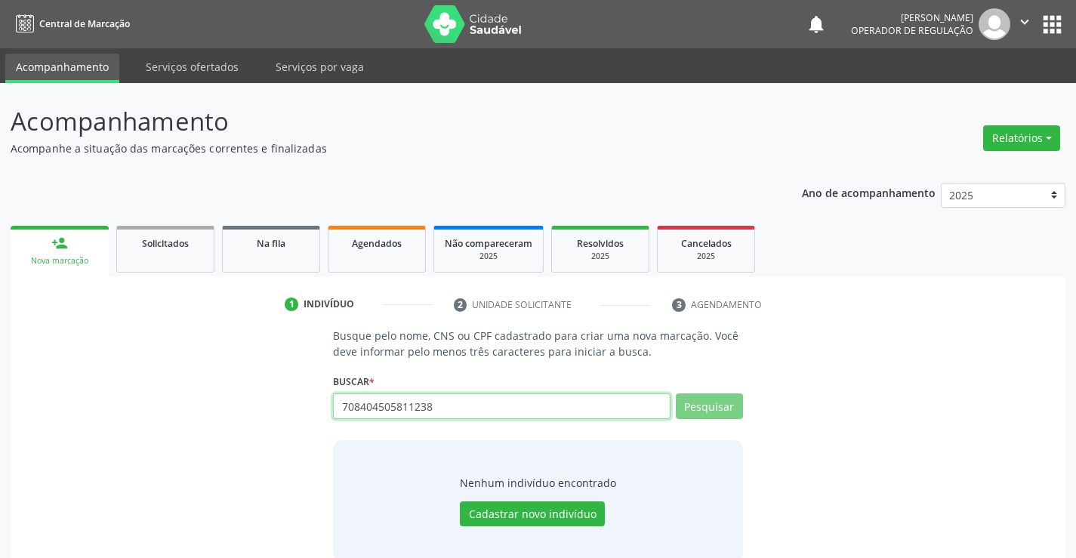
click at [451, 411] on input "708404505811238" at bounding box center [501, 406] width 337 height 26
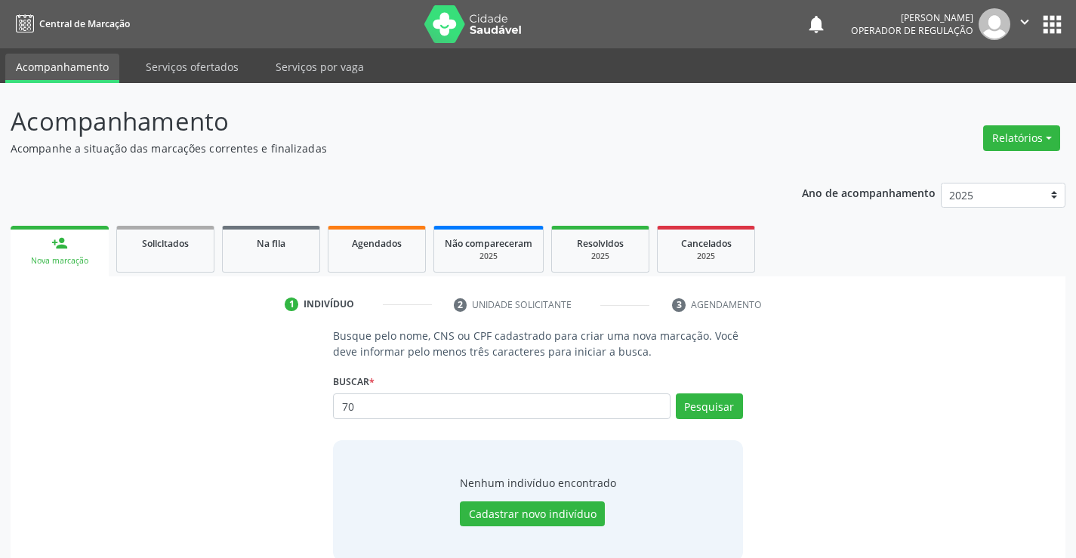
type input "7"
type input "7081045058141238"
click at [716, 400] on button "Pesquisar" at bounding box center [709, 406] width 67 height 26
click at [715, 404] on div "7081045058141238 Busque por nome, CNS ou CPF Nenhum resultado encontrado para: …" at bounding box center [537, 411] width 409 height 36
click at [715, 404] on button "Pesquisar" at bounding box center [709, 406] width 67 height 26
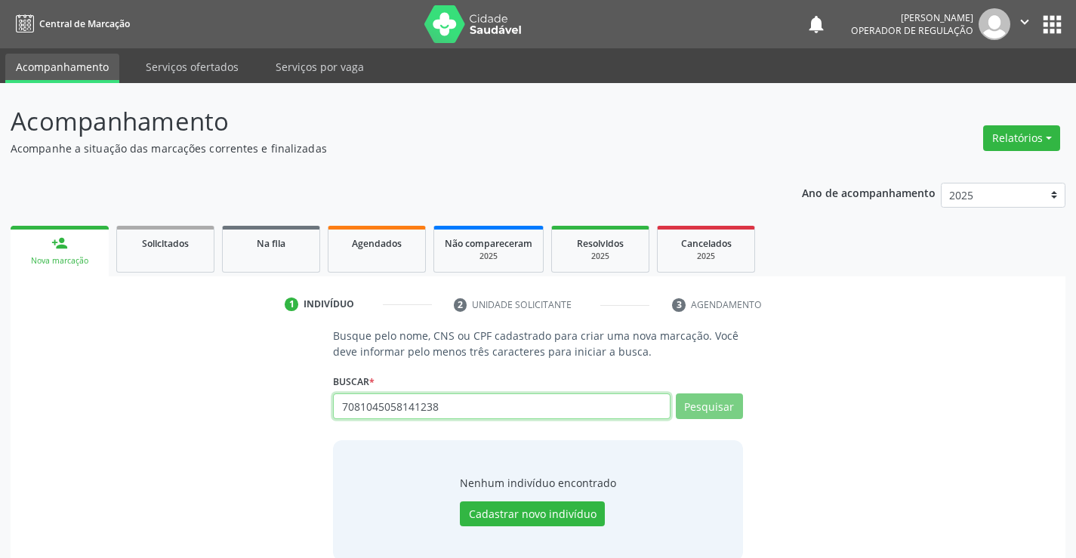
click at [506, 411] on input "7081045058141238" at bounding box center [501, 406] width 337 height 26
type input "708104505814123"
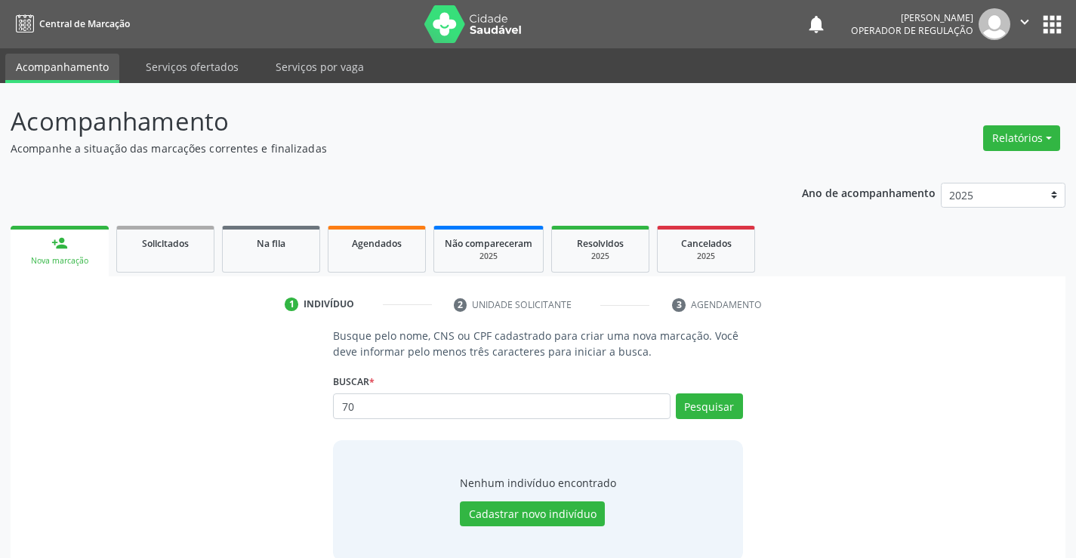
type input "7"
type input "00306276569"
click at [718, 407] on button "Pesquisar" at bounding box center [709, 406] width 67 height 26
type input "0"
type input "00306276569"
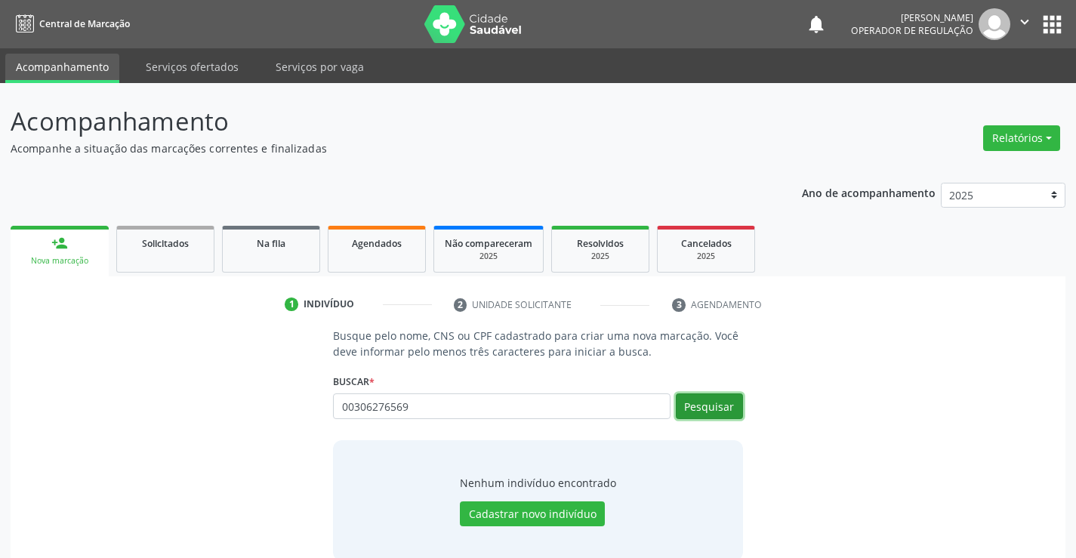
click at [710, 399] on button "Pesquisar" at bounding box center [709, 406] width 67 height 26
type input "0"
type input "708104505811238"
click at [720, 404] on button "Pesquisar" at bounding box center [709, 406] width 67 height 26
type input "708104505811238"
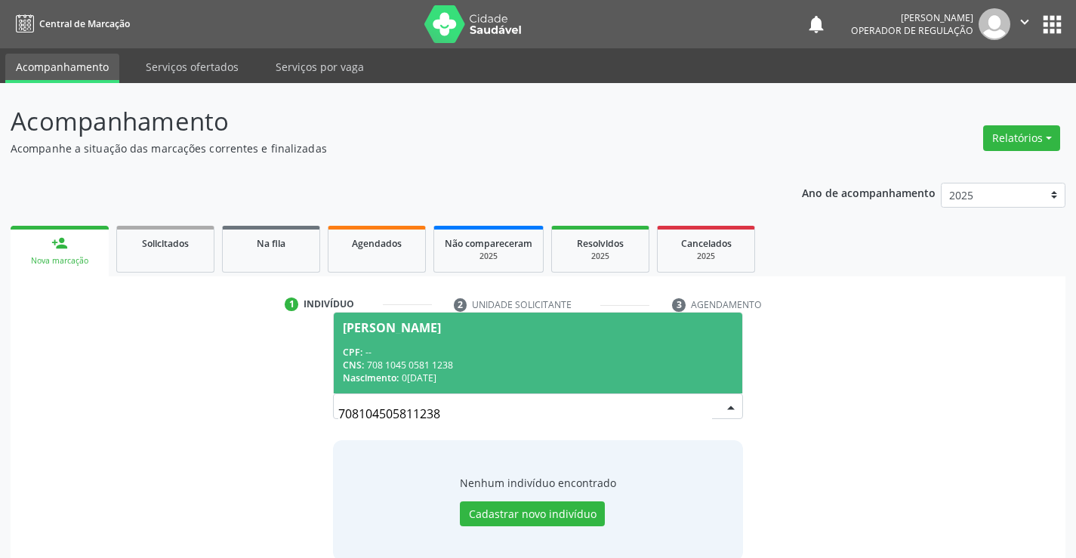
click at [639, 351] on div "CPF: --" at bounding box center [537, 352] width 389 height 13
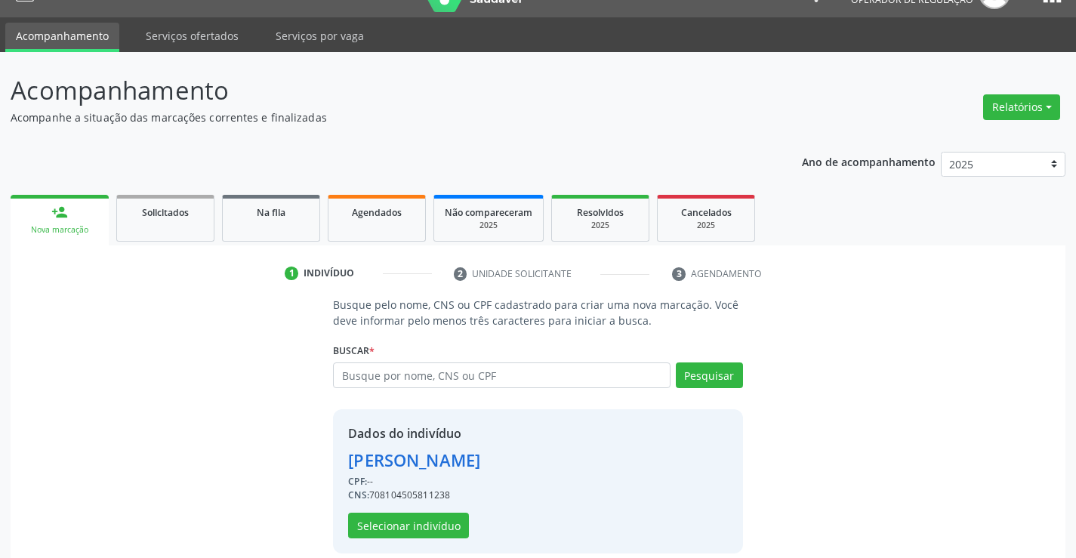
scroll to position [48, 0]
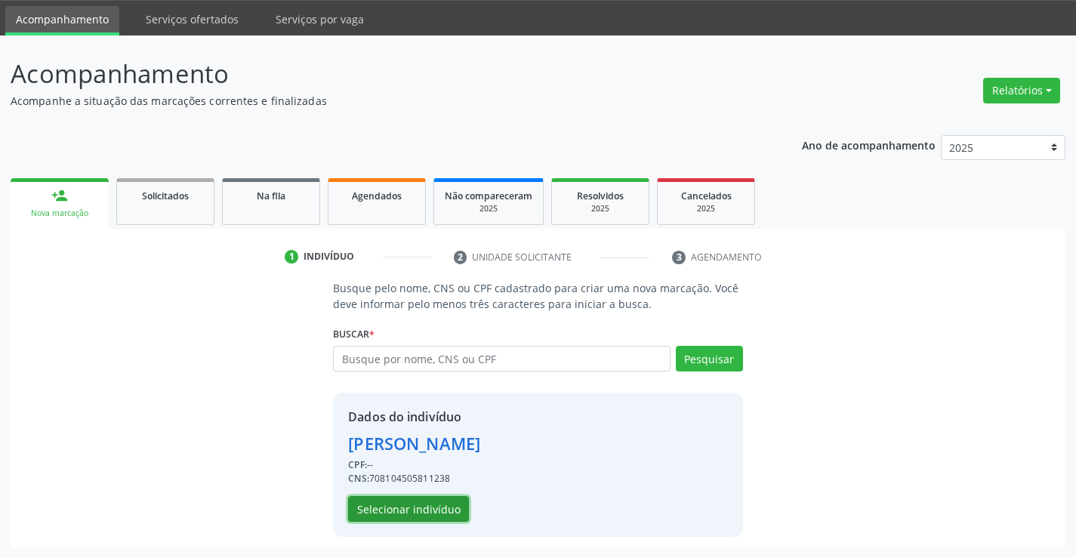
click at [428, 509] on button "Selecionar indivíduo" at bounding box center [408, 509] width 121 height 26
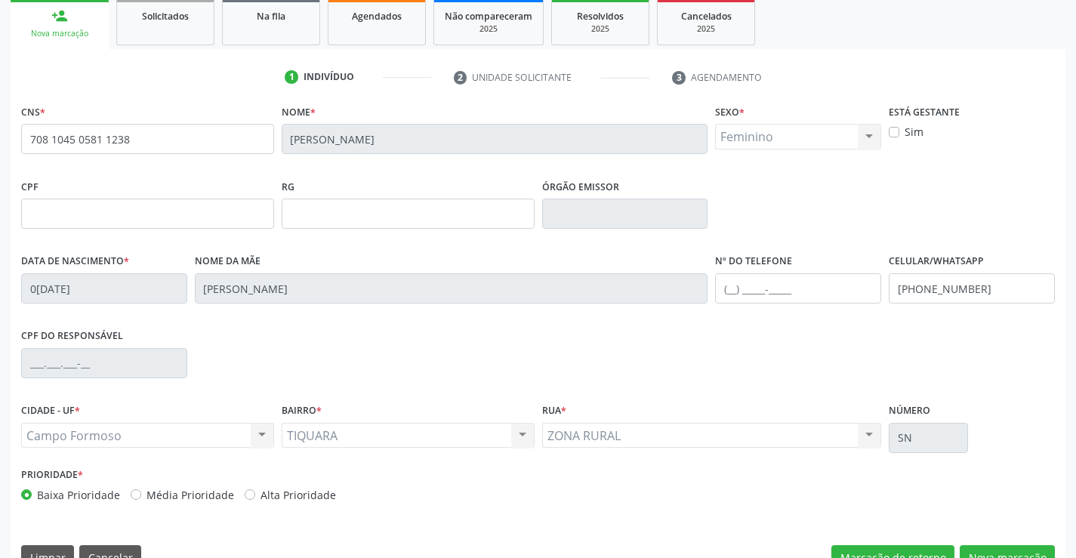
scroll to position [260, 0]
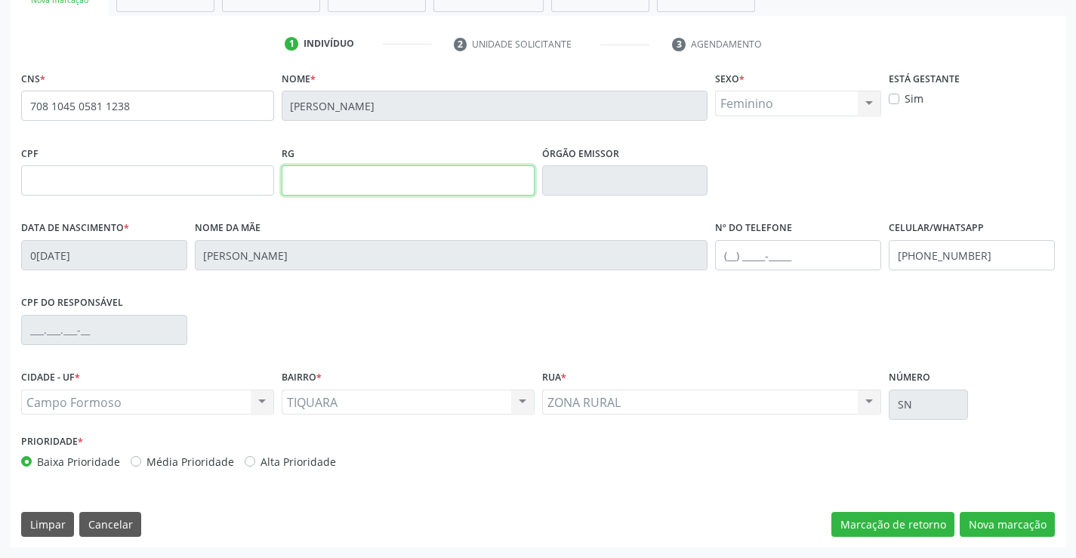
click at [383, 184] on input "text" at bounding box center [408, 180] width 253 height 30
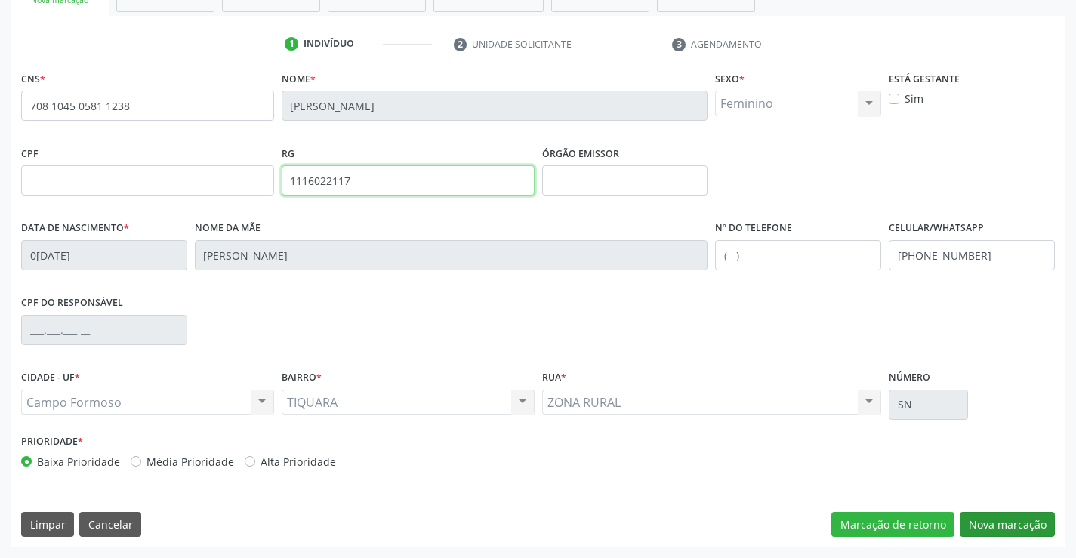
type input "1116022117"
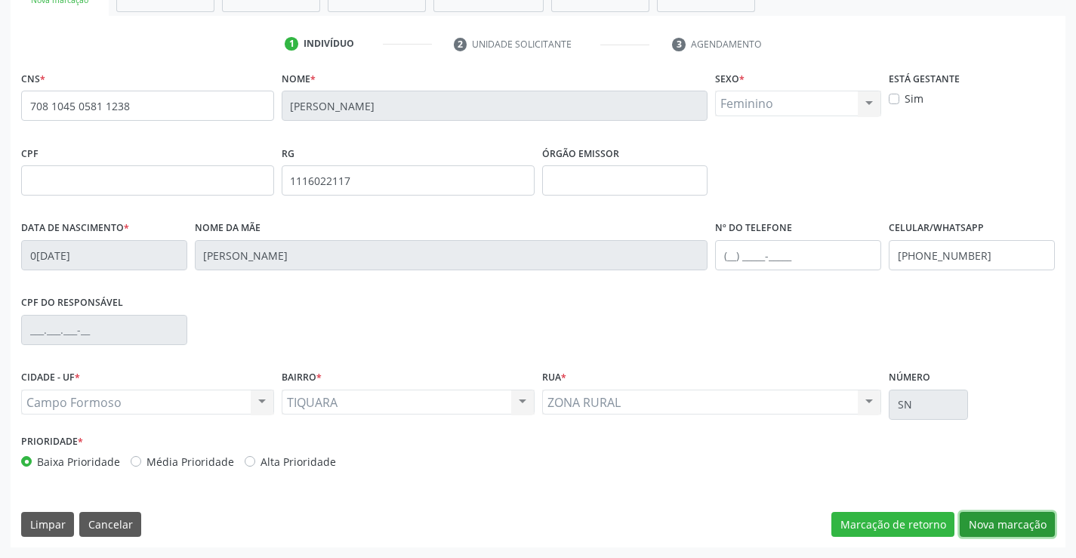
click at [1024, 522] on button "Nova marcação" at bounding box center [1006, 525] width 95 height 26
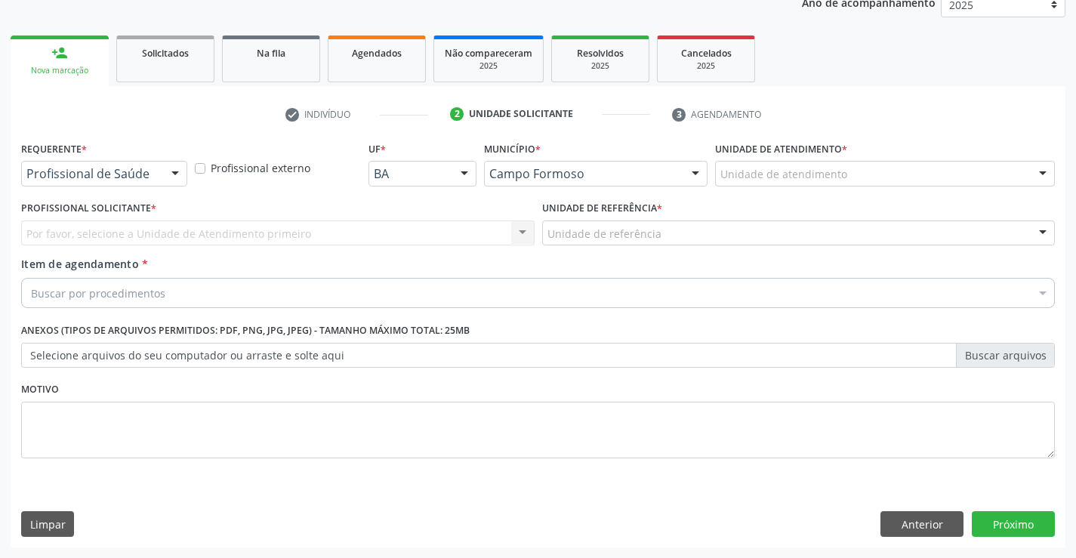
scroll to position [190, 0]
click at [174, 169] on div at bounding box center [175, 175] width 23 height 26
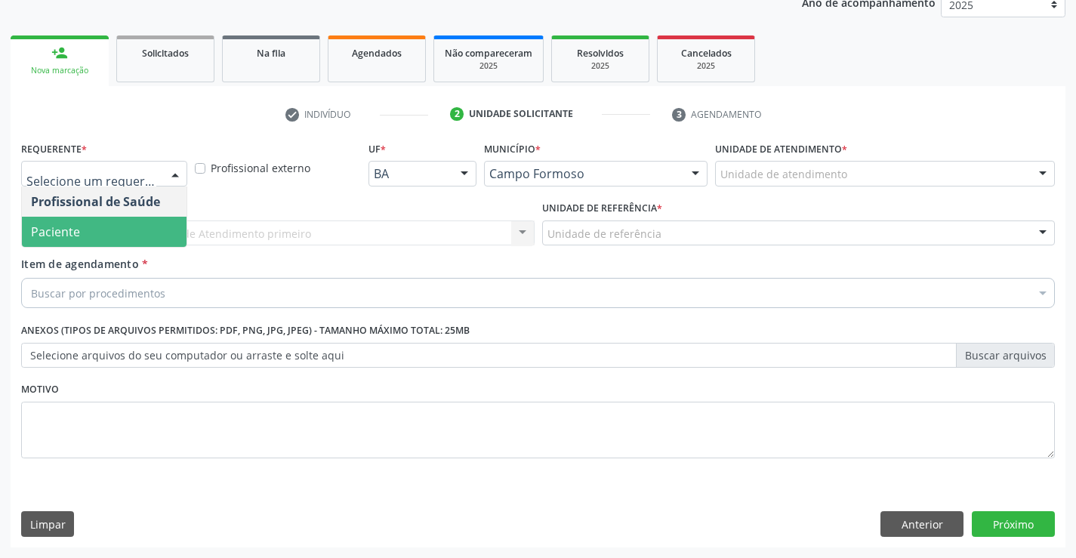
click at [141, 230] on span "Paciente" at bounding box center [104, 232] width 165 height 30
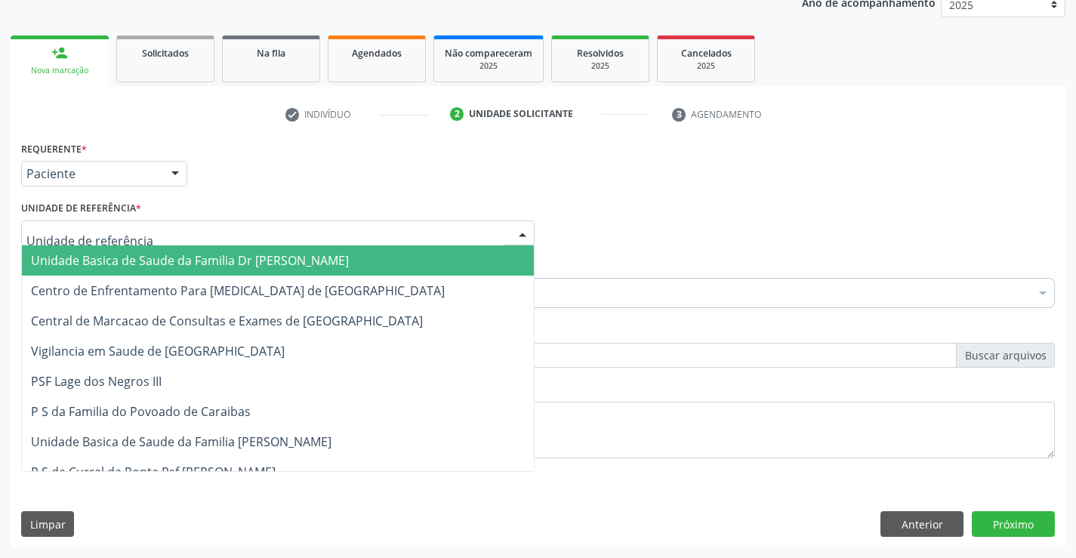
click at [159, 238] on div at bounding box center [277, 233] width 513 height 26
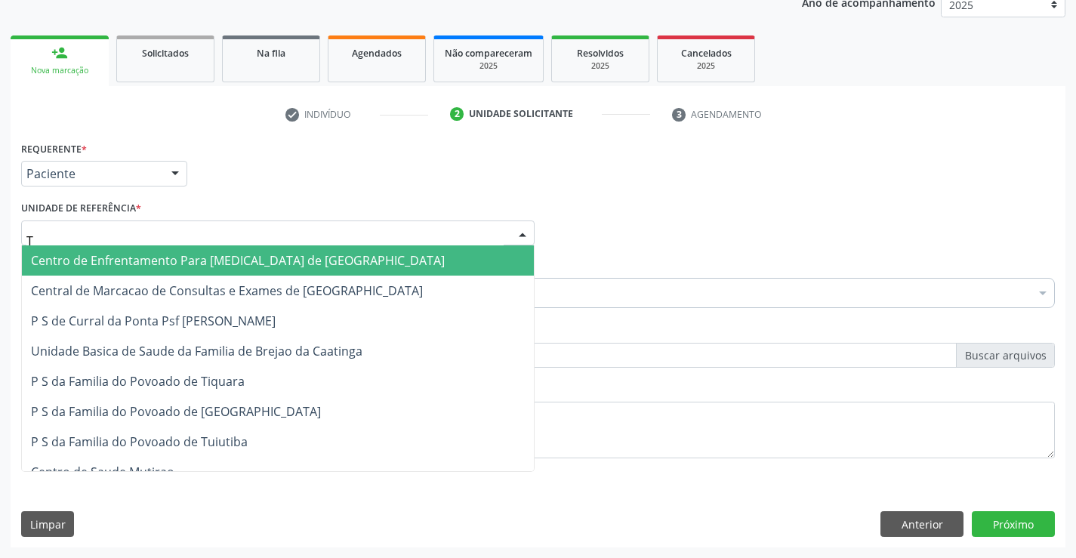
type input "TI"
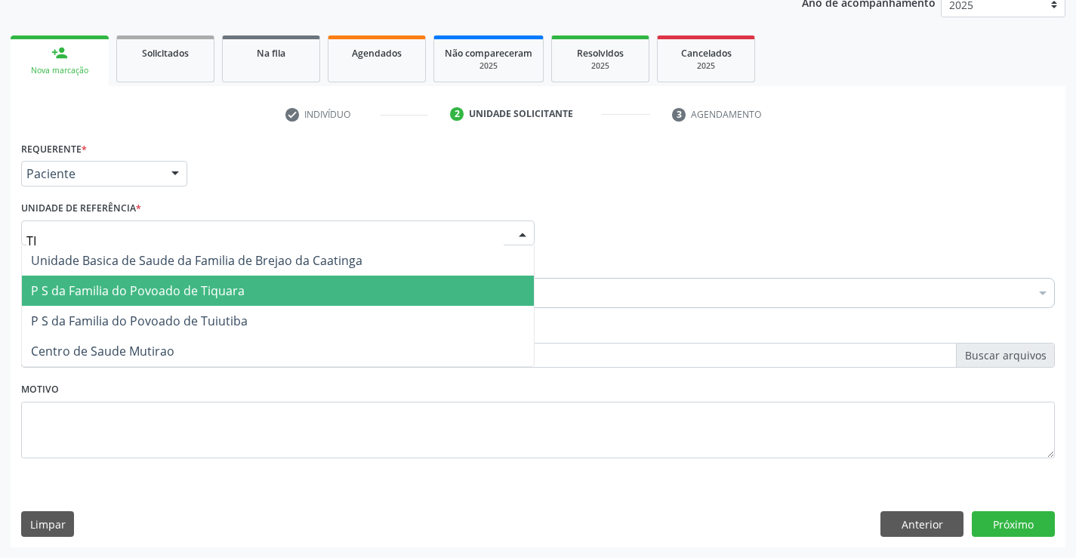
click at [165, 281] on span "P S da Familia do Povoado de Tiquara" at bounding box center [278, 291] width 512 height 30
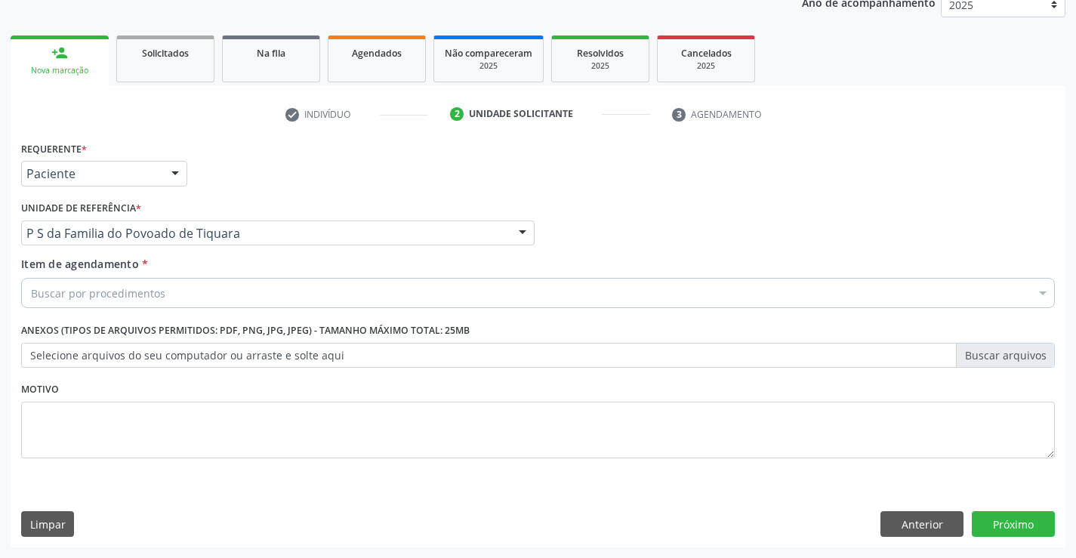
click at [165, 291] on div "Buscar por procedimentos" at bounding box center [537, 293] width 1033 height 30
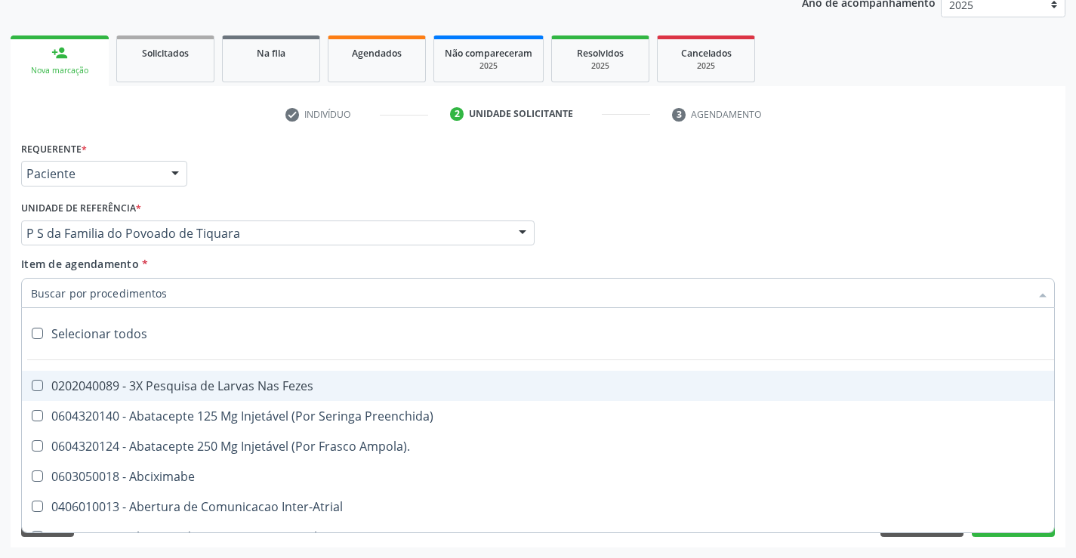
click at [165, 291] on input "Item de agendamento *" at bounding box center [530, 293] width 999 height 30
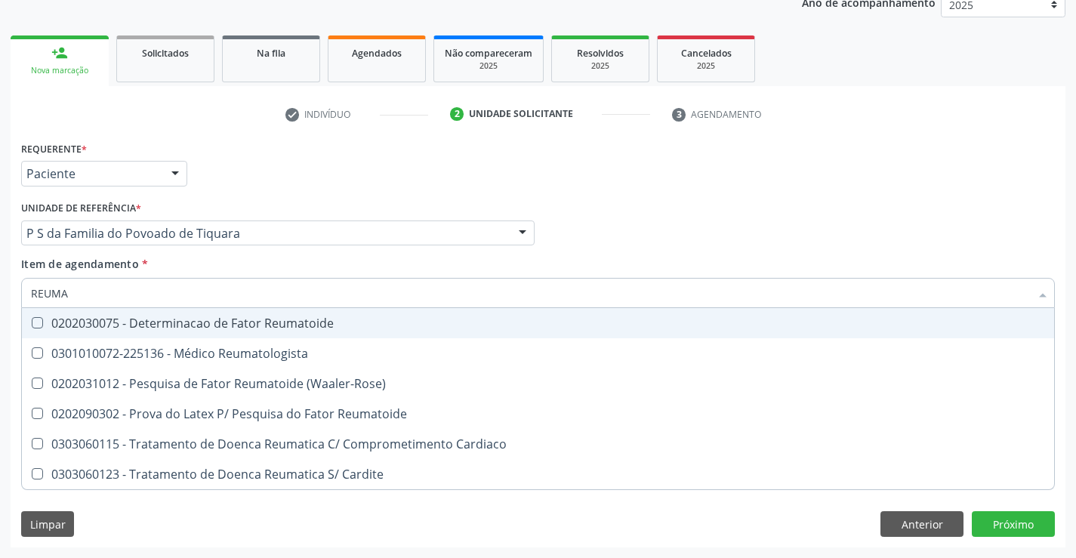
type input "REUMAT"
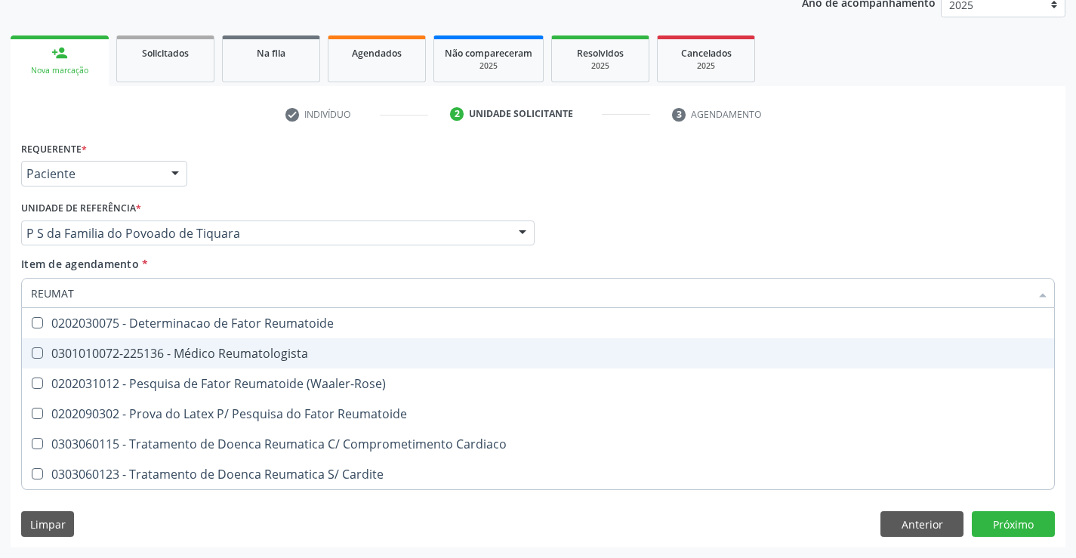
click at [226, 350] on div "0301010072-225136 - Médico Reumatologista" at bounding box center [538, 353] width 1014 height 12
checkbox Reumatologista "true"
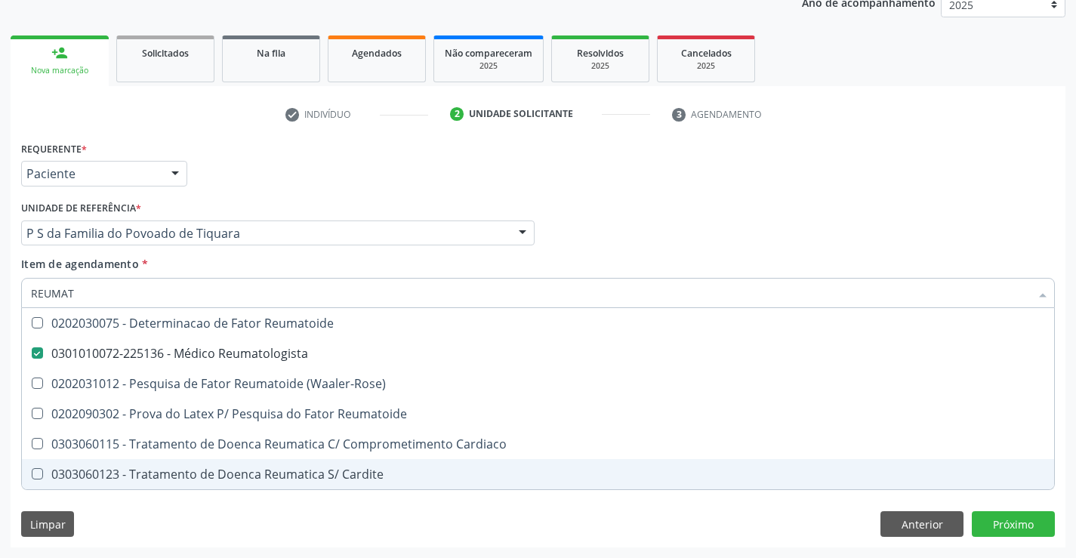
click at [326, 516] on div "Requerente * Paciente Profissional de Saúde Paciente Nenhum resultado encontrad…" at bounding box center [538, 342] width 1054 height 410
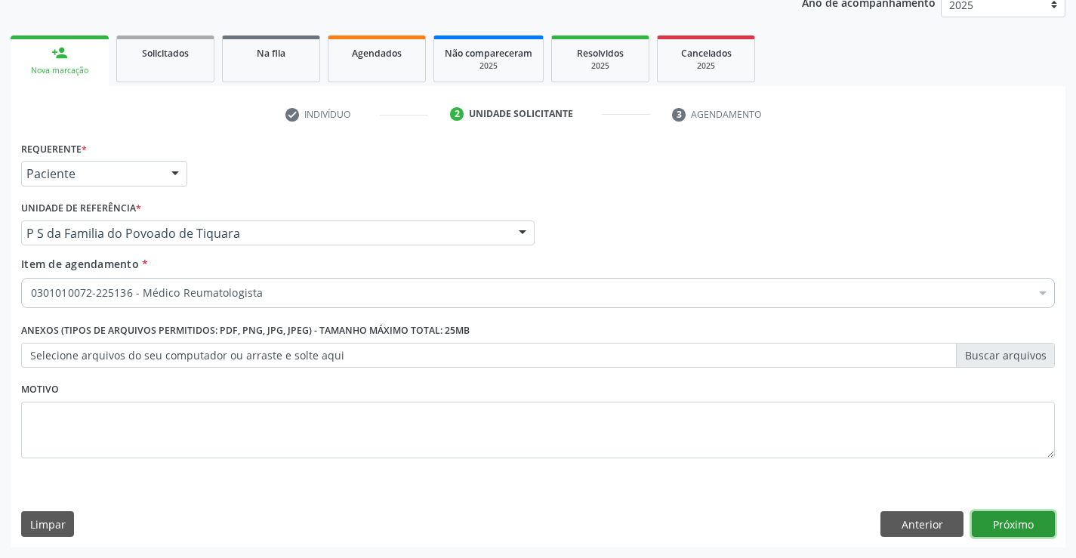
click at [1008, 519] on button "Próximo" at bounding box center [1012, 524] width 83 height 26
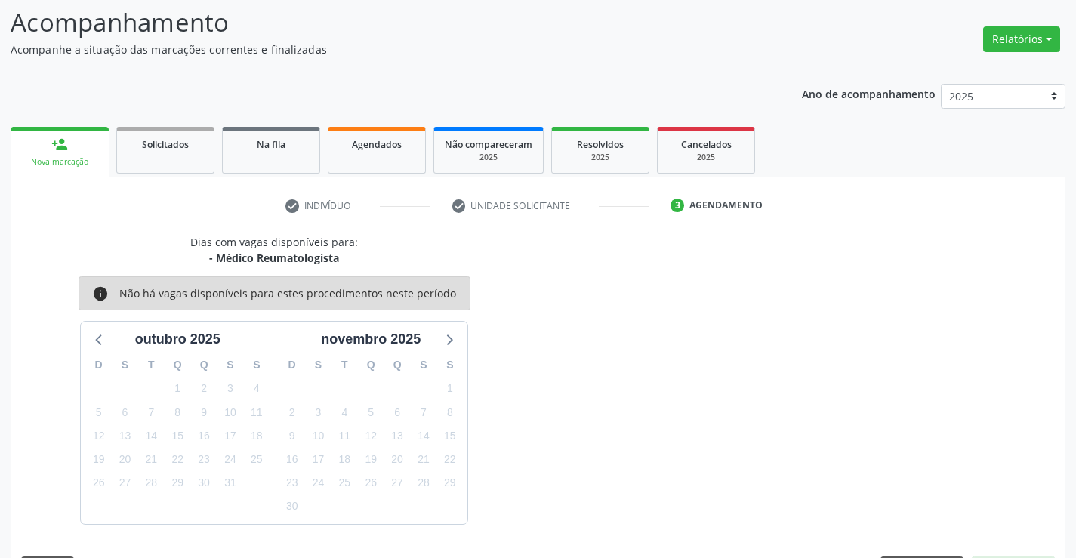
scroll to position [143, 0]
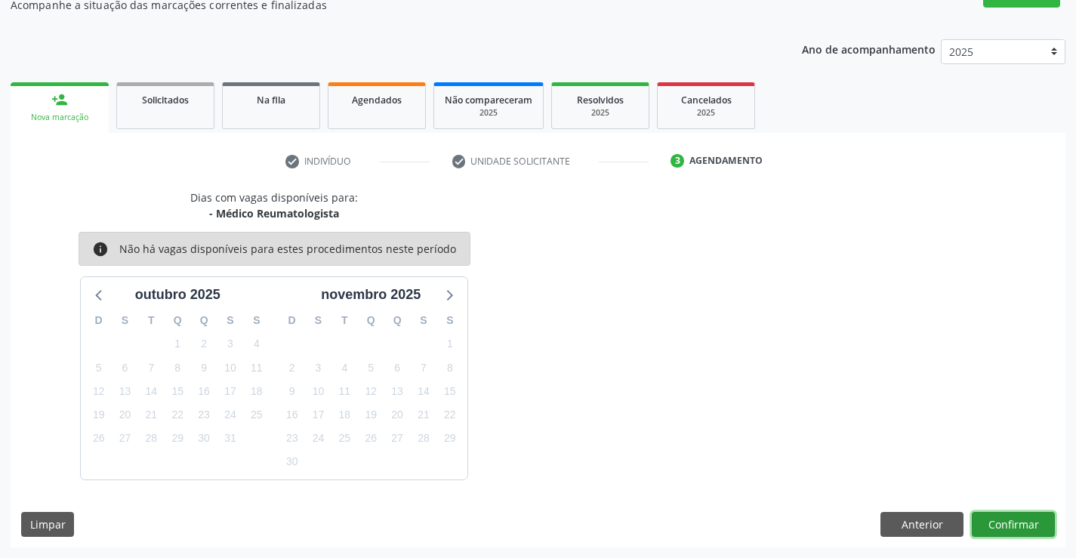
click at [987, 523] on button "Confirmar" at bounding box center [1012, 525] width 83 height 26
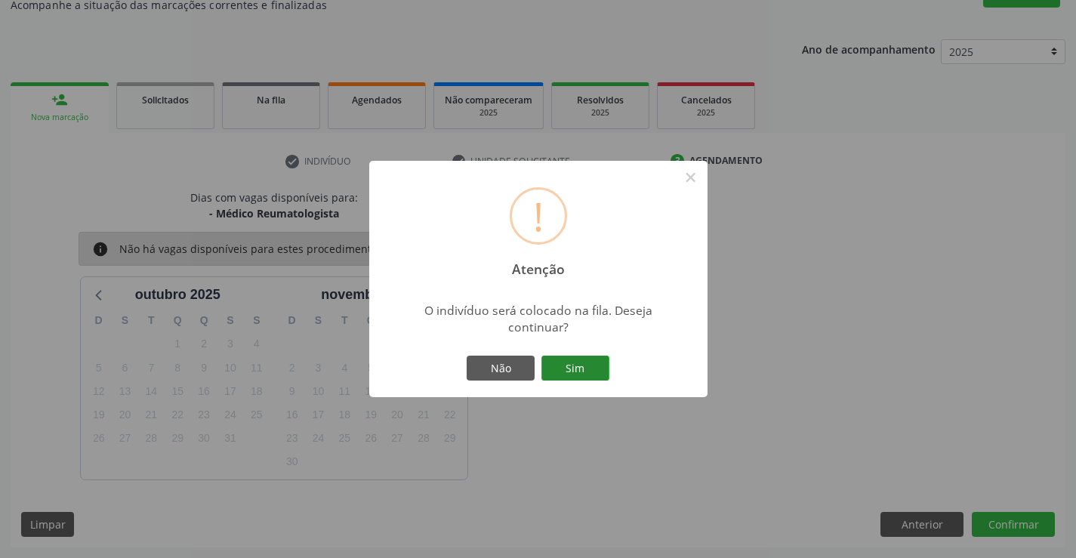
click at [583, 363] on button "Sim" at bounding box center [575, 369] width 68 height 26
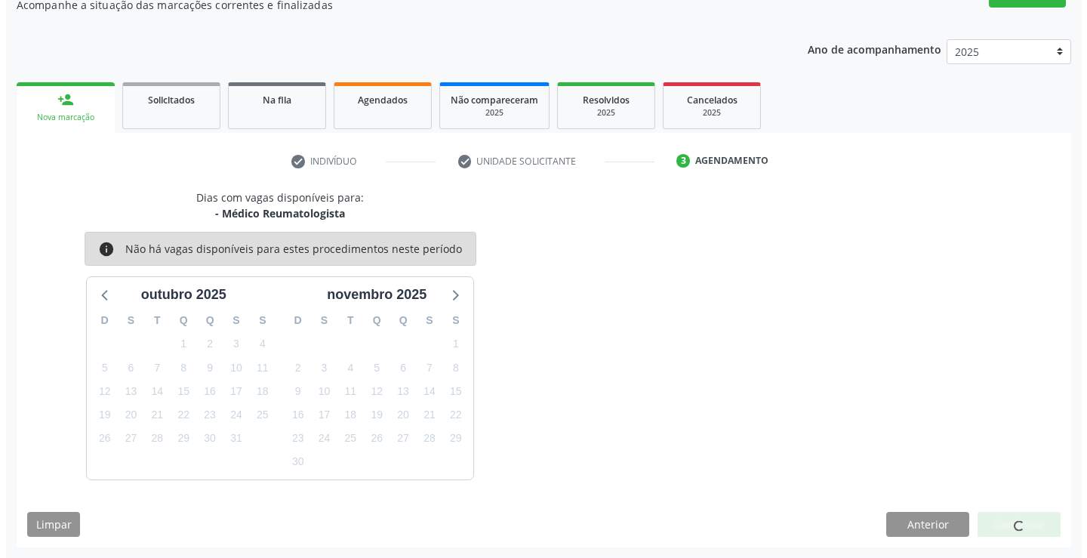
scroll to position [0, 0]
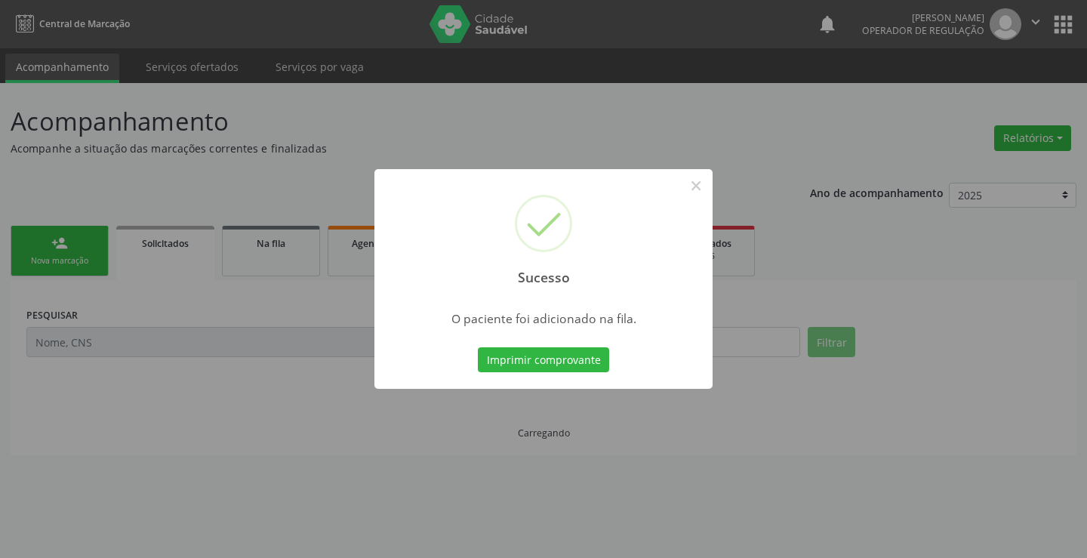
click at [583, 363] on button "Imprimir comprovante" at bounding box center [543, 360] width 131 height 26
